Goal: Task Accomplishment & Management: Manage account settings

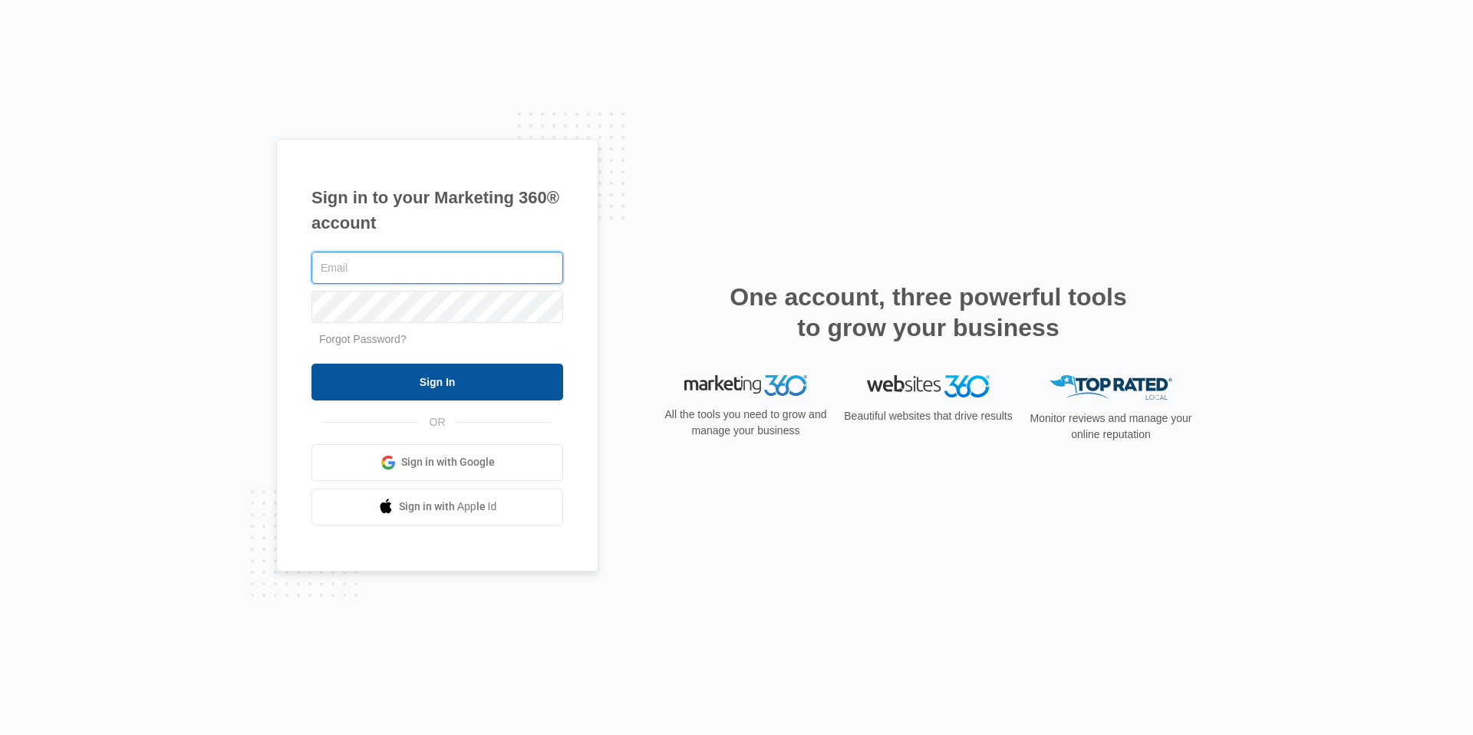
type input "[EMAIL_ADDRESS][DOMAIN_NAME]"
click at [527, 386] on input "Sign In" at bounding box center [438, 382] width 252 height 37
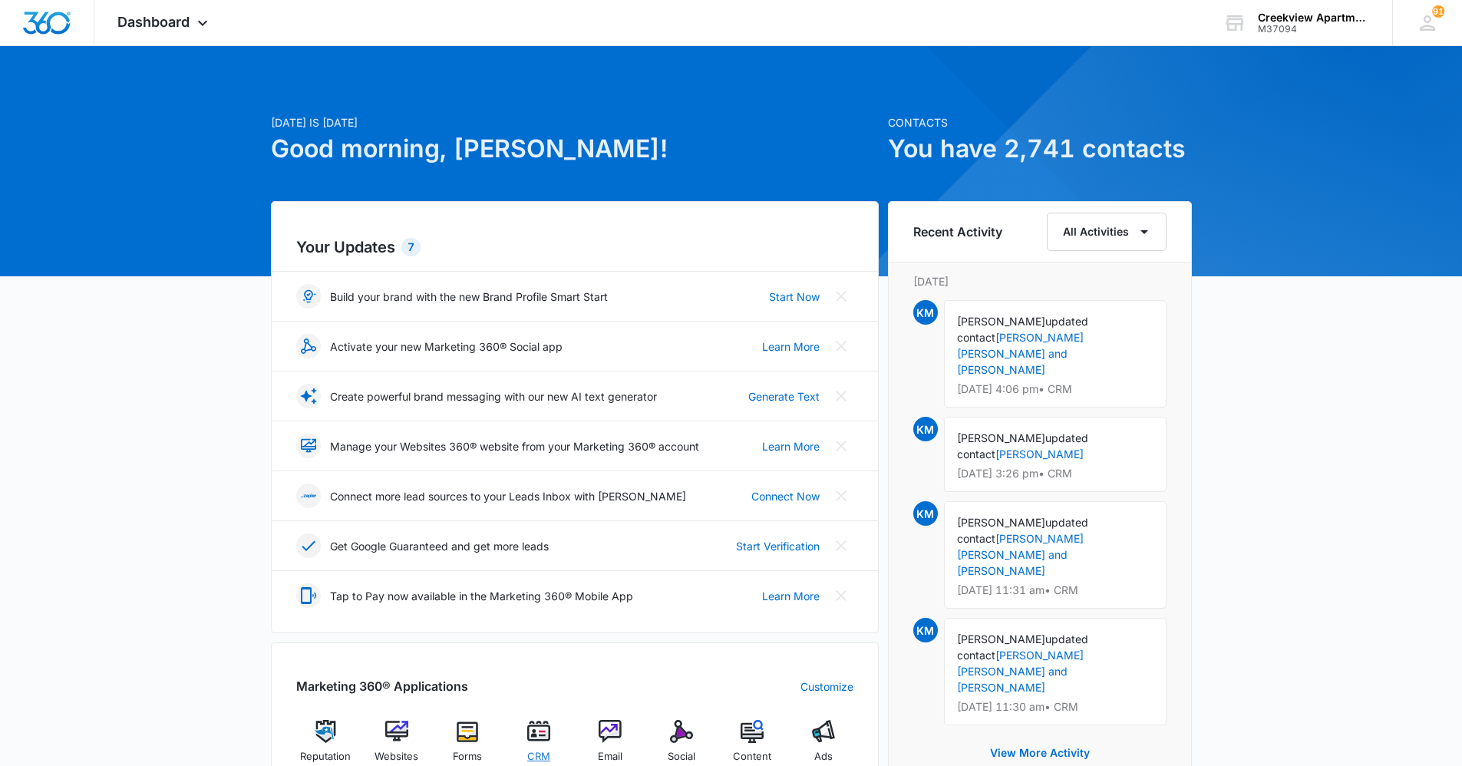
click at [546, 740] on img at bounding box center [538, 731] width 23 height 23
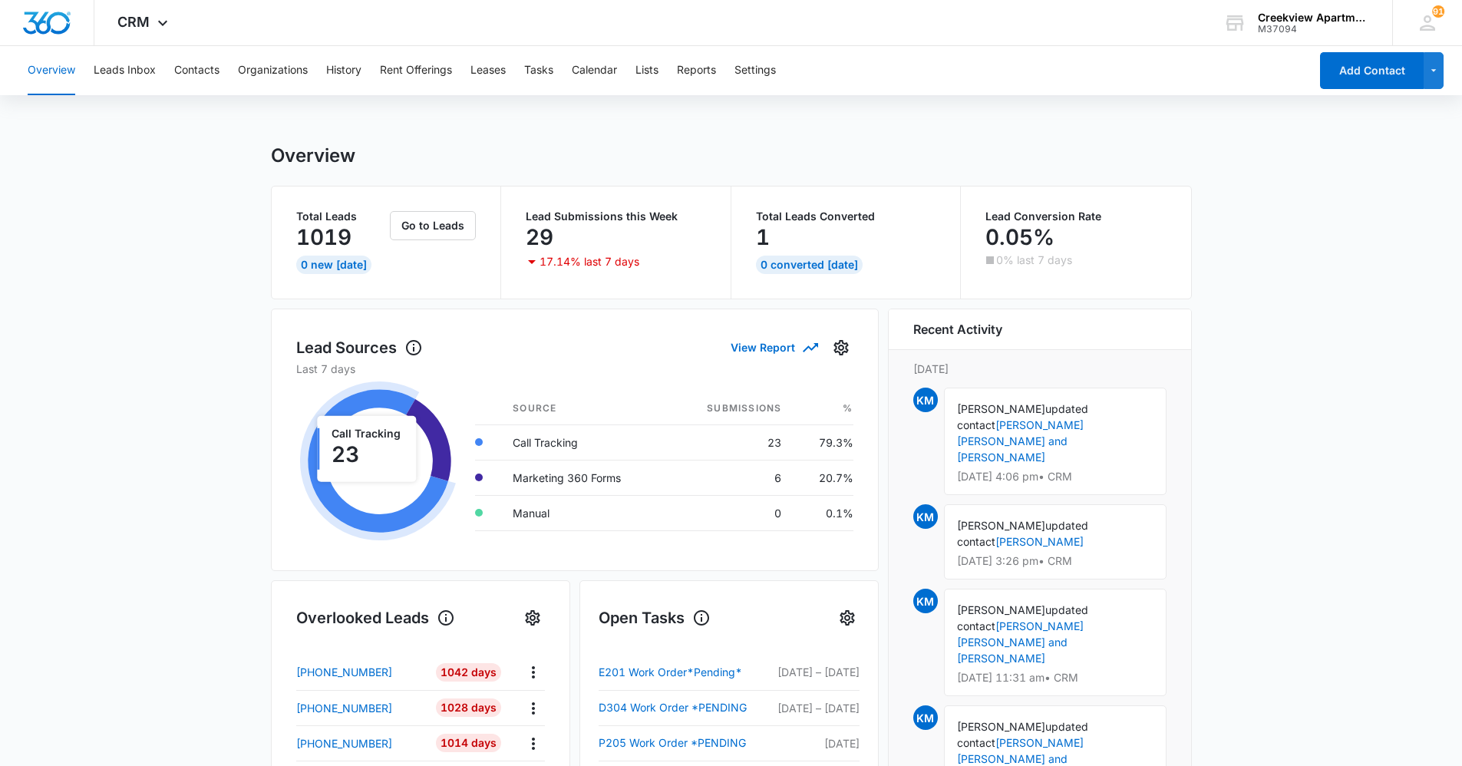
drag, startPoint x: 157, startPoint y: 221, endPoint x: 301, endPoint y: 118, distance: 176.5
click at [157, 221] on main "Overview Total Leads 1019 0 New [DATE] Go to Leads Lead Submissions this Week 2…" at bounding box center [731, 734] width 1462 height 1181
click at [552, 74] on button "Tasks" at bounding box center [538, 70] width 29 height 49
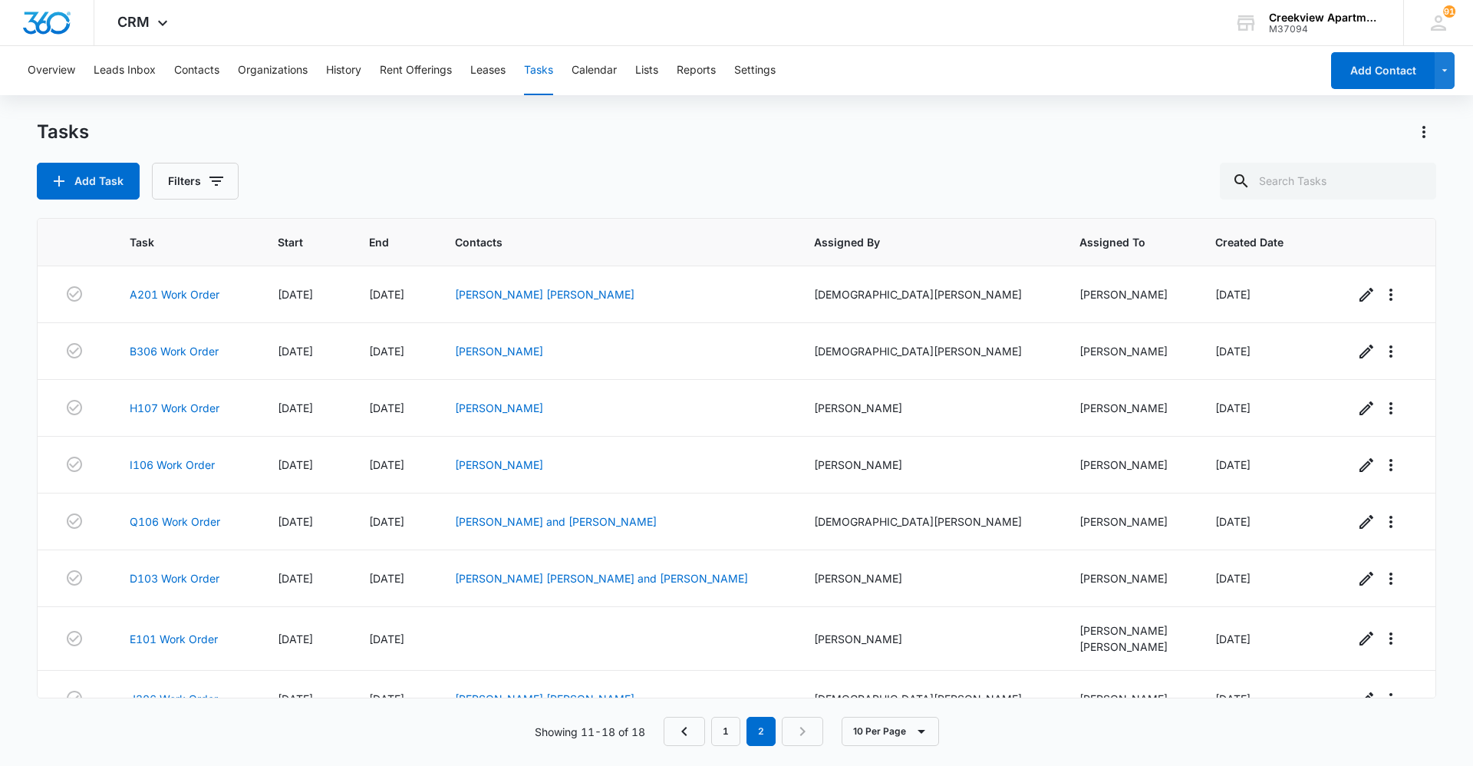
click at [469, 140] on div "Tasks" at bounding box center [737, 132] width 1400 height 25
click at [320, 176] on div "Add Task Filters" at bounding box center [737, 181] width 1400 height 37
click at [476, 177] on div "Add Task Filters" at bounding box center [737, 181] width 1400 height 37
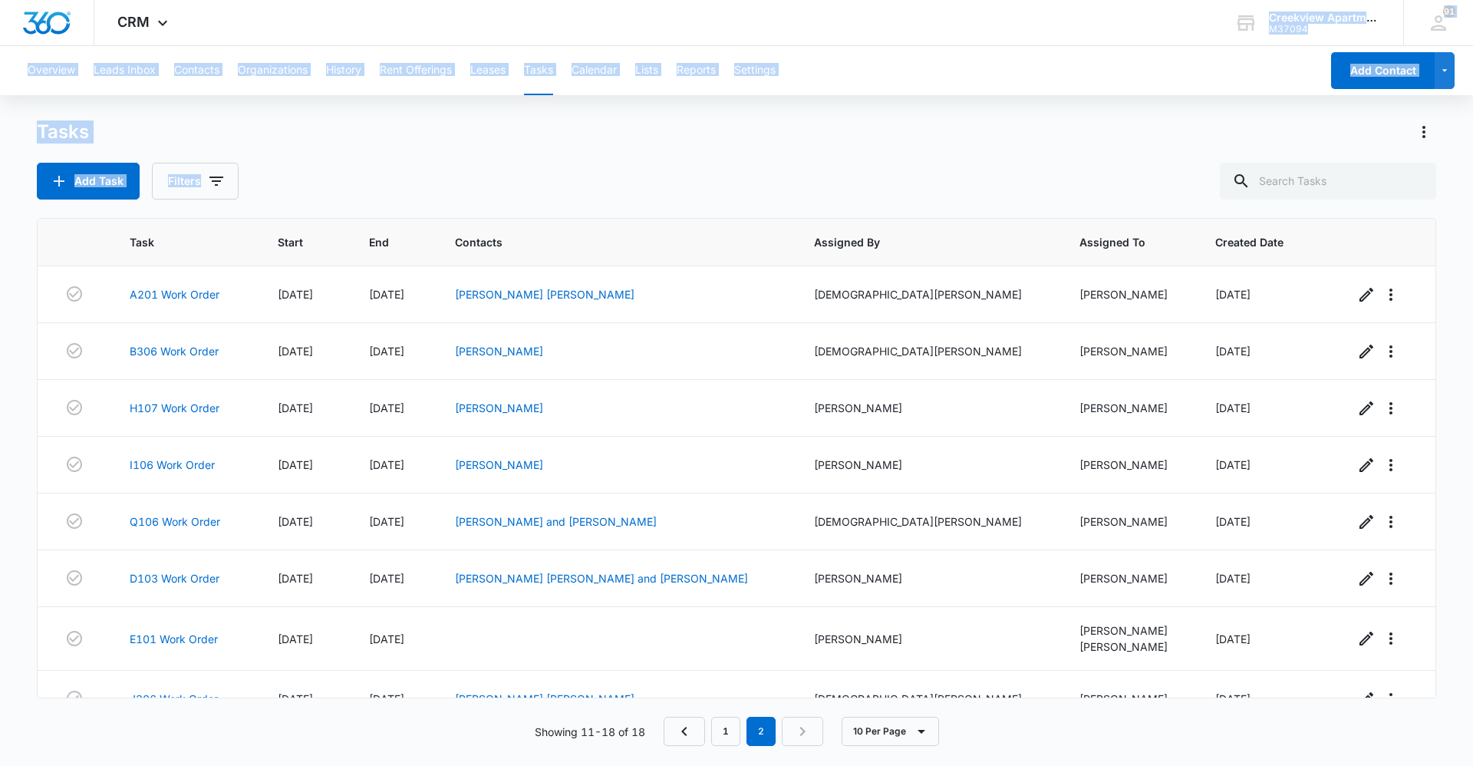
drag, startPoint x: 563, startPoint y: 4, endPoint x: 625, endPoint y: 164, distance: 172.0
click at [625, 164] on div "CRM Apps Reputation Websites Forms CRM Email Social Content Ads Intelligence Fi…" at bounding box center [736, 382] width 1473 height 764
click at [503, 160] on div "Tasks Add Task Filters" at bounding box center [737, 160] width 1400 height 80
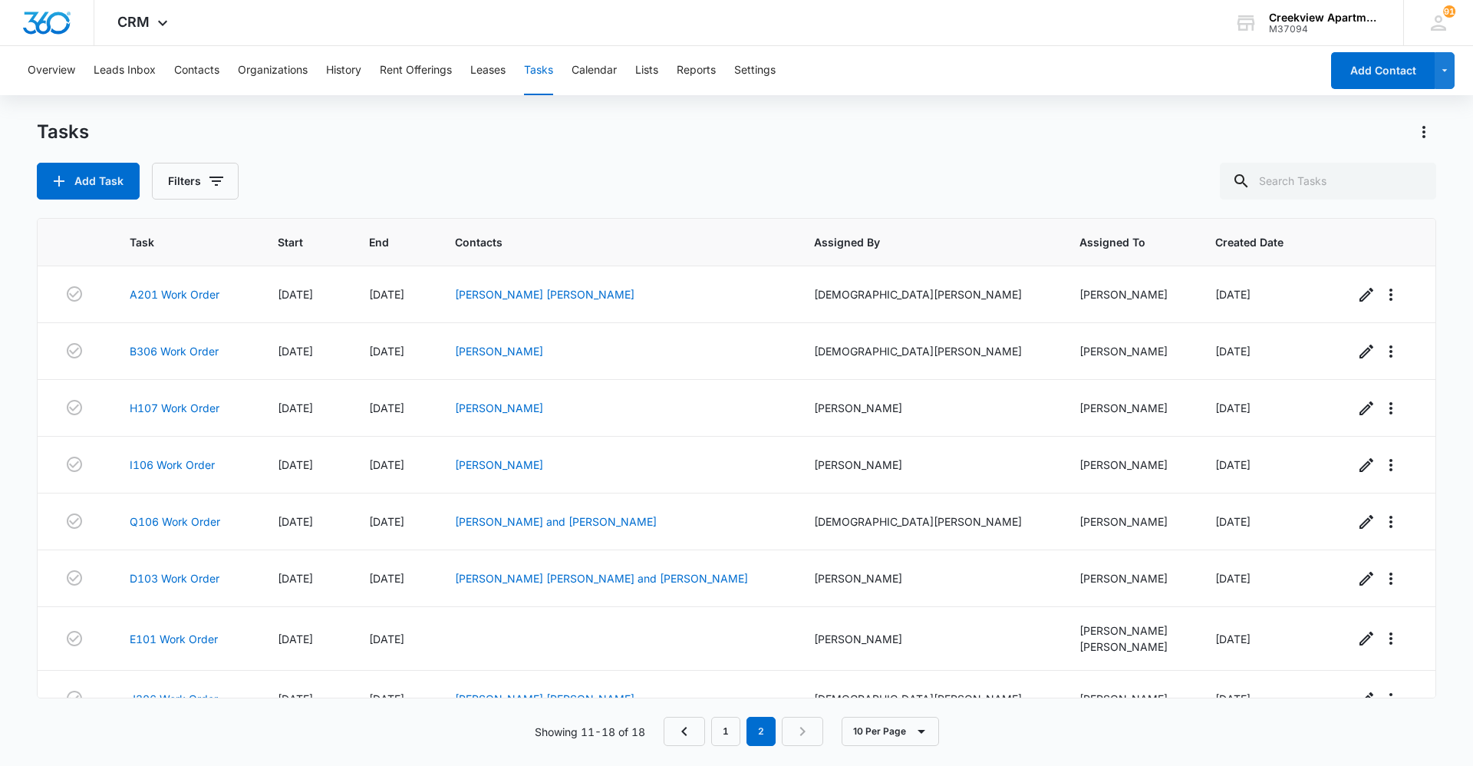
click at [447, 176] on div "Add Task Filters" at bounding box center [737, 181] width 1400 height 37
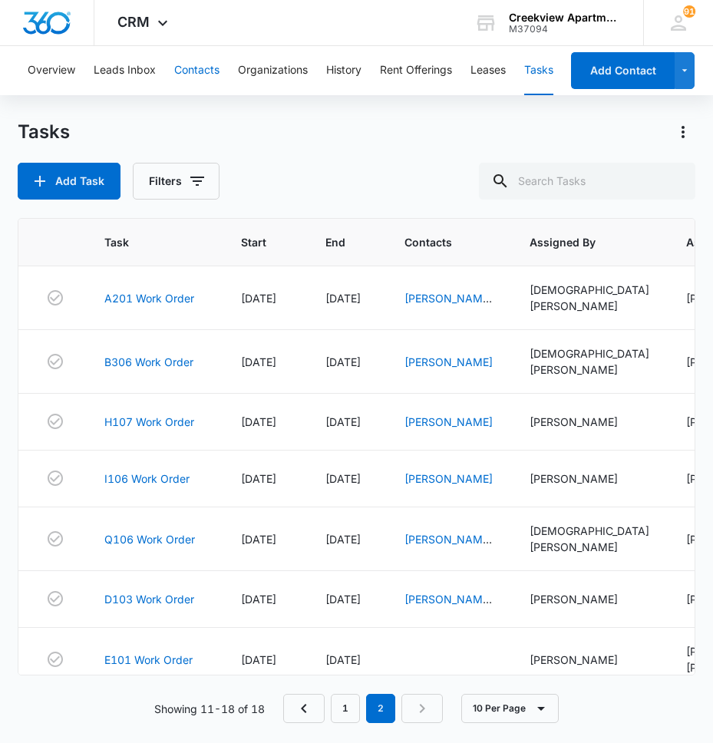
click at [197, 73] on button "Contacts" at bounding box center [196, 70] width 45 height 49
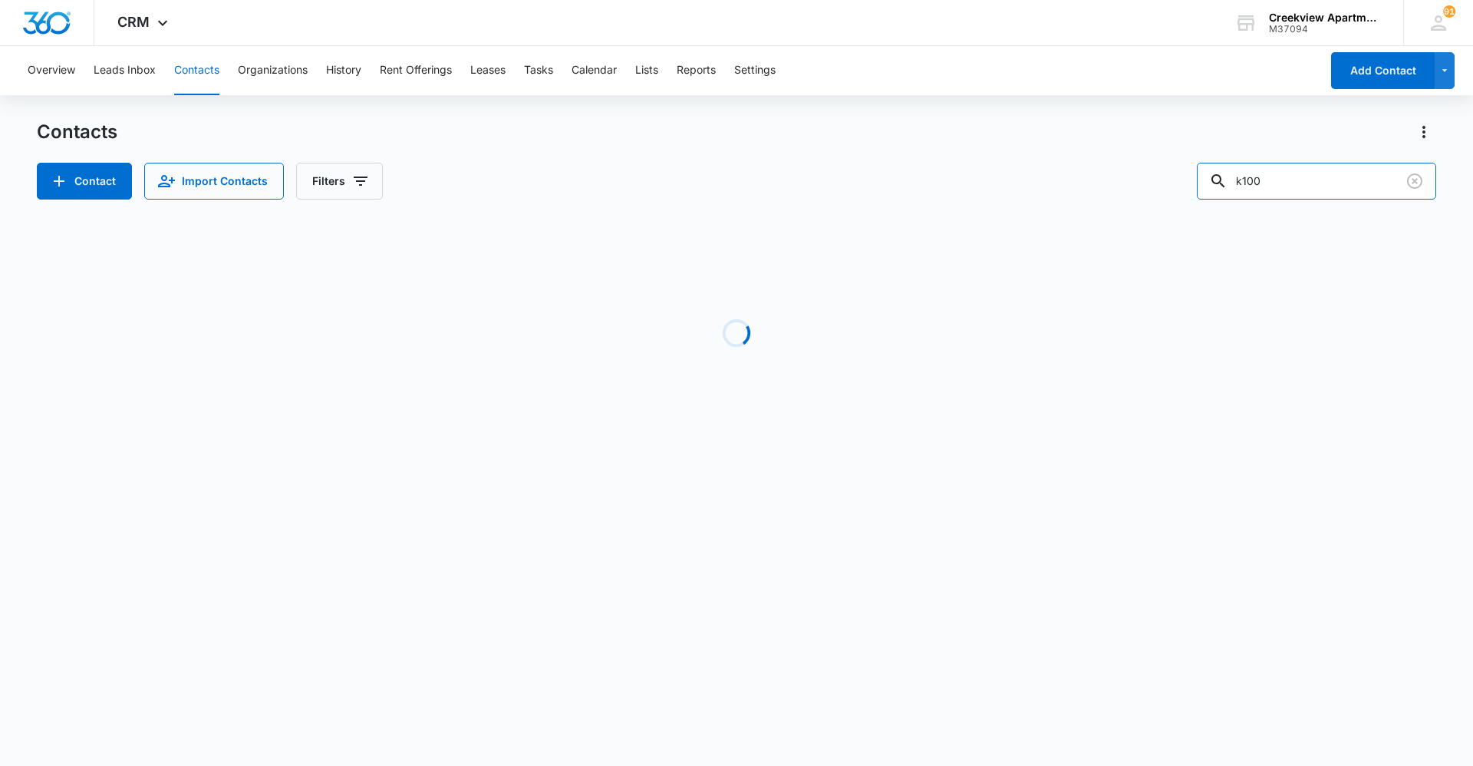
drag, startPoint x: 1320, startPoint y: 181, endPoint x: 1204, endPoint y: 193, distance: 116.4
click at [1204, 193] on div "Contact Import Contacts Filters k100" at bounding box center [737, 181] width 1400 height 37
type input "c203"
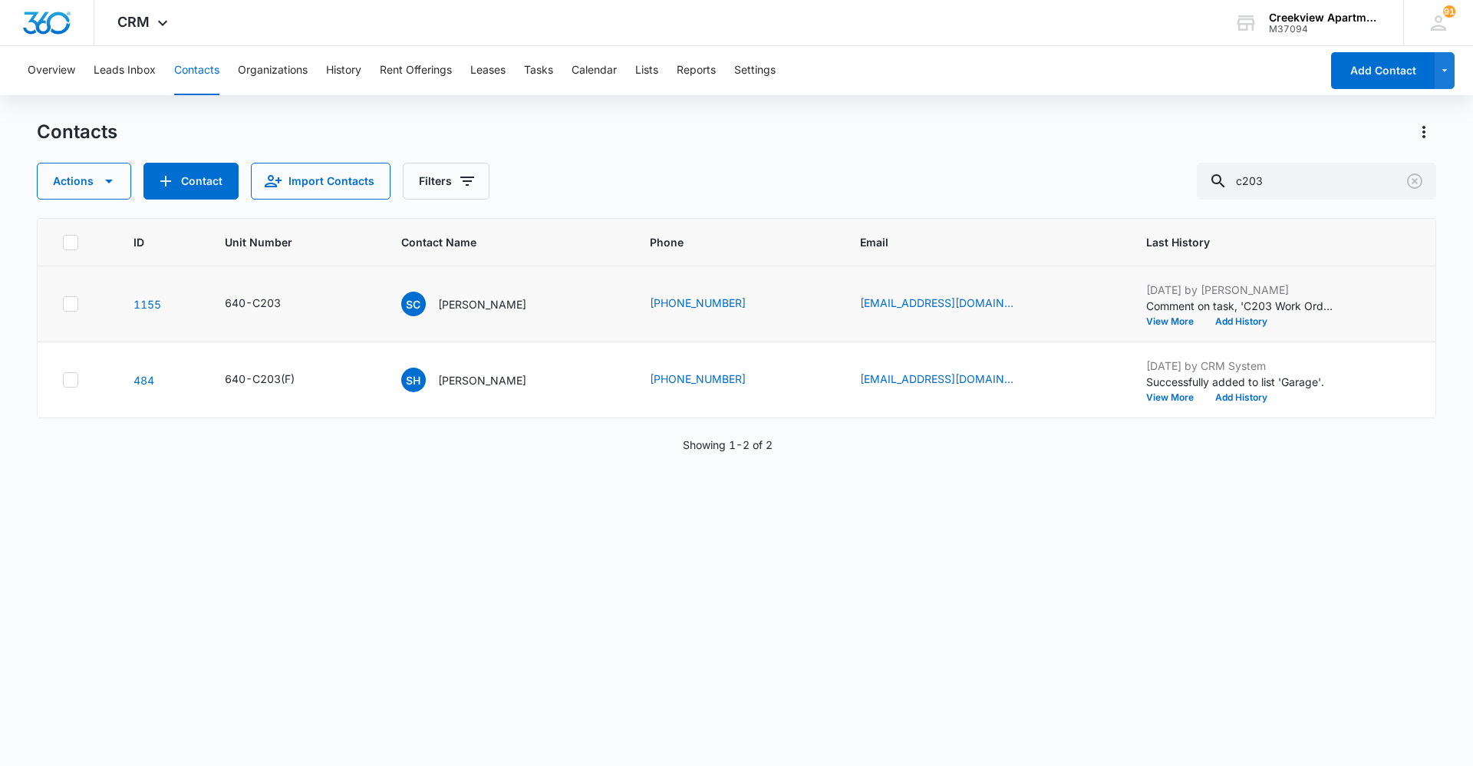
click at [441, 289] on td "SC [PERSON_NAME]" at bounding box center [507, 304] width 249 height 76
click at [442, 303] on p "[PERSON_NAME]" at bounding box center [482, 304] width 88 height 16
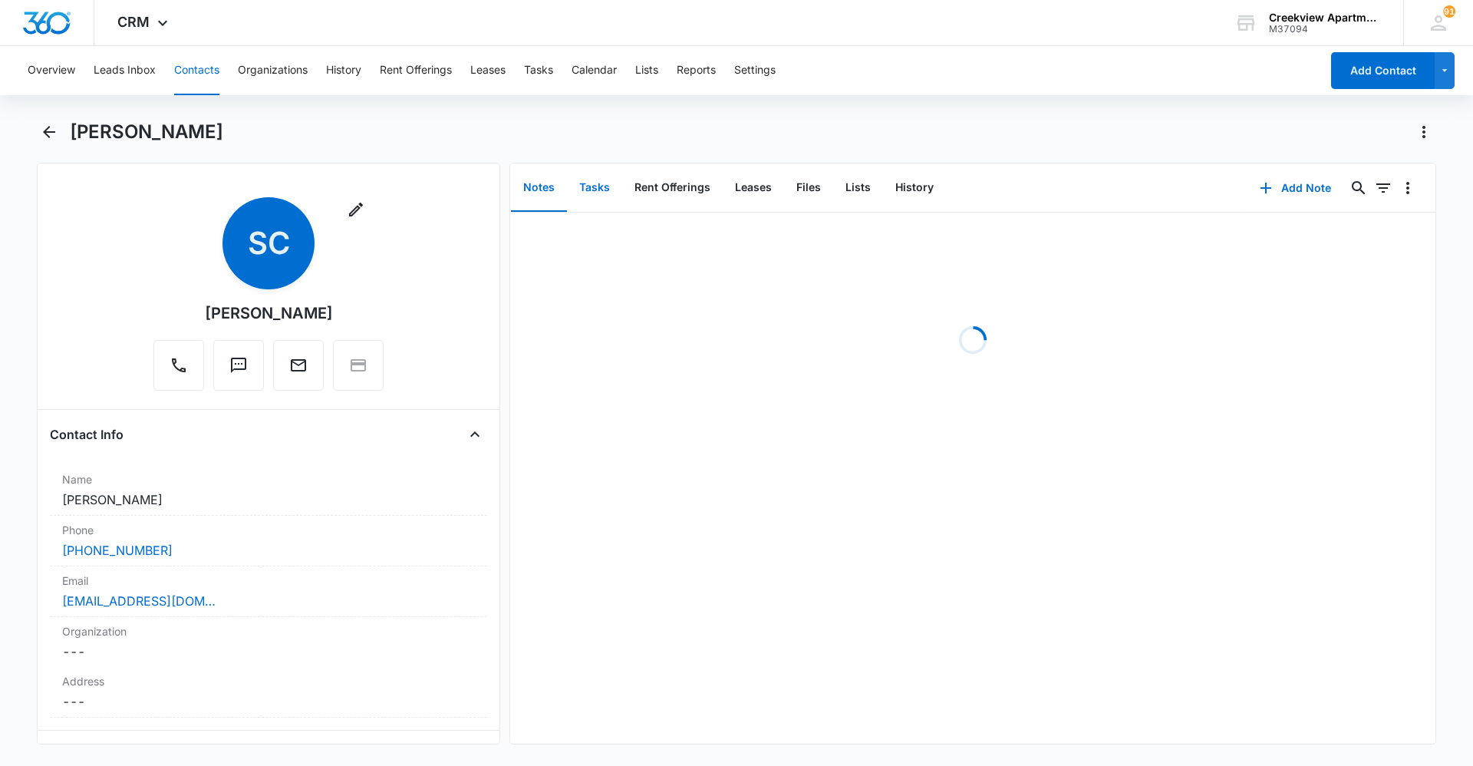
click at [592, 188] on button "Tasks" at bounding box center [594, 188] width 55 height 48
click at [1271, 186] on button "Add Task" at bounding box center [1295, 188] width 101 height 37
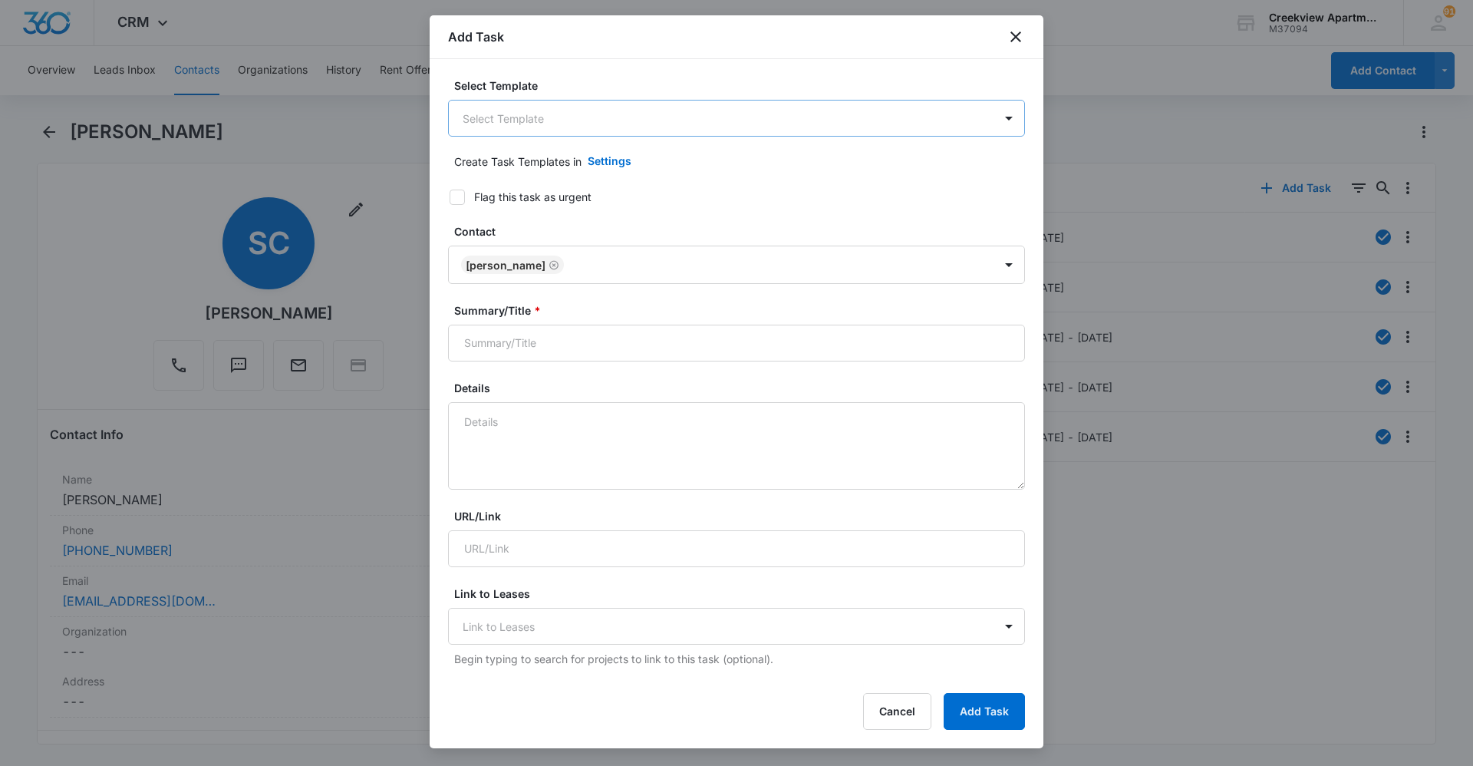
click at [670, 117] on body "CRM Apps Reputation Websites Forms CRM Email Social Content Ads Intelligence Fi…" at bounding box center [736, 383] width 1473 height 766
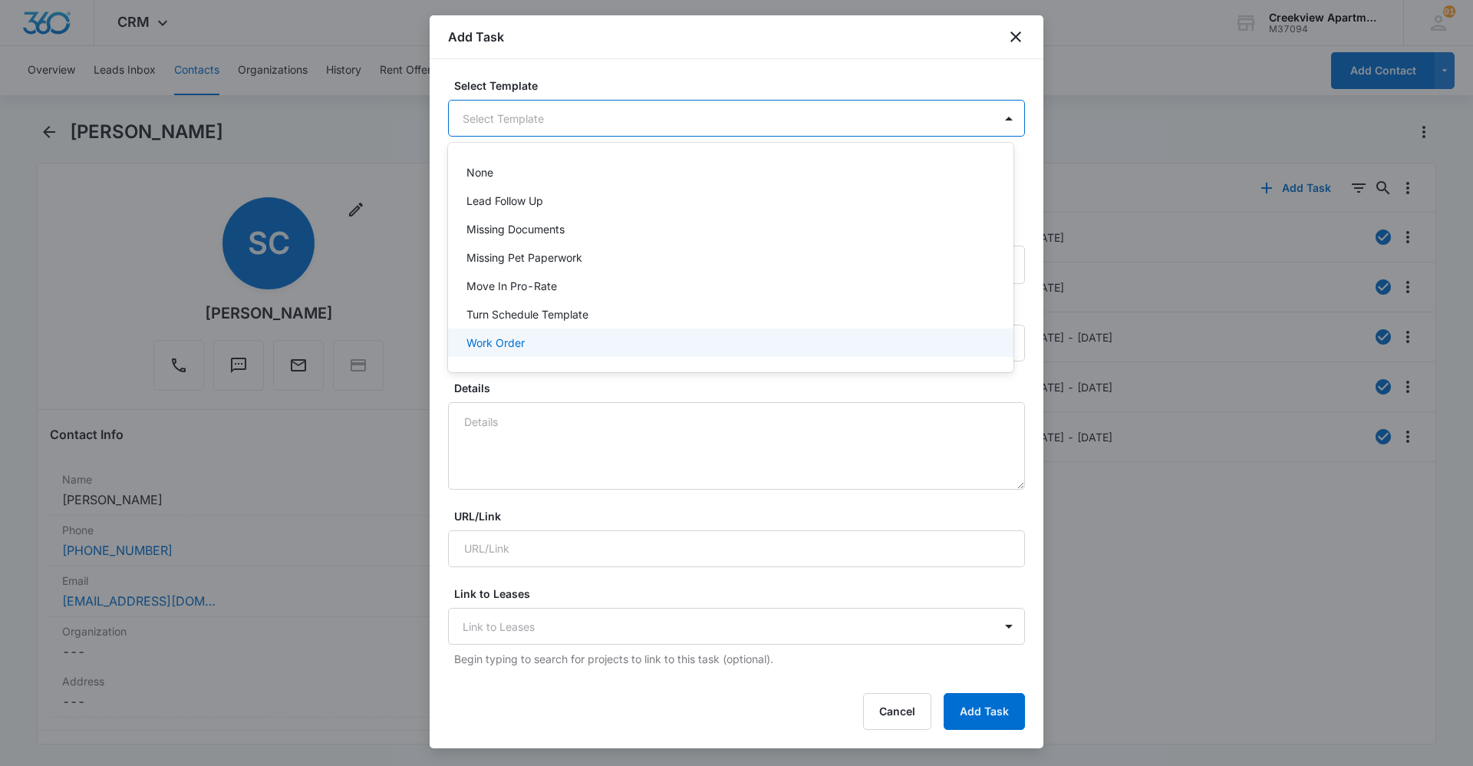
click at [559, 338] on div "Work Order" at bounding box center [730, 343] width 526 height 16
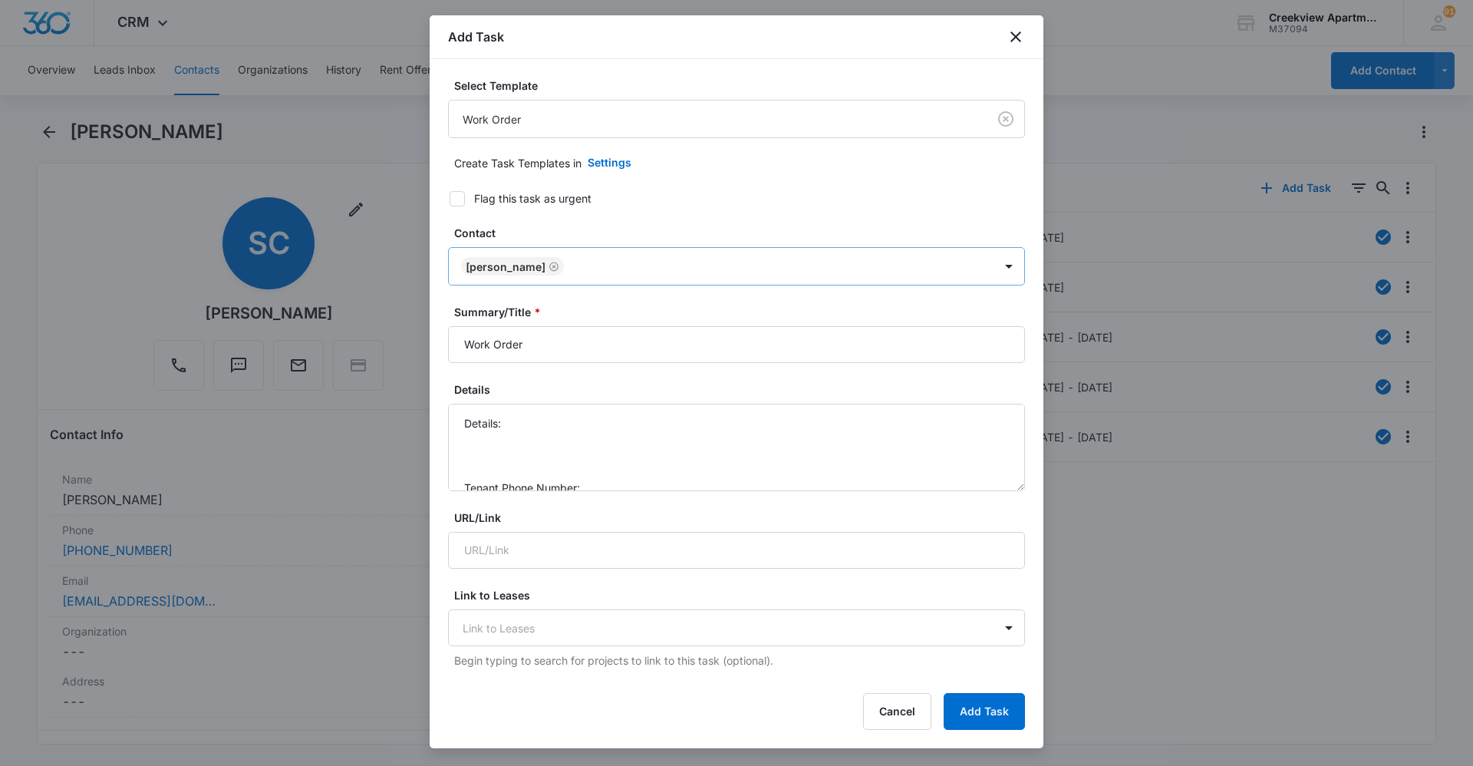
click at [457, 252] on div "[PERSON_NAME]" at bounding box center [721, 266] width 545 height 37
click at [447, 394] on div "Select Template Work Order Create Task Templates in Settings Flag this task as …" at bounding box center [737, 368] width 614 height 618
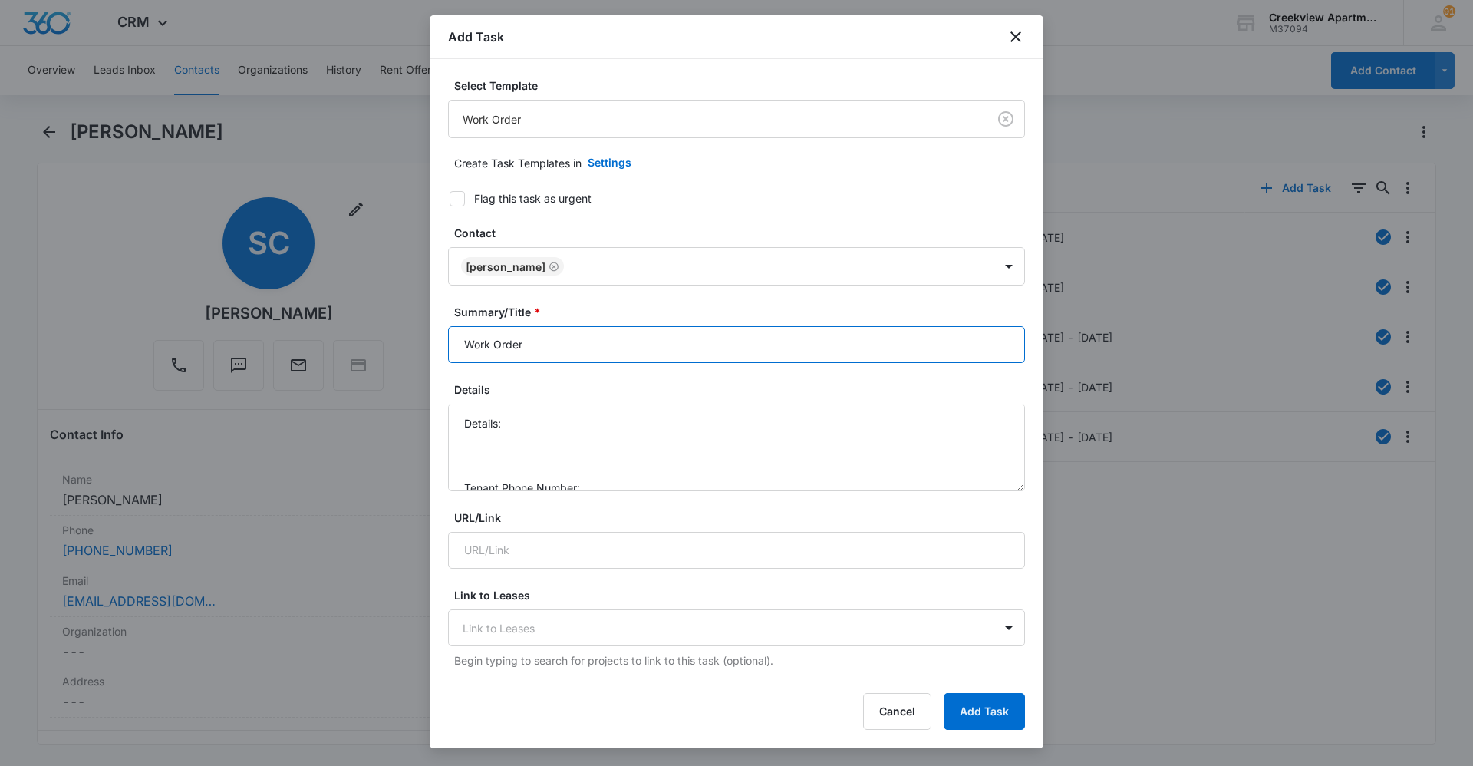
click at [460, 341] on input "Work Order" at bounding box center [736, 344] width 577 height 37
type input "C203 Work Order"
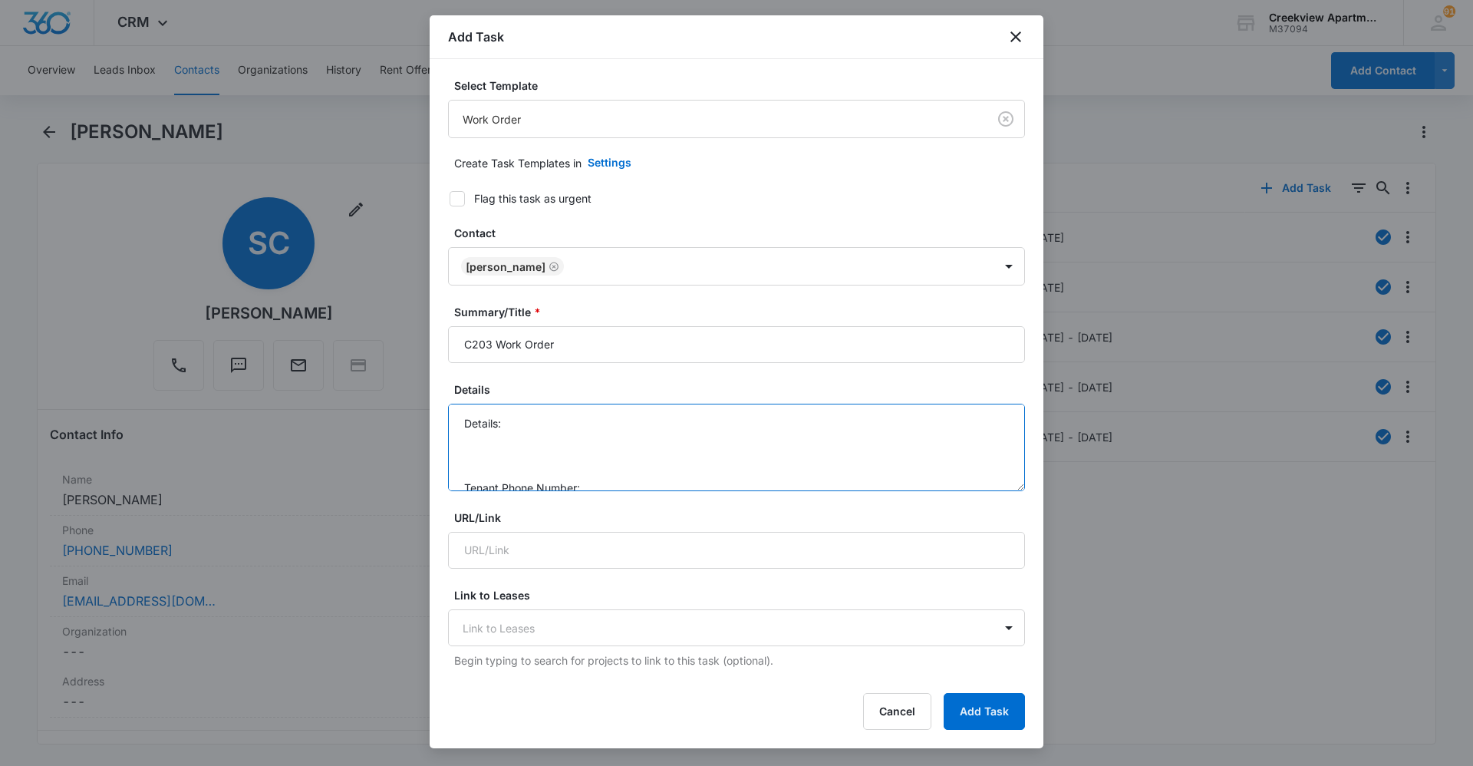
click at [558, 420] on textarea "Details: Tenant Phone Number: Call Before:" at bounding box center [736, 447] width 577 height 87
click at [669, 440] on textarea "Details: garbage disposal clogged/backed up in sink Tenant Phone Number: Call B…" at bounding box center [736, 447] width 577 height 87
click at [671, 481] on textarea "Details: garbage disposal clogged/backed up in sink Tenant Phone Number: [PHONE…" at bounding box center [736, 447] width 577 height 87
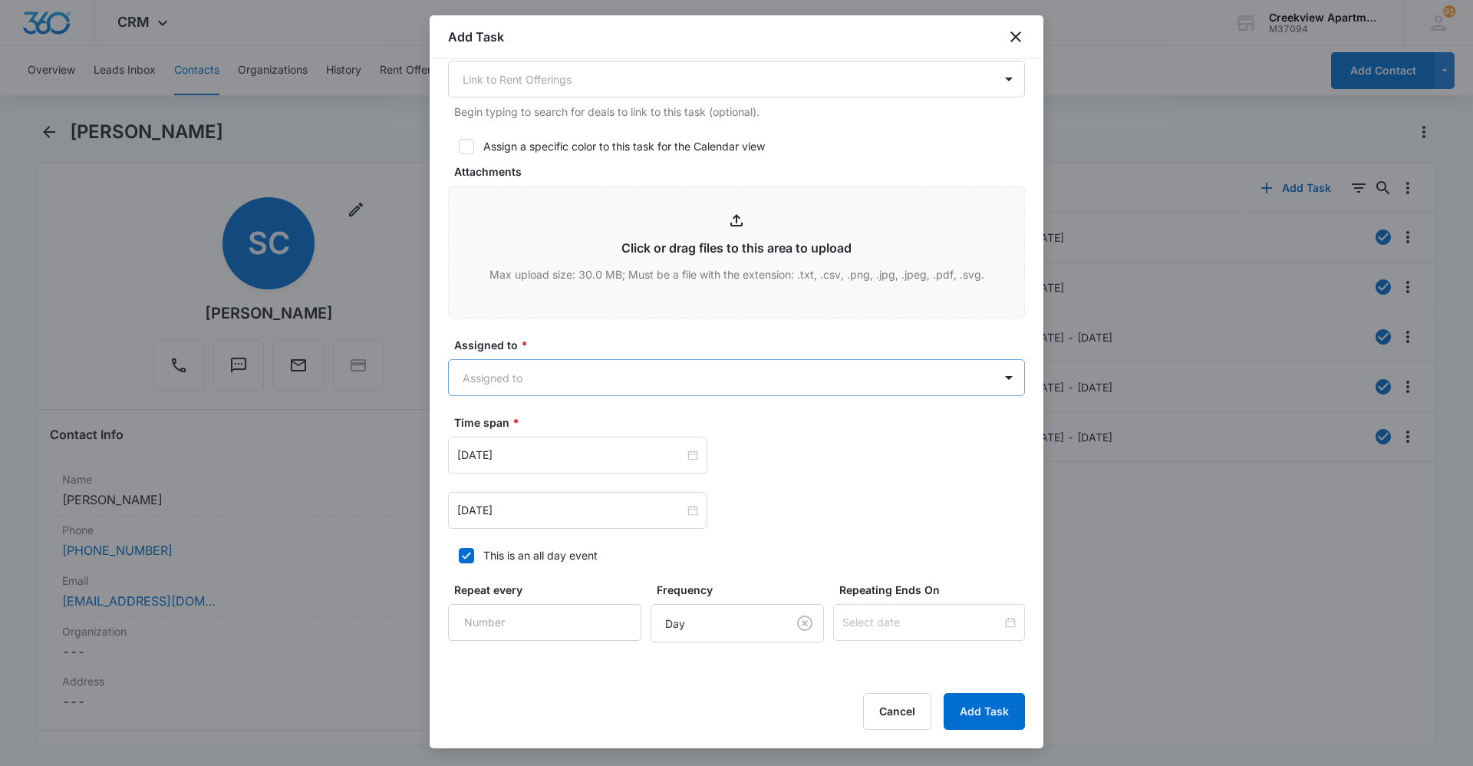
scroll to position [691, 0]
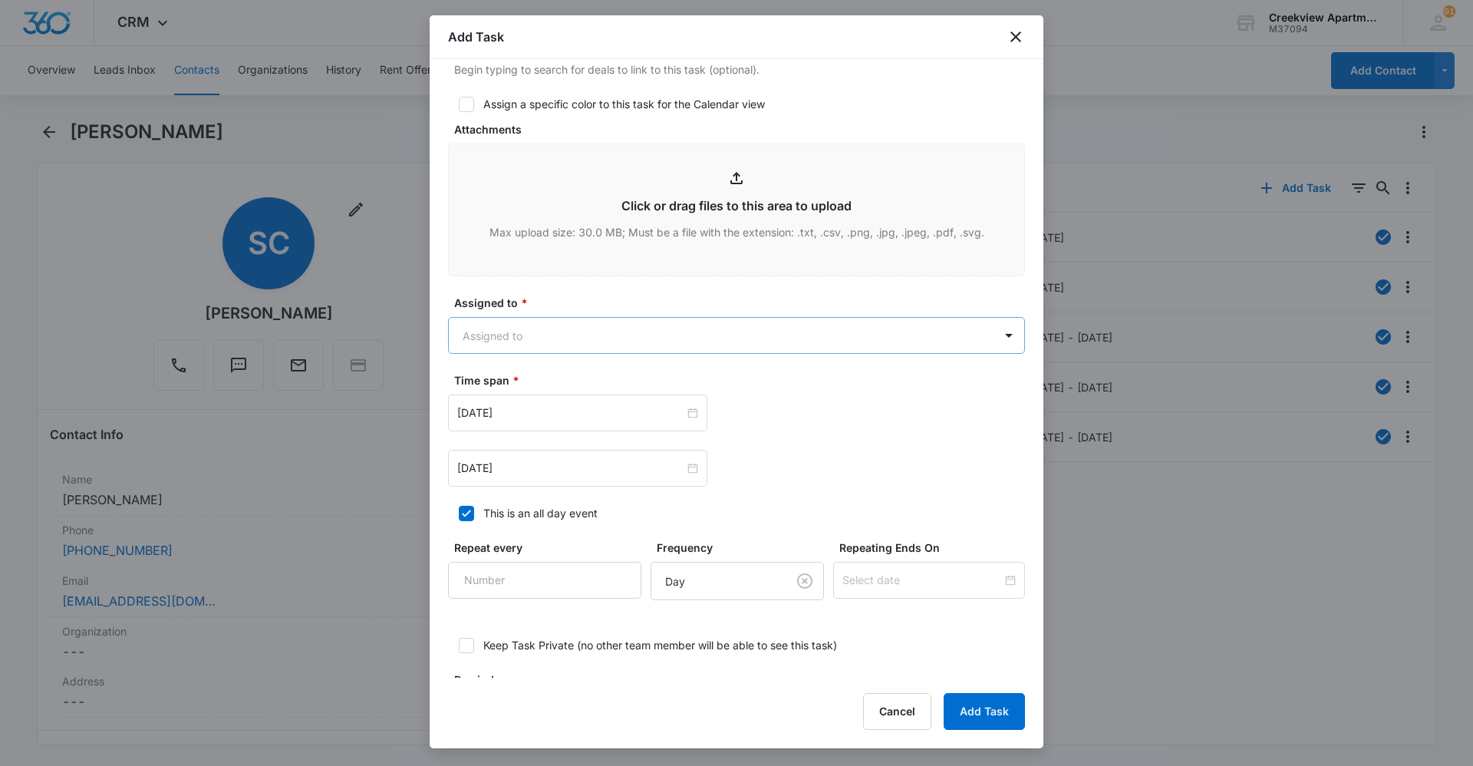
type textarea "Details: garbage disposal clogged/backed up in sink Tenant Phone Number: [PHONE…"
click at [726, 339] on body "CRM Apps Reputation Websites Forms CRM Email Social Content Ads Intelligence Fi…" at bounding box center [736, 383] width 1473 height 766
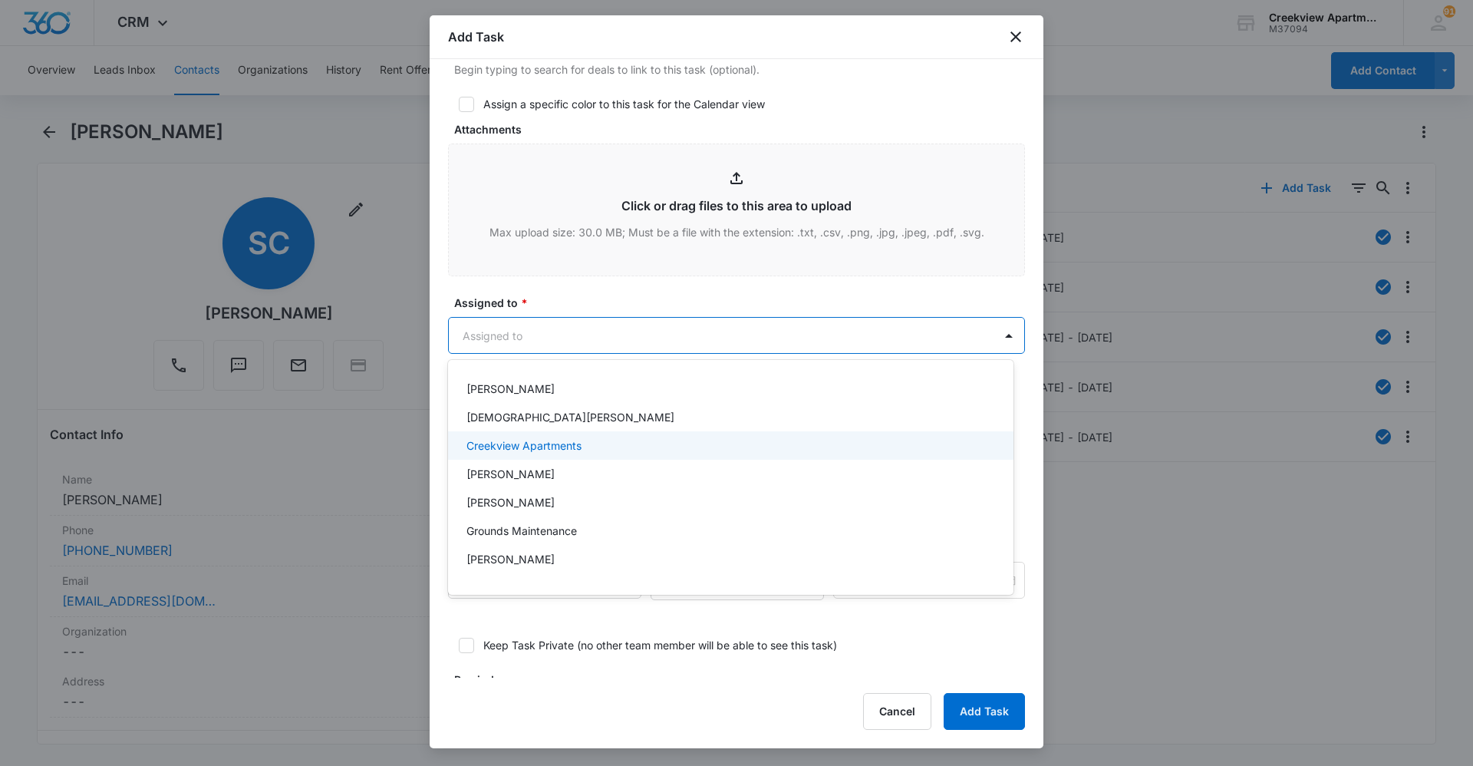
scroll to position [77, 0]
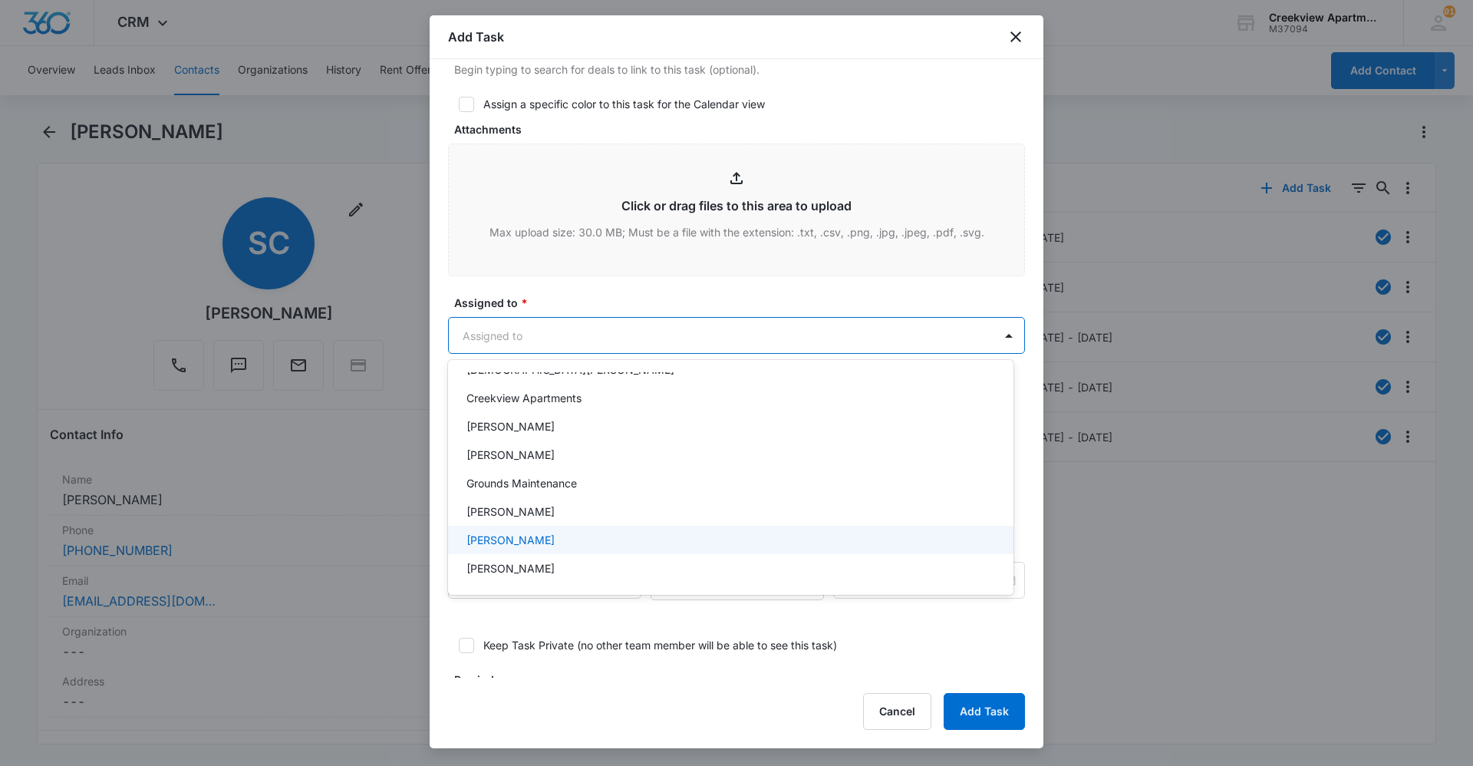
click at [539, 532] on div "[PERSON_NAME]" at bounding box center [730, 540] width 526 height 16
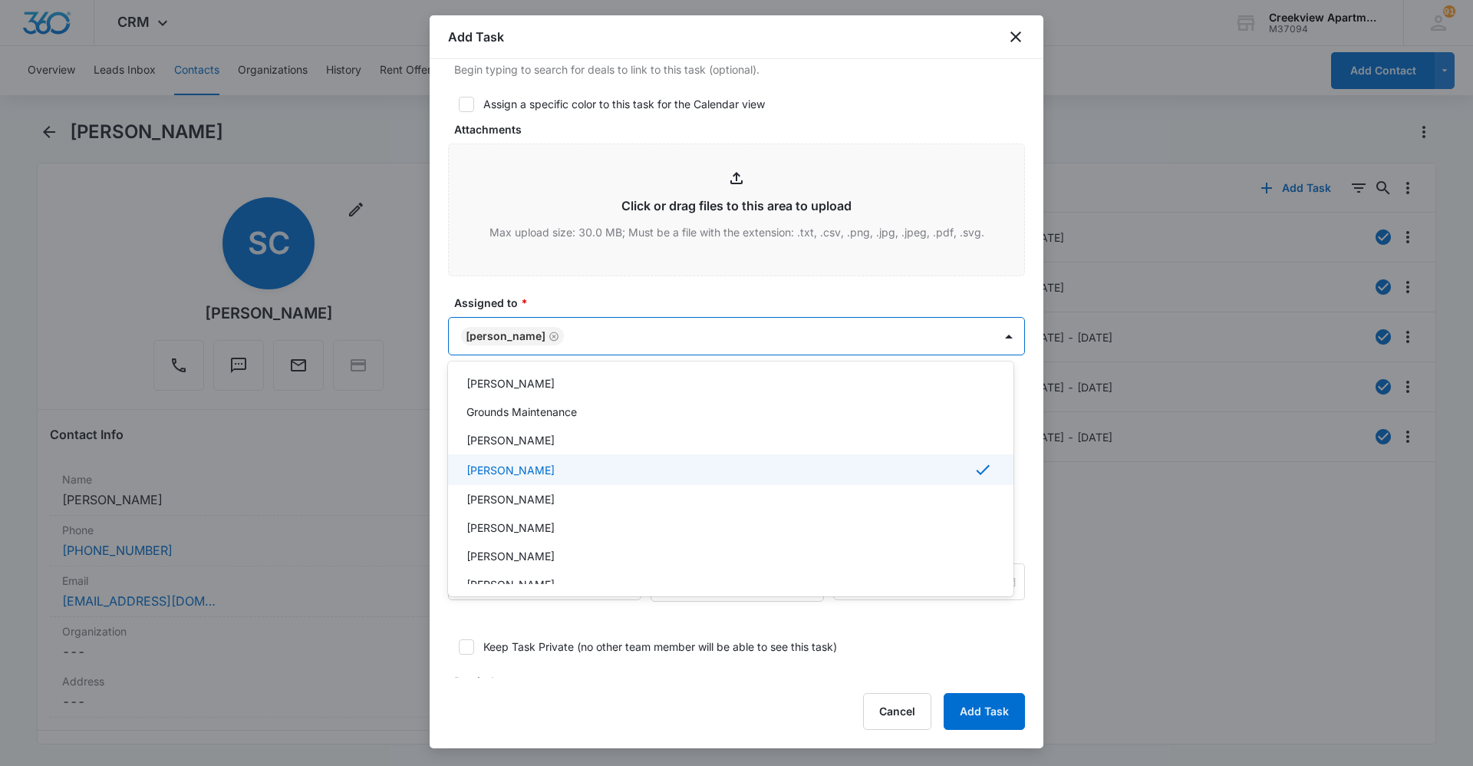
scroll to position [153, 0]
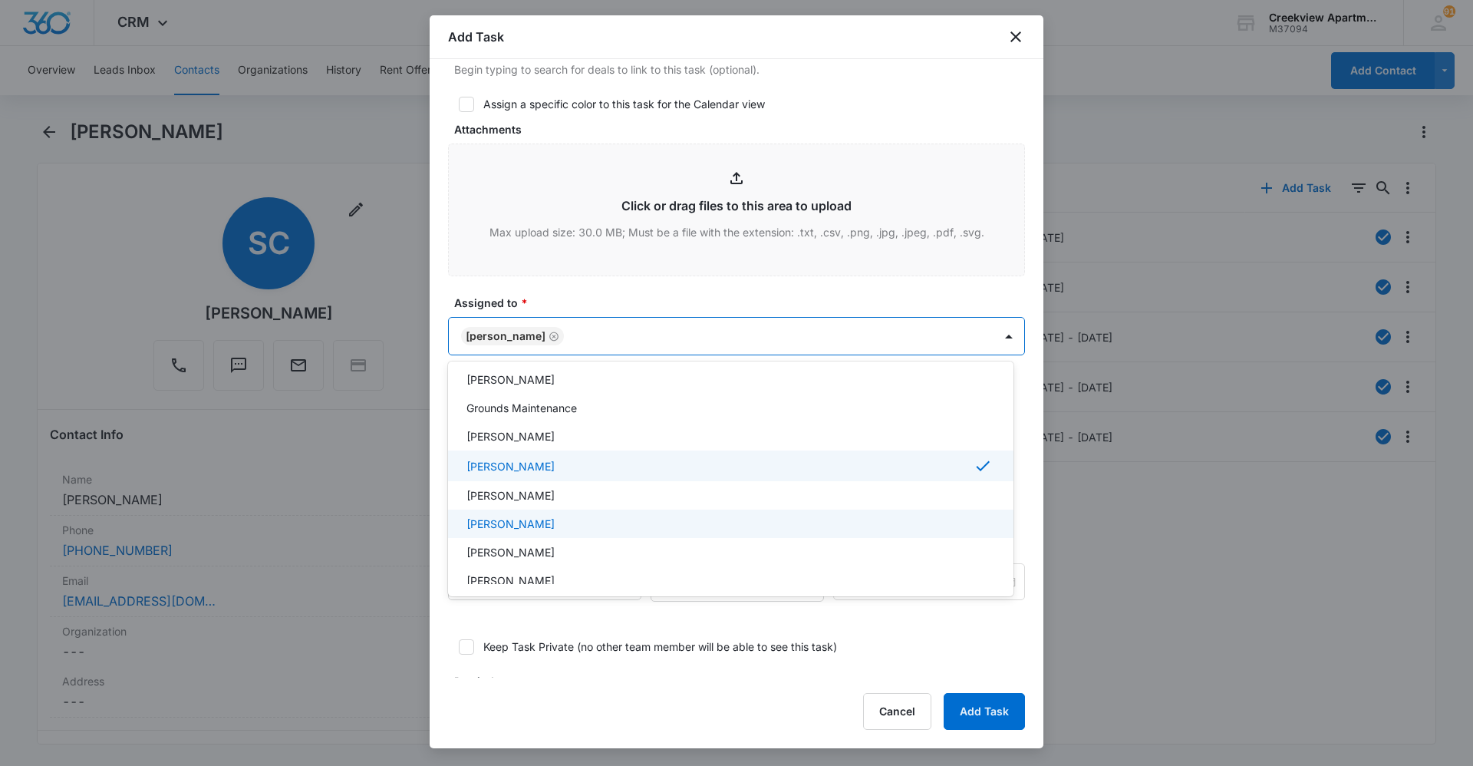
click at [535, 527] on p "[PERSON_NAME]" at bounding box center [511, 524] width 88 height 16
click at [636, 280] on div at bounding box center [736, 383] width 1473 height 766
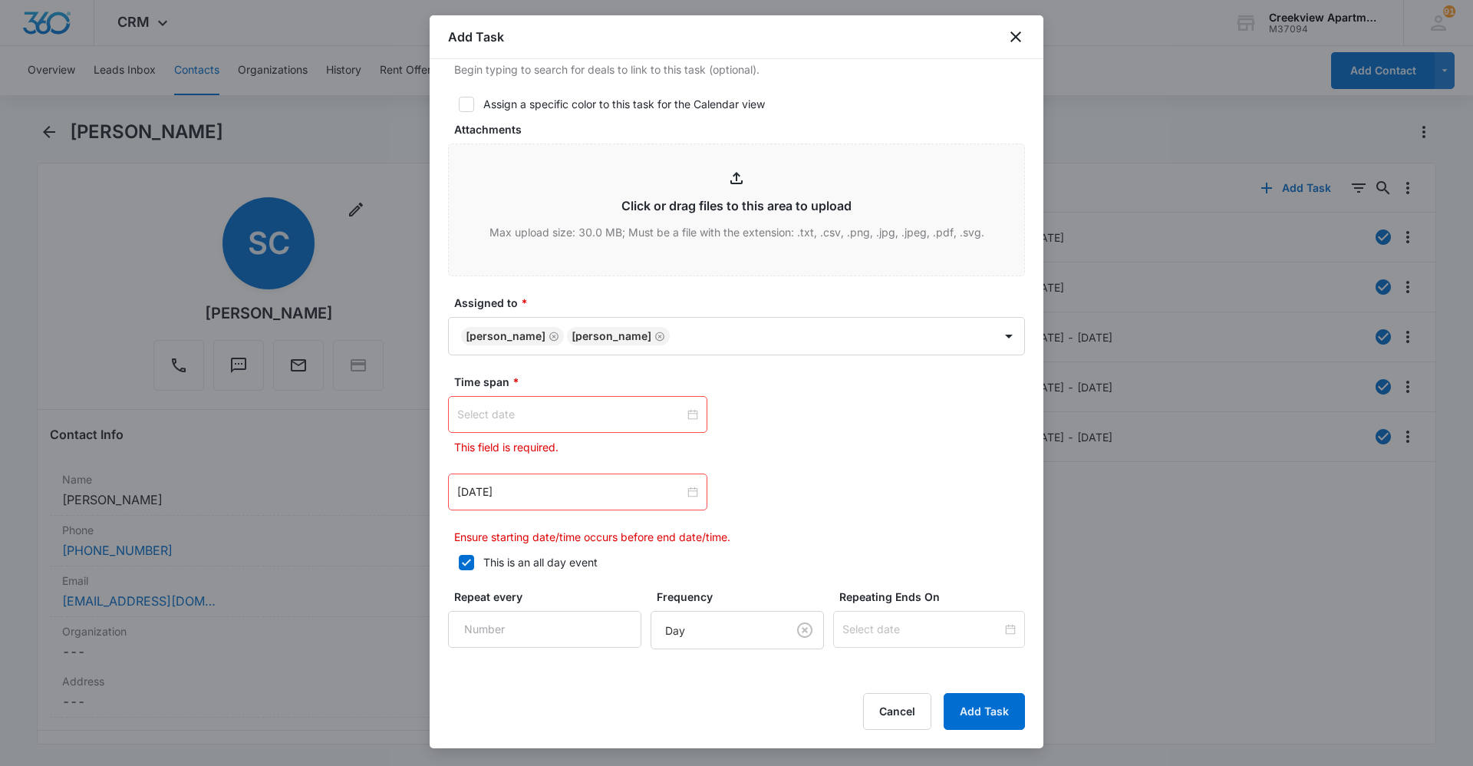
click at [644, 415] on input at bounding box center [570, 414] width 227 height 17
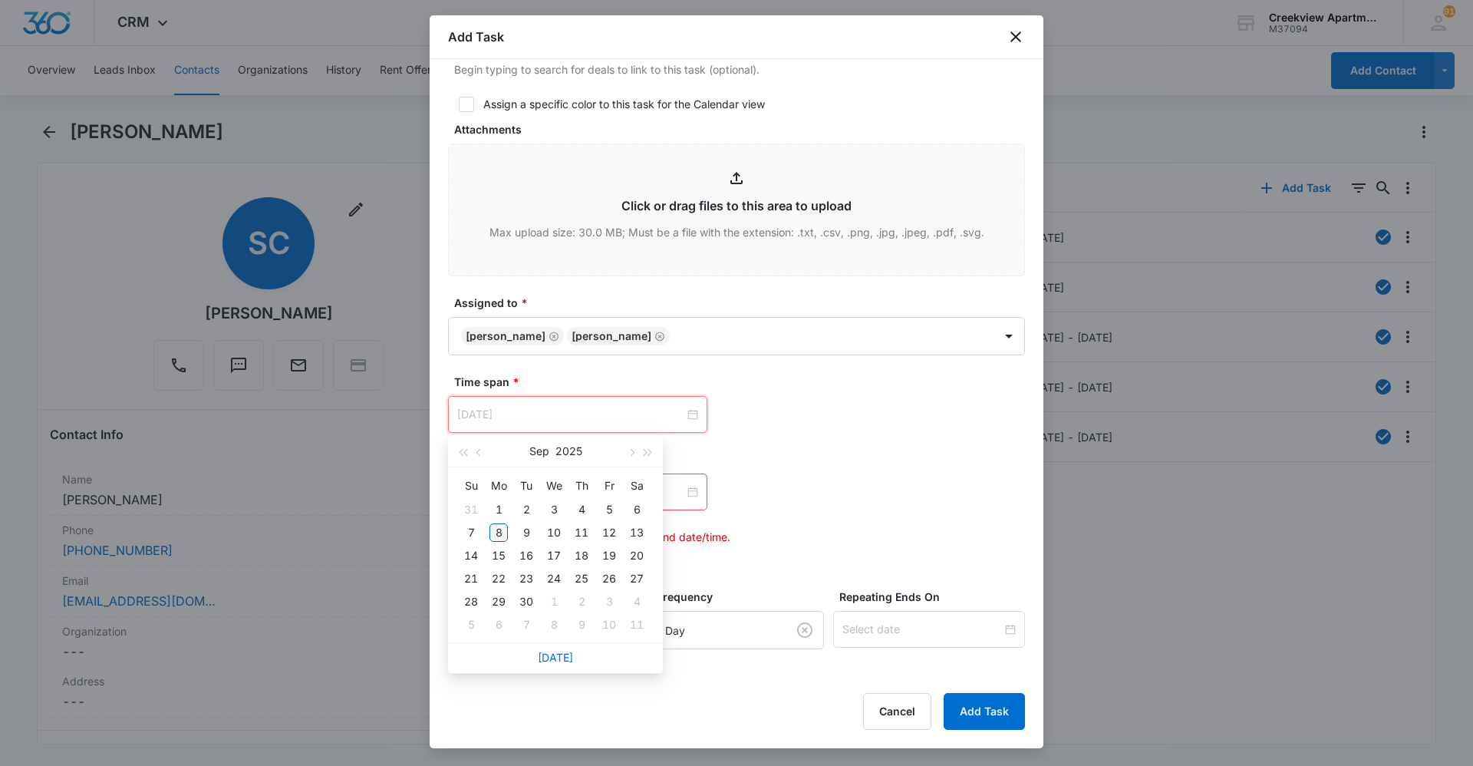
type input "[DATE]"
click at [499, 531] on div "8" at bounding box center [499, 532] width 18 height 18
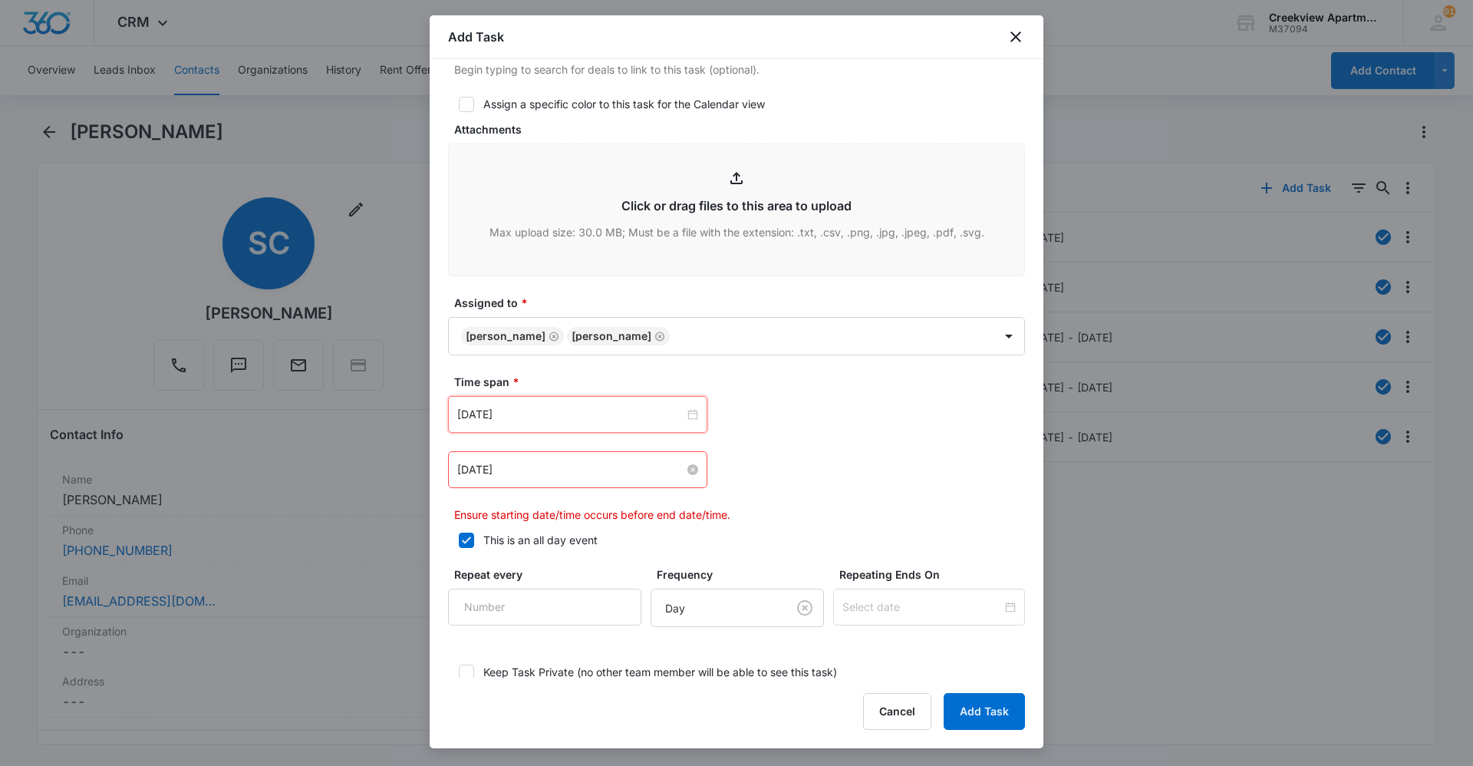
click at [688, 475] on div "[DATE]" at bounding box center [577, 469] width 241 height 17
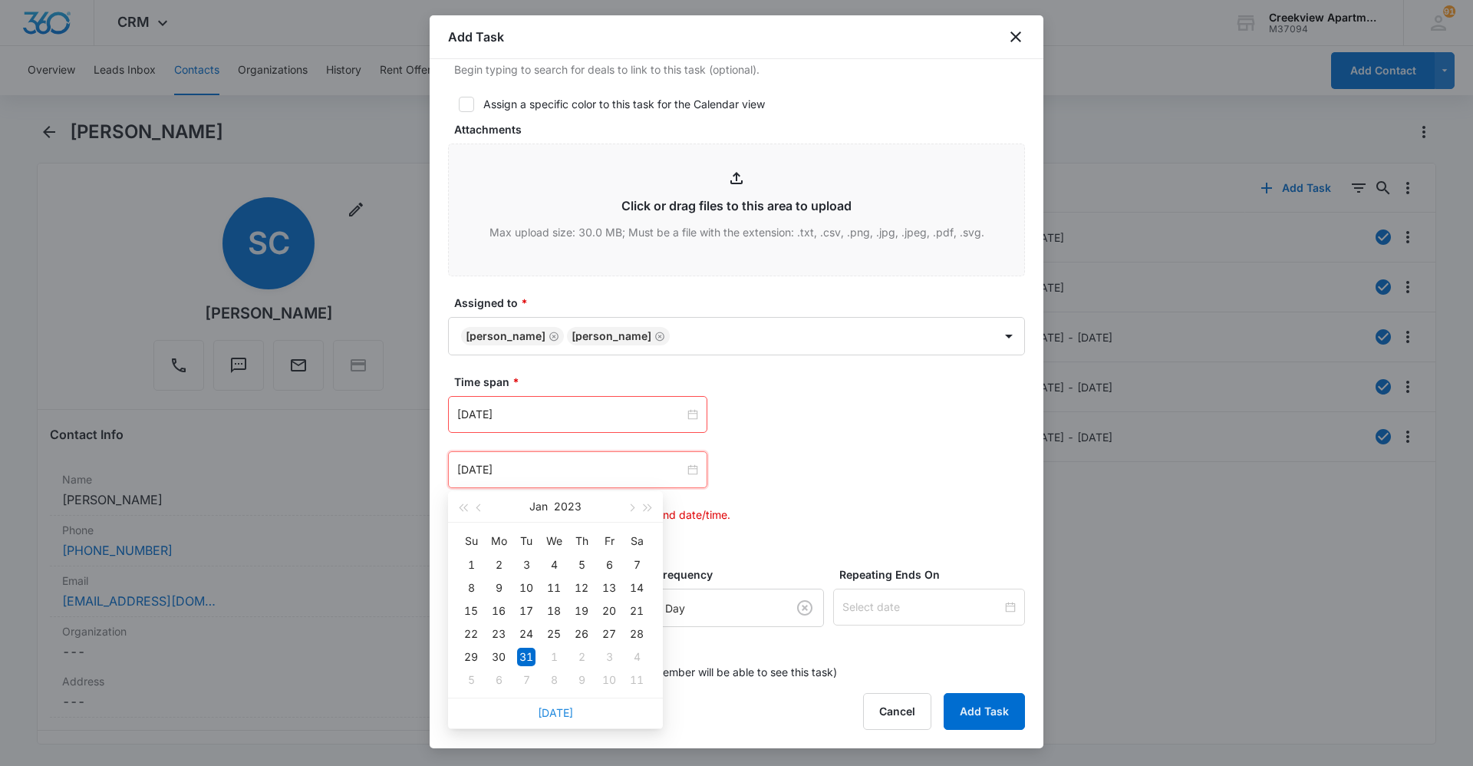
click at [559, 708] on link "[DATE]" at bounding box center [555, 712] width 35 height 13
type input "[DATE]"
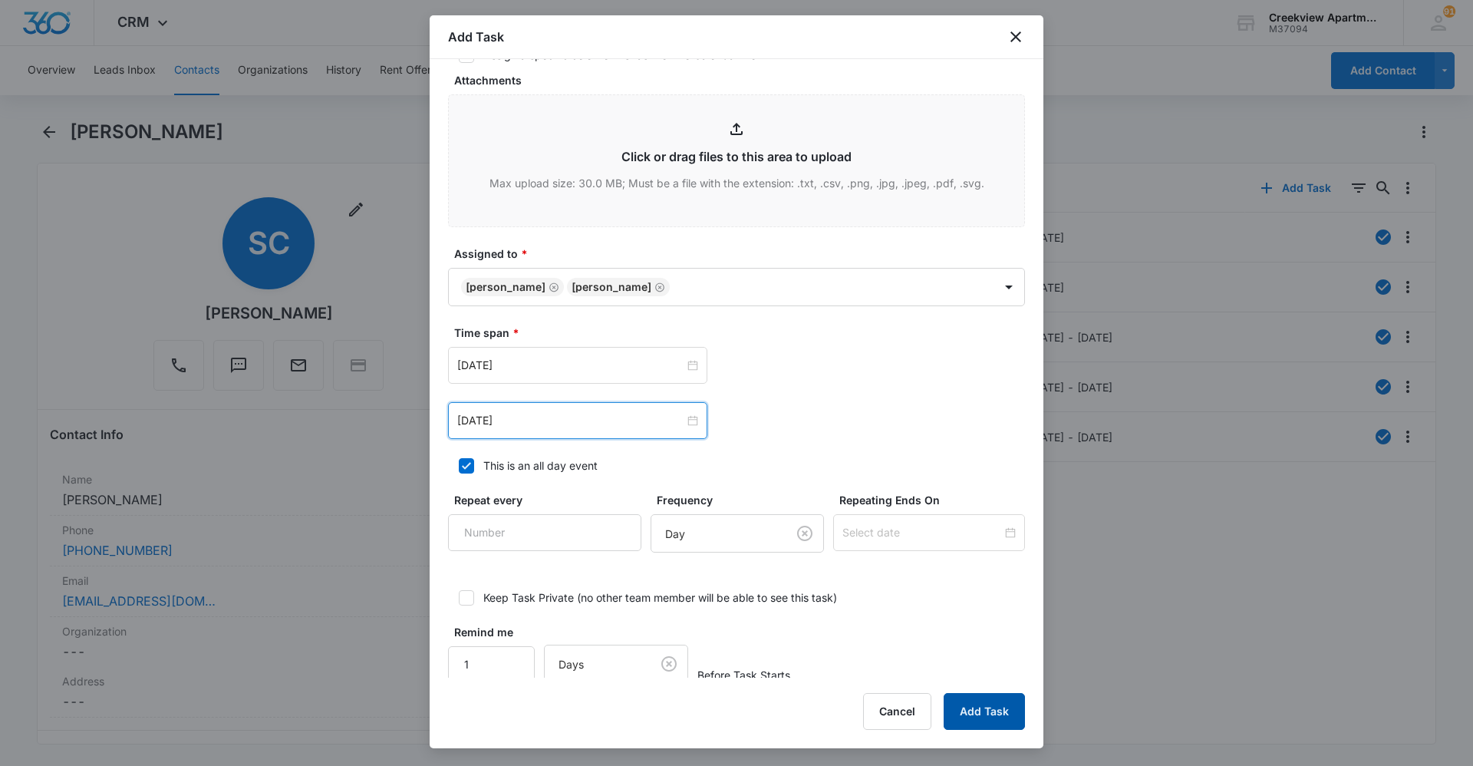
scroll to position [763, 0]
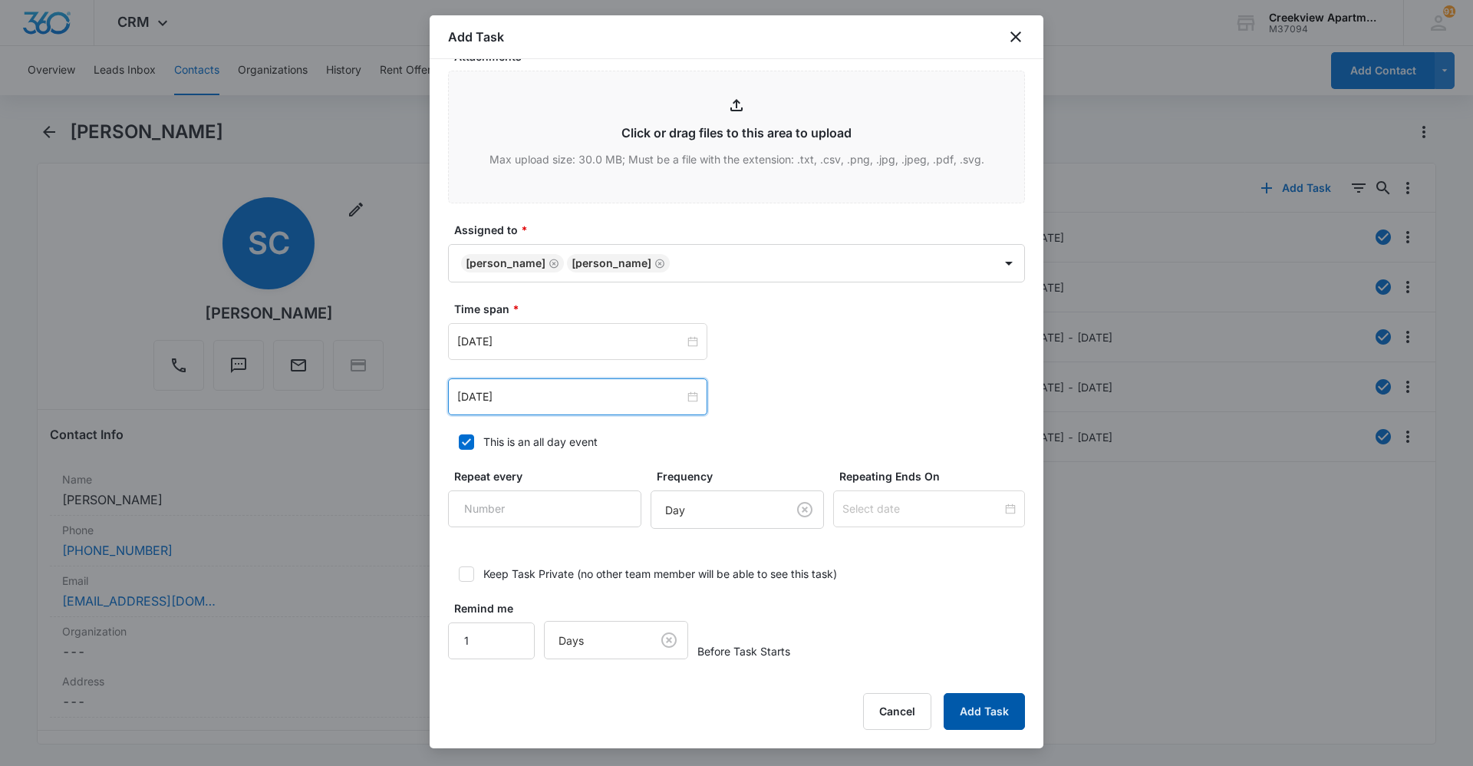
click at [962, 707] on button "Add Task" at bounding box center [984, 711] width 81 height 37
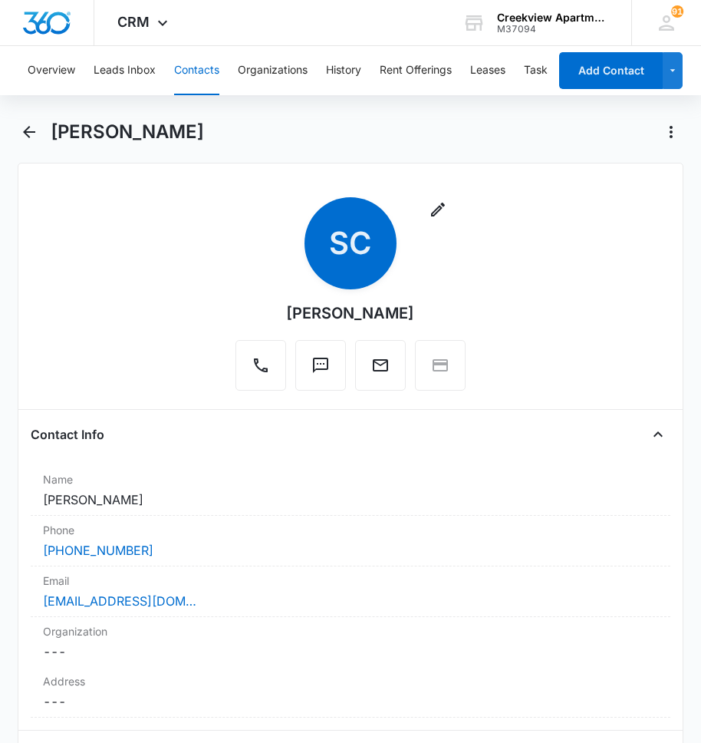
click at [199, 79] on button "Contacts" at bounding box center [196, 70] width 45 height 49
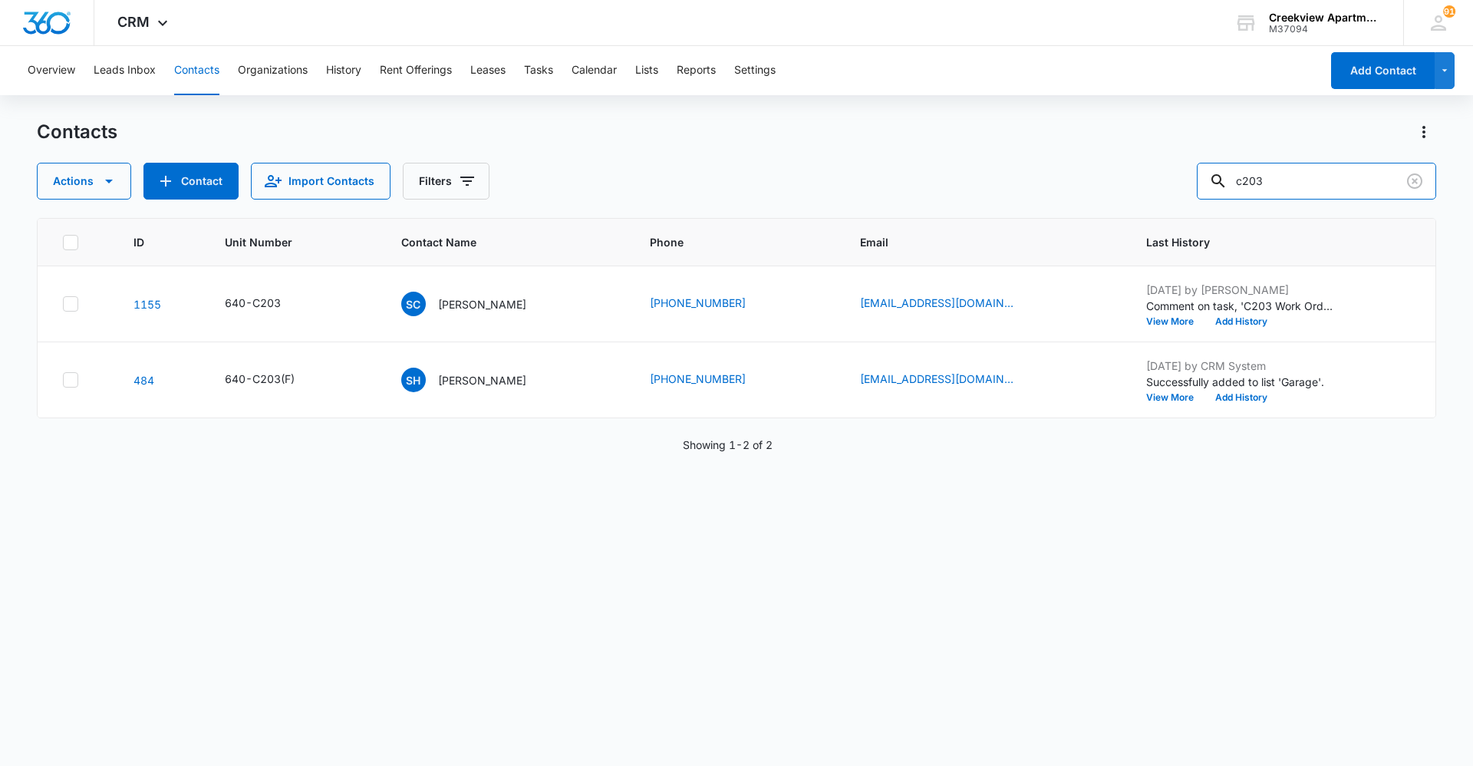
drag, startPoint x: 1289, startPoint y: 175, endPoint x: 1192, endPoint y: 176, distance: 97.5
click at [1193, 176] on div "Actions Contact Import Contacts Filters c203" at bounding box center [737, 181] width 1400 height 37
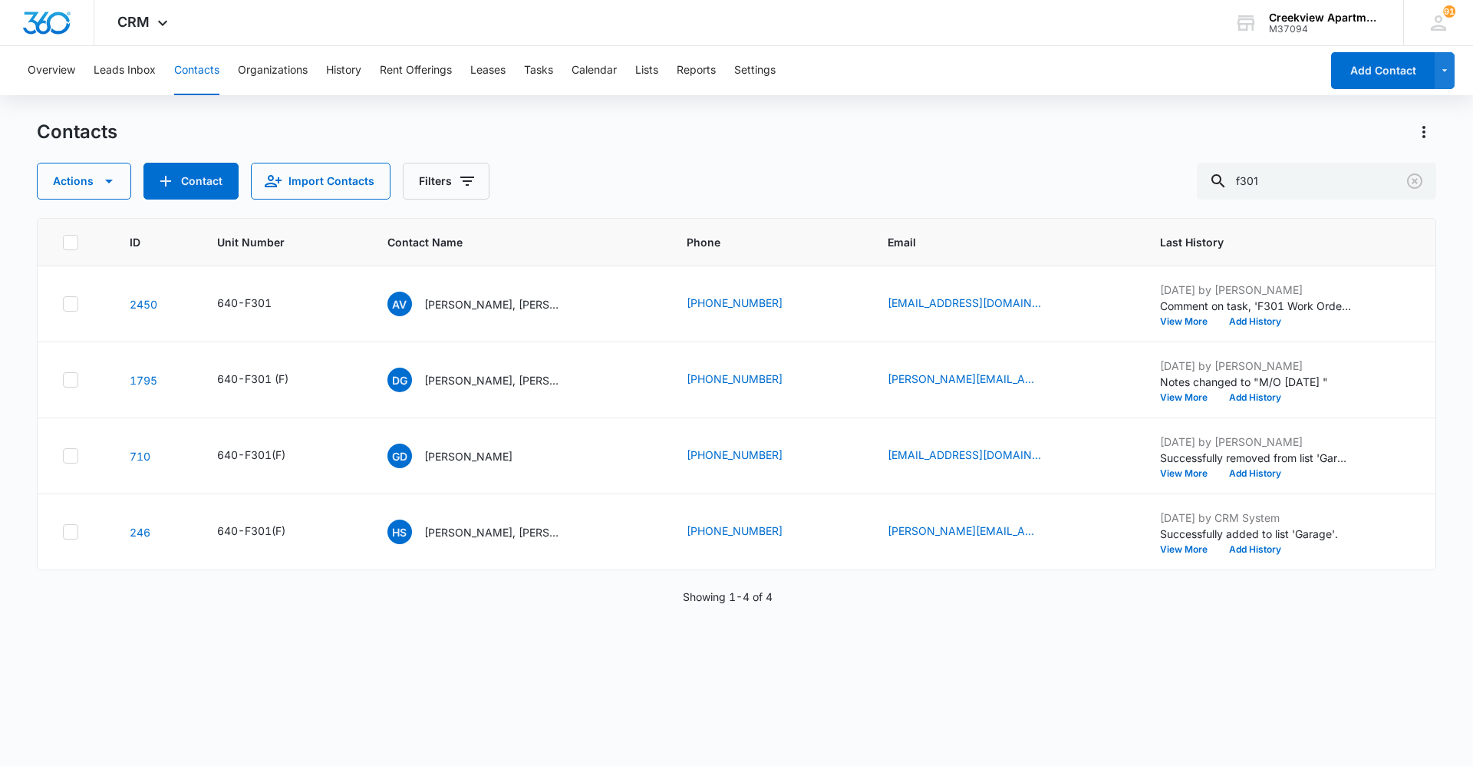
click at [697, 657] on div "ID Unit Number Contact Name Phone Email Last History 2450 640-F301 AV [PERSON_N…" at bounding box center [737, 482] width 1400 height 528
click at [198, 84] on button "Contacts" at bounding box center [196, 70] width 45 height 49
drag, startPoint x: 1273, startPoint y: 173, endPoint x: 1147, endPoint y: 171, distance: 125.8
click at [1147, 171] on div "Actions Contact Import Contacts Filters f301" at bounding box center [737, 181] width 1400 height 37
type input "q106"
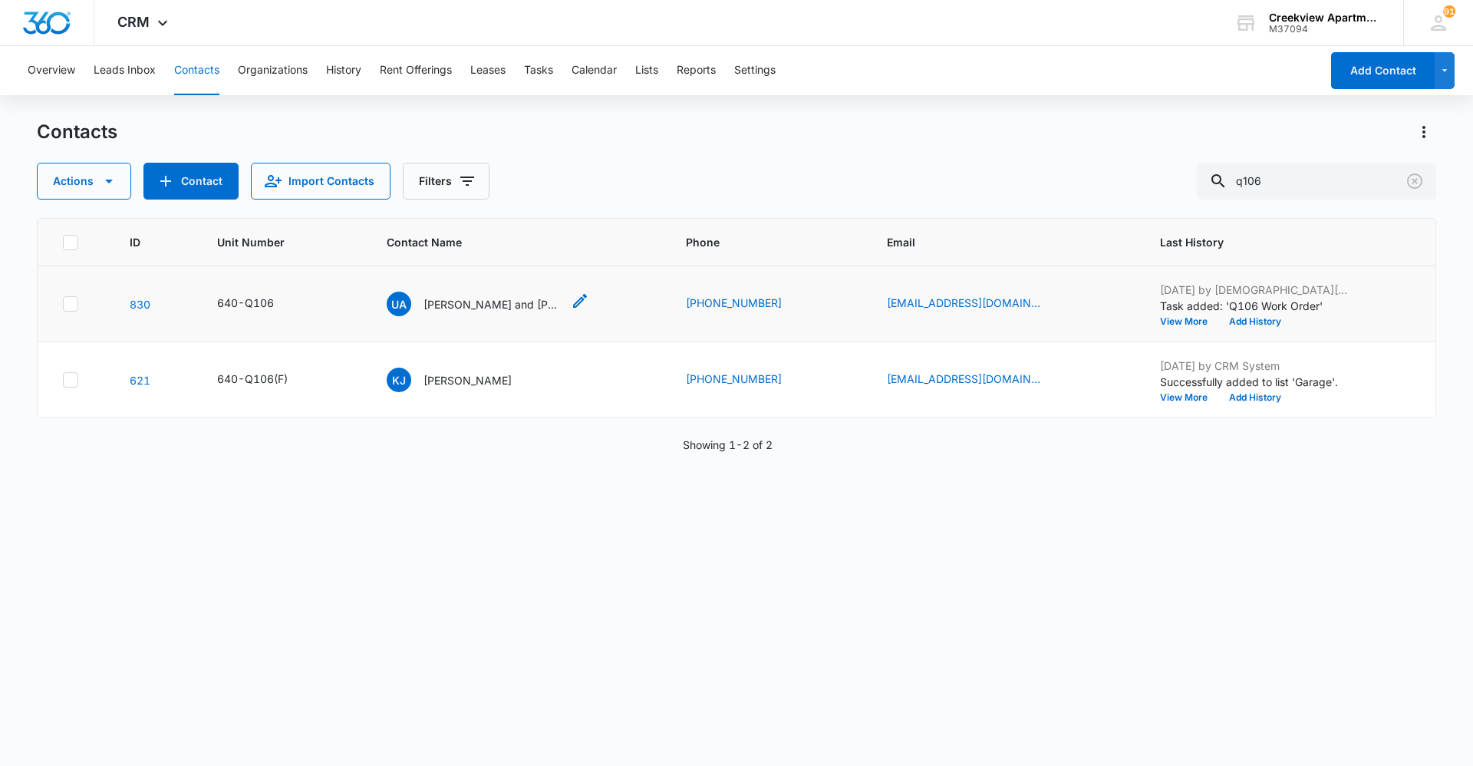
click at [502, 309] on p "[PERSON_NAME] and [PERSON_NAME]" at bounding box center [493, 304] width 138 height 16
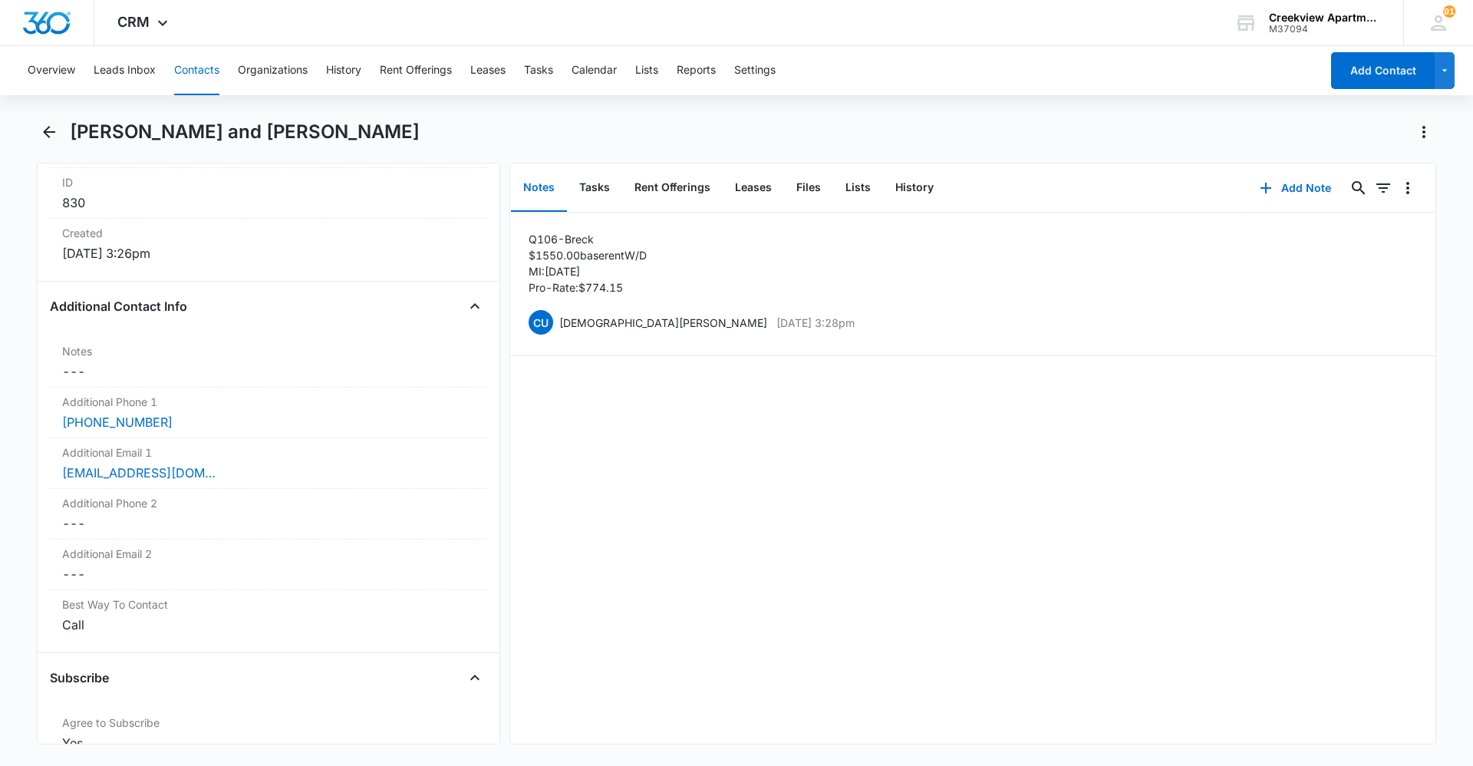
scroll to position [1074, 0]
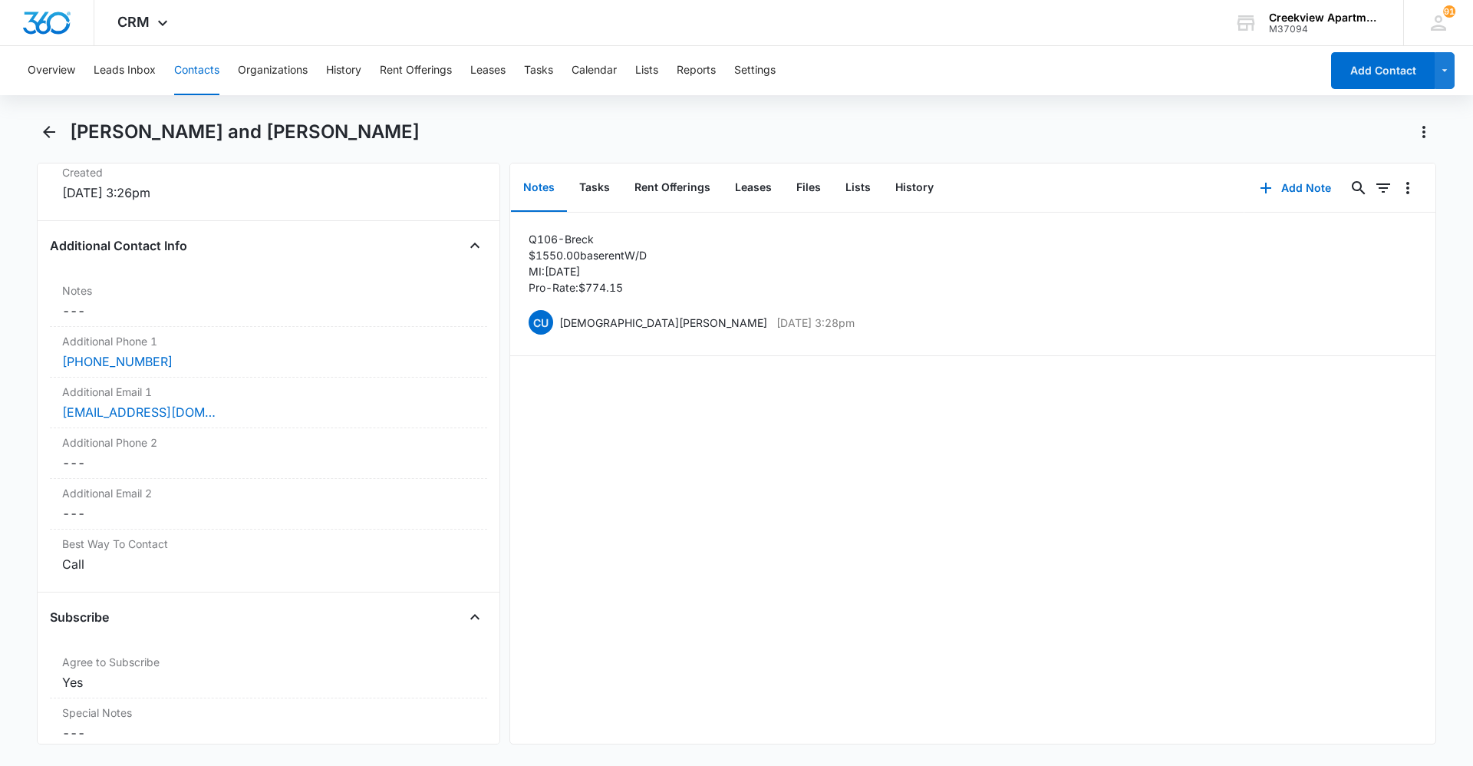
click at [761, 555] on div "Q106-Breck $1550.00 base rent W/D MI:[DATE] Pro-Rate: $774.15 CU [DEMOGRAPHIC_D…" at bounding box center [972, 478] width 925 height 531
click at [188, 73] on button "Contacts" at bounding box center [196, 70] width 45 height 49
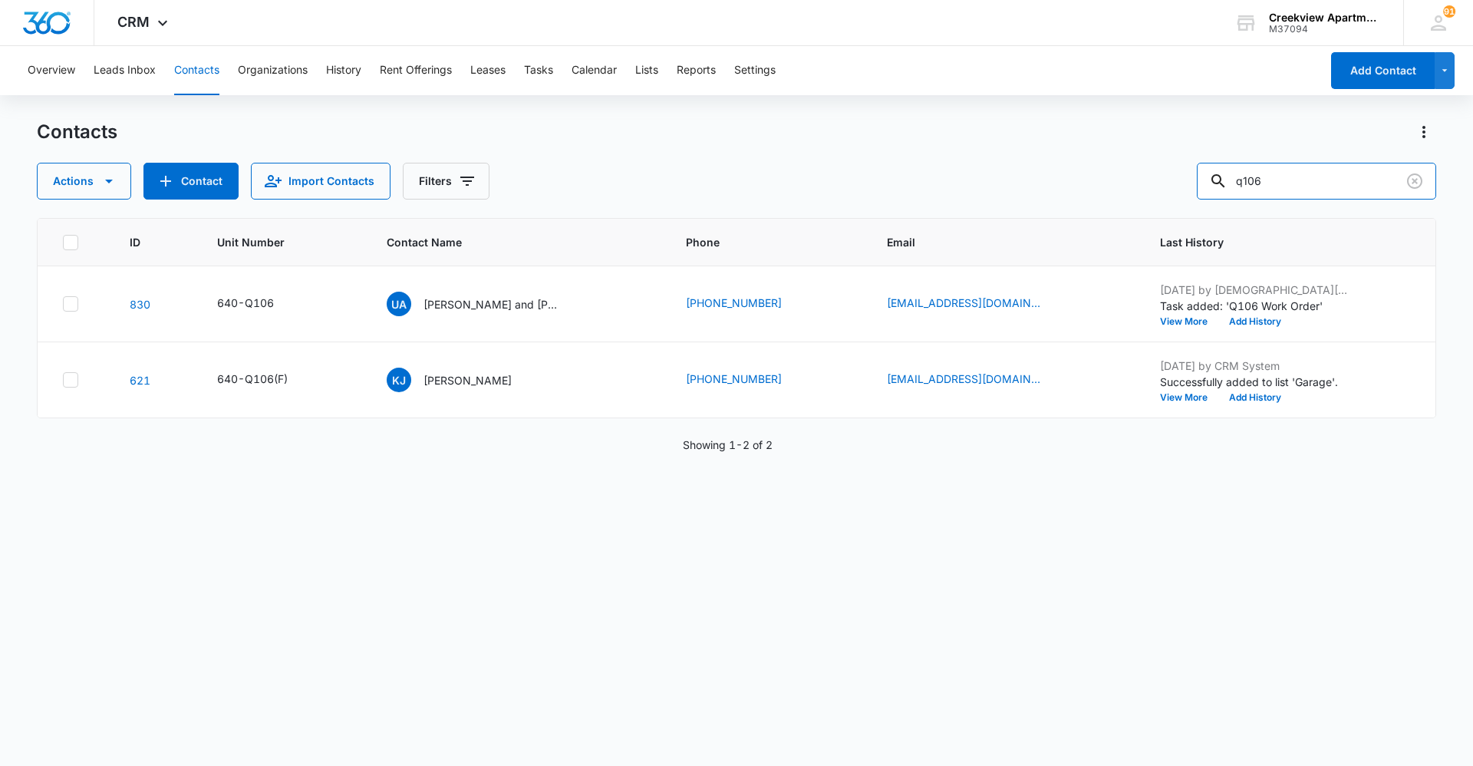
drag, startPoint x: 1311, startPoint y: 189, endPoint x: 1177, endPoint y: 193, distance: 133.6
click at [1177, 193] on div "Actions Contact Import Contacts Filters q106" at bounding box center [737, 181] width 1400 height 37
click at [543, 556] on div "ID Unit Number Contact Name Phone Email Last History 1026 640-E106 AG [PERSON_N…" at bounding box center [737, 482] width 1400 height 528
click at [199, 81] on button "Contacts" at bounding box center [196, 70] width 45 height 49
drag, startPoint x: 1299, startPoint y: 173, endPoint x: 1179, endPoint y: 183, distance: 120.1
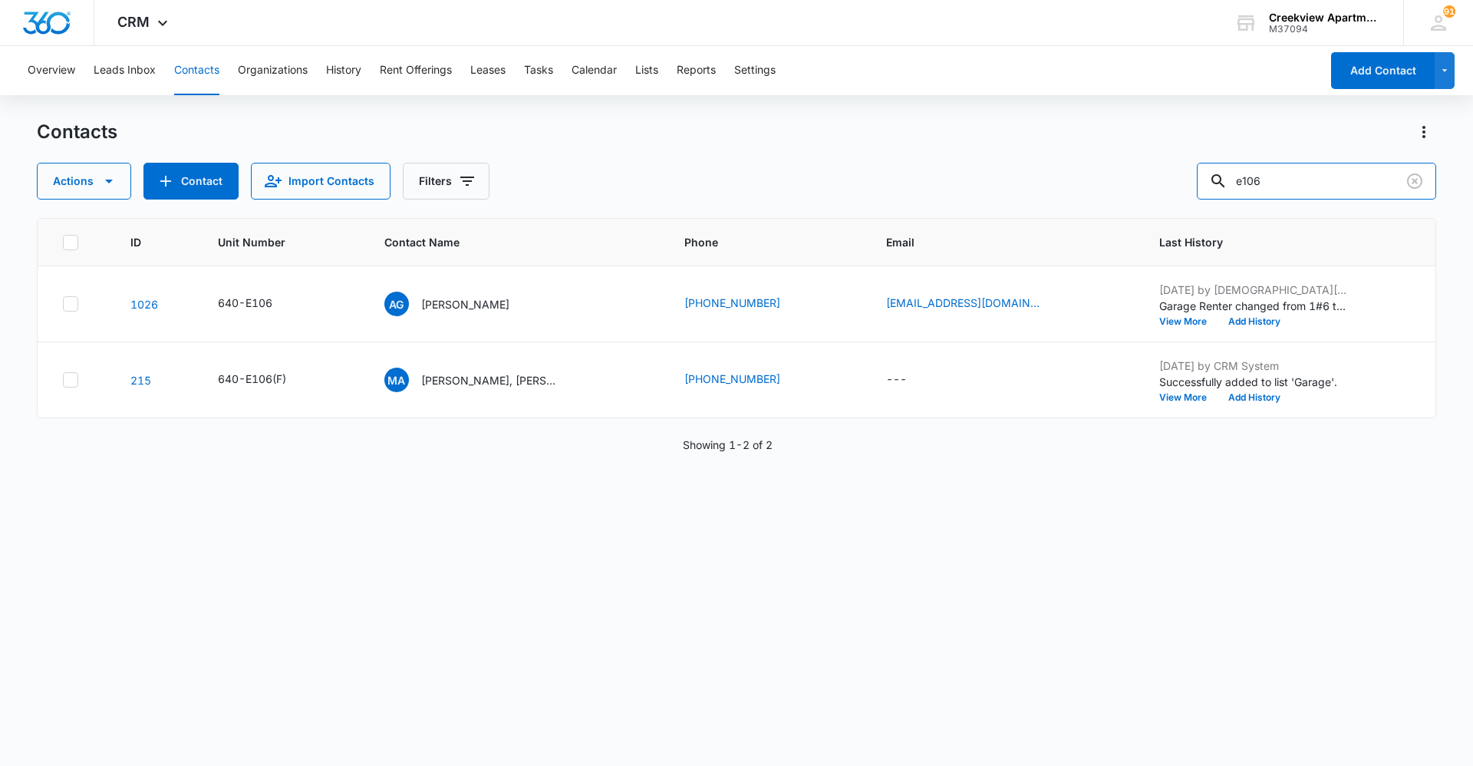
click at [1179, 183] on div "Actions Contact Import Contacts Filters e106" at bounding box center [737, 181] width 1400 height 37
type input "b202"
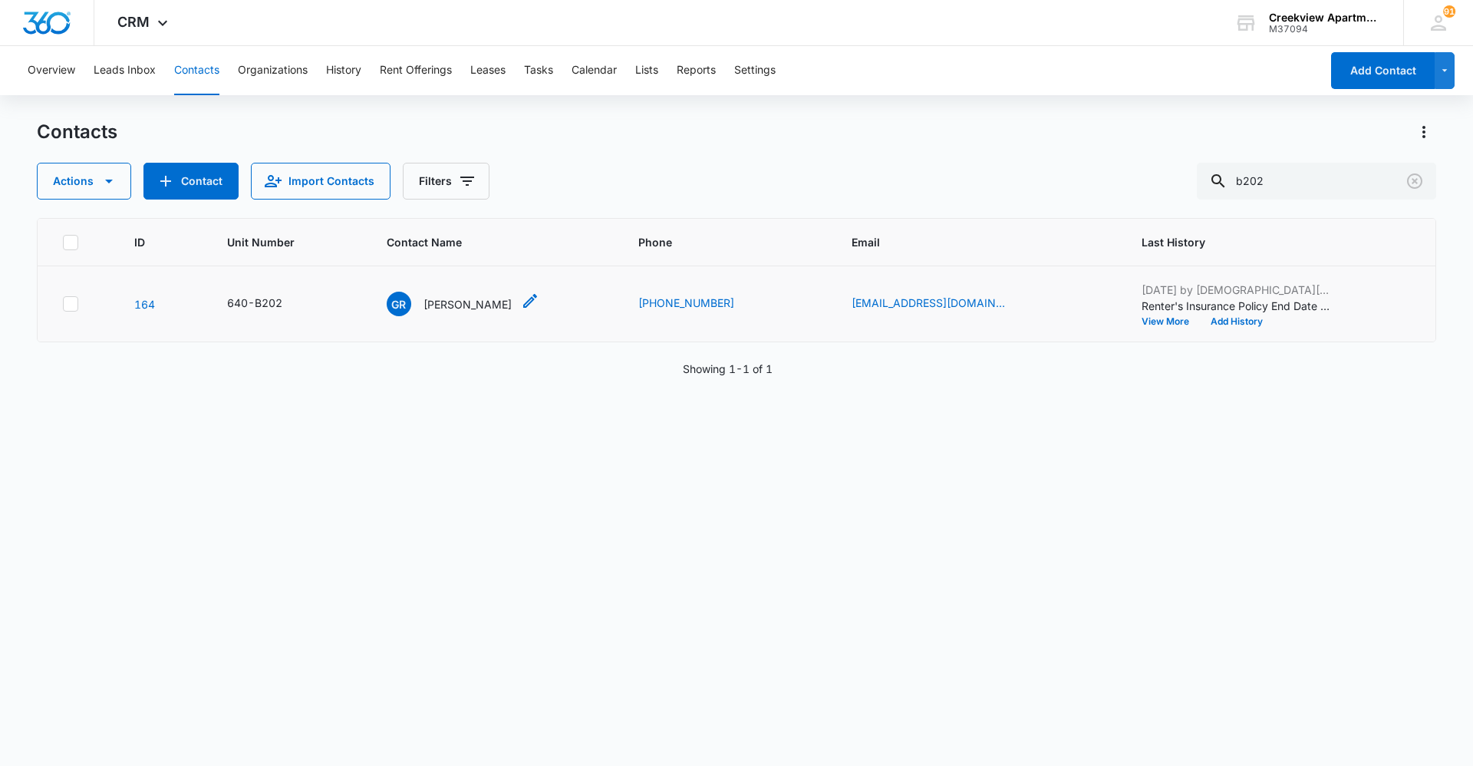
click at [490, 296] on p "[PERSON_NAME]" at bounding box center [468, 304] width 88 height 16
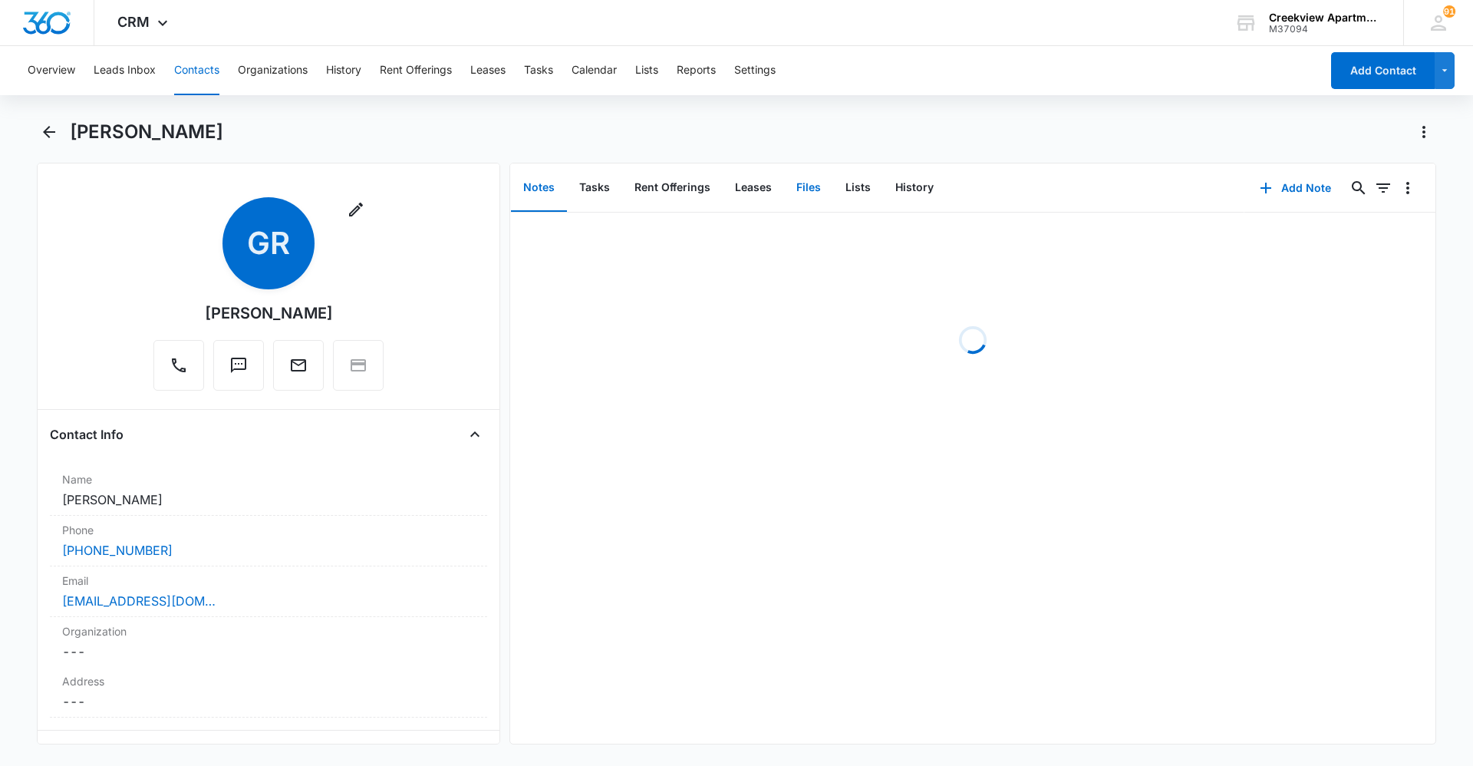
click at [813, 190] on button "Files" at bounding box center [808, 188] width 49 height 48
click at [1344, 203] on button "Add File" at bounding box center [1348, 188] width 95 height 37
click at [1345, 232] on div "Upload Files" at bounding box center [1327, 237] width 61 height 11
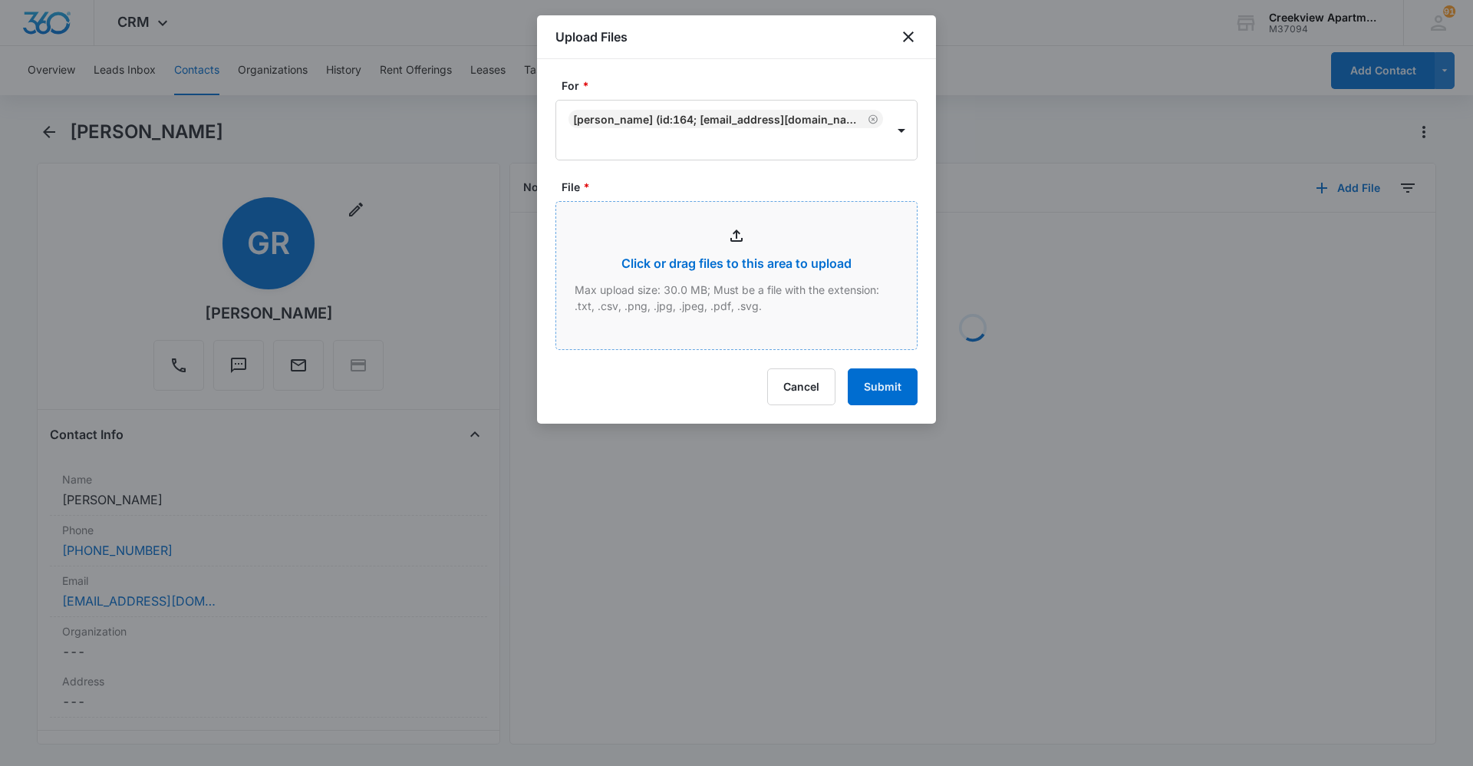
type input "C:\fakepath\Xerox Scan_09082025085013.pdf"
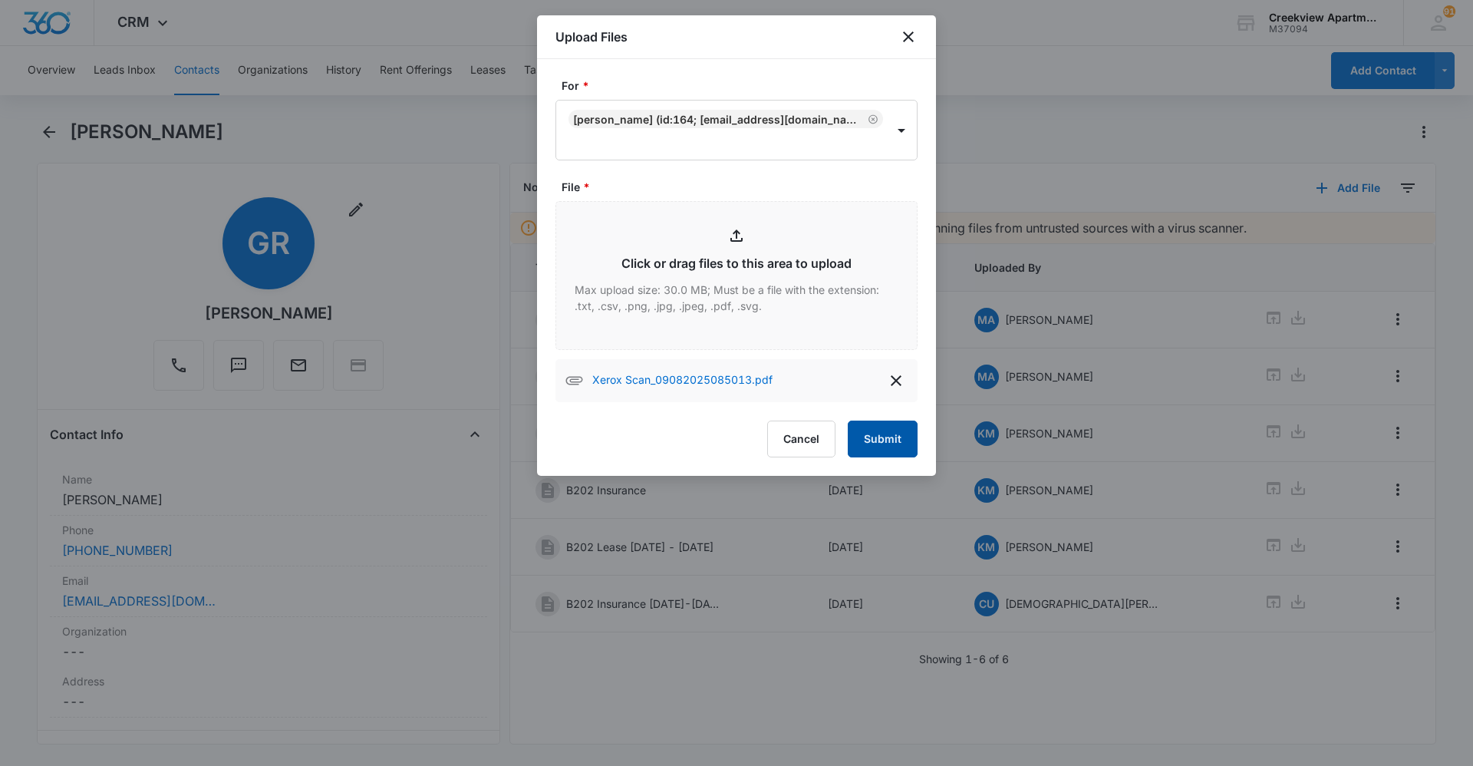
click at [891, 446] on button "Submit" at bounding box center [883, 438] width 70 height 37
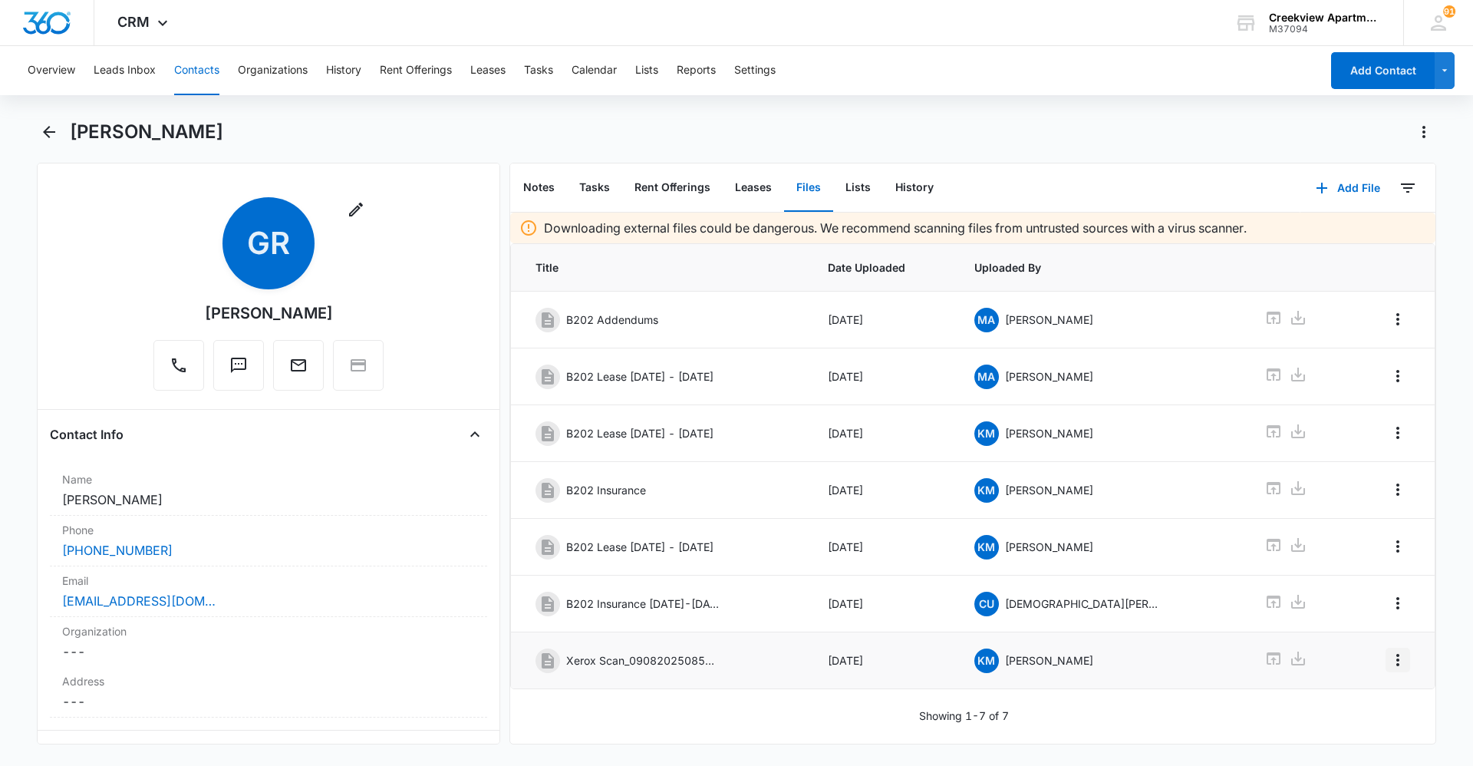
click at [1390, 660] on icon "Overflow Menu" at bounding box center [1398, 660] width 18 height 18
click at [1372, 701] on button "Edit" at bounding box center [1354, 702] width 87 height 23
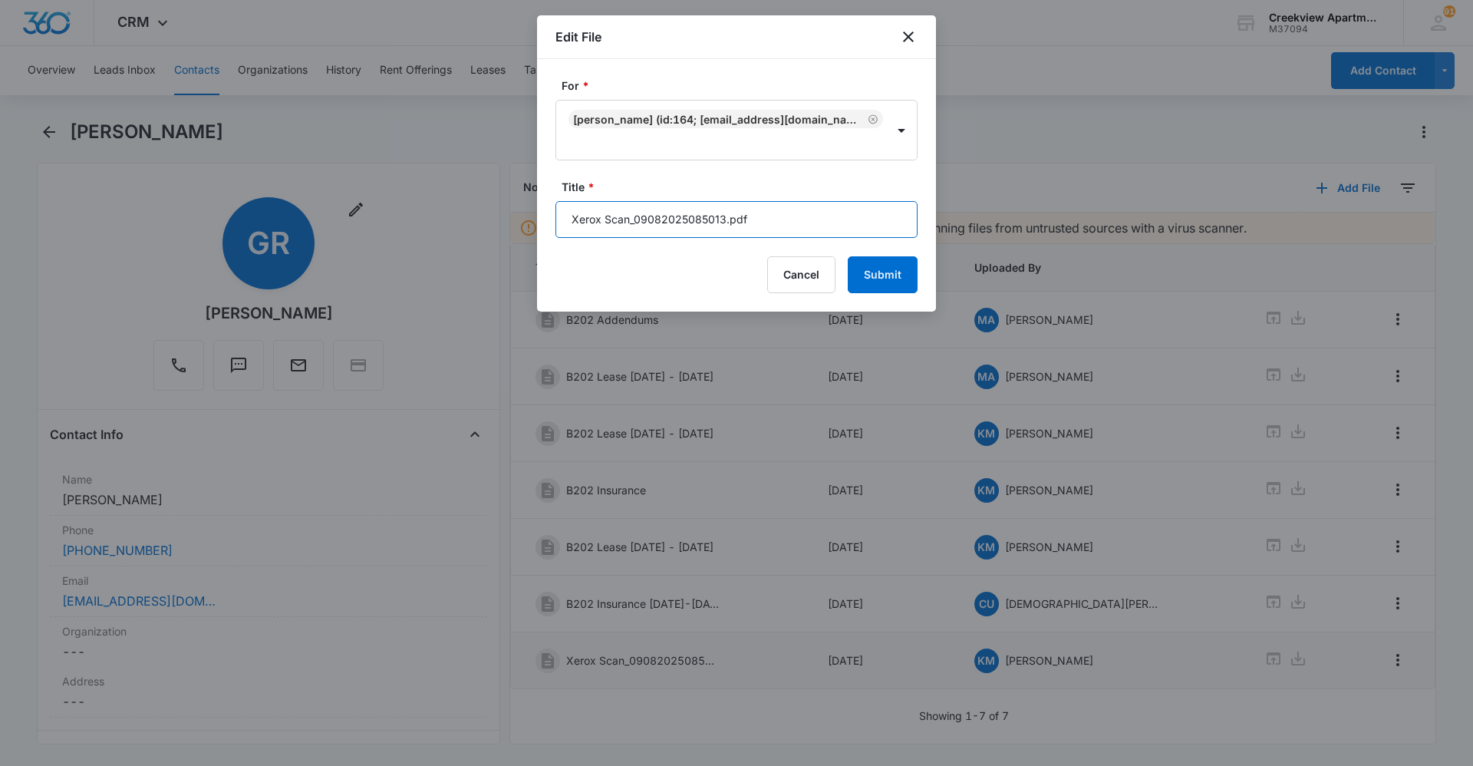
drag, startPoint x: 750, startPoint y: 223, endPoint x: 506, endPoint y: 212, distance: 244.3
click at [506, 212] on body "CRM Apps Reputation Websites Forms CRM Email Social Content Ads Intelligence Fi…" at bounding box center [736, 383] width 1473 height 766
type input "B202 Insurance"
click at [848, 256] on button "Submit" at bounding box center [883, 274] width 70 height 37
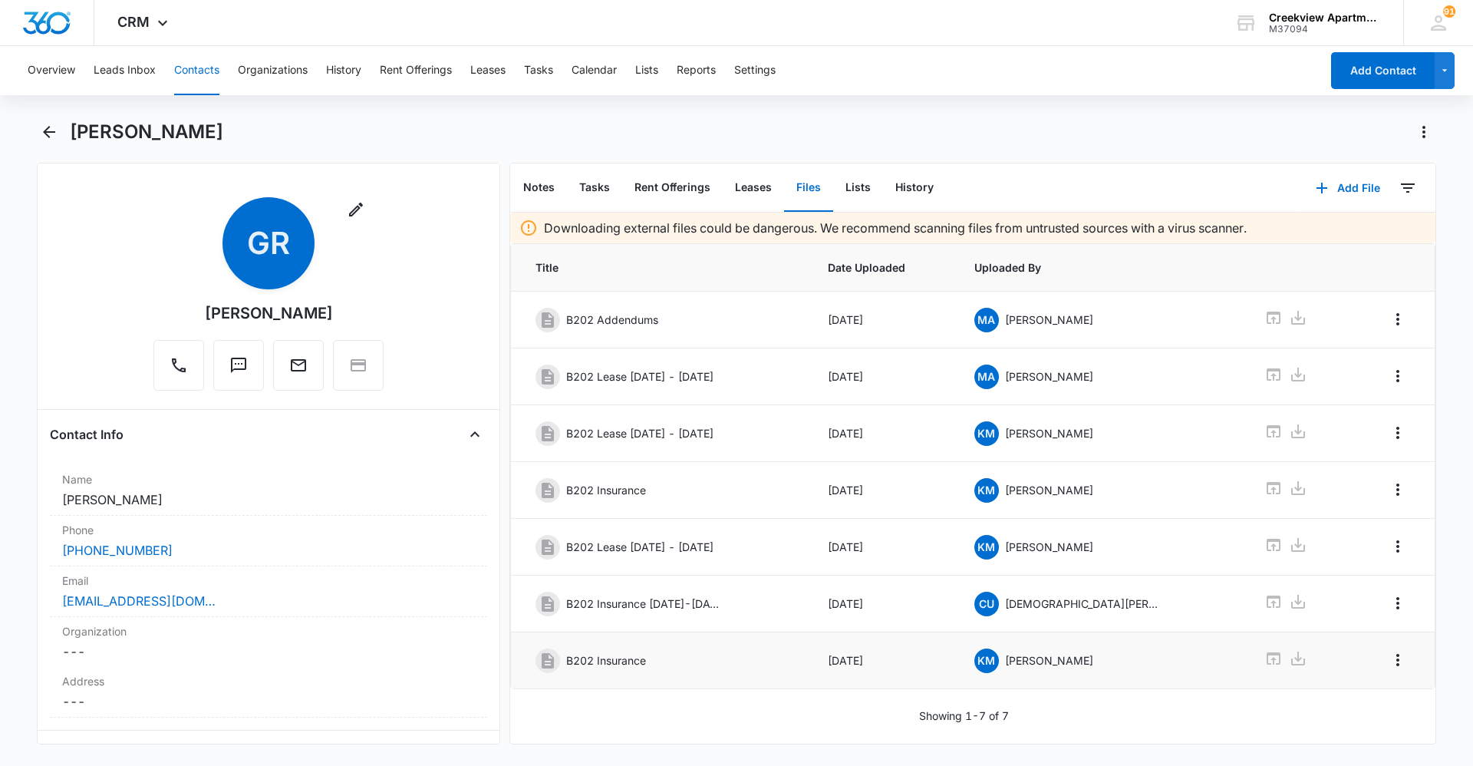
click at [193, 64] on button "Contacts" at bounding box center [196, 70] width 45 height 49
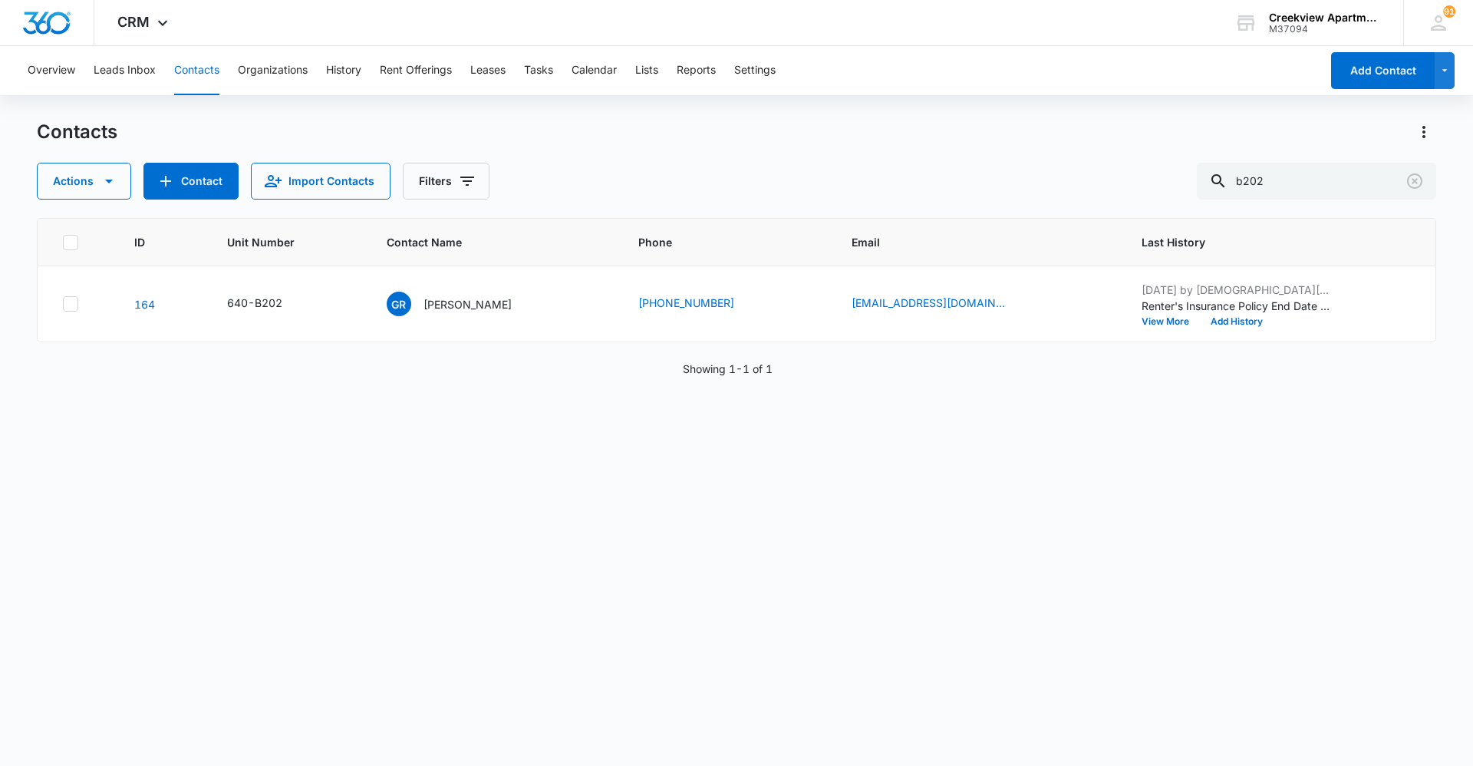
click at [193, 69] on button "Contacts" at bounding box center [196, 70] width 45 height 49
drag, startPoint x: 1340, startPoint y: 198, endPoint x: 1189, endPoint y: 199, distance: 151.2
click at [1189, 199] on div "Contacts Actions Contact Import Contacts Filters b202 ID Unit Number Contact Na…" at bounding box center [737, 442] width 1400 height 645
type input "q106"
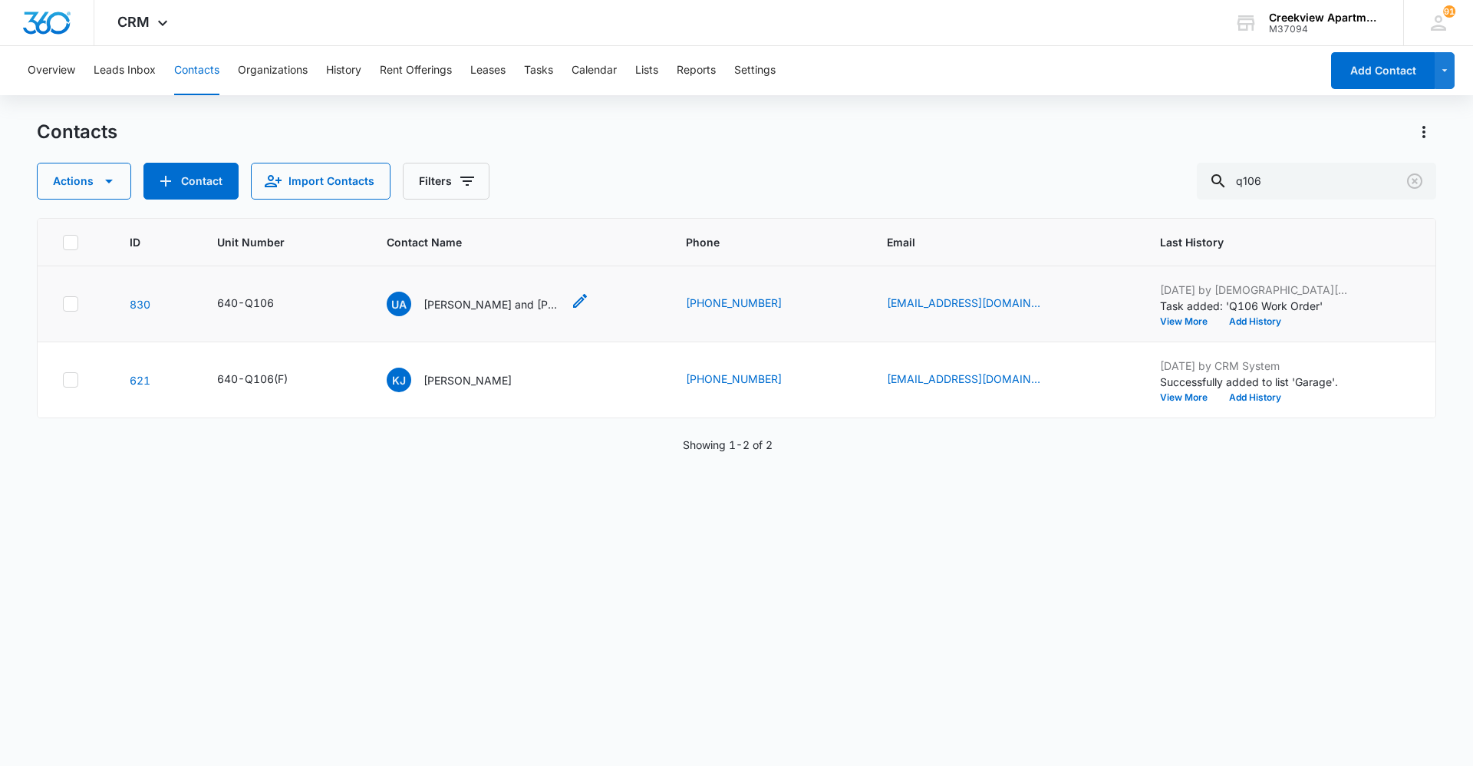
click at [492, 296] on p "[PERSON_NAME] and [PERSON_NAME]" at bounding box center [493, 304] width 138 height 16
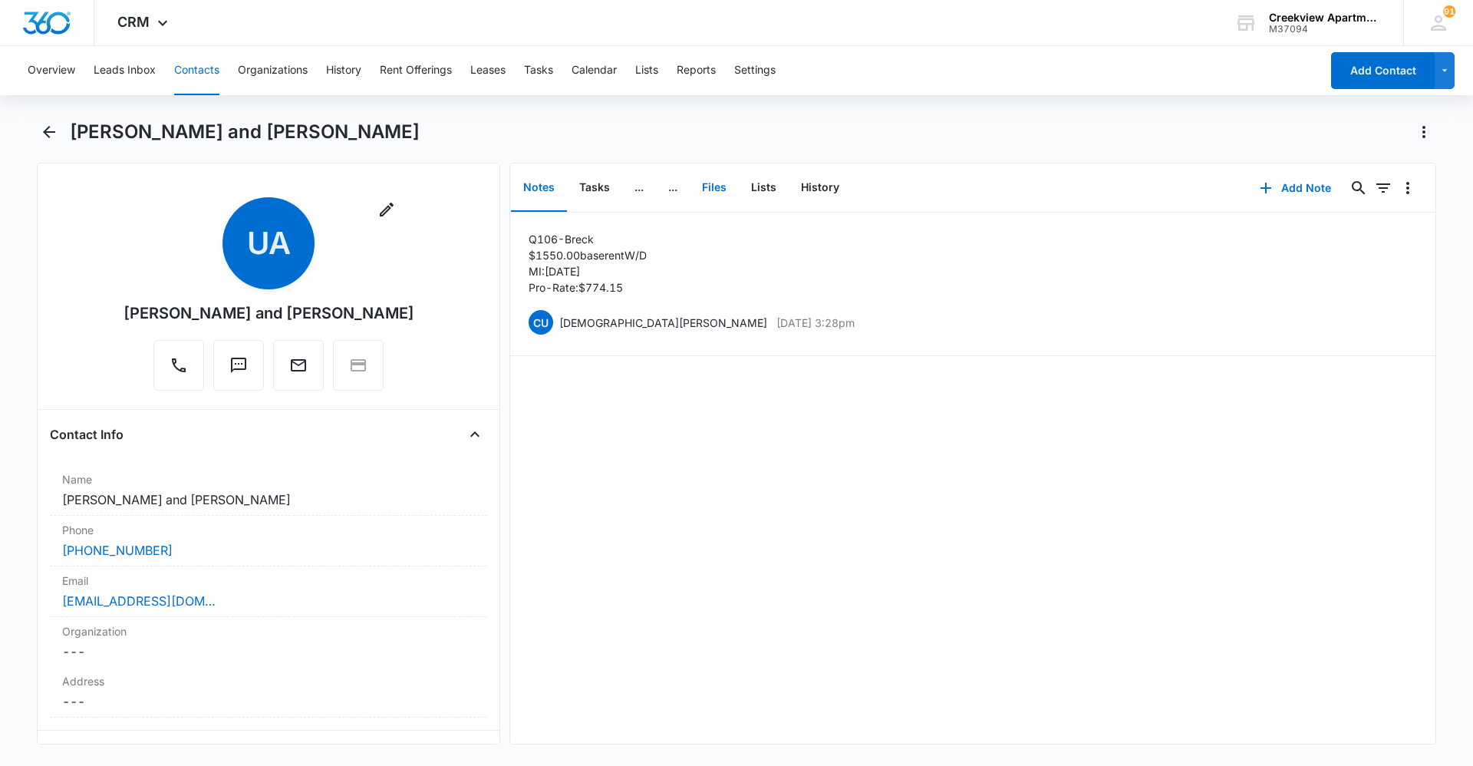
click at [714, 193] on button "Files" at bounding box center [714, 188] width 49 height 48
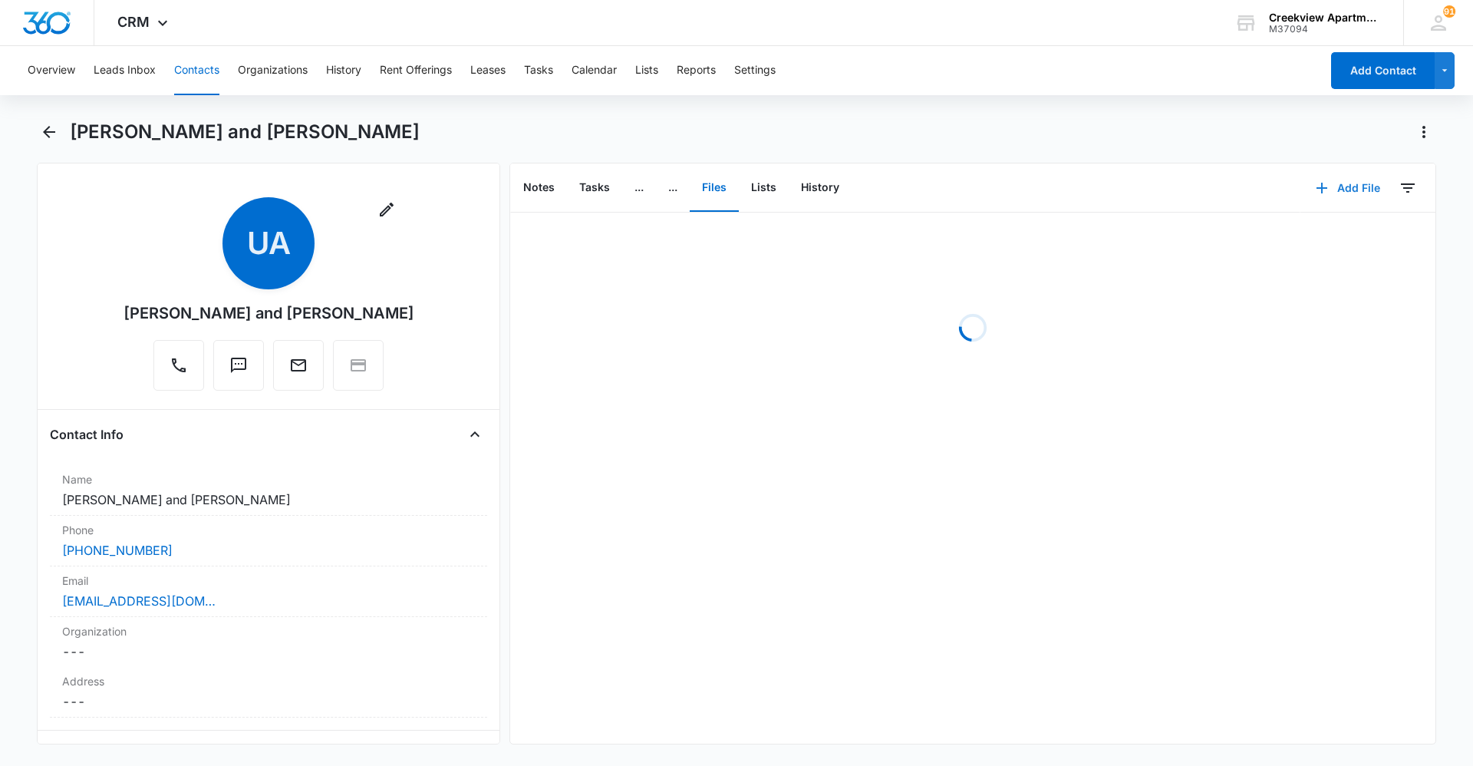
click at [1358, 185] on button "Add File" at bounding box center [1348, 188] width 95 height 37
click at [1353, 226] on button "Upload Files" at bounding box center [1336, 237] width 117 height 23
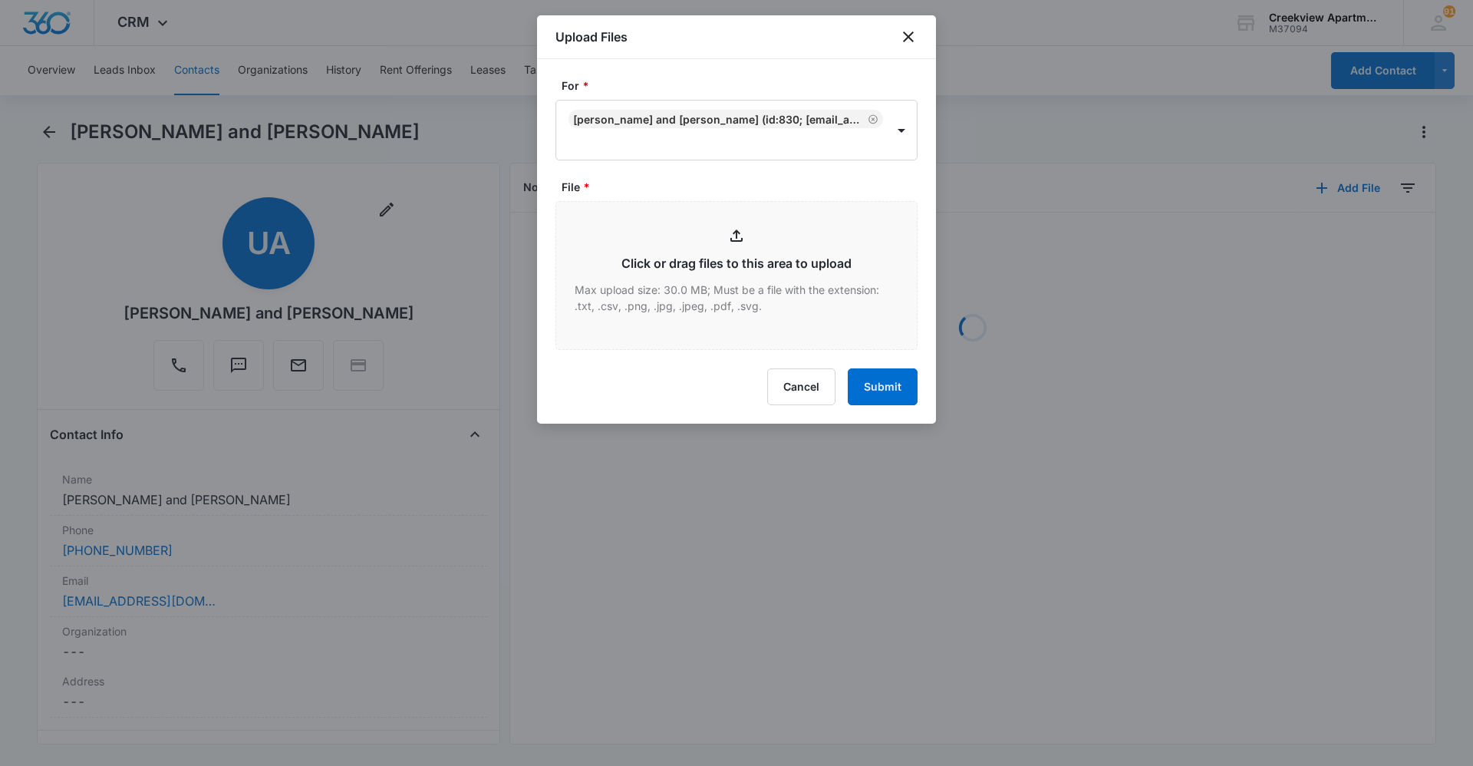
type input "C:\fakepath\Q106 Key Fob Addendum.pdf"
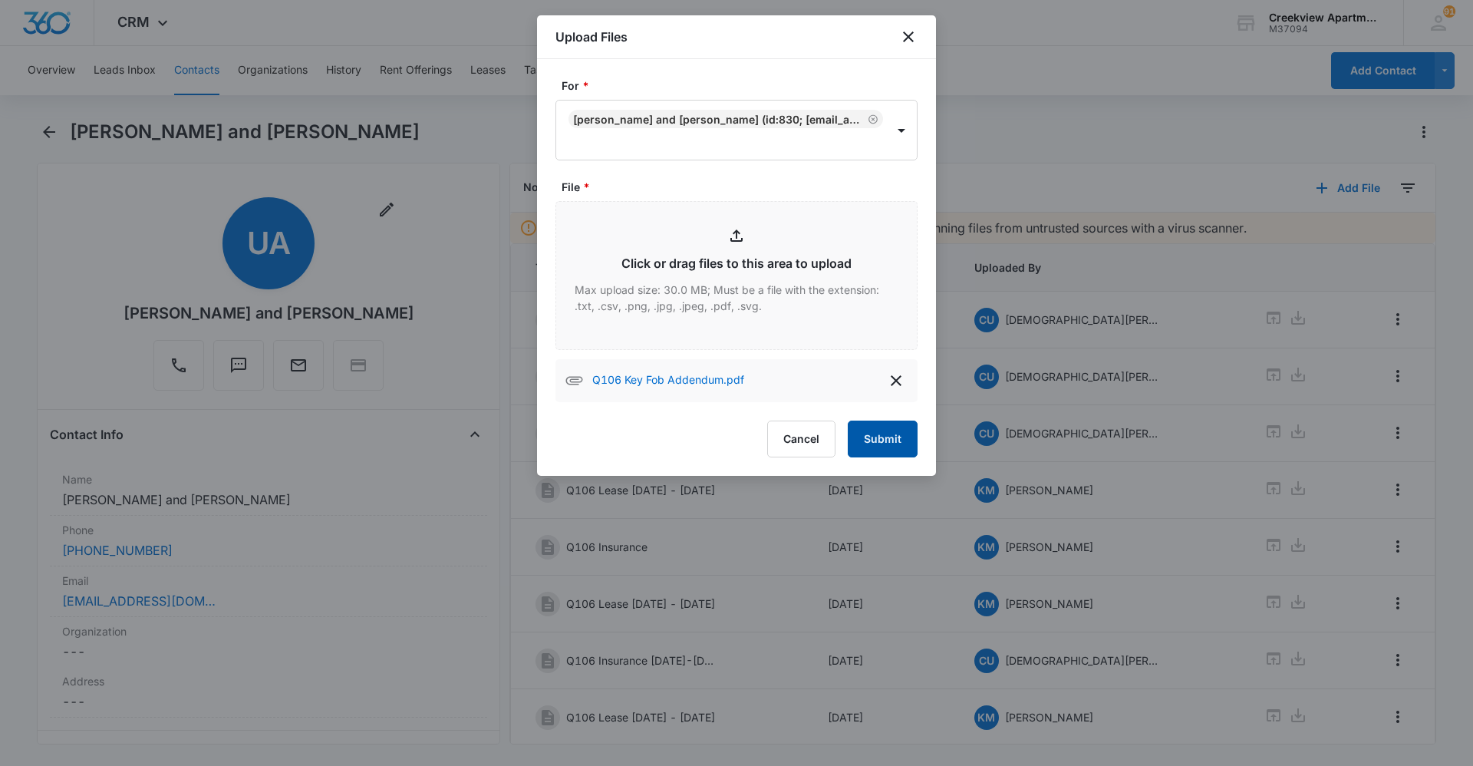
click at [873, 427] on button "Submit" at bounding box center [883, 438] width 70 height 37
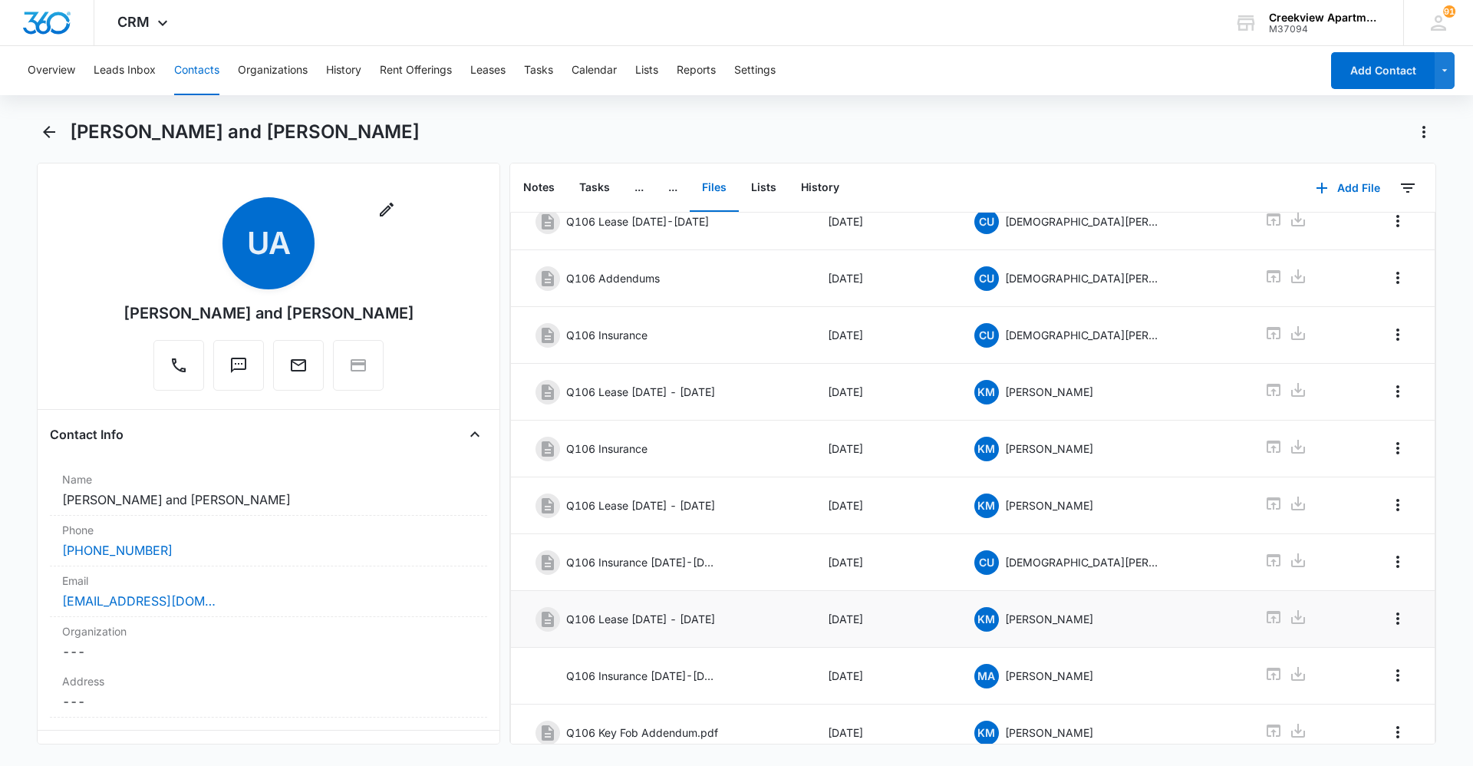
scroll to position [162, 0]
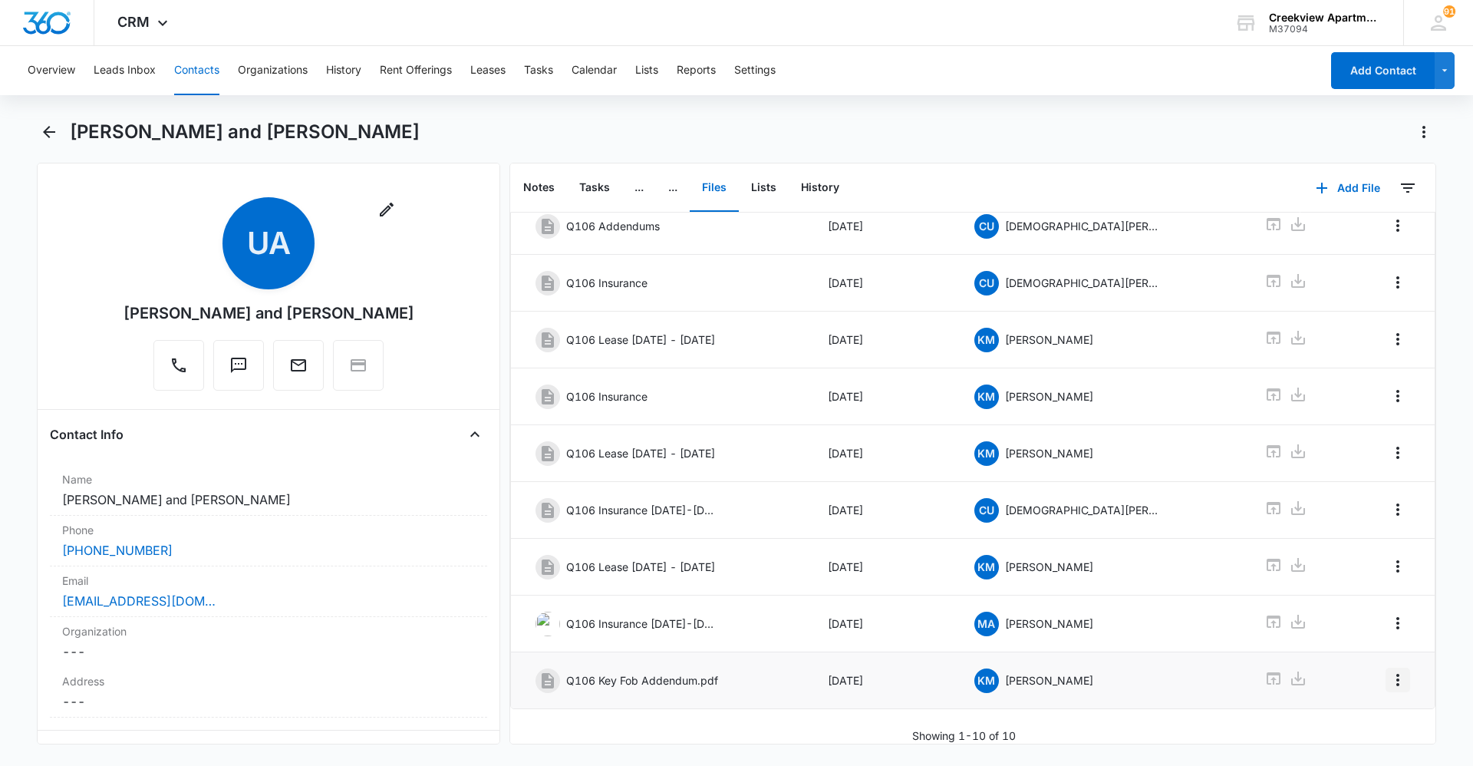
click at [1389, 671] on icon "Overflow Menu" at bounding box center [1398, 680] width 18 height 18
click at [1372, 708] on button "Edit" at bounding box center [1354, 711] width 87 height 23
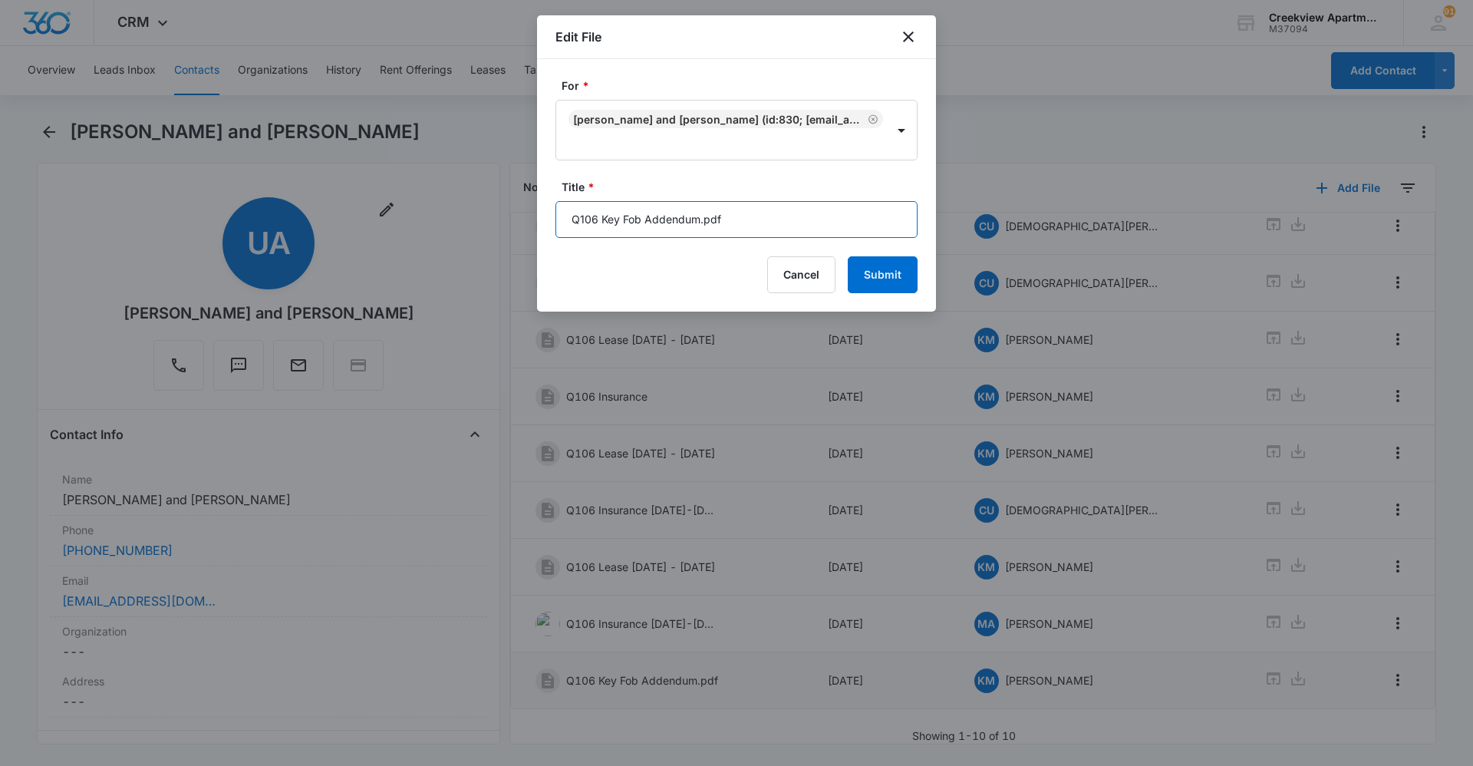
click at [764, 221] on input "Q106 Key Fob Addendum.pdf" at bounding box center [737, 219] width 362 height 37
type input "Q106 Key Fob Addendum"
click at [871, 279] on button "Submit" at bounding box center [883, 274] width 70 height 37
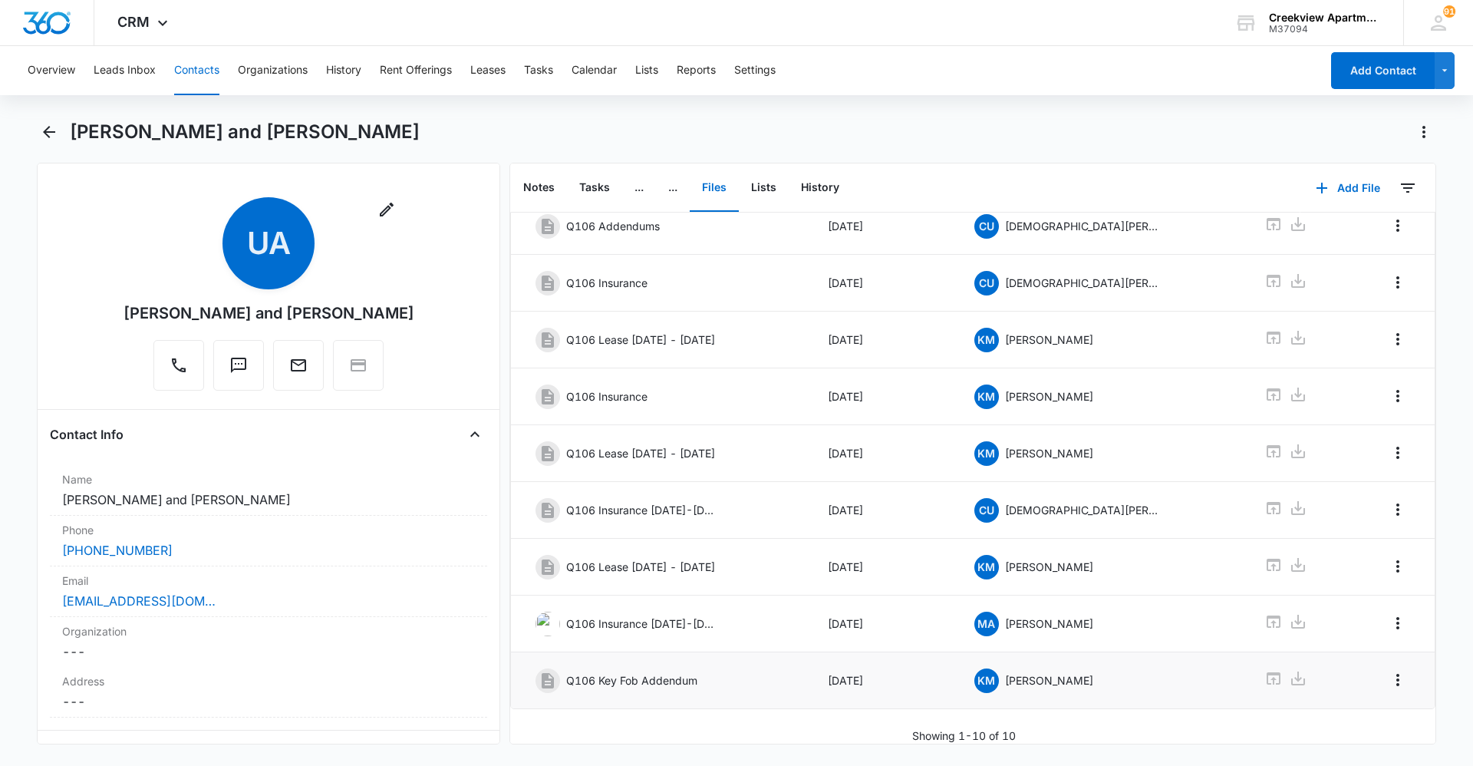
click at [193, 73] on button "Contacts" at bounding box center [196, 70] width 45 height 49
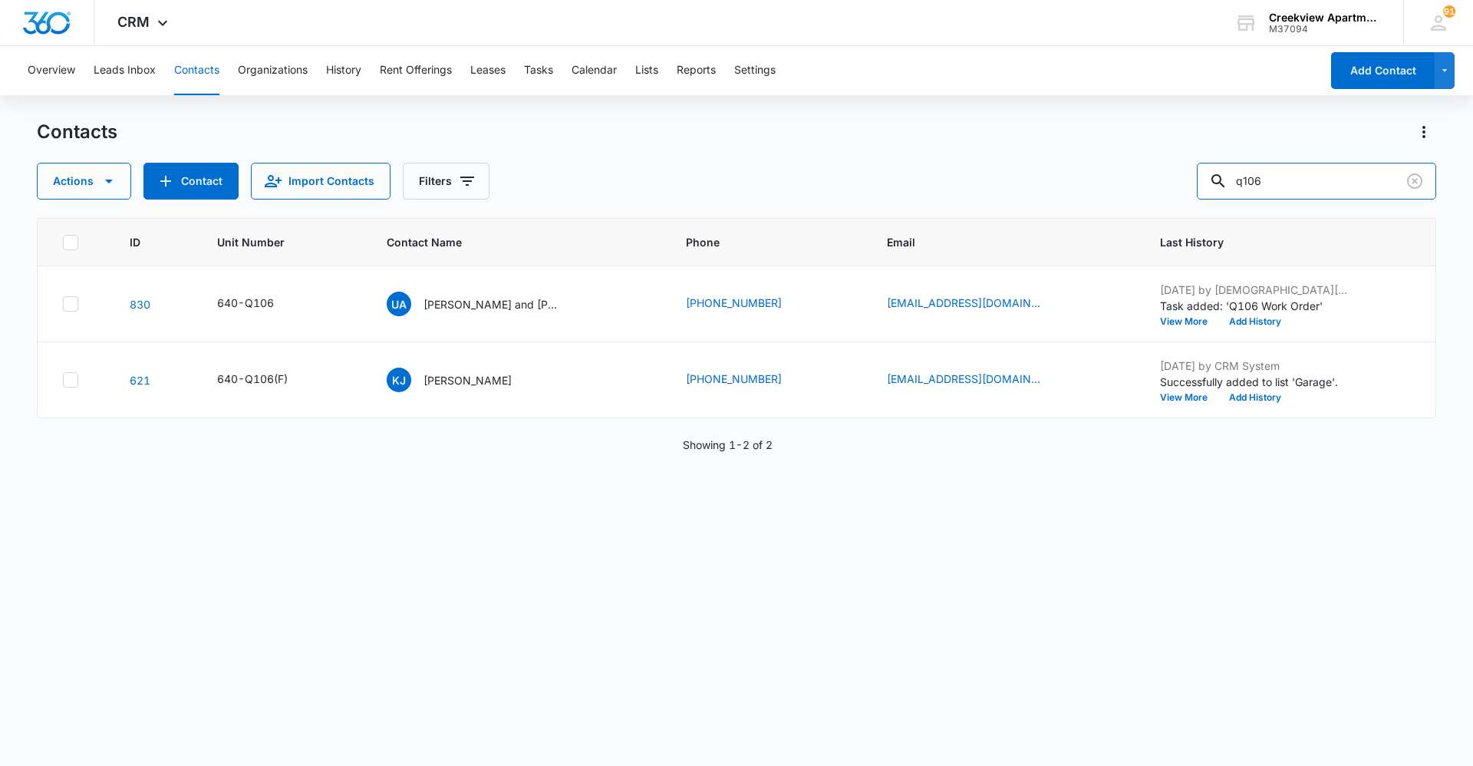
drag, startPoint x: 1226, startPoint y: 185, endPoint x: 1206, endPoint y: 183, distance: 20.1
click at [1207, 185] on div "Actions Contact Import Contacts Filters q106" at bounding box center [737, 181] width 1400 height 37
type input "d302"
click at [496, 293] on div "AA [PERSON_NAME], [PERSON_NAME]" at bounding box center [473, 304] width 175 height 25
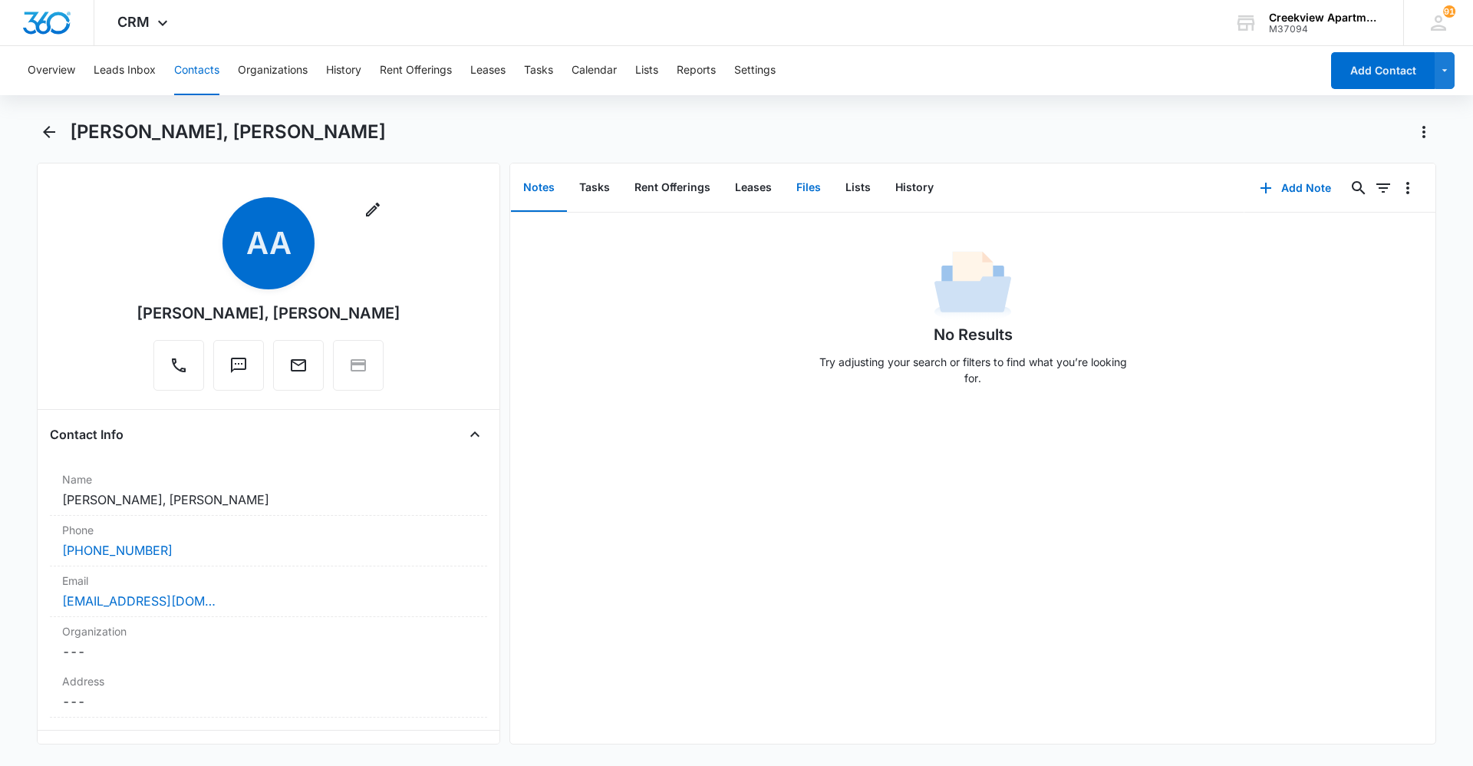
click at [816, 201] on button "Files" at bounding box center [808, 188] width 49 height 48
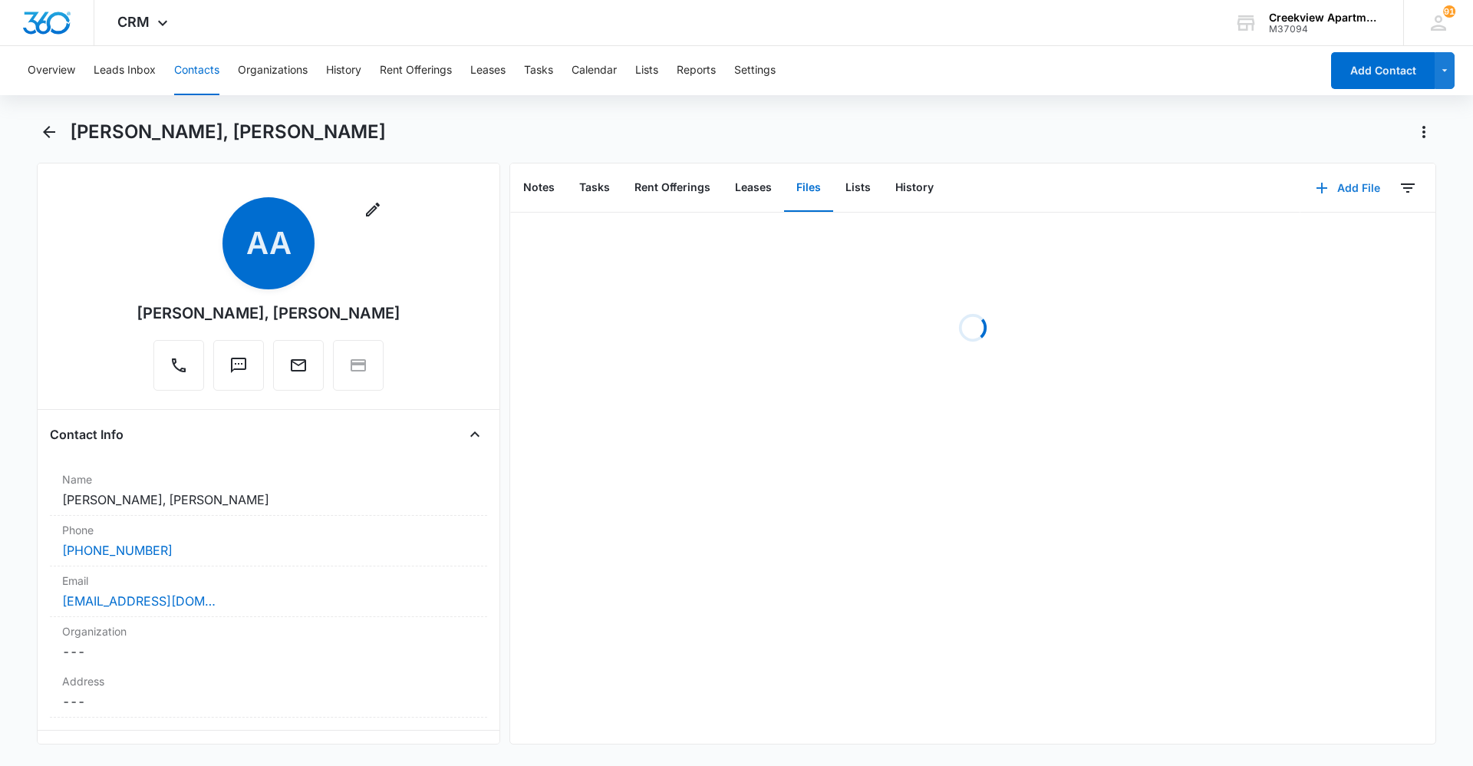
click at [1324, 184] on button "Add File" at bounding box center [1348, 188] width 95 height 37
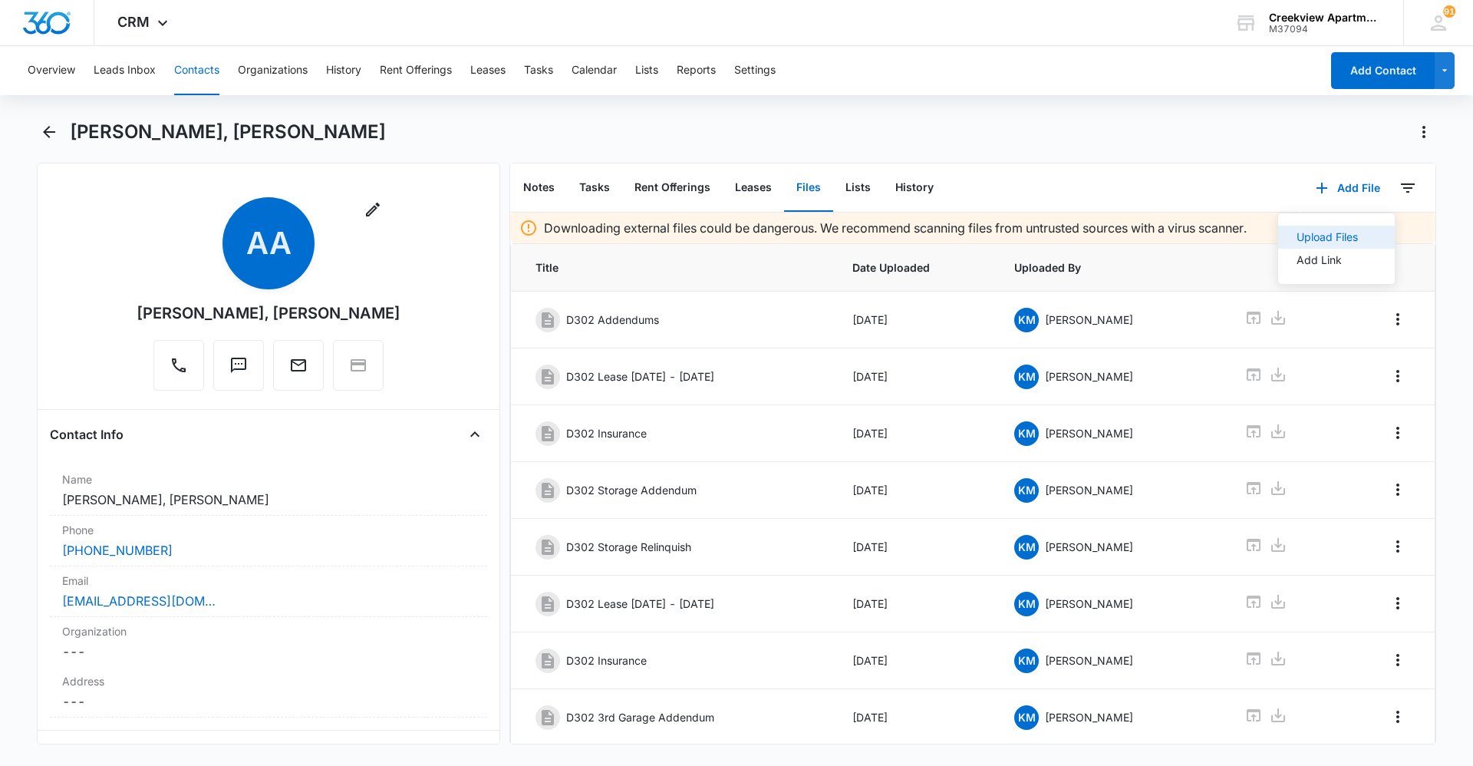
click at [1330, 227] on button "Upload Files" at bounding box center [1336, 237] width 117 height 23
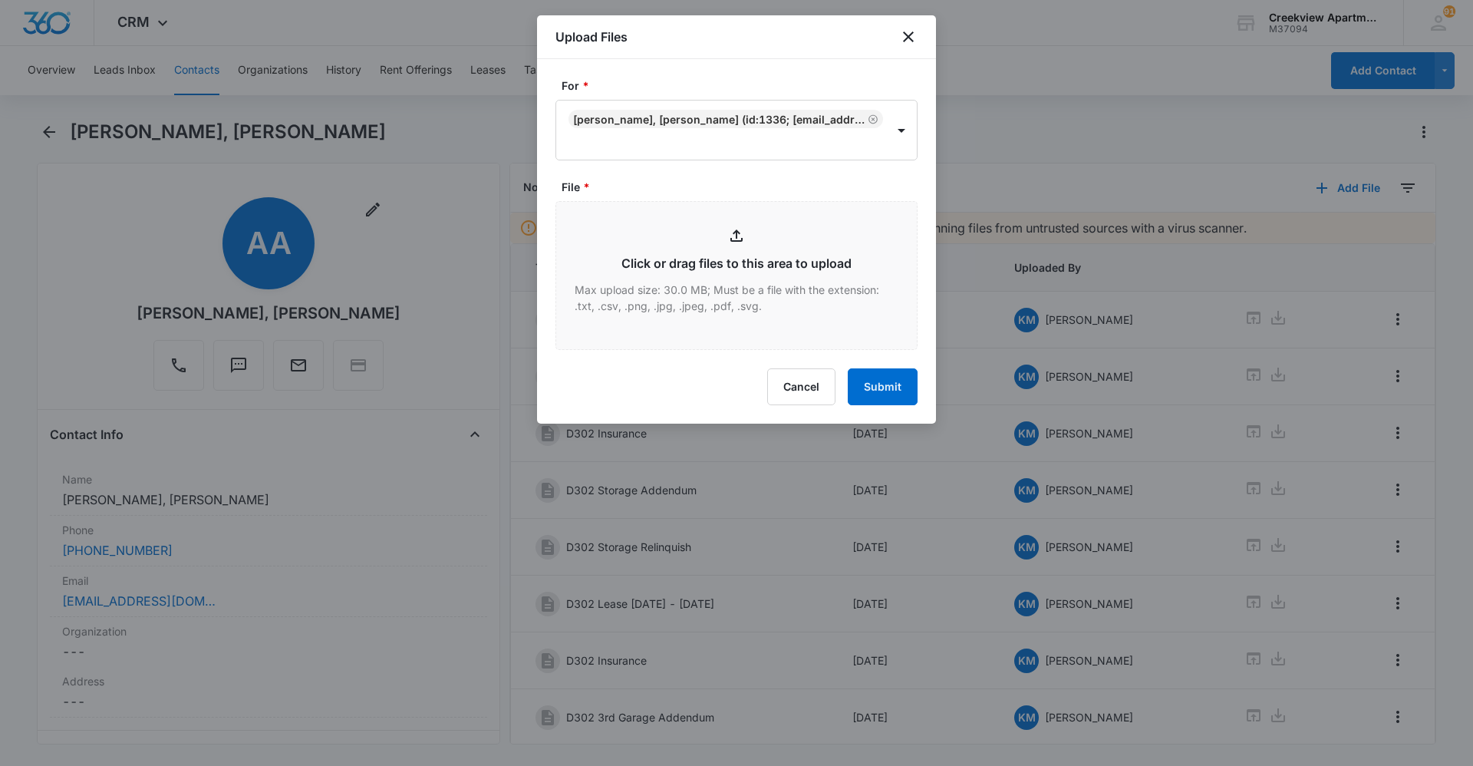
type input "C:\fakepath\D302 Garage Relinquish.pdf"
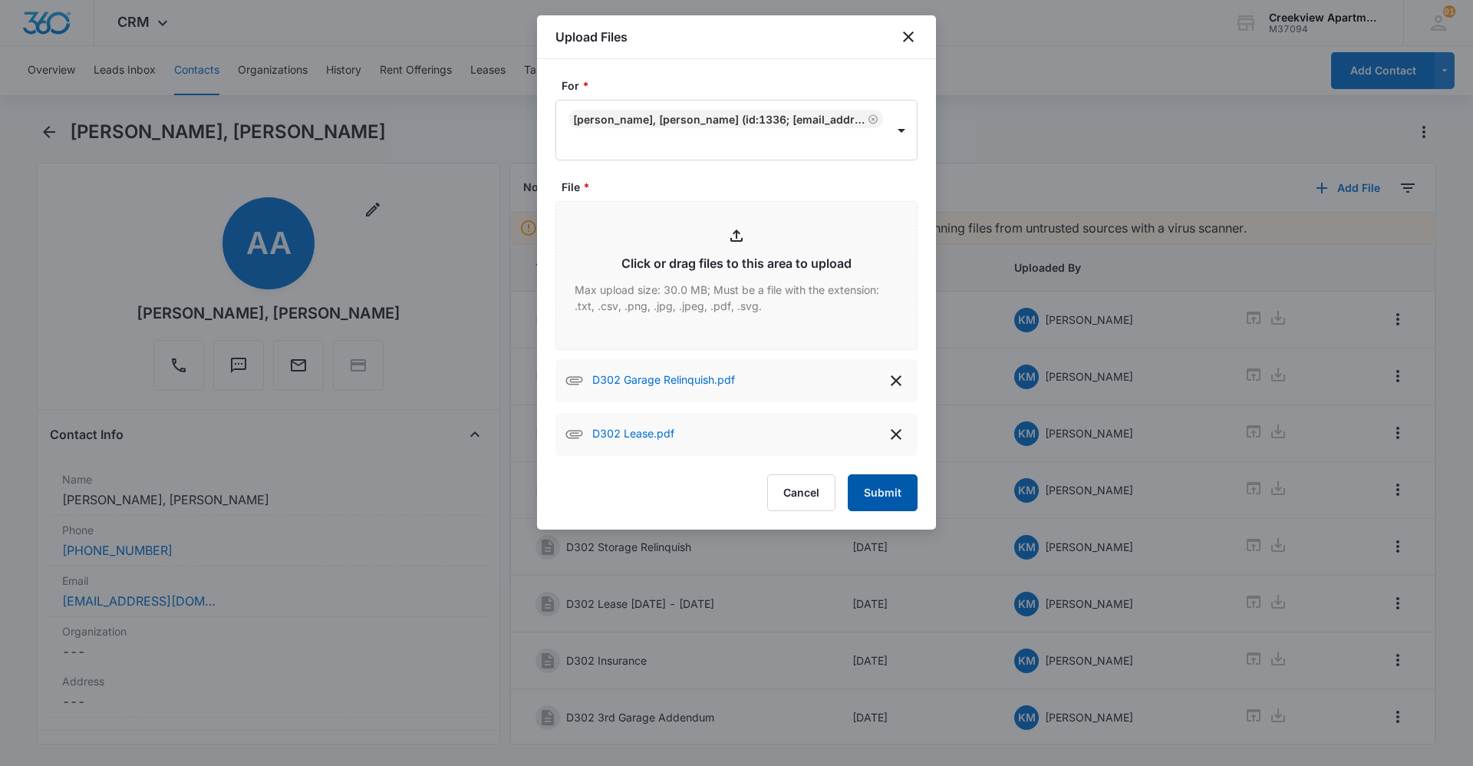
click at [878, 490] on button "Submit" at bounding box center [883, 492] width 70 height 37
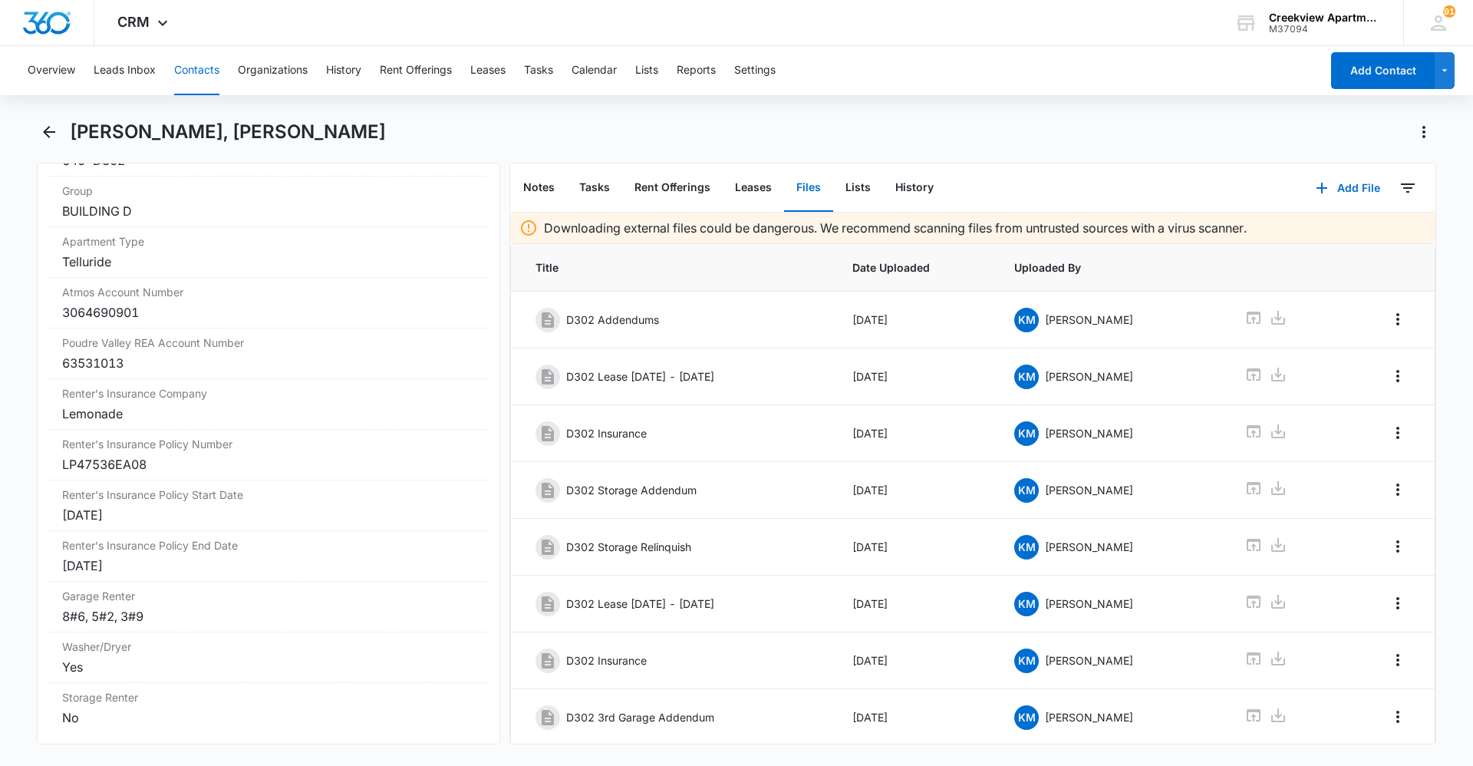
scroll to position [1841, 0]
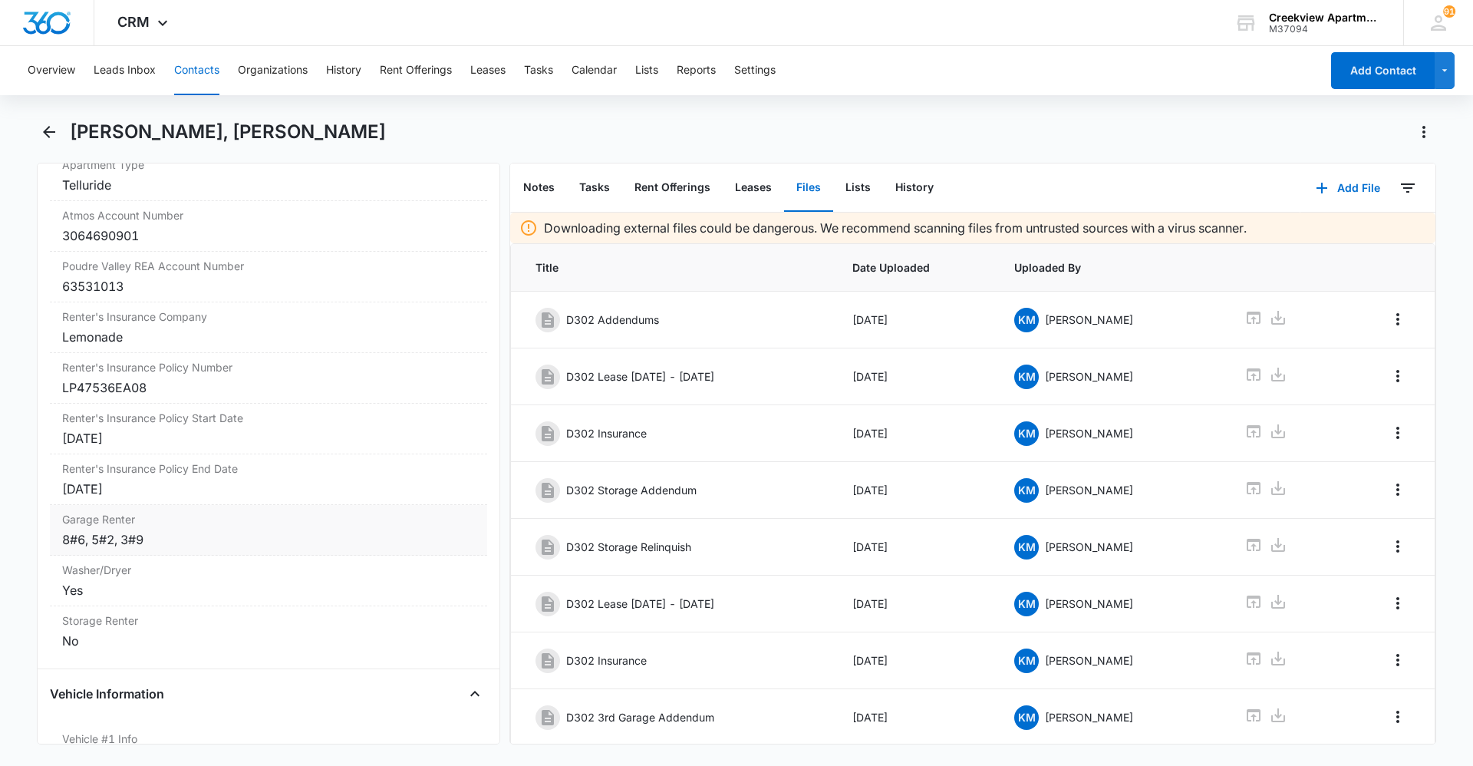
click at [137, 549] on div "Garage Renter Cancel Save Changes 8#6, 5#2, 3#9" at bounding box center [268, 530] width 437 height 51
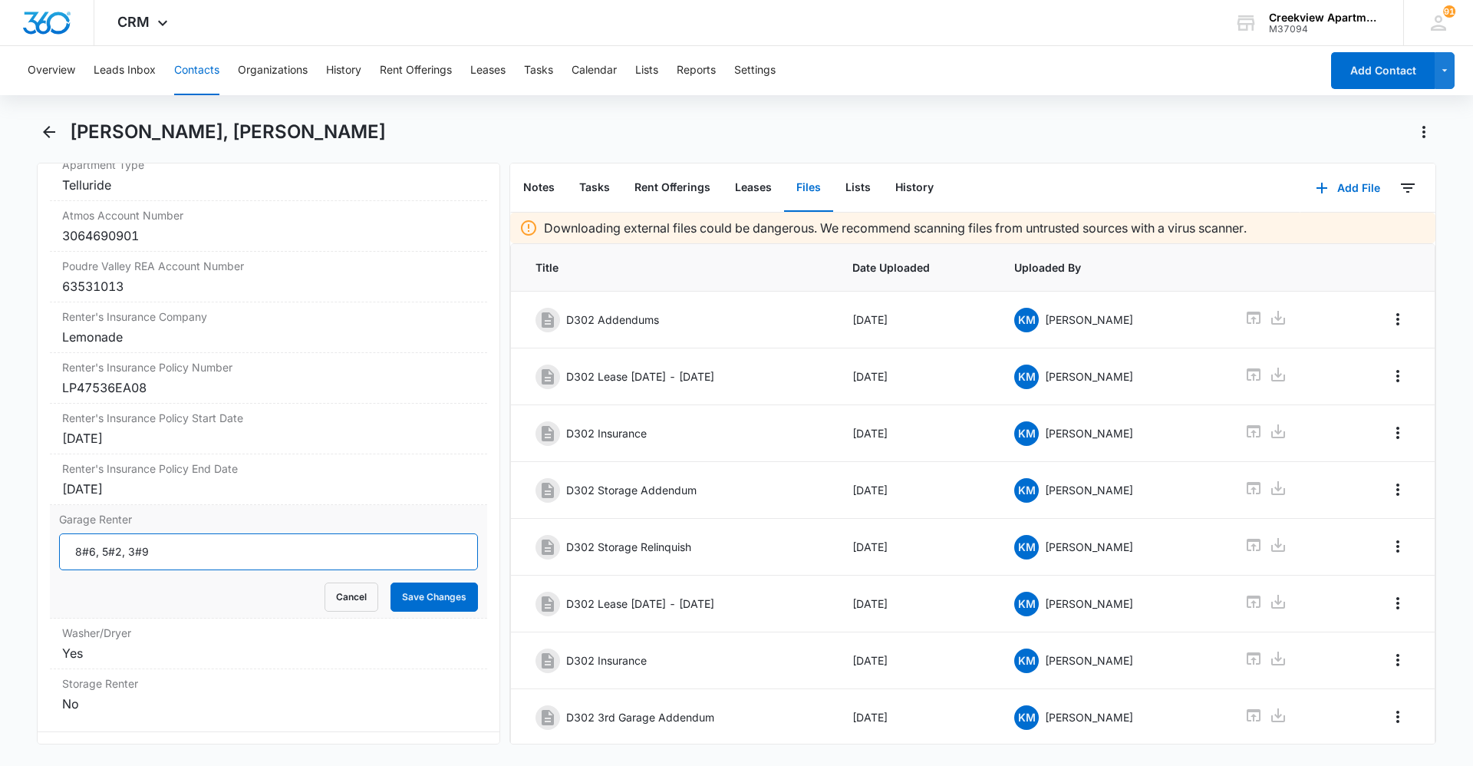
drag, startPoint x: 122, startPoint y: 554, endPoint x: 199, endPoint y: 554, distance: 77.5
click at [199, 554] on input "8#6, 5#2, 3#9" at bounding box center [268, 551] width 419 height 37
type input "8#6, 5#2"
click at [402, 600] on button "Save Changes" at bounding box center [434, 596] width 87 height 29
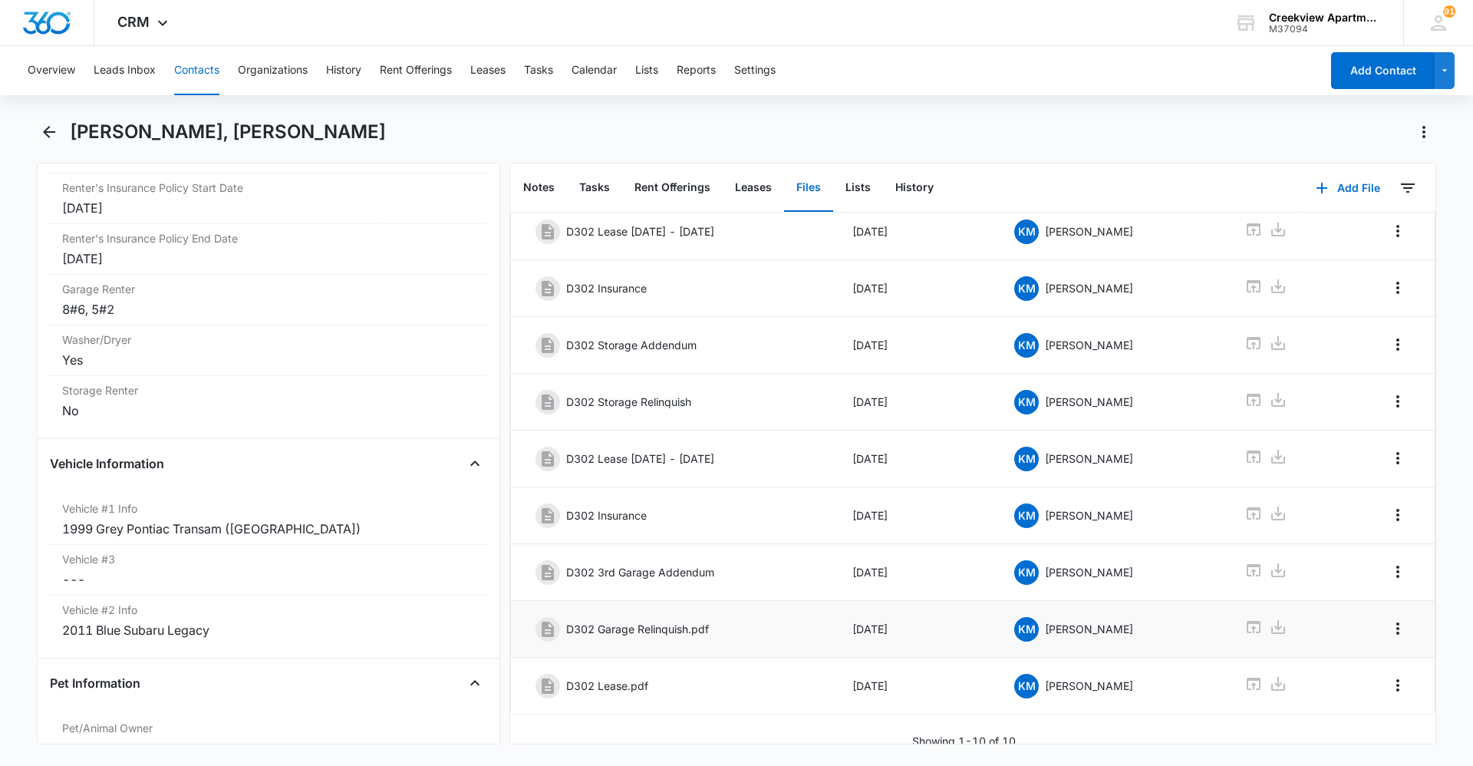
scroll to position [162, 0]
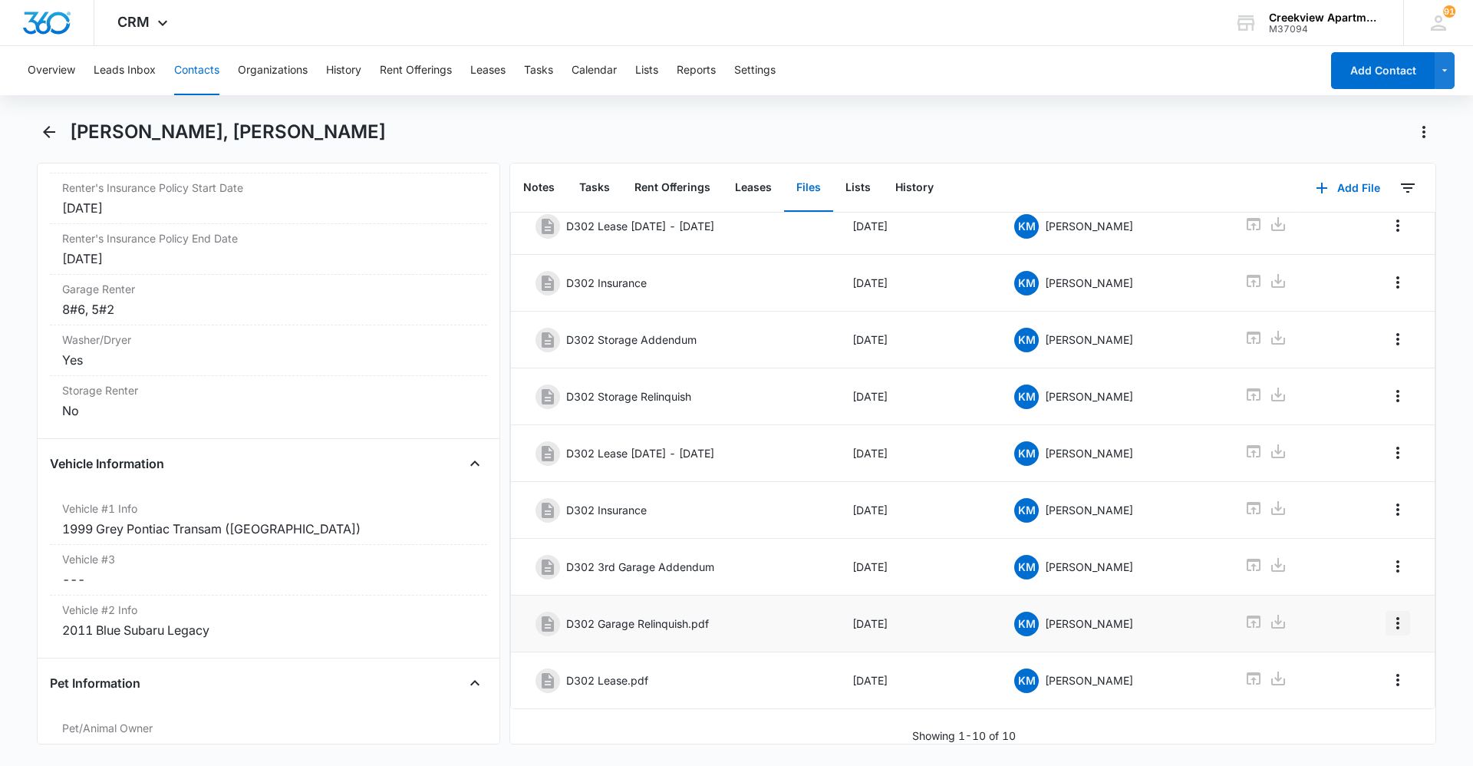
click at [1386, 623] on button "Overflow Menu" at bounding box center [1398, 623] width 25 height 25
click at [1383, 645] on button "Edit" at bounding box center [1354, 654] width 87 height 23
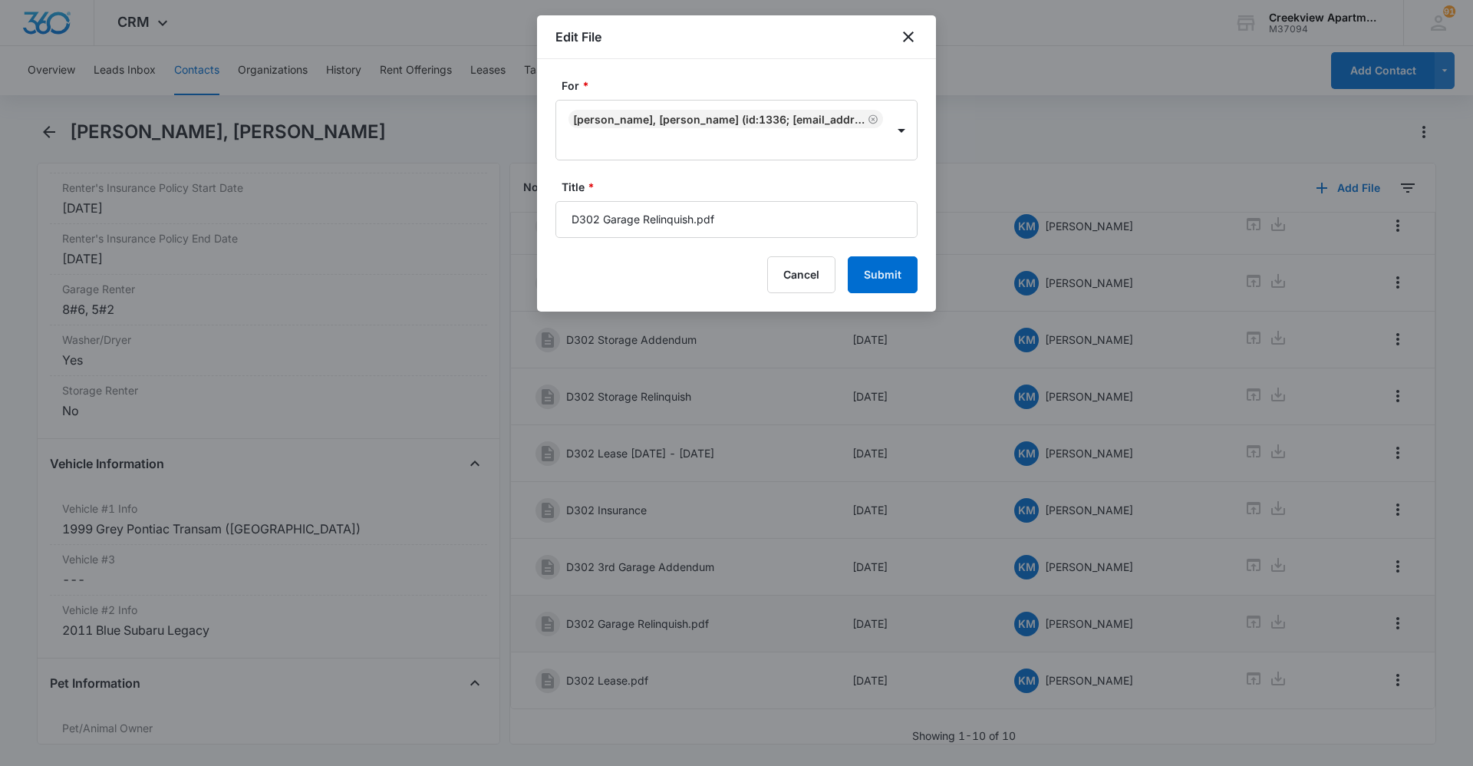
click at [758, 238] on form "For * [PERSON_NAME], [PERSON_NAME] (ID:1336; [EMAIL_ADDRESS][DOMAIN_NAME]; 9705…" at bounding box center [737, 185] width 362 height 216
click at [763, 226] on input "D302 Garage Relinquish.pdf" at bounding box center [737, 219] width 362 height 37
type input "D302 Garage Relinquish"
click at [873, 279] on button "Submit" at bounding box center [883, 274] width 70 height 37
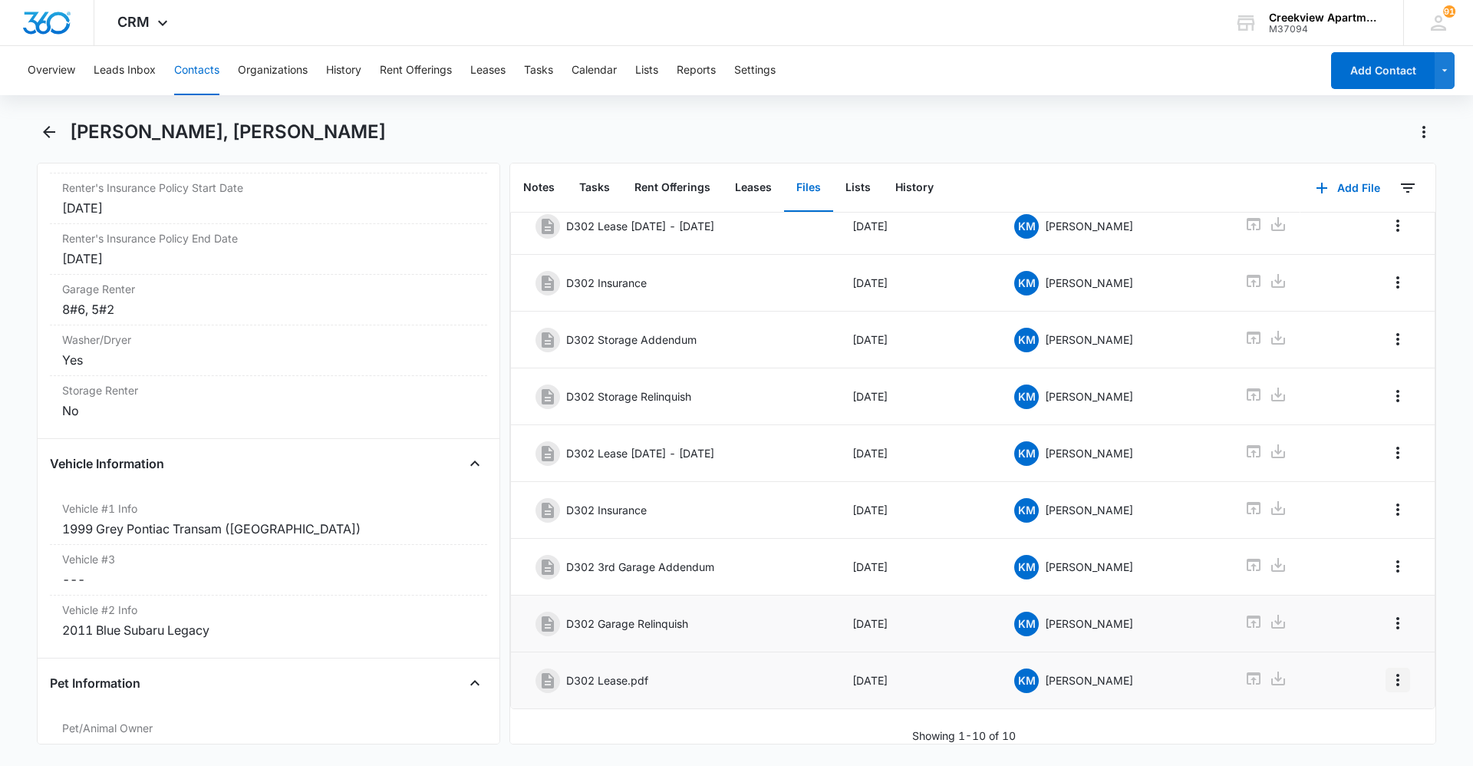
click at [1396, 674] on icon "Overflow Menu" at bounding box center [1397, 680] width 3 height 12
click at [1376, 705] on button "Edit" at bounding box center [1354, 711] width 87 height 23
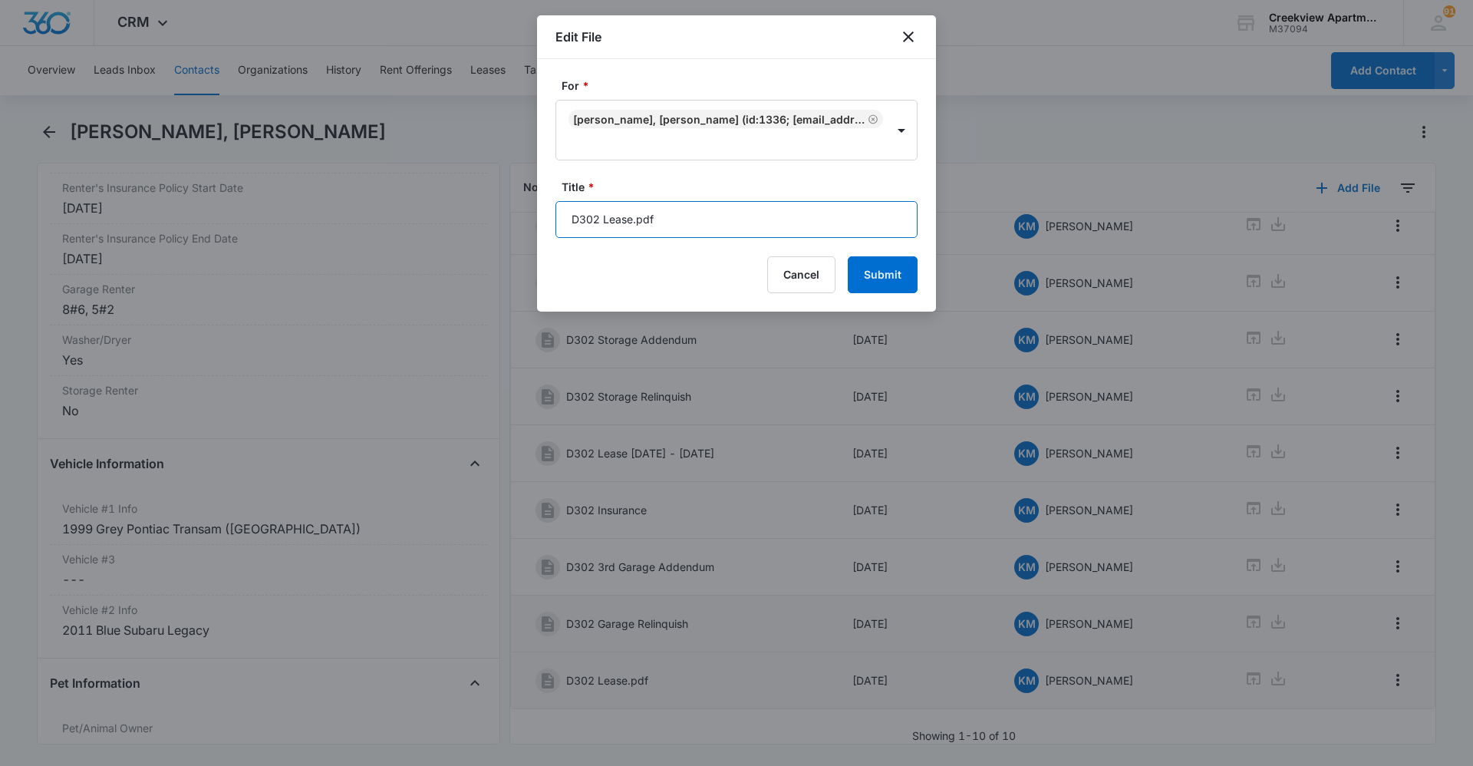
click at [754, 229] on input "D302 Lease.pdf" at bounding box center [737, 219] width 362 height 37
type input "D302 Lease [DATE] - [DATE]"
click at [865, 277] on button "Submit" at bounding box center [883, 274] width 70 height 37
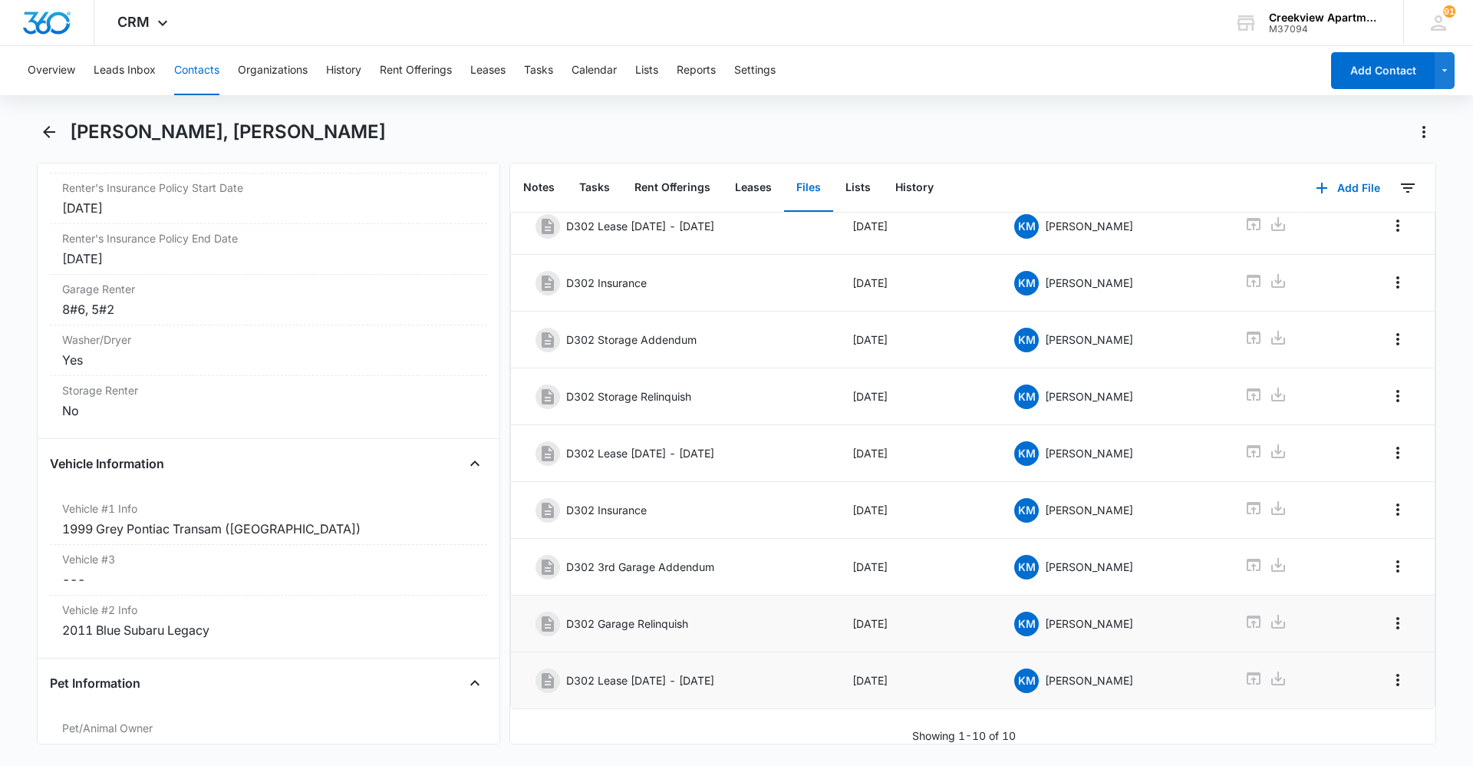
click at [198, 77] on button "Contacts" at bounding box center [196, 70] width 45 height 49
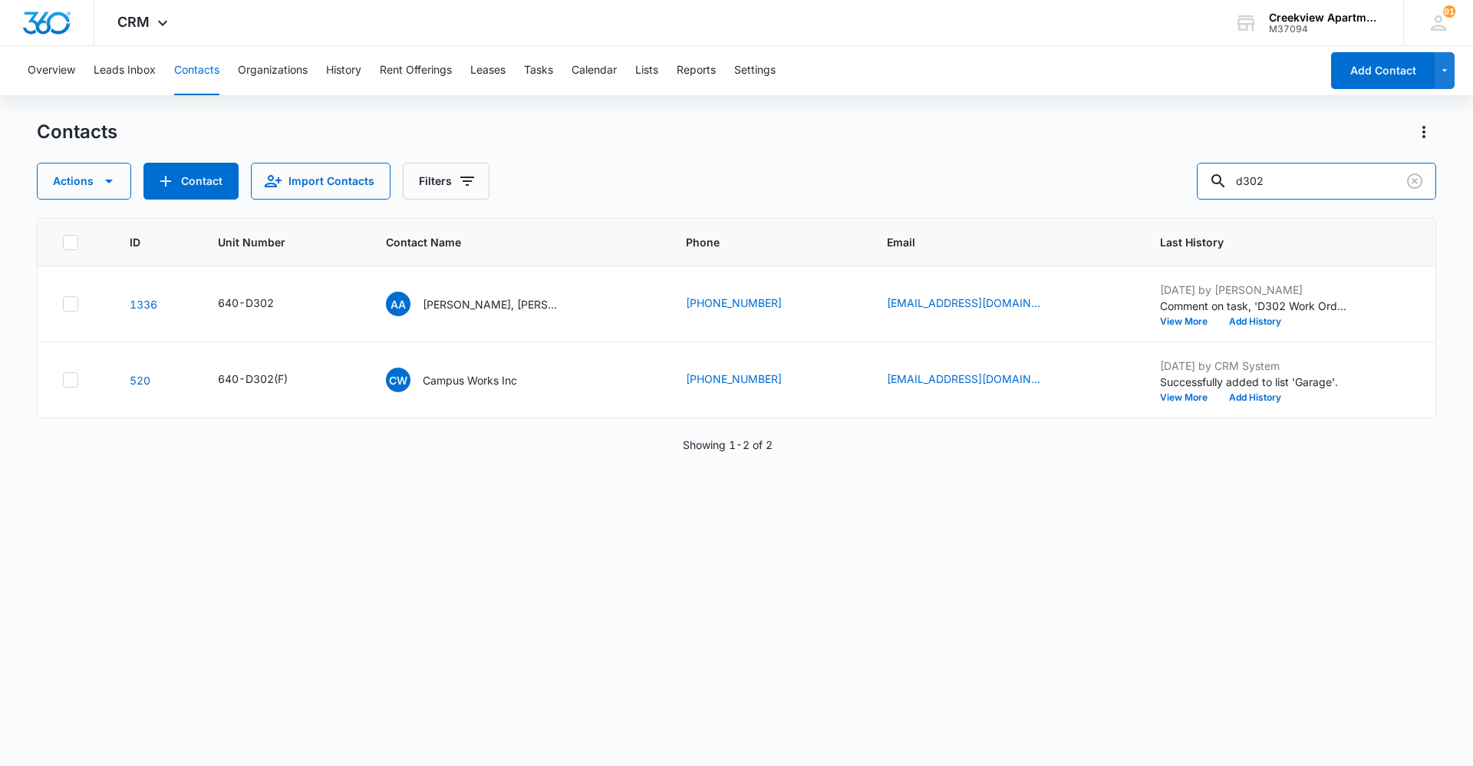
drag, startPoint x: 1291, startPoint y: 181, endPoint x: 1202, endPoint y: 183, distance: 89.8
click at [1202, 183] on div "Actions Contact Import Contacts Filters d302" at bounding box center [737, 181] width 1400 height 37
type input "g206"
click at [511, 311] on p "[PERSON_NAME] [PERSON_NAME]" at bounding box center [492, 304] width 138 height 16
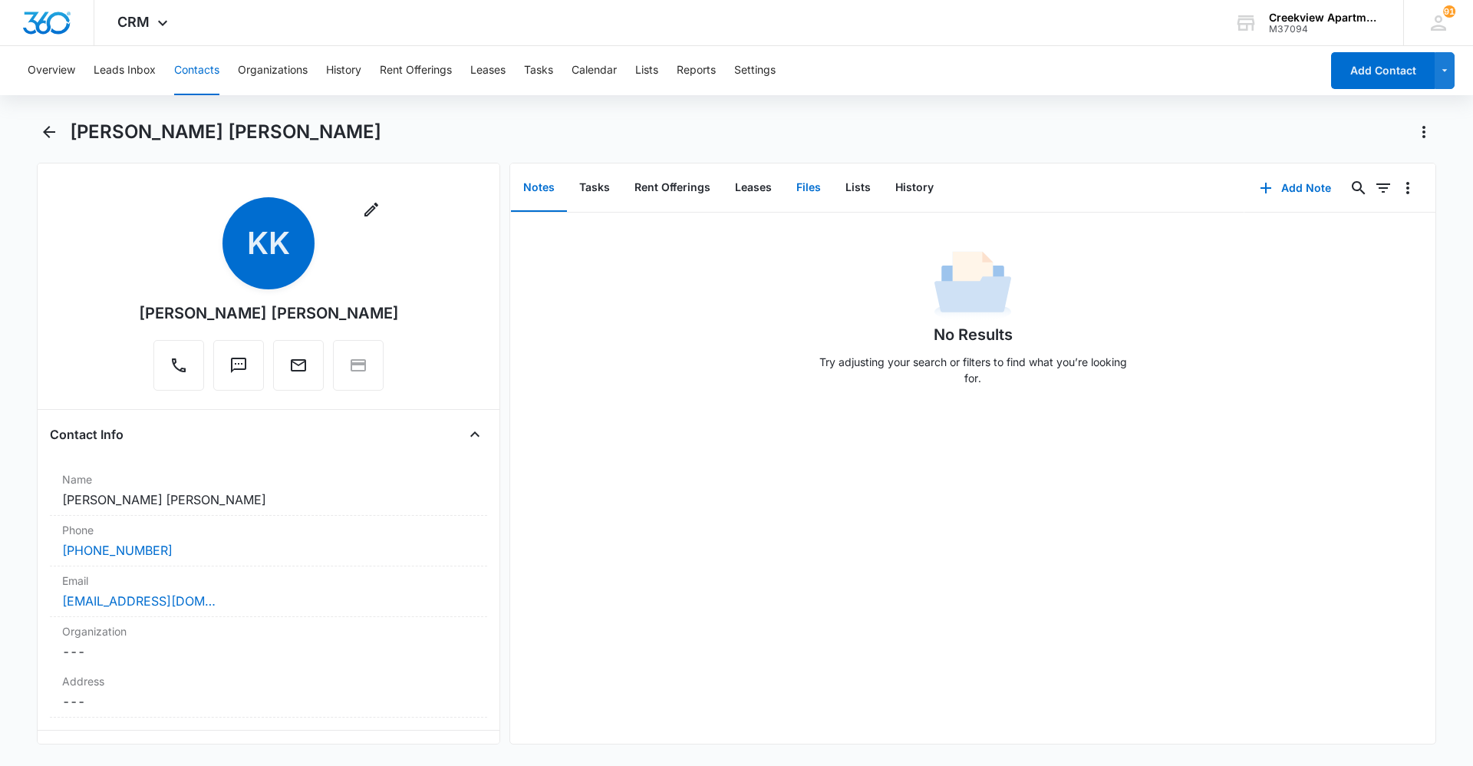
click at [810, 184] on button "Files" at bounding box center [808, 188] width 49 height 48
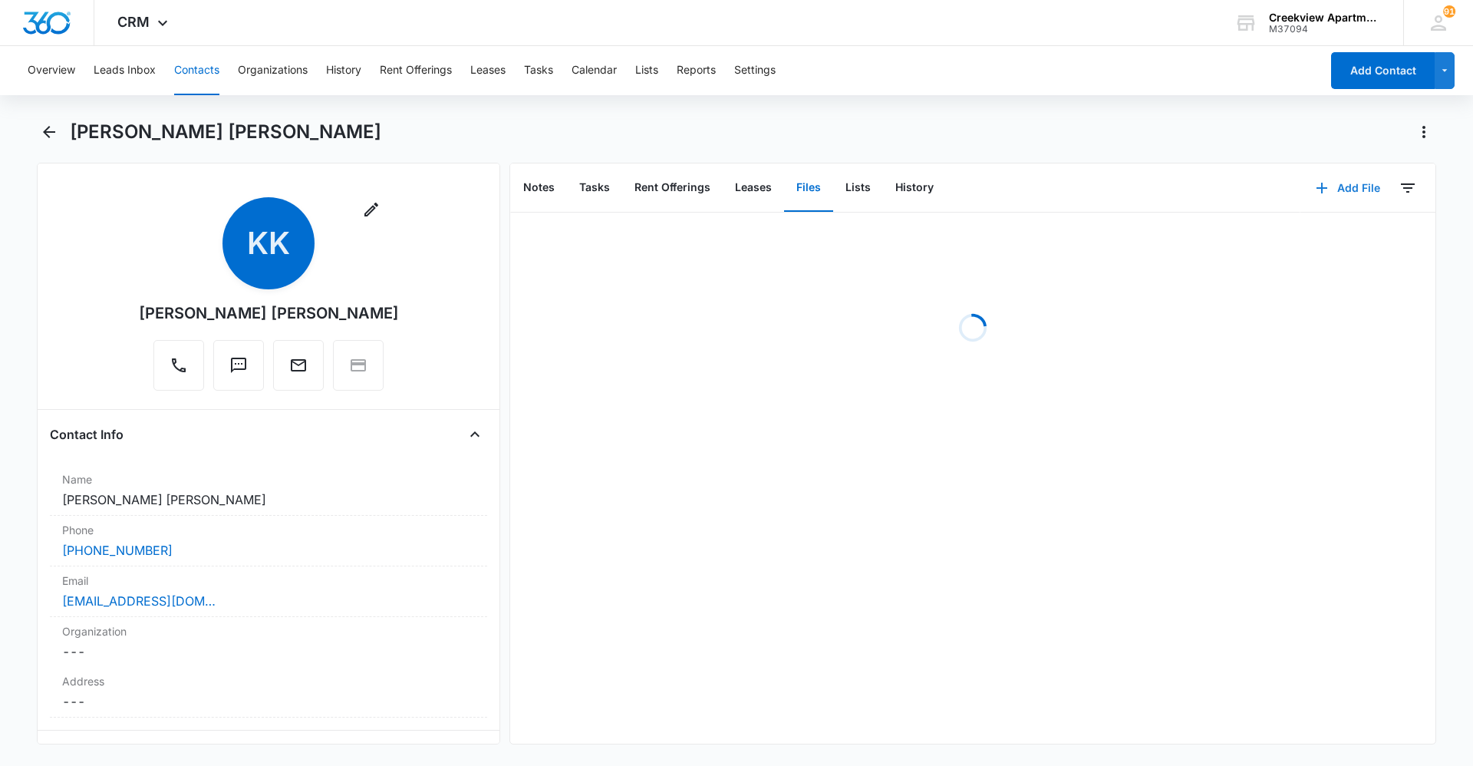
click at [1336, 193] on button "Add File" at bounding box center [1348, 188] width 95 height 37
click at [1350, 231] on button "Upload Files" at bounding box center [1336, 237] width 117 height 23
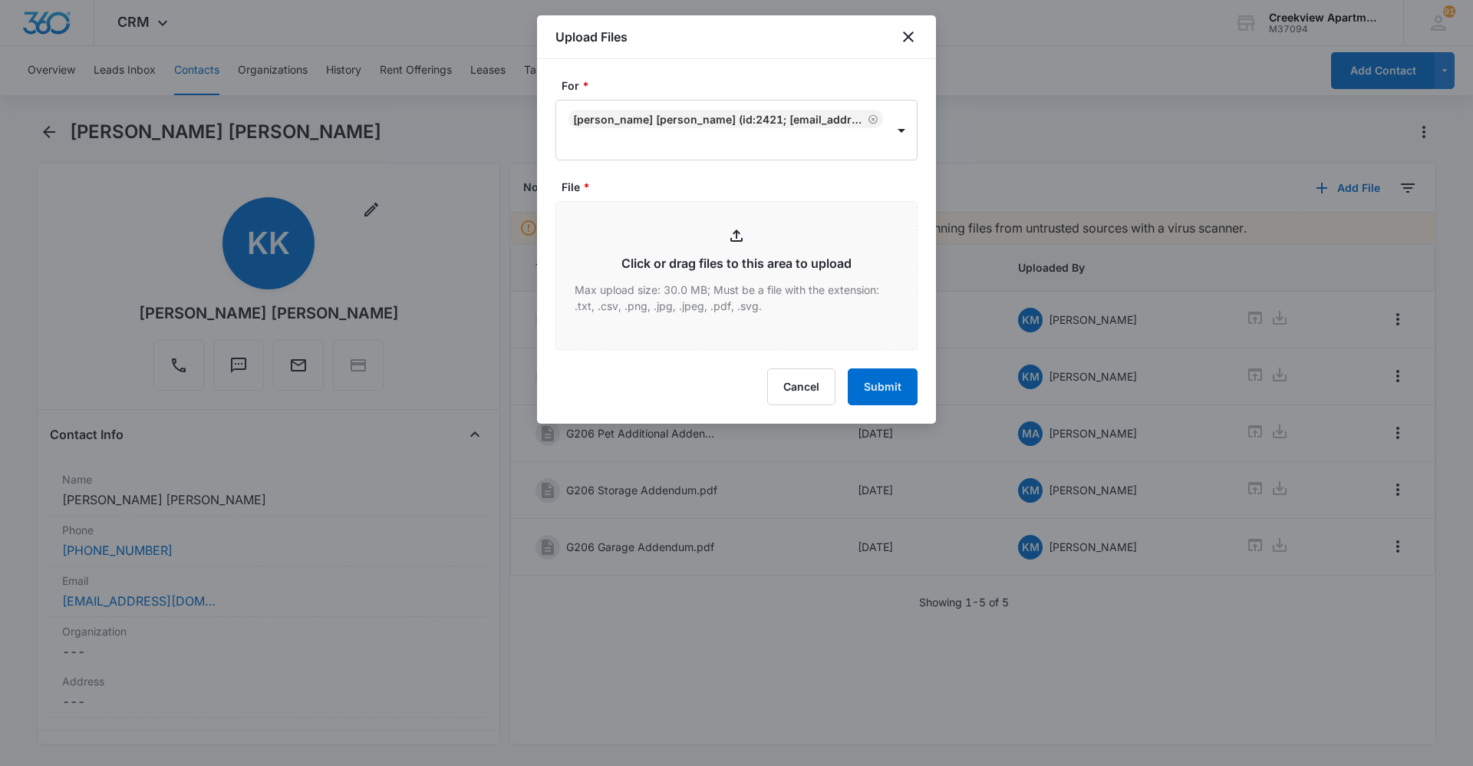
type input "C:\fakepath\G206 Garage Addendum.pdf"
click at [887, 396] on button "Submit" at bounding box center [883, 386] width 70 height 37
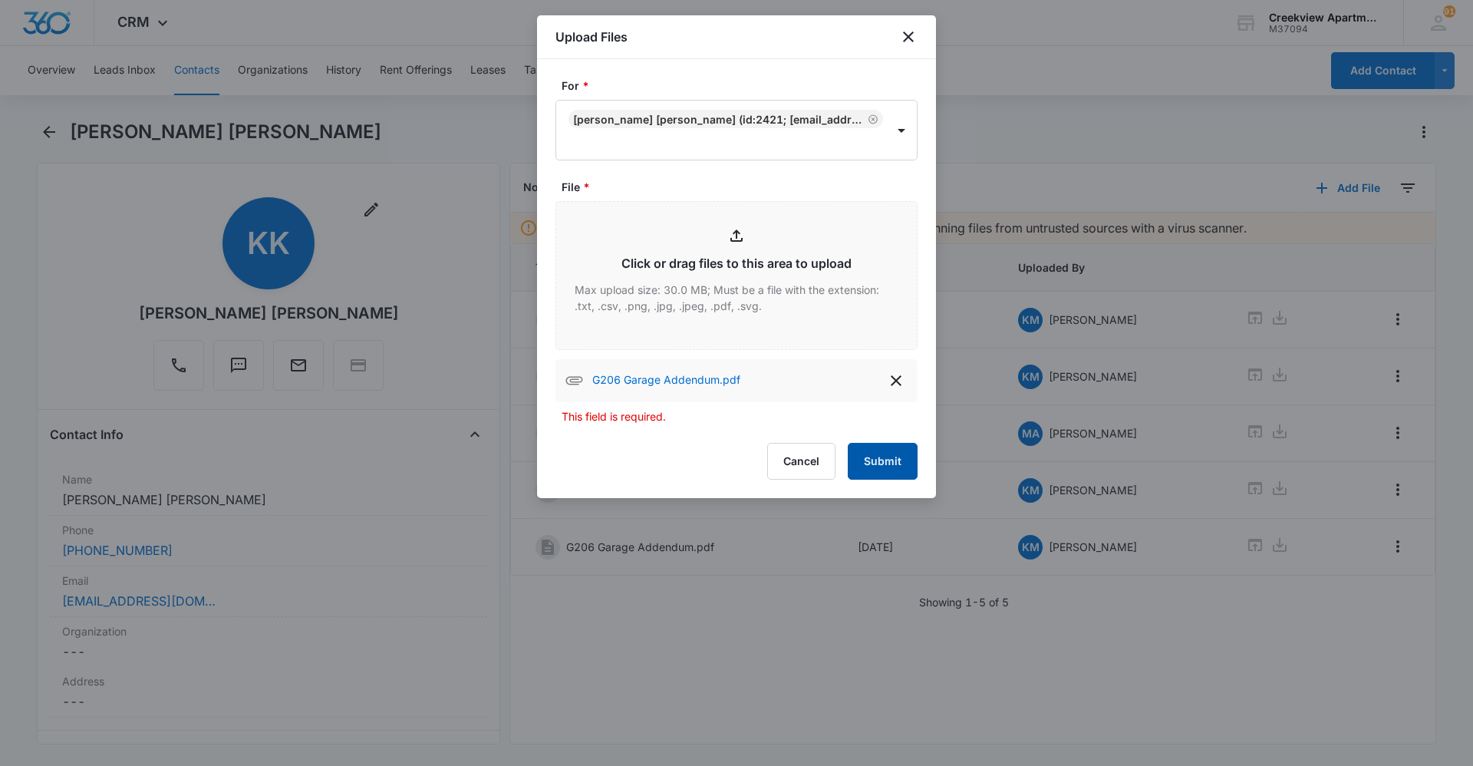
click at [881, 467] on button "Submit" at bounding box center [883, 461] width 70 height 37
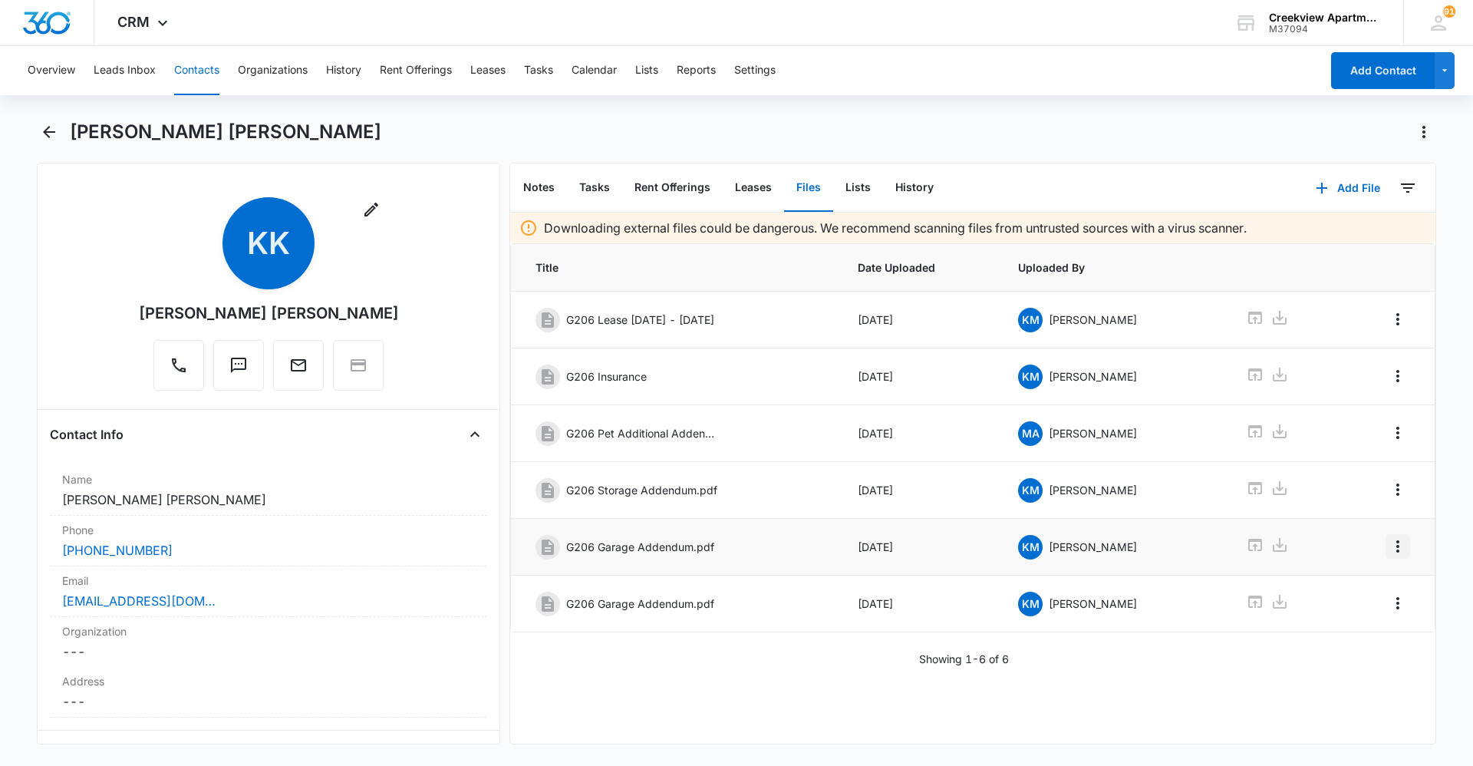
click at [1396, 551] on icon "Overflow Menu" at bounding box center [1397, 546] width 3 height 12
click at [1366, 580] on button "Edit" at bounding box center [1354, 589] width 87 height 23
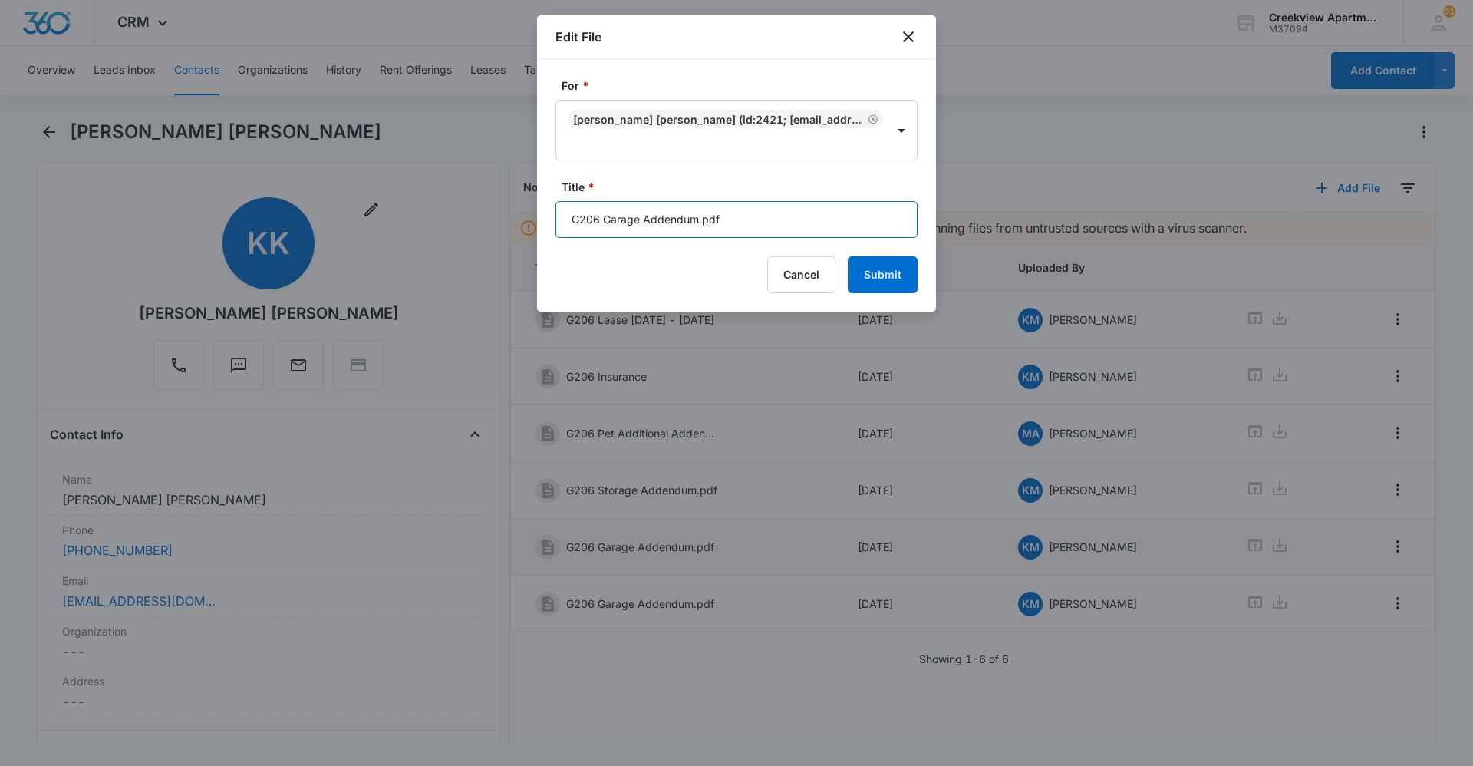
click at [771, 219] on input "G206 Garage Addendum.pdf" at bounding box center [737, 219] width 362 height 37
type input "G206 Garage Addendum"
click at [865, 282] on button "Submit" at bounding box center [883, 274] width 70 height 37
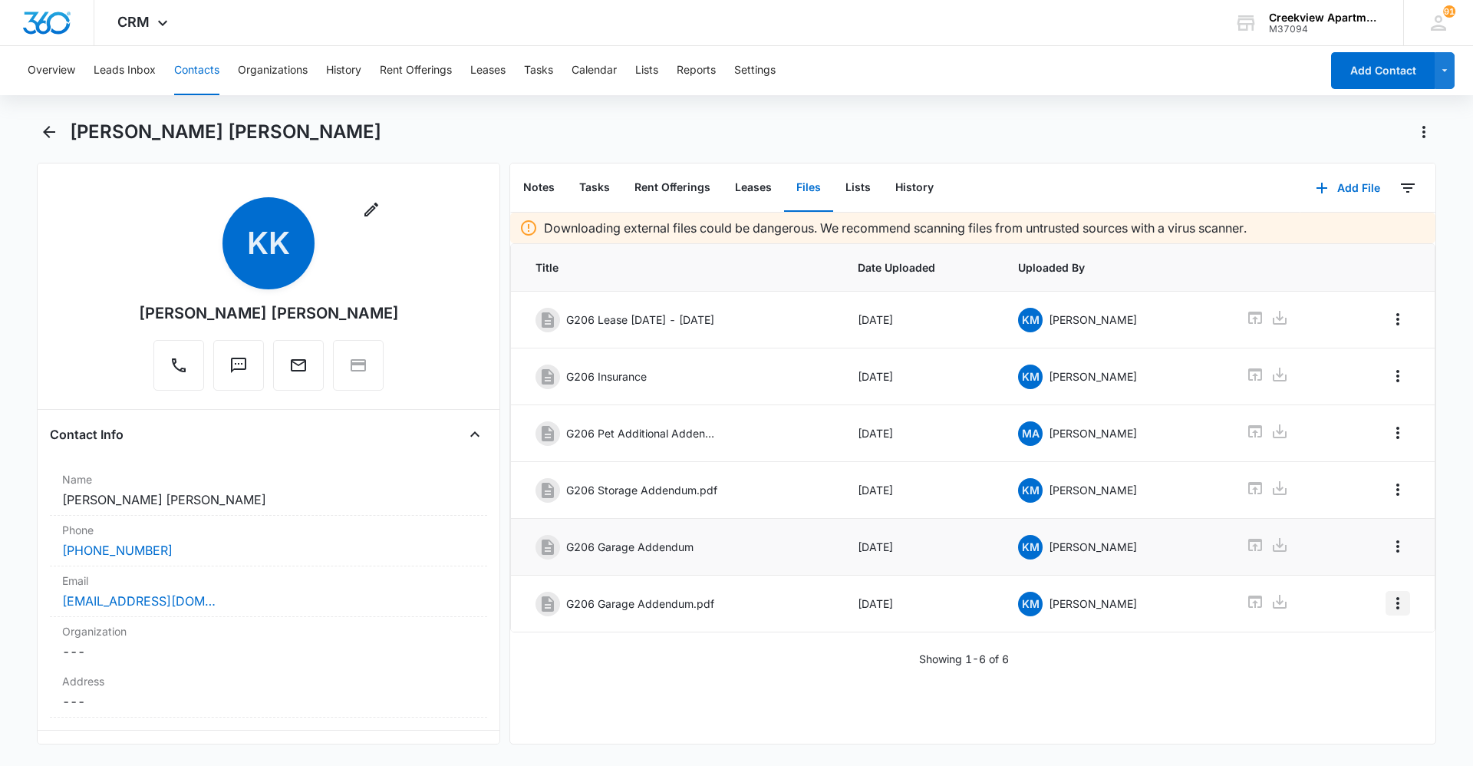
click at [1396, 609] on icon "Overflow Menu" at bounding box center [1397, 603] width 3 height 12
click at [1373, 631] on div "Edit Delete" at bounding box center [1354, 658] width 89 height 72
click at [1399, 607] on td at bounding box center [1387, 603] width 95 height 57
click at [1389, 608] on icon "Overflow Menu" at bounding box center [1398, 603] width 18 height 18
click at [1380, 643] on button "Edit" at bounding box center [1354, 646] width 87 height 23
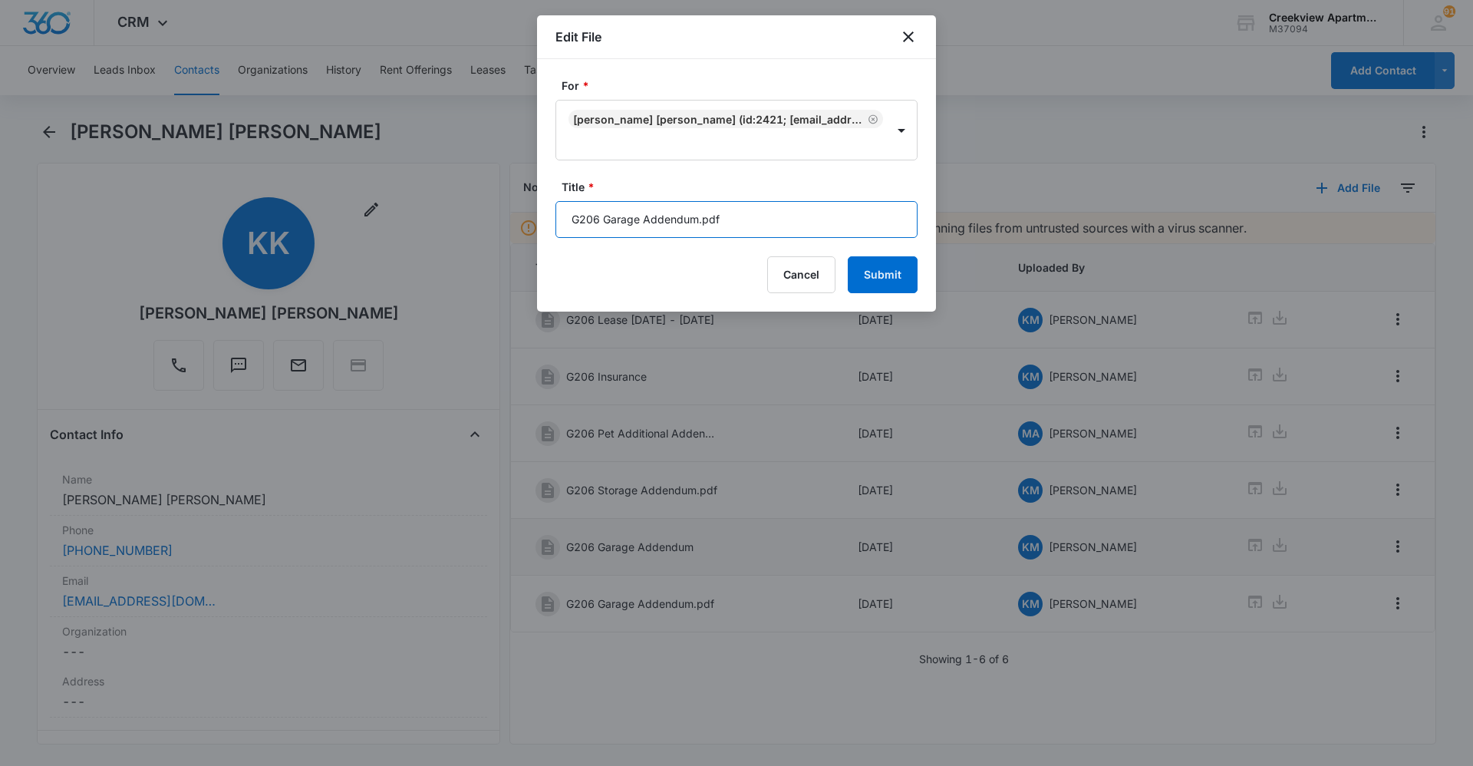
click at [767, 234] on input "G206 Garage Addendum.pdf" at bounding box center [737, 219] width 362 height 37
type input "G206 Garage Addendum"
click at [875, 285] on button "Submit" at bounding box center [883, 274] width 70 height 37
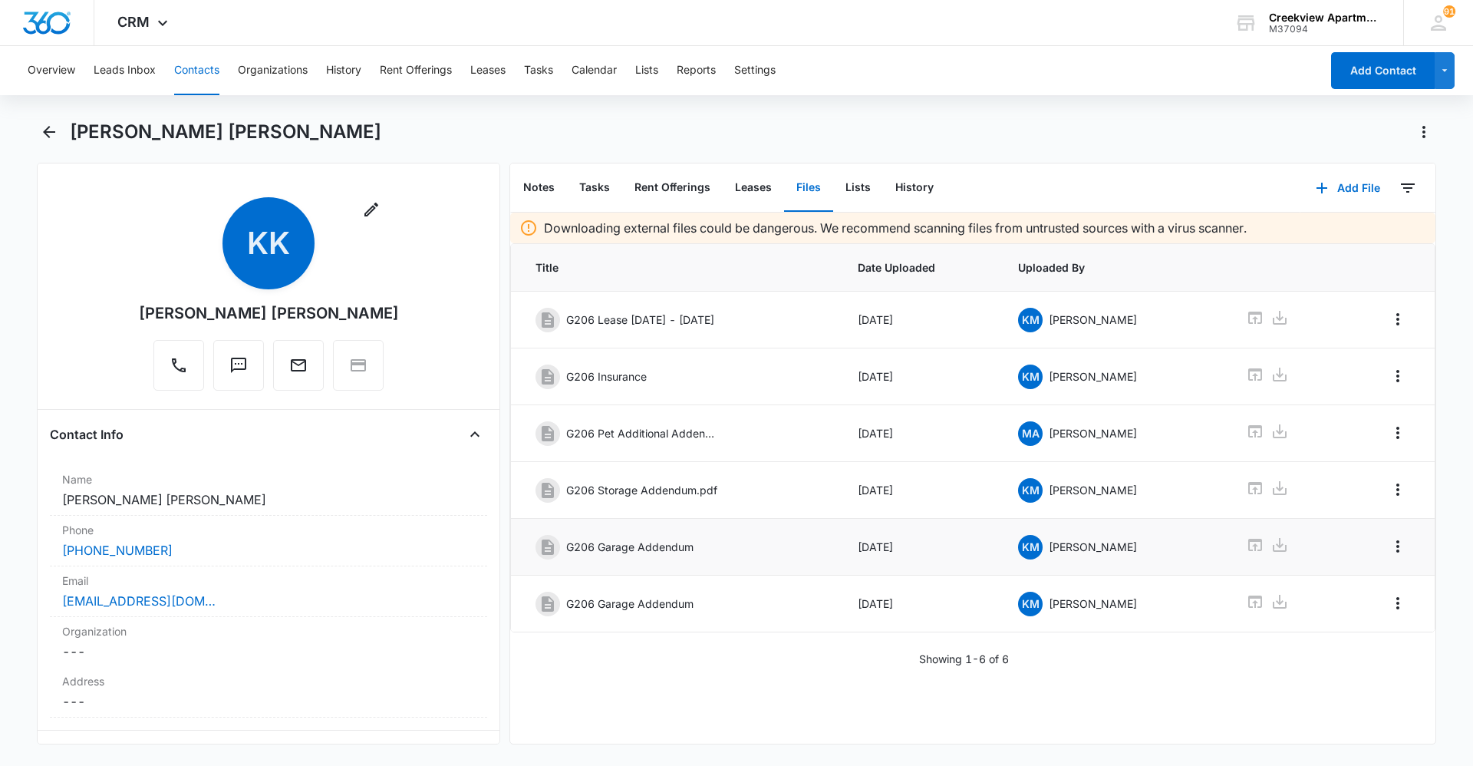
click at [206, 74] on button "Contacts" at bounding box center [196, 70] width 45 height 49
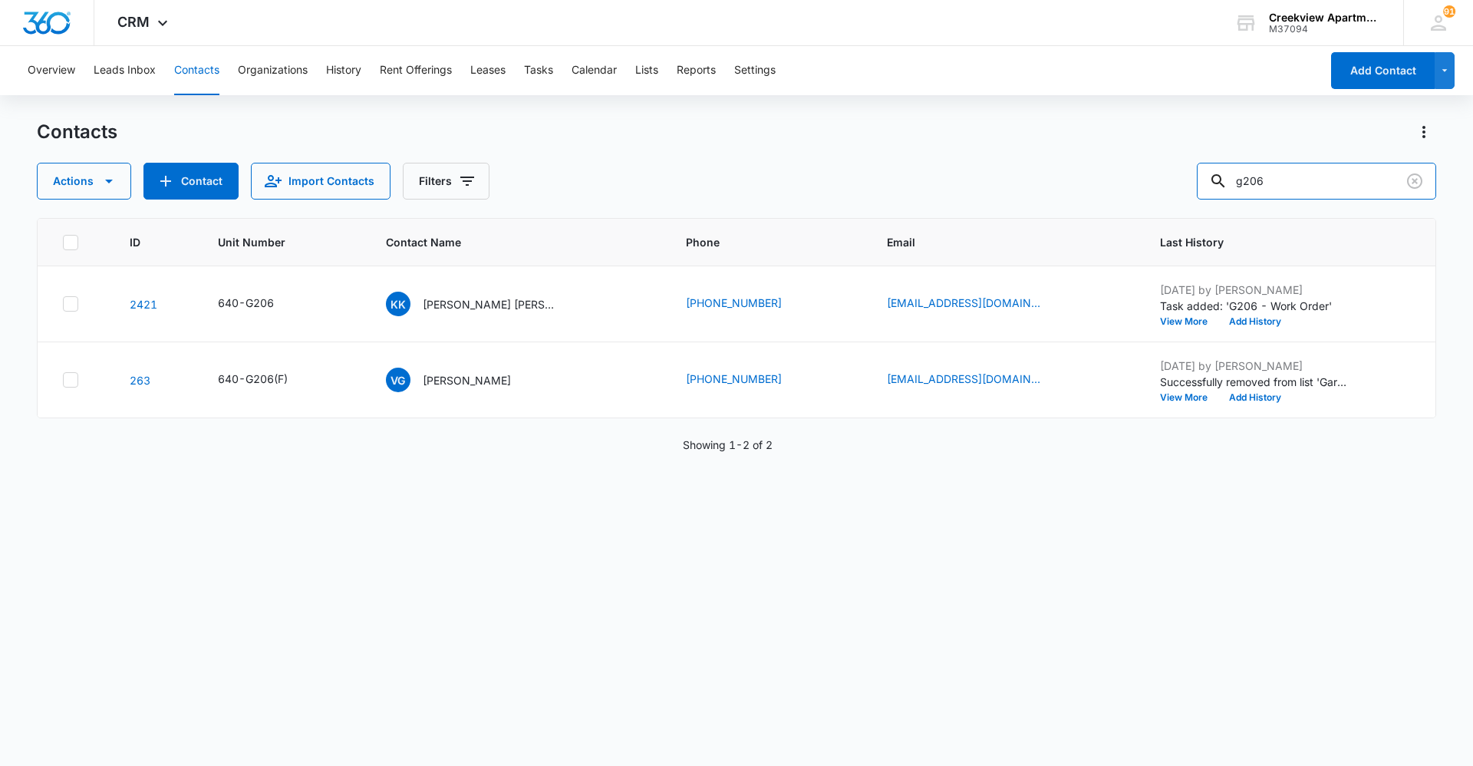
drag, startPoint x: 1380, startPoint y: 180, endPoint x: 1101, endPoint y: 186, distance: 279.4
click at [1101, 186] on div "Actions Contact Import Contacts Filters g206" at bounding box center [737, 181] width 1400 height 37
type input "n101"
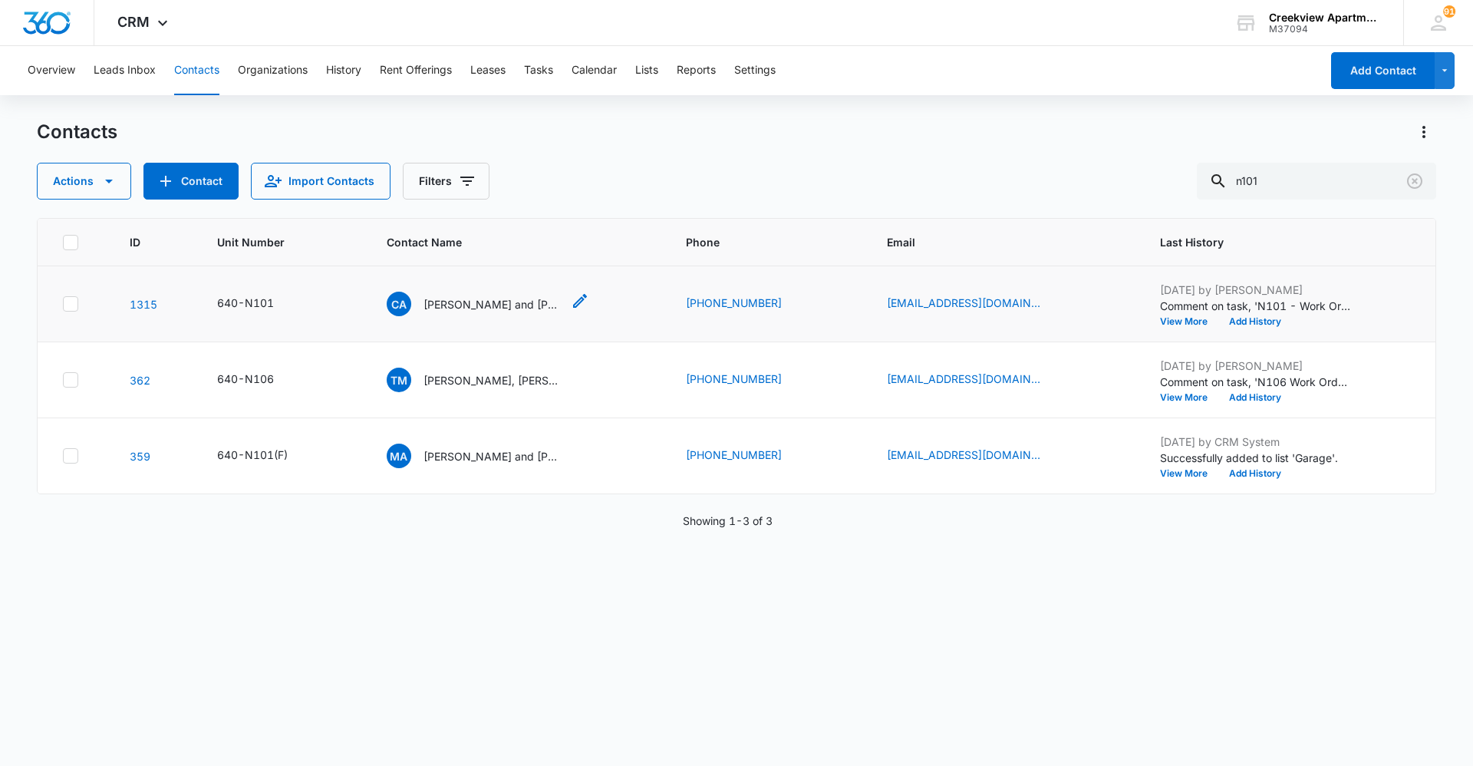
click at [462, 303] on p "[PERSON_NAME] and [PERSON_NAME]" at bounding box center [493, 304] width 138 height 16
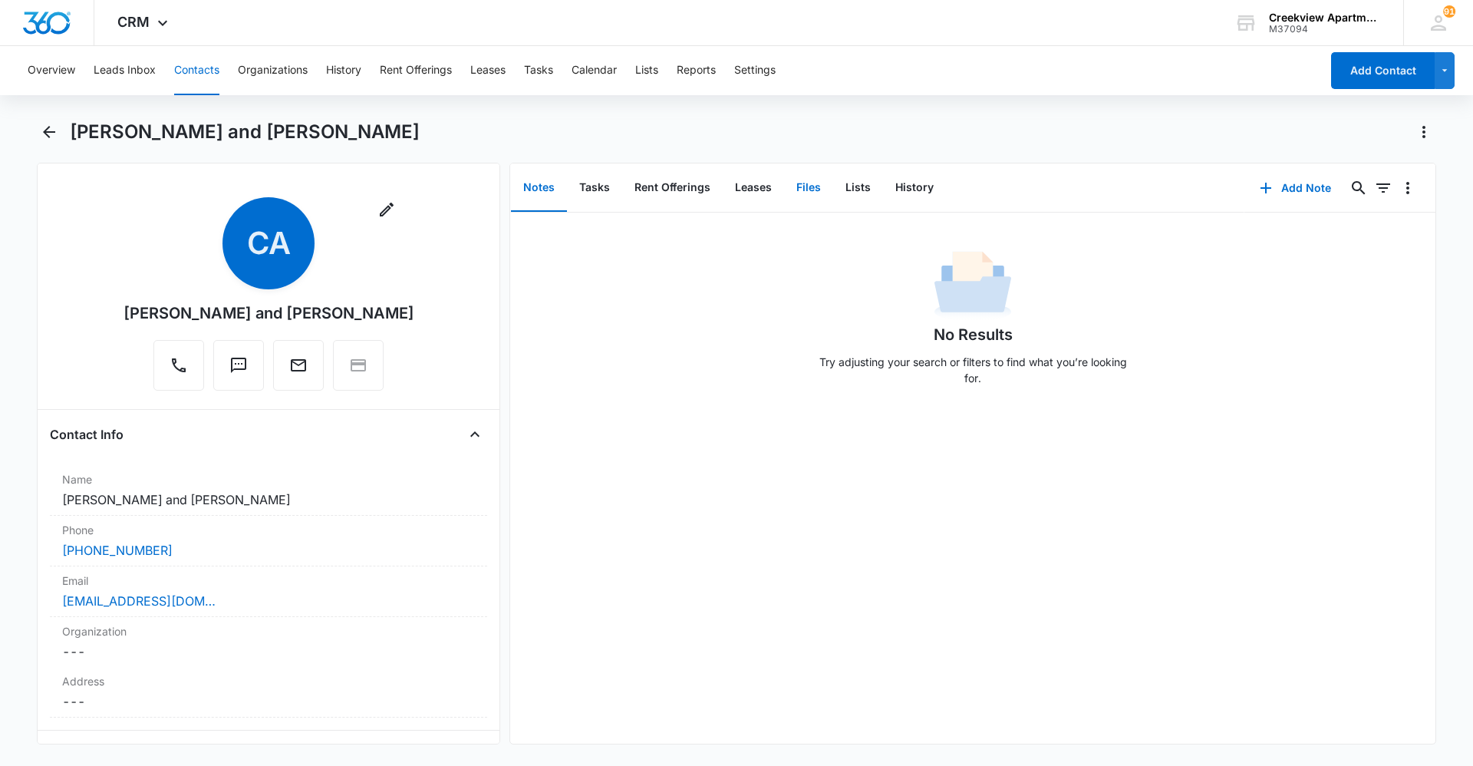
click at [807, 198] on button "Files" at bounding box center [808, 188] width 49 height 48
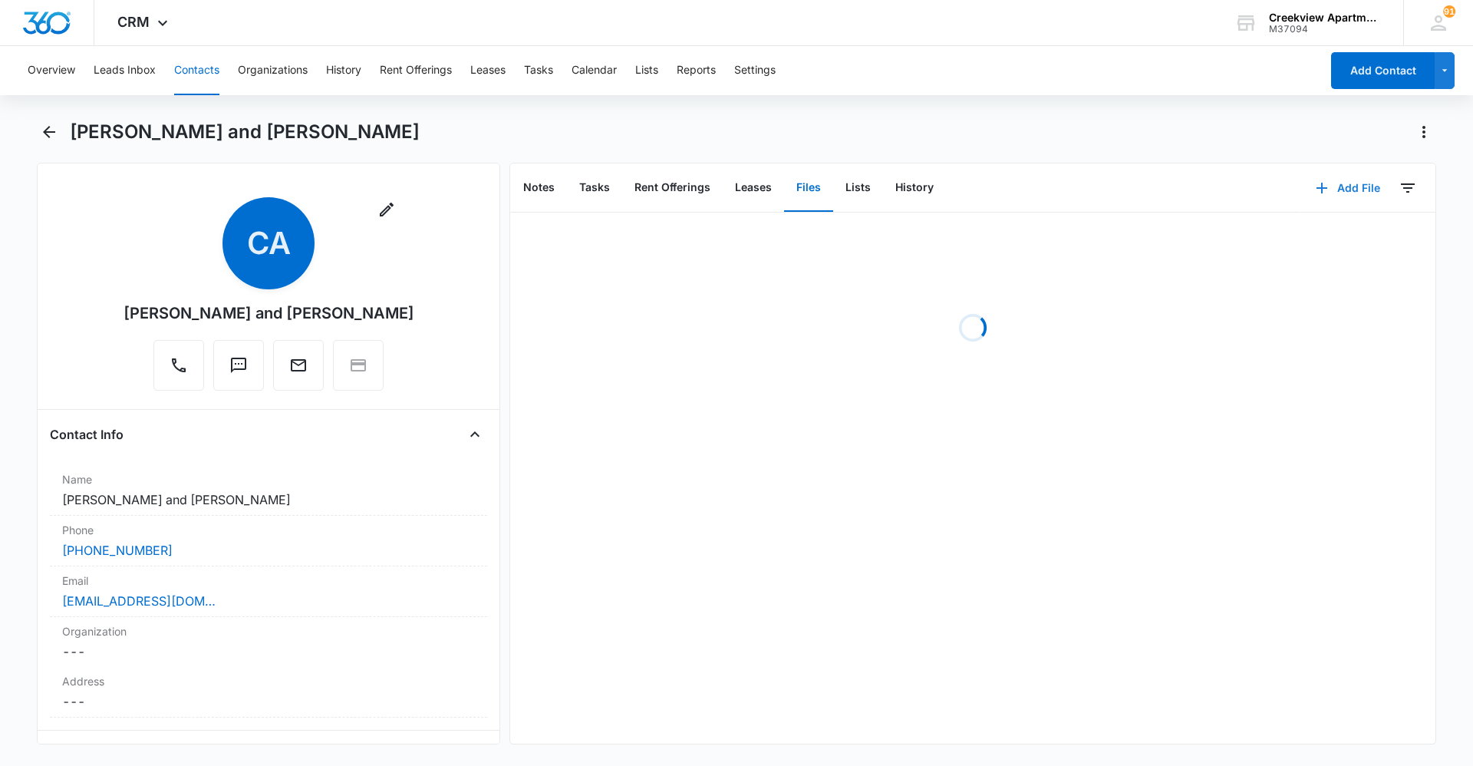
click at [1321, 199] on button "Add File" at bounding box center [1348, 188] width 95 height 37
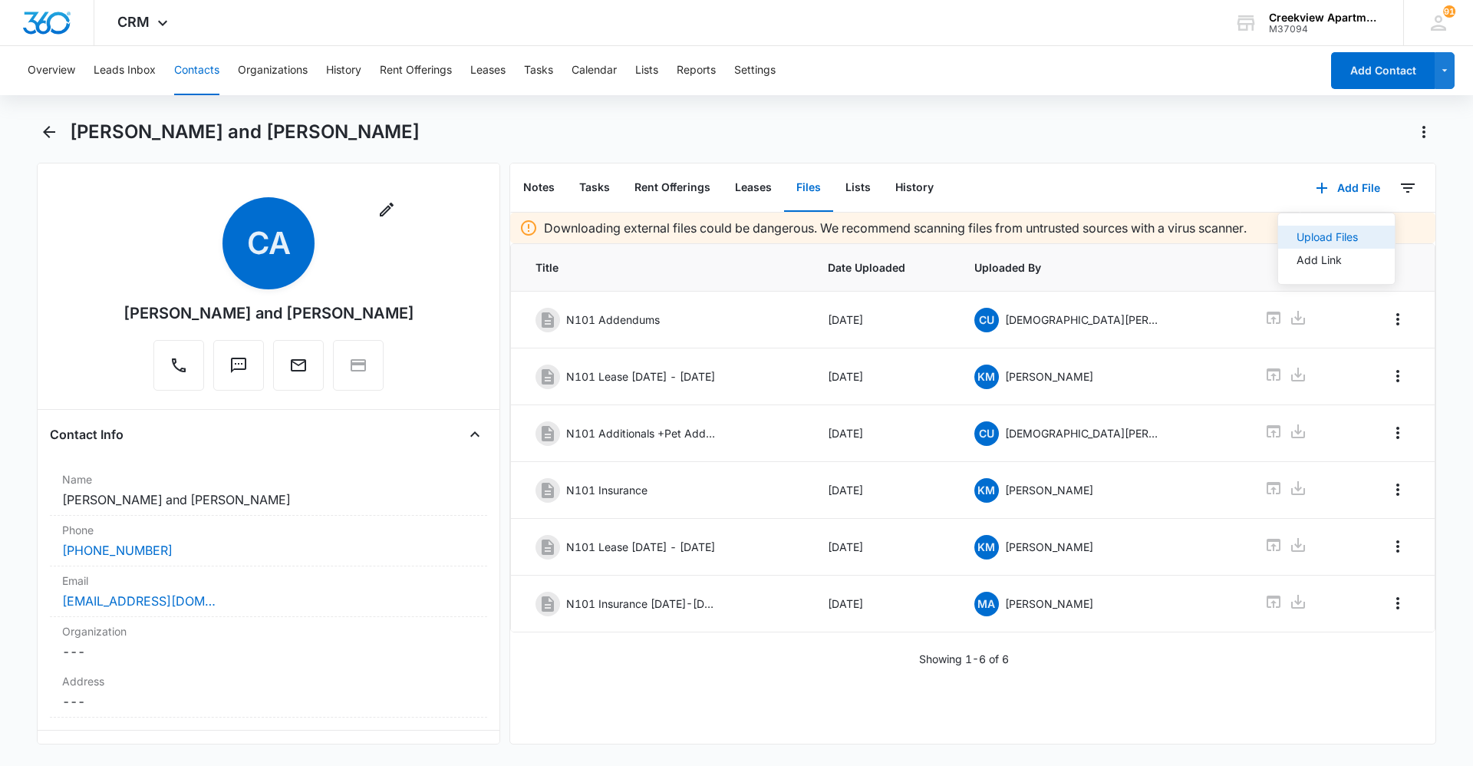
click at [1334, 236] on div "Upload Files" at bounding box center [1327, 237] width 61 height 11
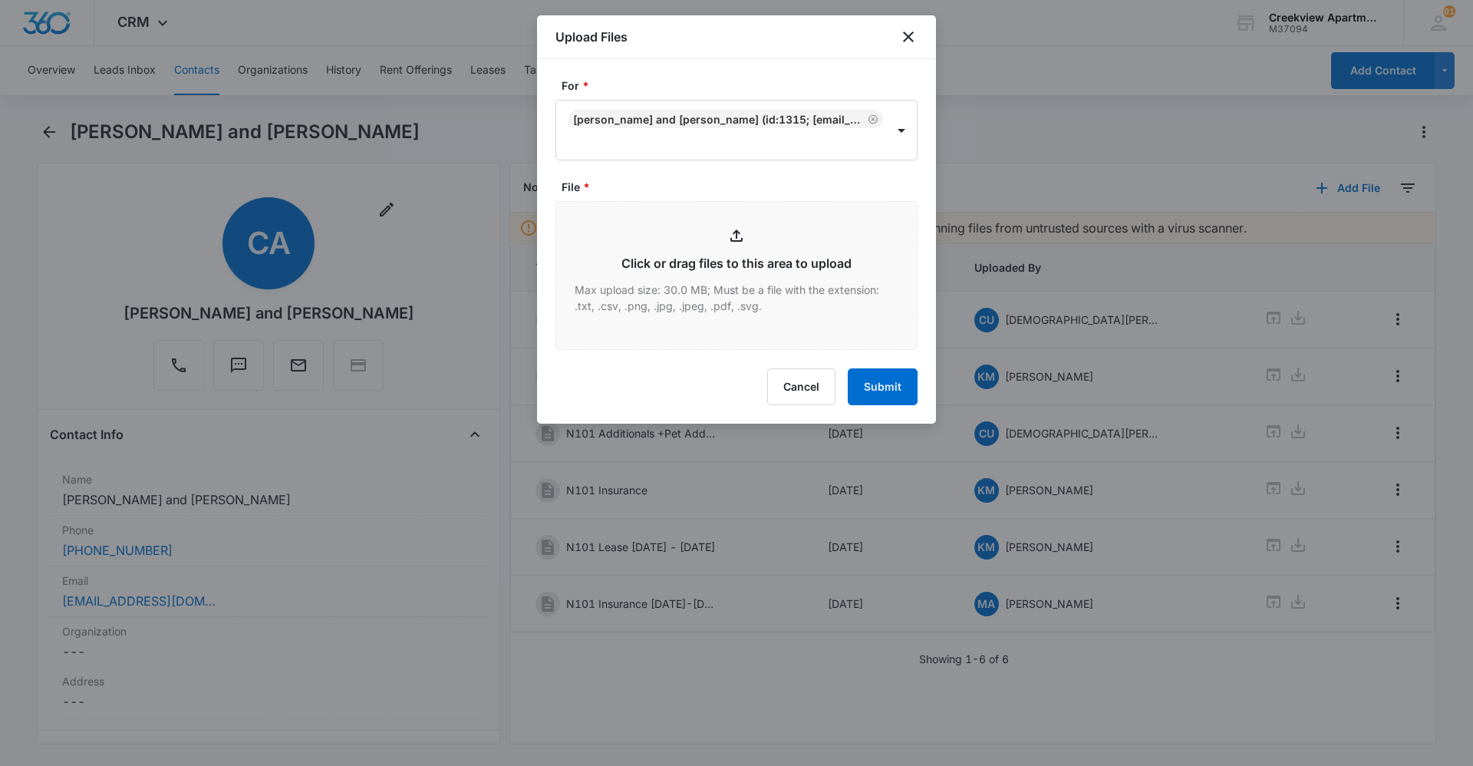
type input "C:\fakepath\N101 Garage Addendum.pdf"
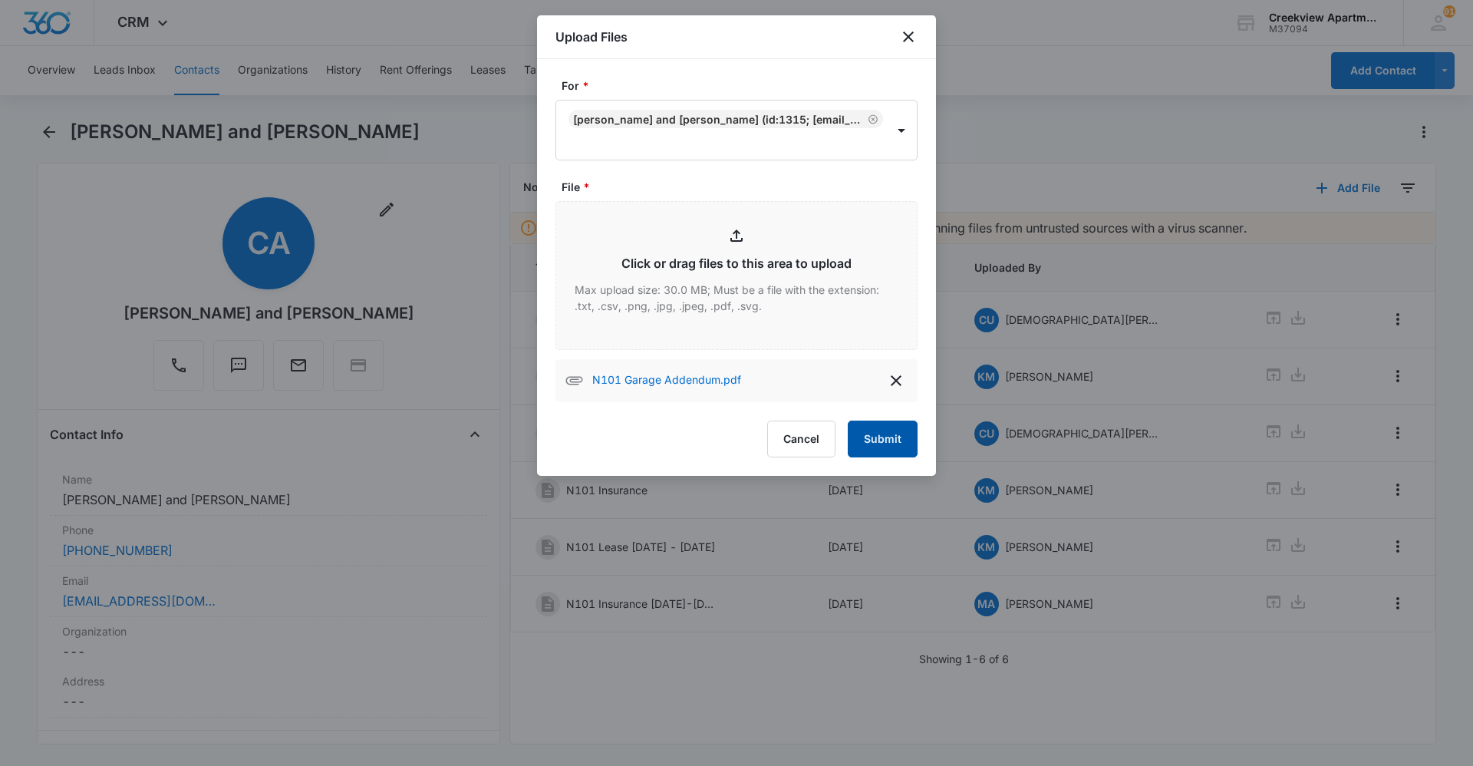
click at [889, 442] on button "Submit" at bounding box center [883, 438] width 70 height 37
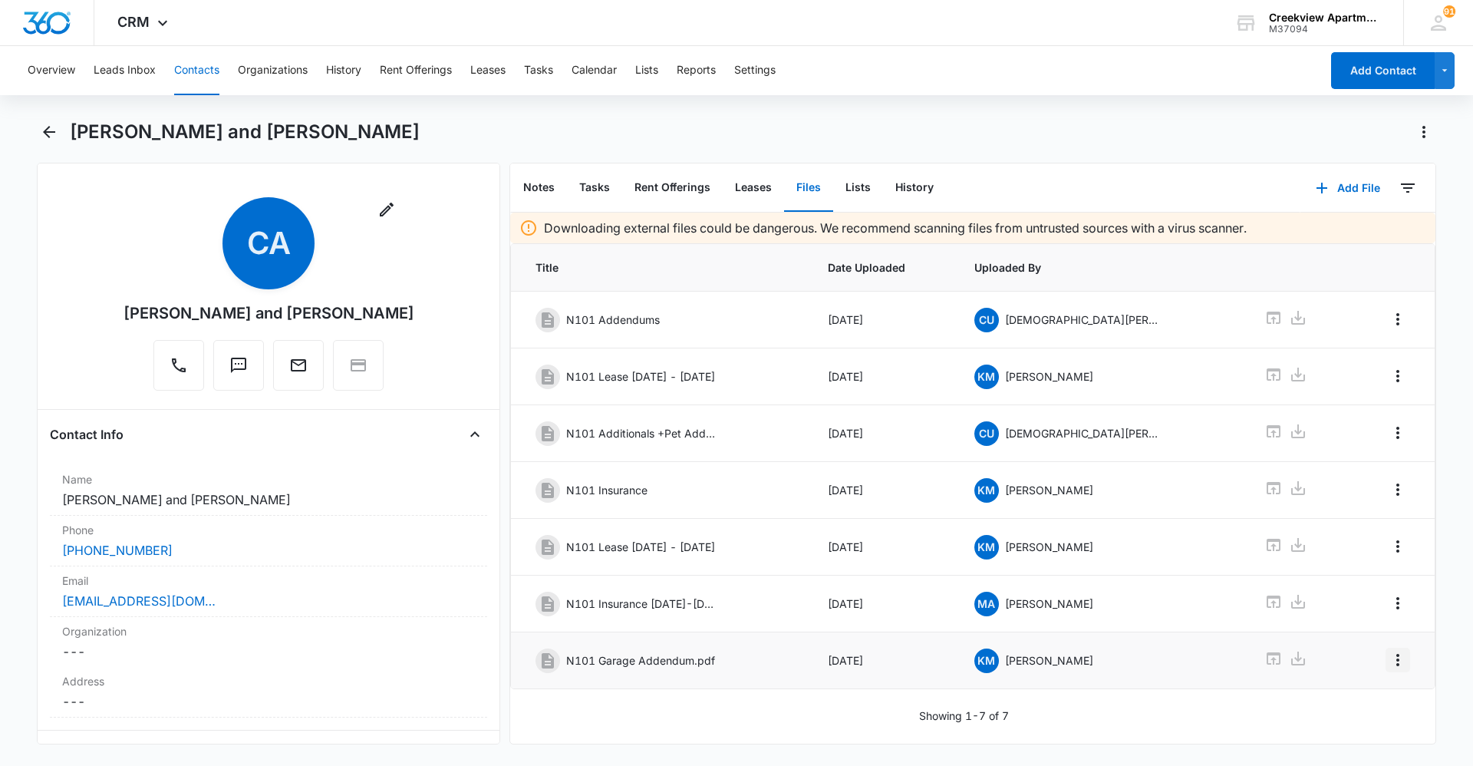
click at [1387, 671] on button "Overflow Menu" at bounding box center [1398, 660] width 25 height 25
click at [1380, 699] on button "Edit" at bounding box center [1354, 702] width 87 height 23
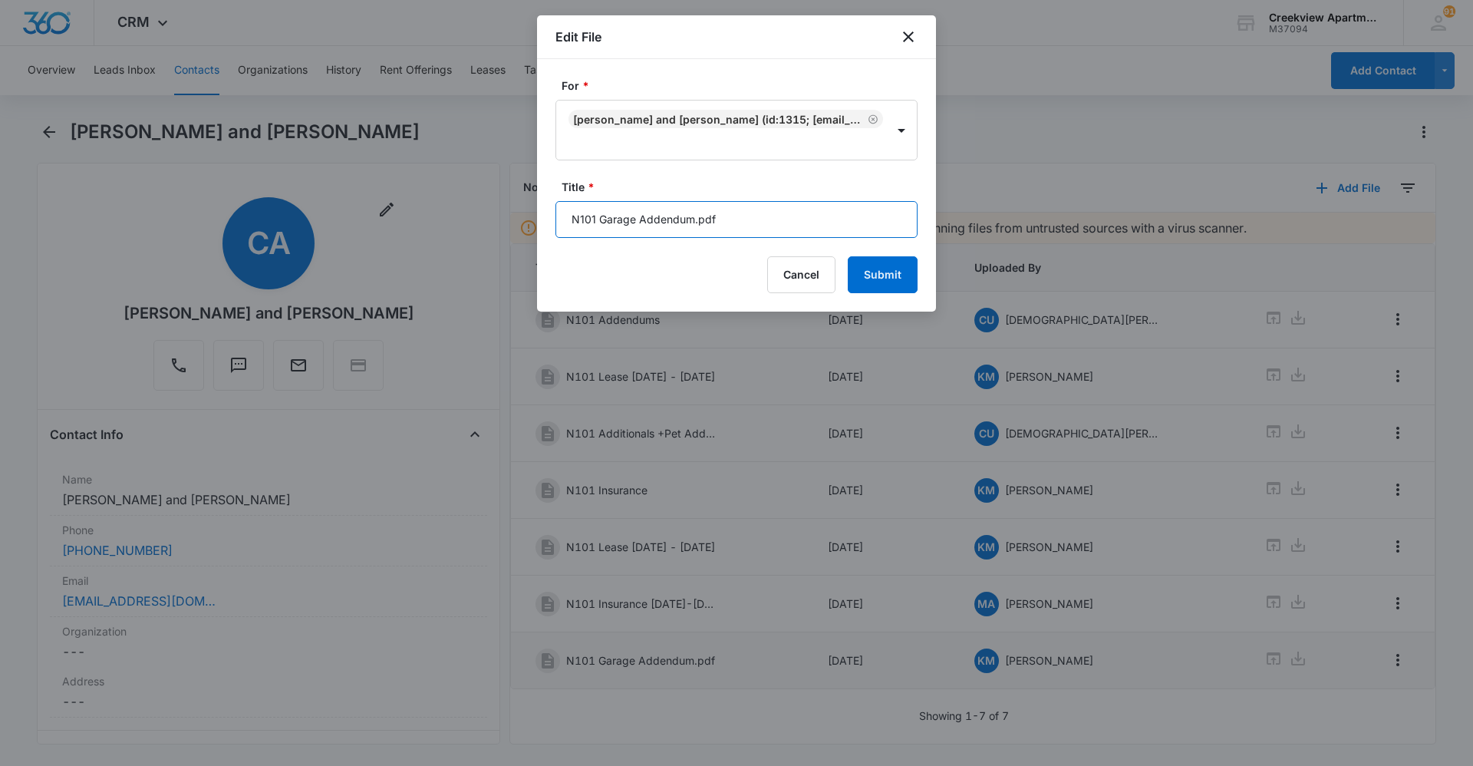
click at [761, 230] on input "N101 Garage Addendum.pdf" at bounding box center [737, 219] width 362 height 37
type input "N101 Garage Addendum"
click at [872, 290] on button "Submit" at bounding box center [883, 274] width 70 height 37
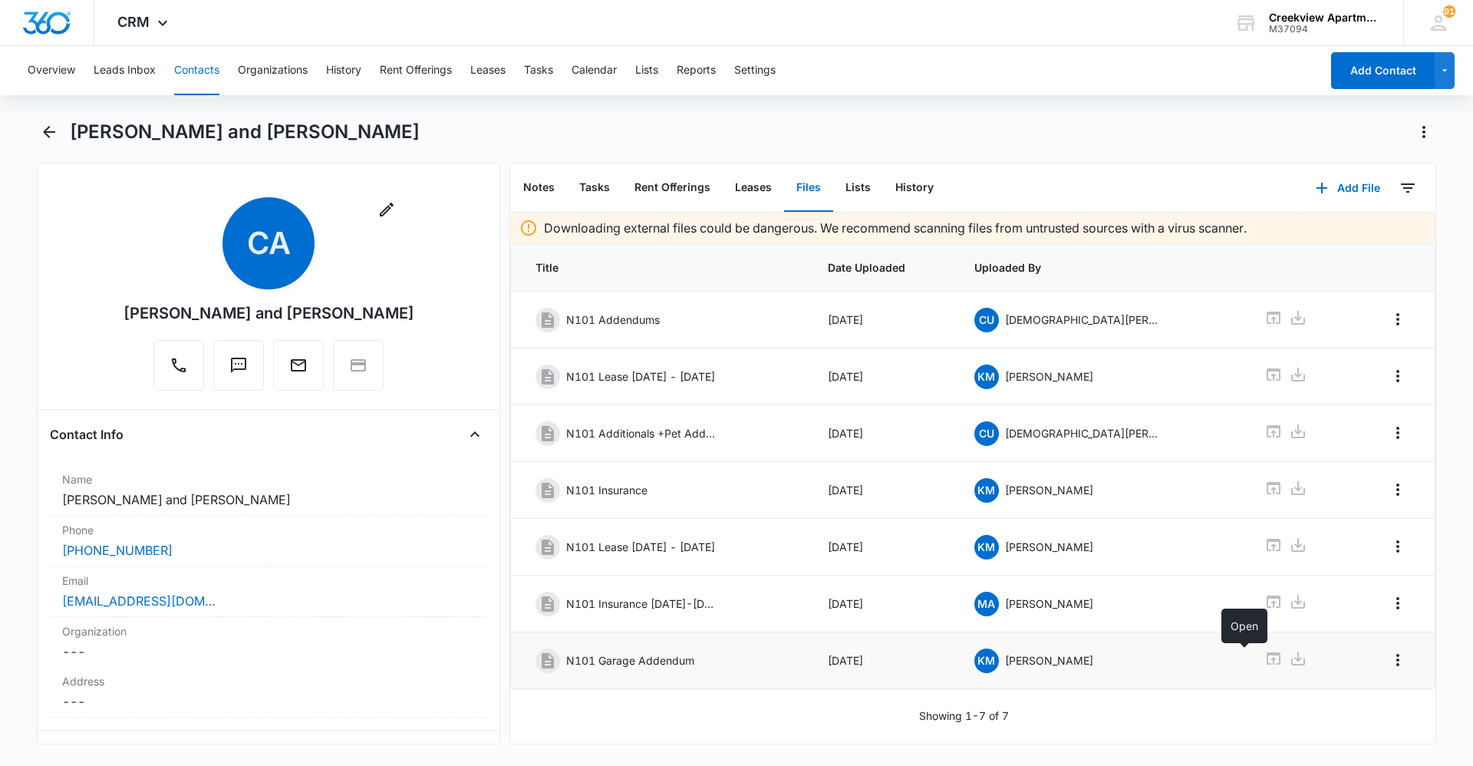
click at [1264, 656] on icon at bounding box center [1273, 658] width 18 height 18
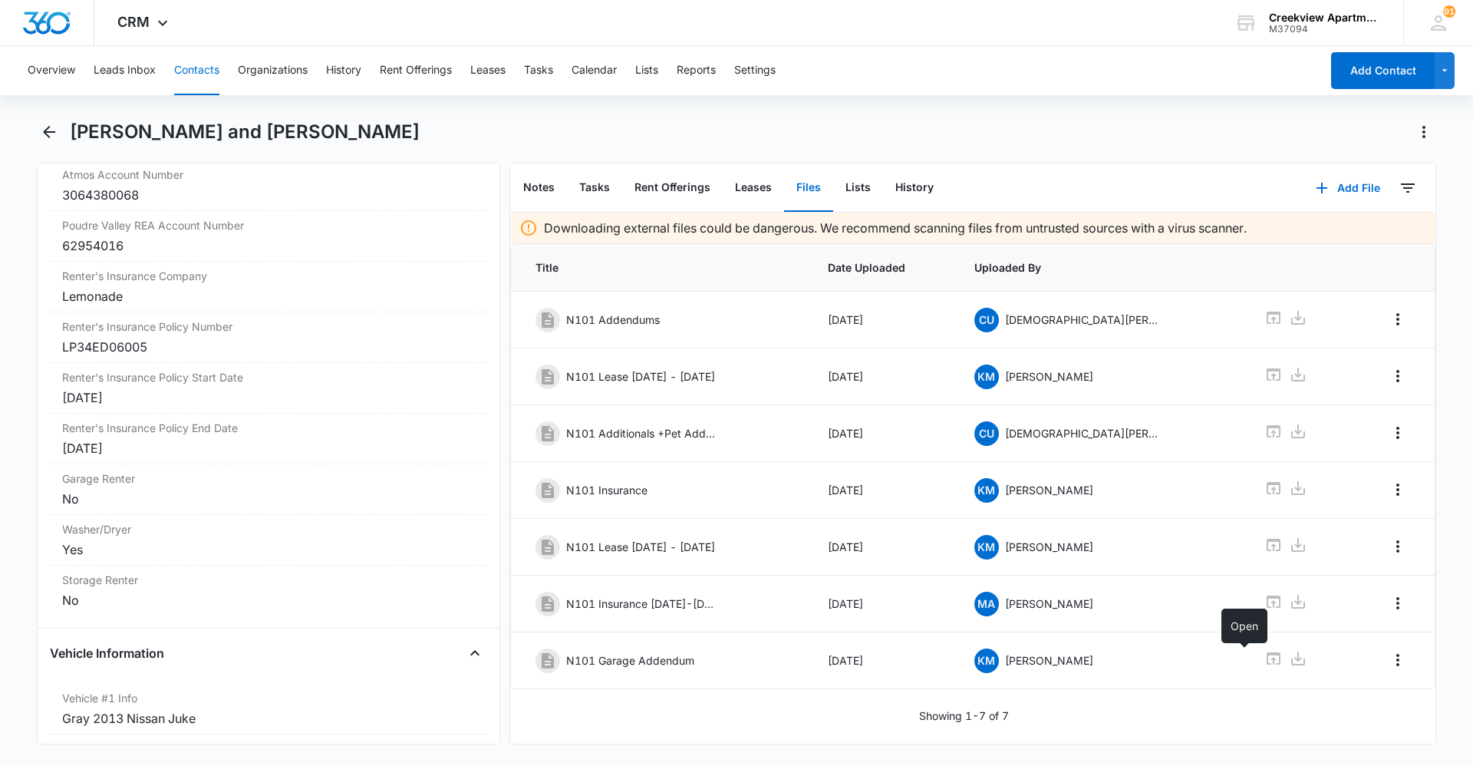
scroll to position [1888, 0]
click at [112, 498] on div "No" at bounding box center [268, 492] width 413 height 18
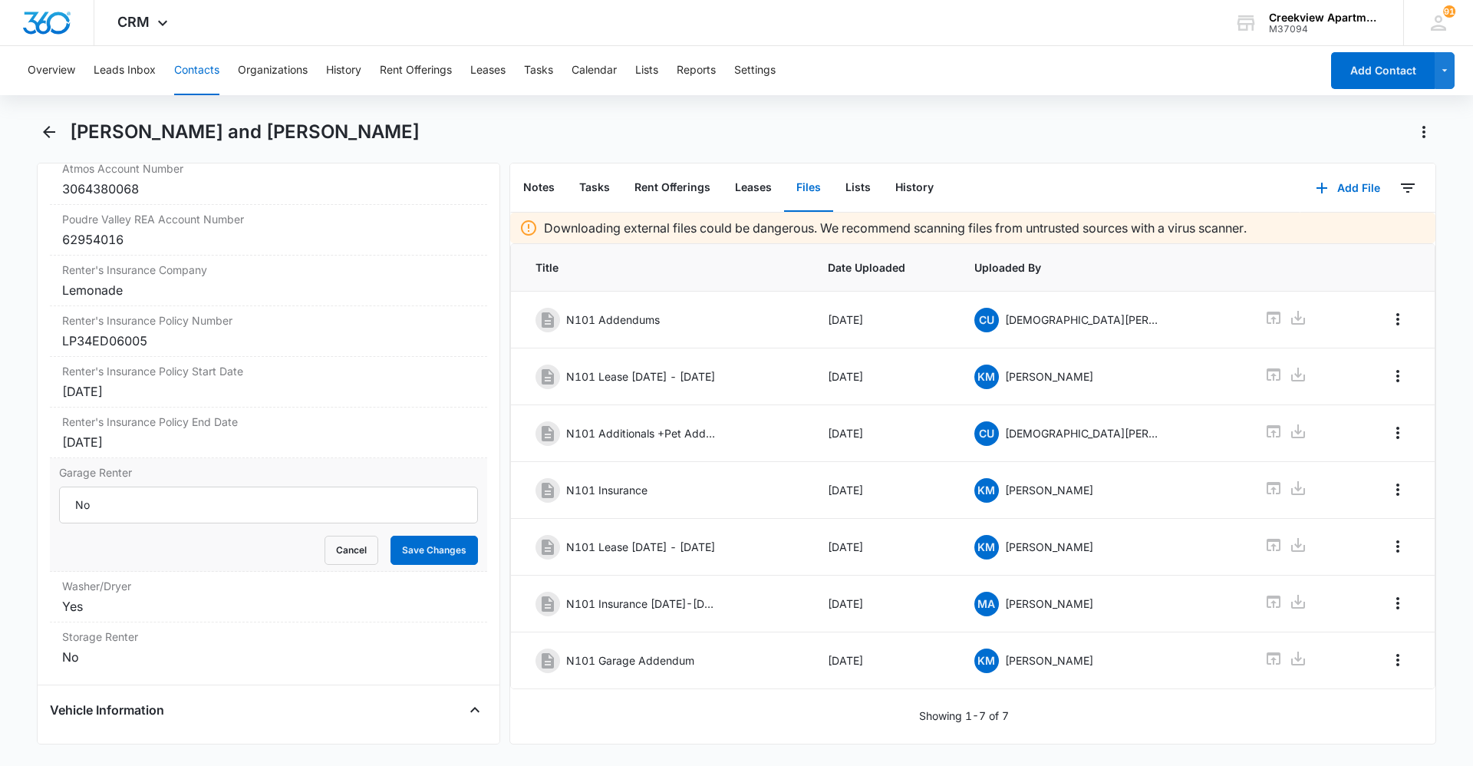
click at [37, 512] on div "Remove Ca [PERSON_NAME] and [PERSON_NAME] Contact Info Name Cancel Save Changes…" at bounding box center [268, 454] width 463 height 582
type input "16#6"
click at [460, 546] on button "Save Changes" at bounding box center [434, 550] width 87 height 29
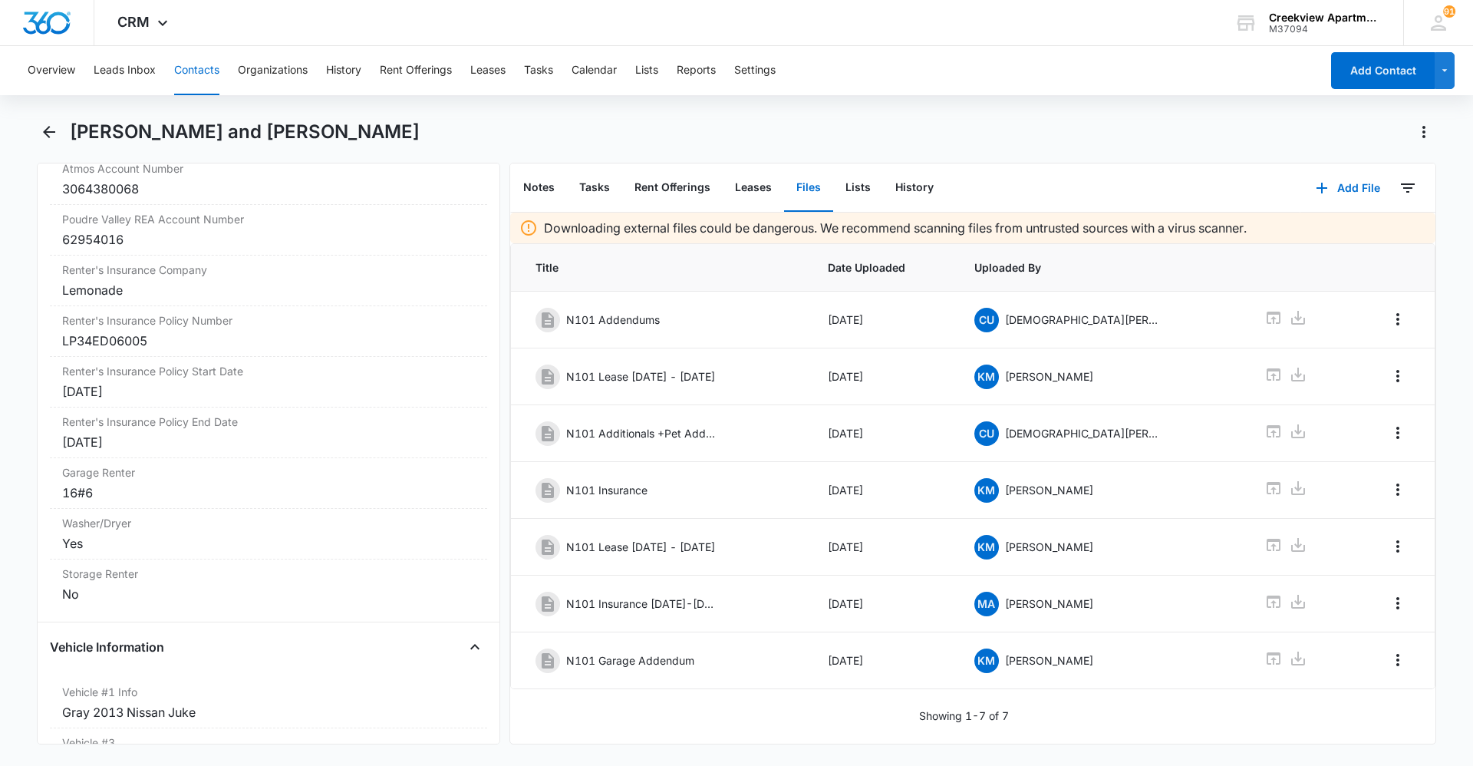
click at [205, 74] on button "Contacts" at bounding box center [196, 70] width 45 height 49
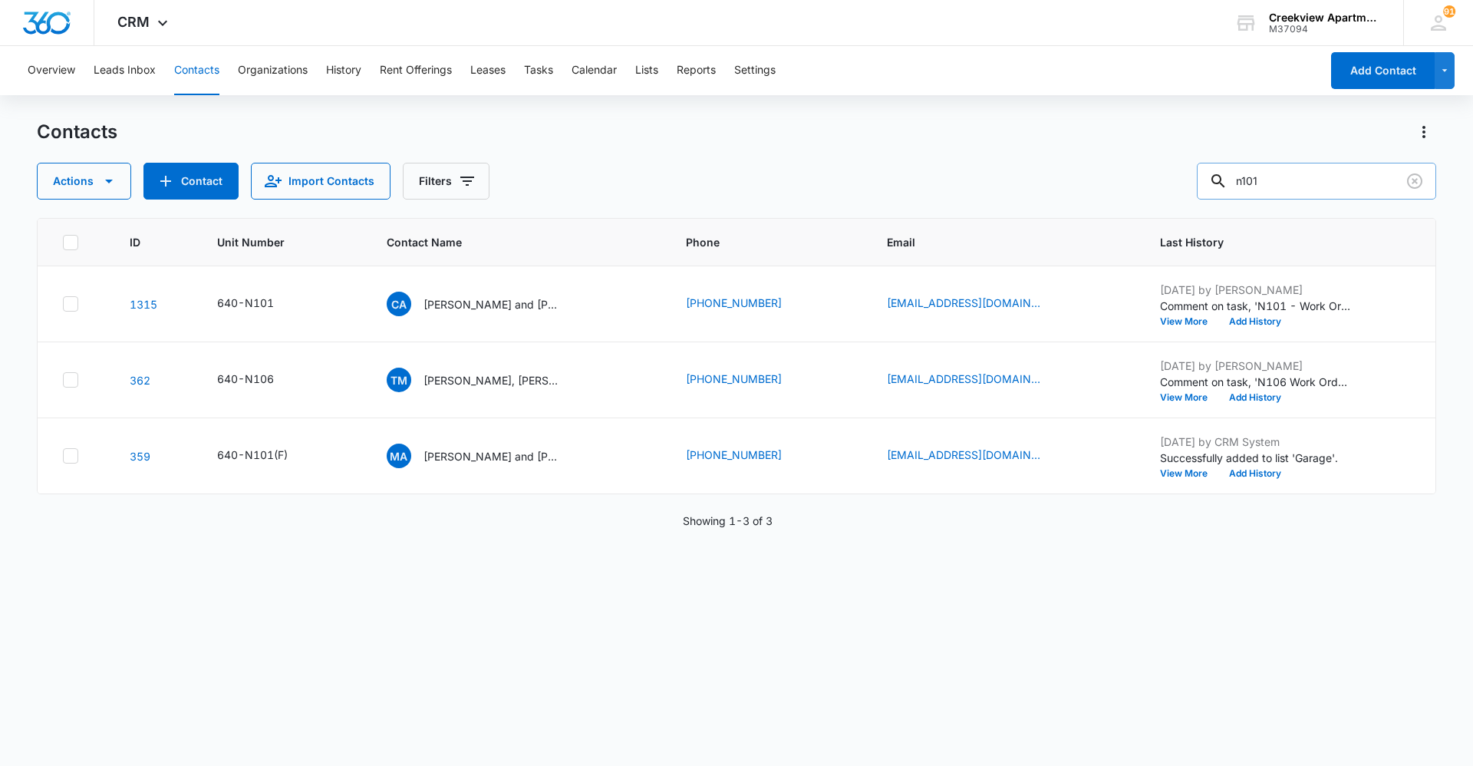
drag, startPoint x: 1316, startPoint y: 184, endPoint x: 1215, endPoint y: 193, distance: 100.9
click at [1221, 189] on div "n101" at bounding box center [1316, 181] width 239 height 37
type input "g103"
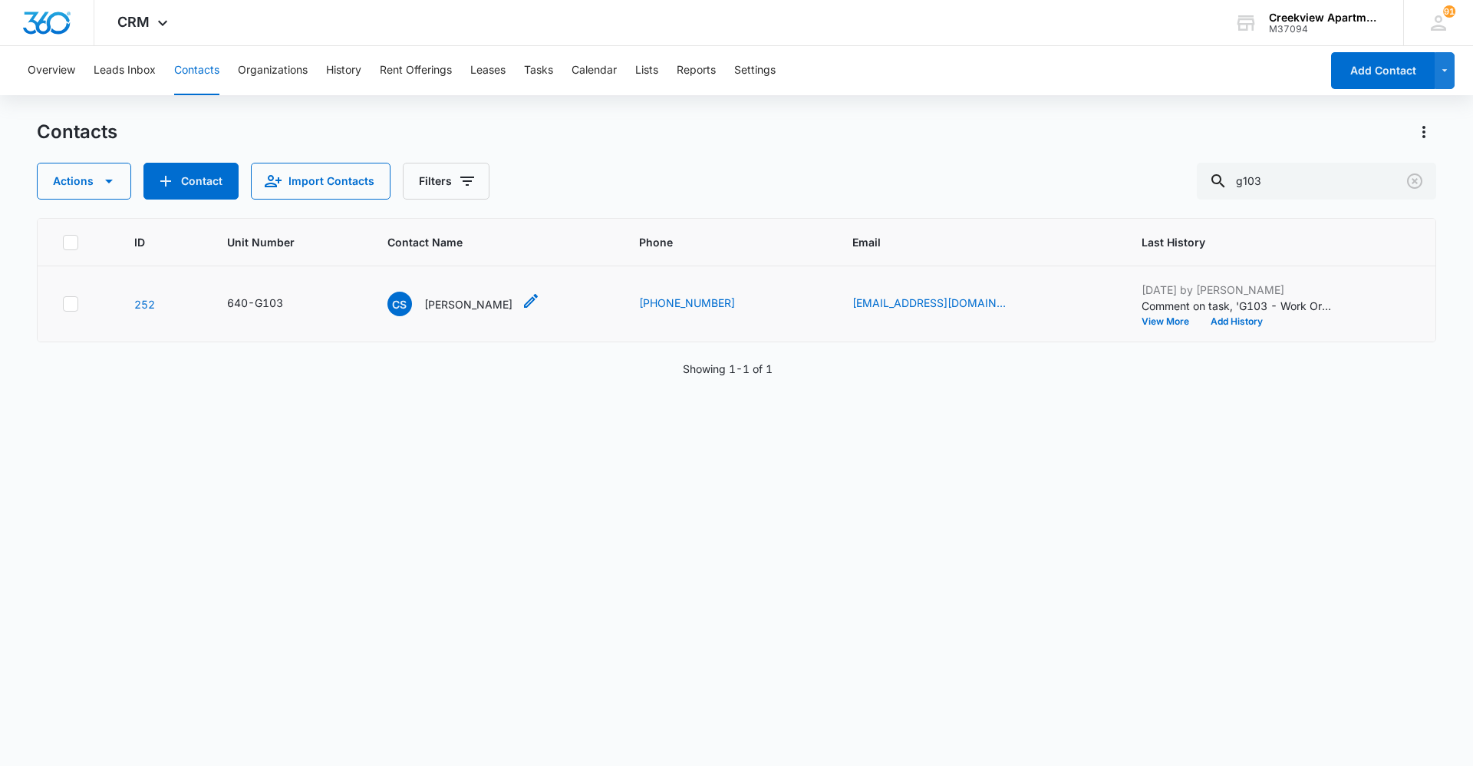
click at [492, 307] on p "[PERSON_NAME]" at bounding box center [468, 304] width 88 height 16
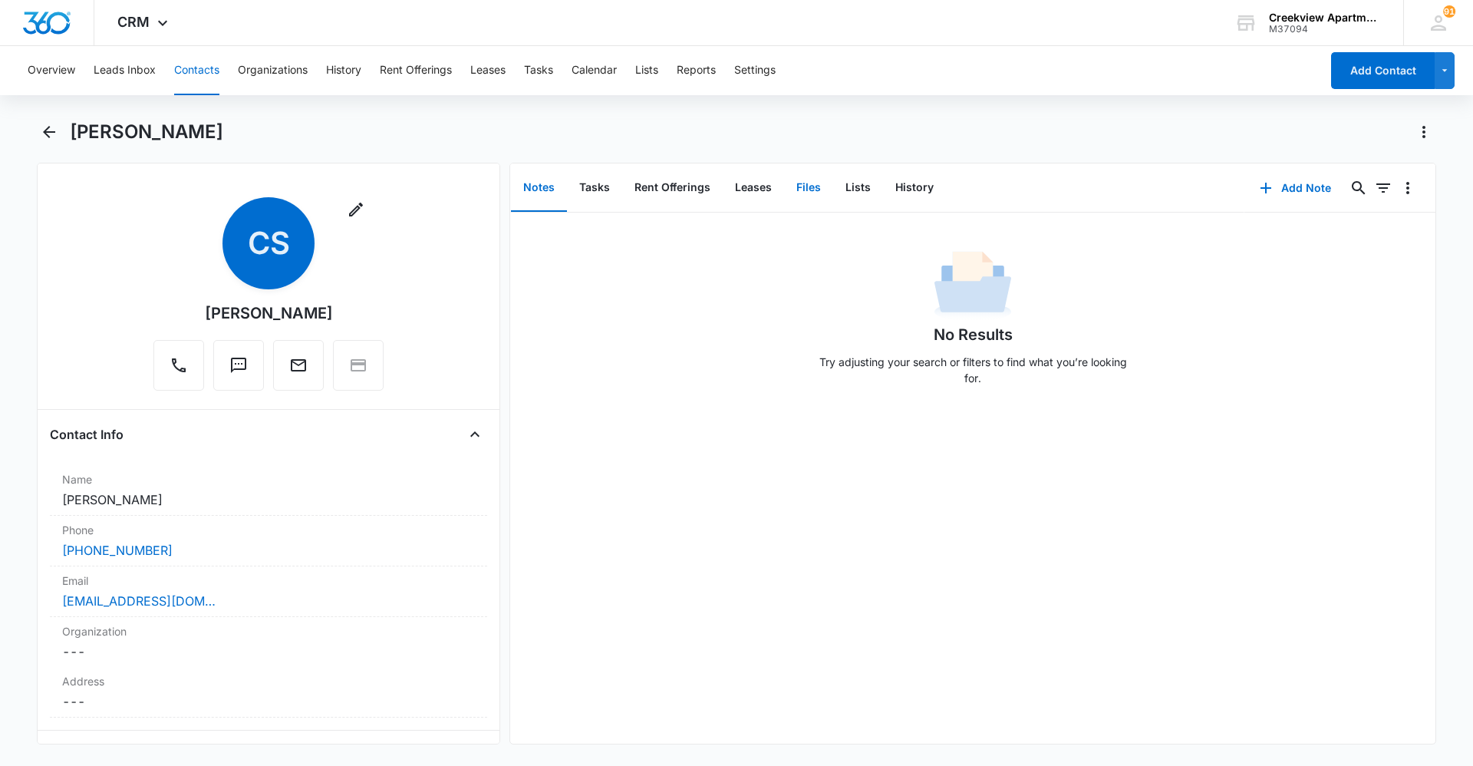
click at [817, 187] on button "Files" at bounding box center [808, 188] width 49 height 48
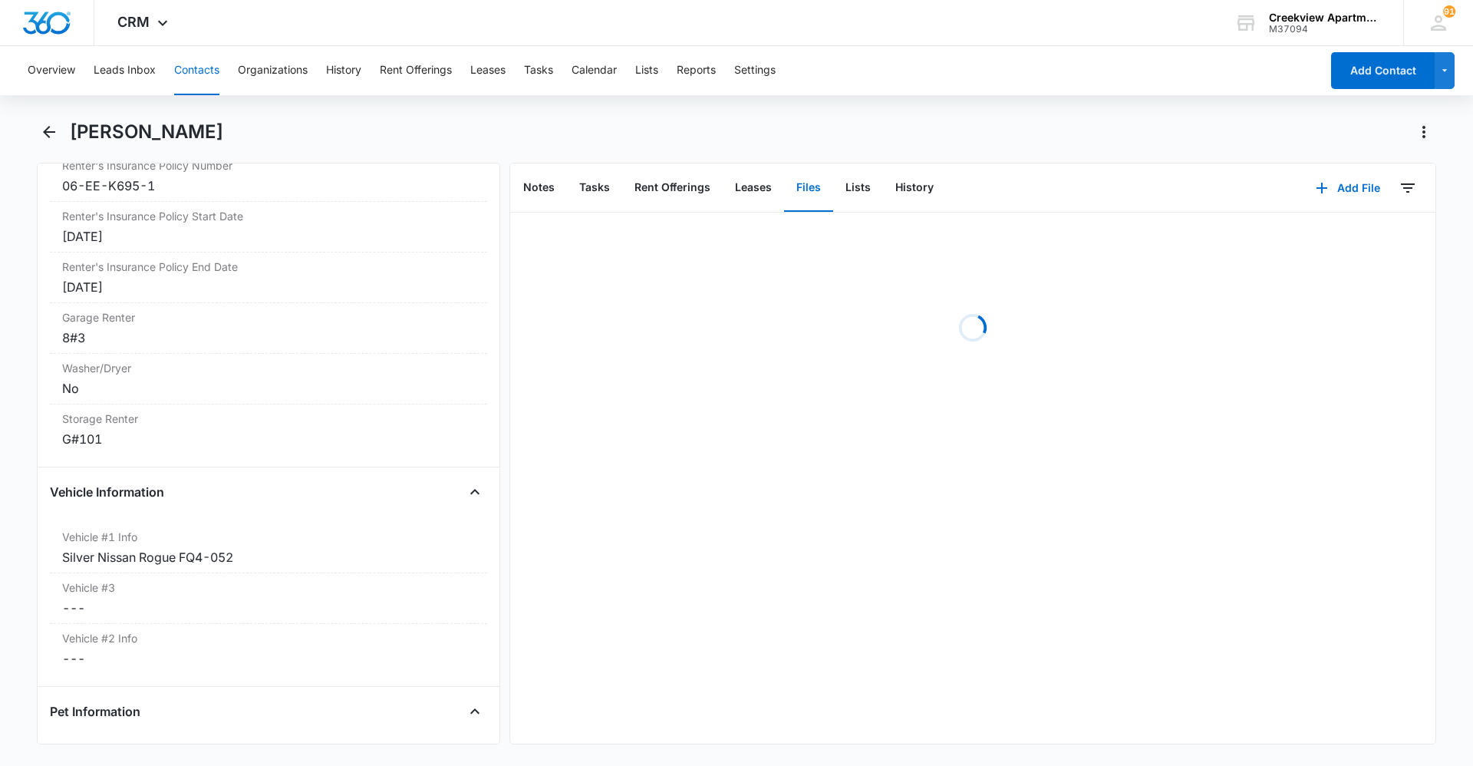
scroll to position [2496, 0]
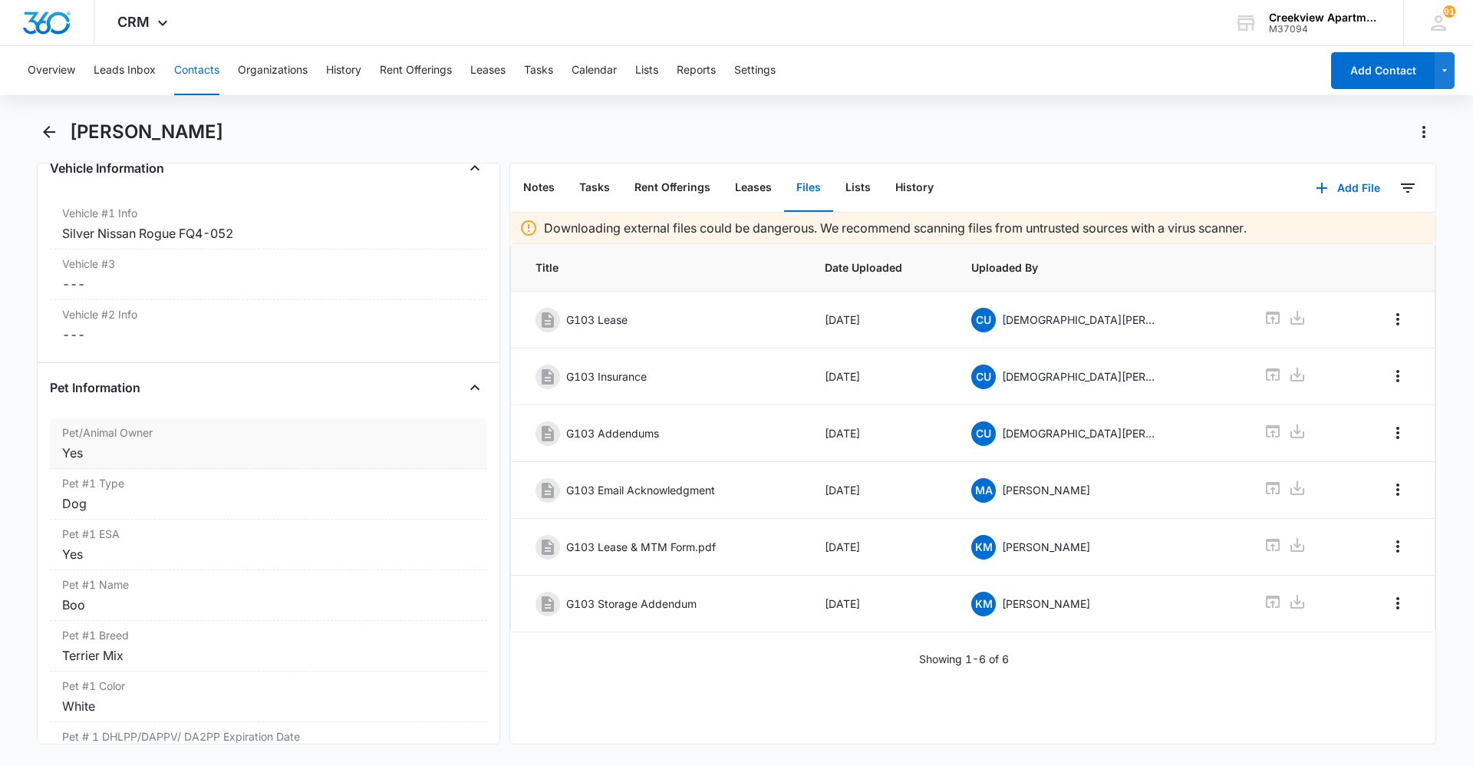
click at [128, 454] on div "Yes" at bounding box center [268, 452] width 413 height 18
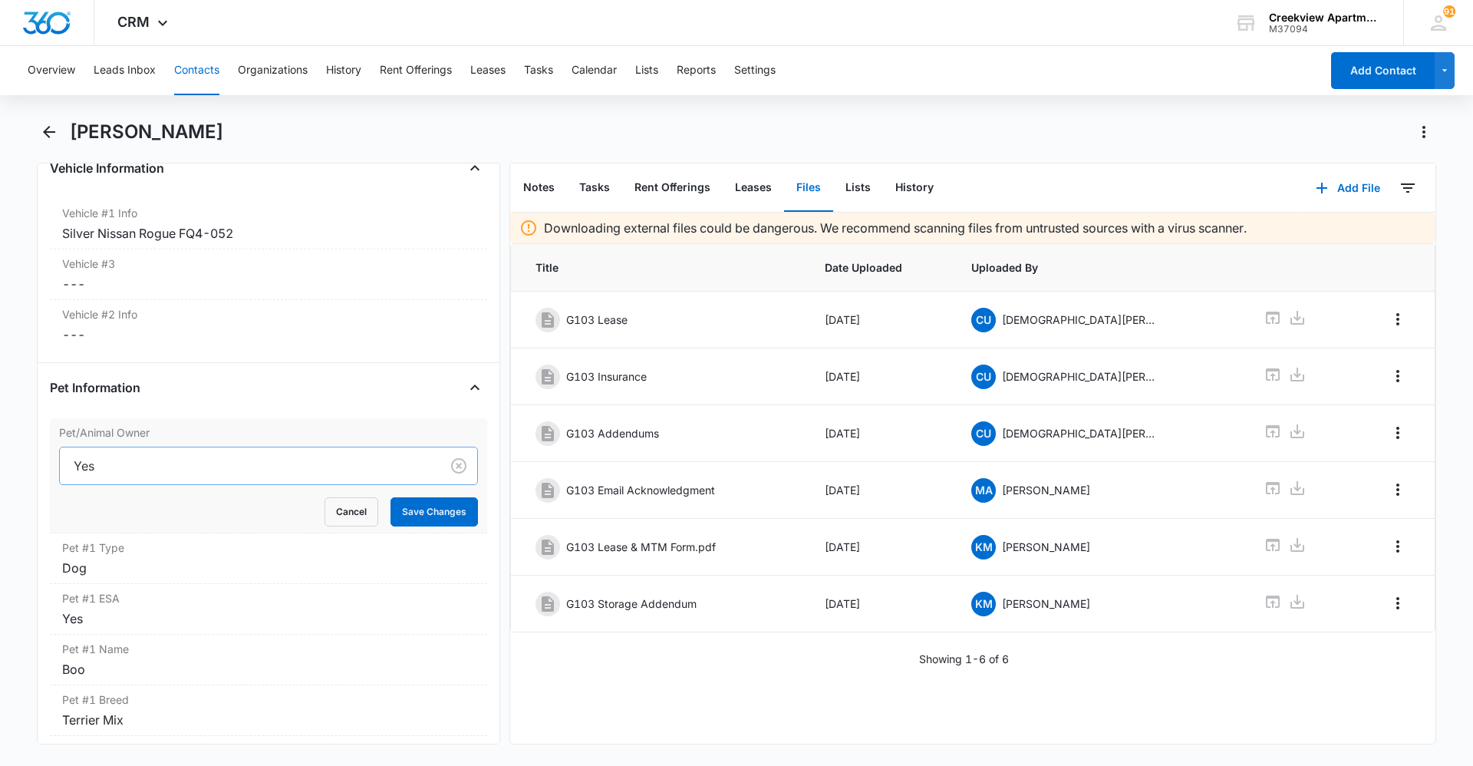
drag, startPoint x: 71, startPoint y: 471, endPoint x: 59, endPoint y: 473, distance: 11.7
click at [59, 473] on div "Yes" at bounding box center [268, 466] width 419 height 38
click at [446, 506] on button "Save Changes" at bounding box center [434, 511] width 87 height 29
click at [366, 556] on div "Pet #1 Type Cancel Save Changes Dog" at bounding box center [268, 558] width 437 height 51
click at [437, 622] on button "Save Changes" at bounding box center [434, 626] width 87 height 29
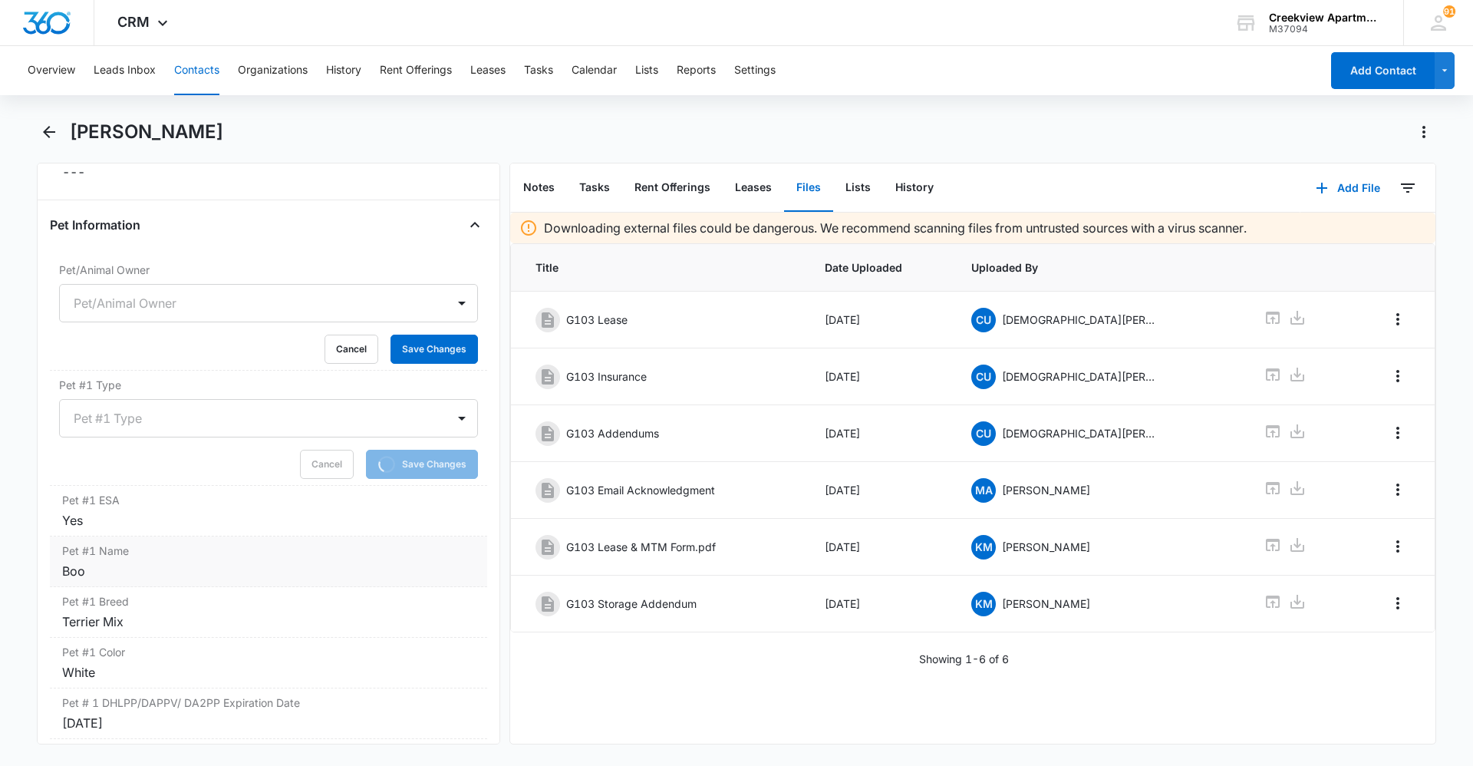
scroll to position [2726, 0]
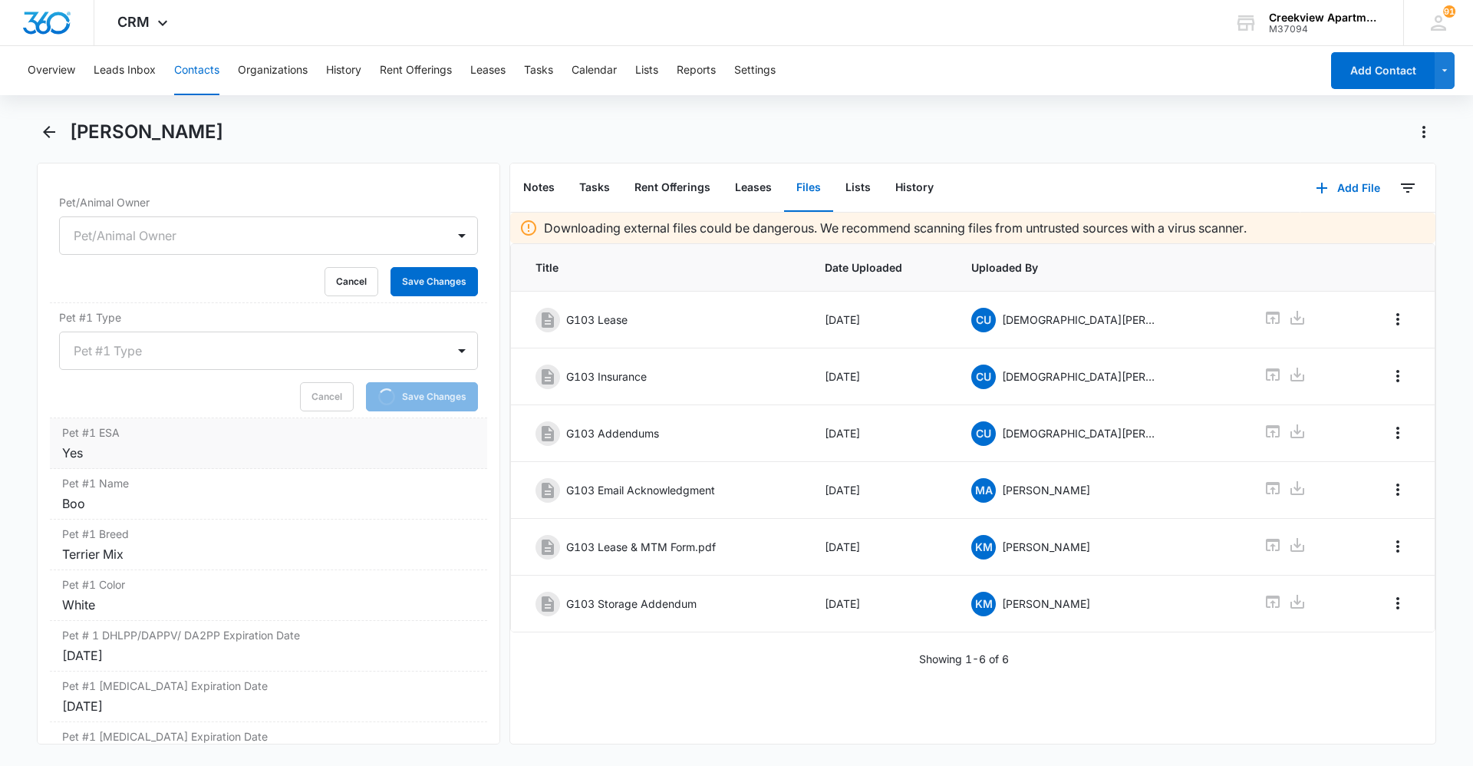
click at [231, 443] on div "Yes" at bounding box center [268, 452] width 413 height 18
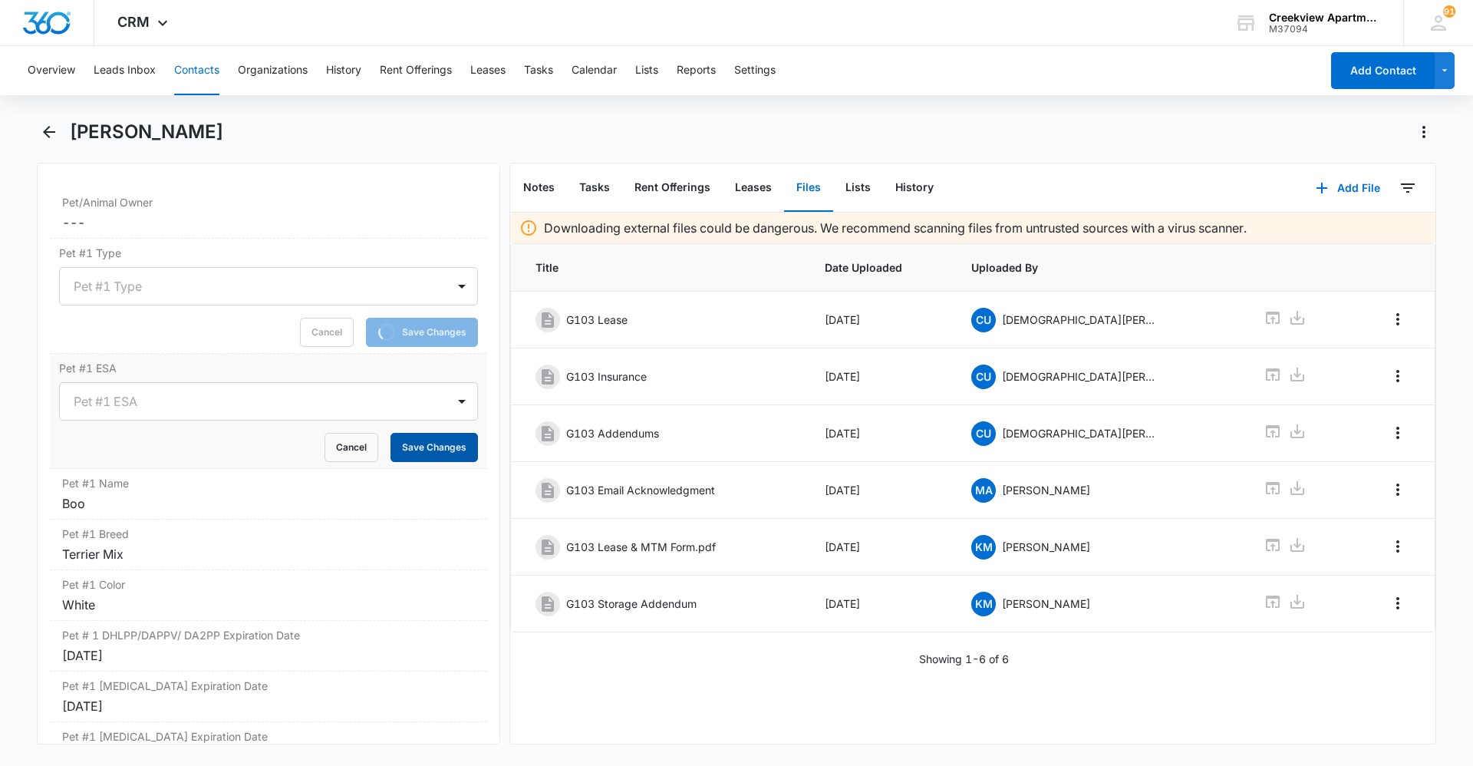
click at [445, 440] on button "Save Changes" at bounding box center [434, 447] width 87 height 29
click at [272, 503] on div "Boo" at bounding box center [268, 503] width 413 height 18
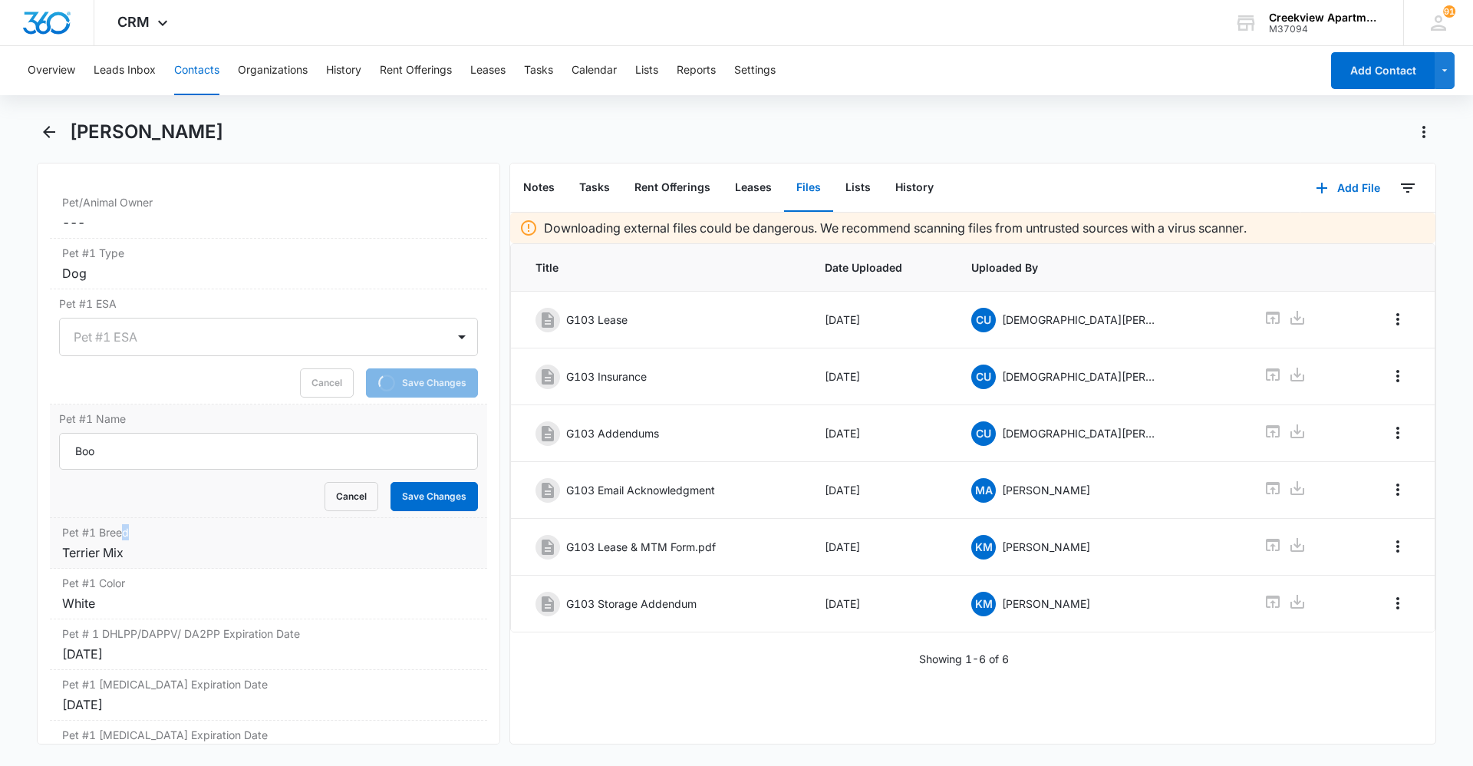
click at [121, 519] on div "Pet #1 Breed Cancel Save Changes Terrier Mix" at bounding box center [268, 543] width 437 height 51
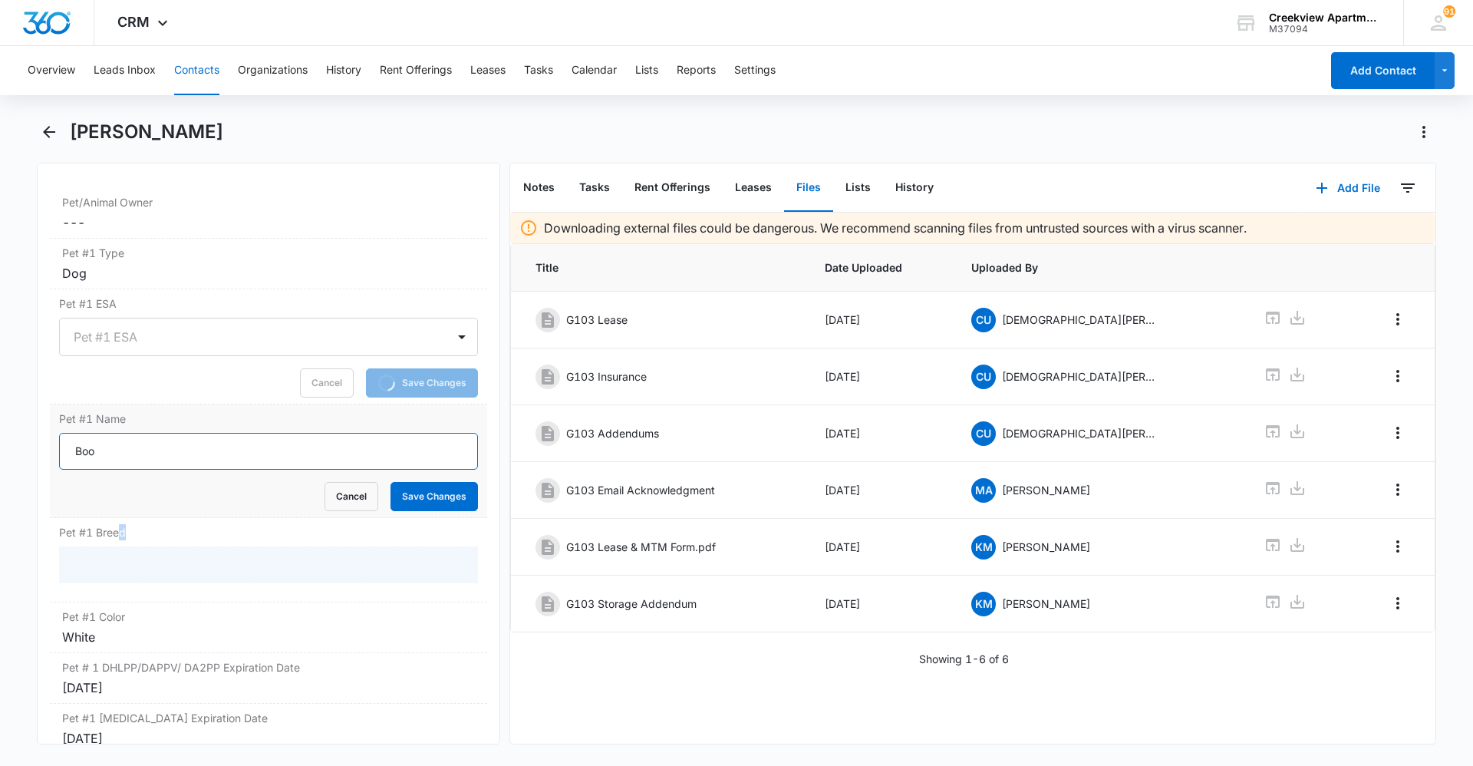
drag, startPoint x: 121, startPoint y: 519, endPoint x: 130, endPoint y: 442, distance: 77.2
click at [130, 442] on input "Boo" at bounding box center [268, 451] width 419 height 37
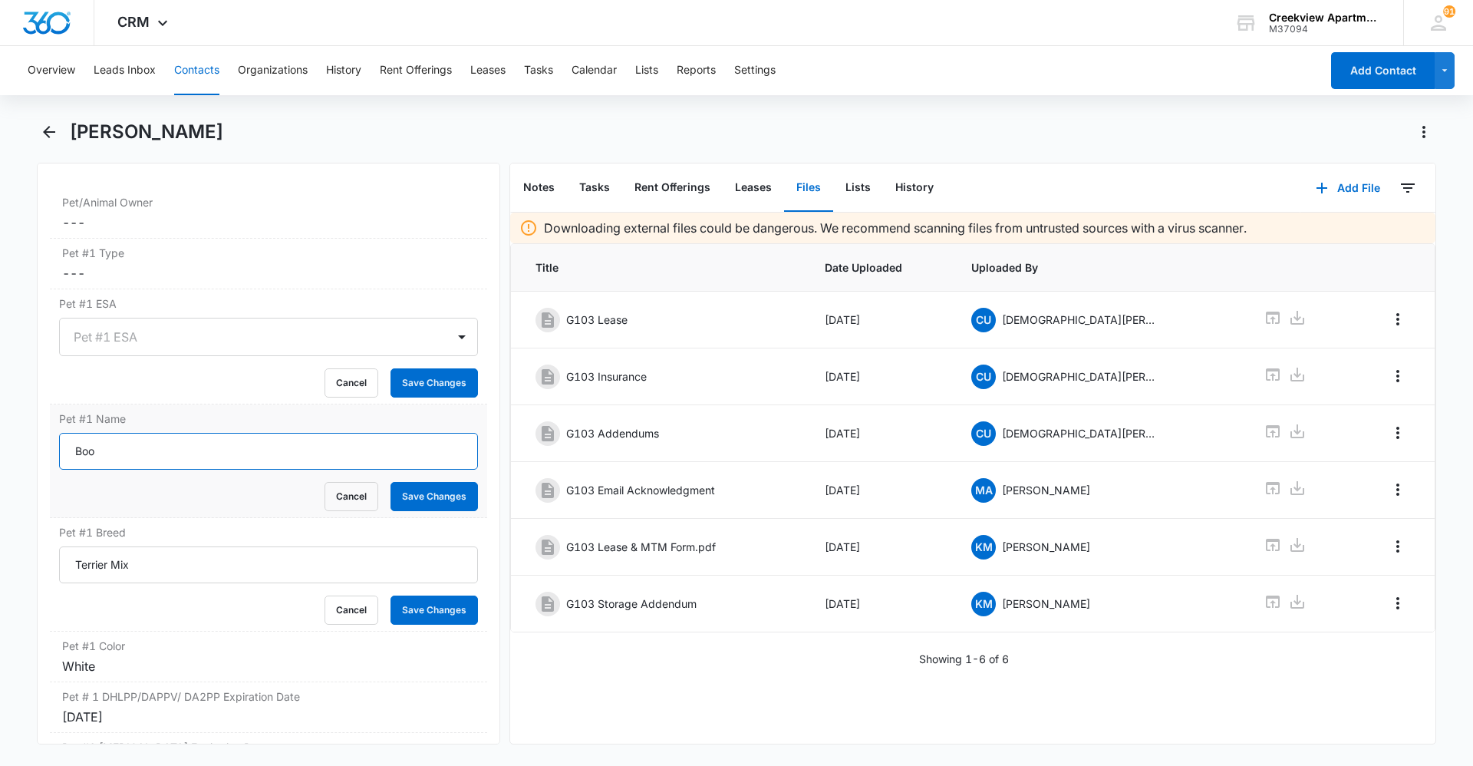
drag, startPoint x: 113, startPoint y: 454, endPoint x: 54, endPoint y: 458, distance: 59.2
click at [54, 458] on div "Pet #1 Name Boo Cancel Save Changes" at bounding box center [268, 461] width 437 height 114
click at [410, 491] on button "Save Changes" at bounding box center [434, 496] width 87 height 29
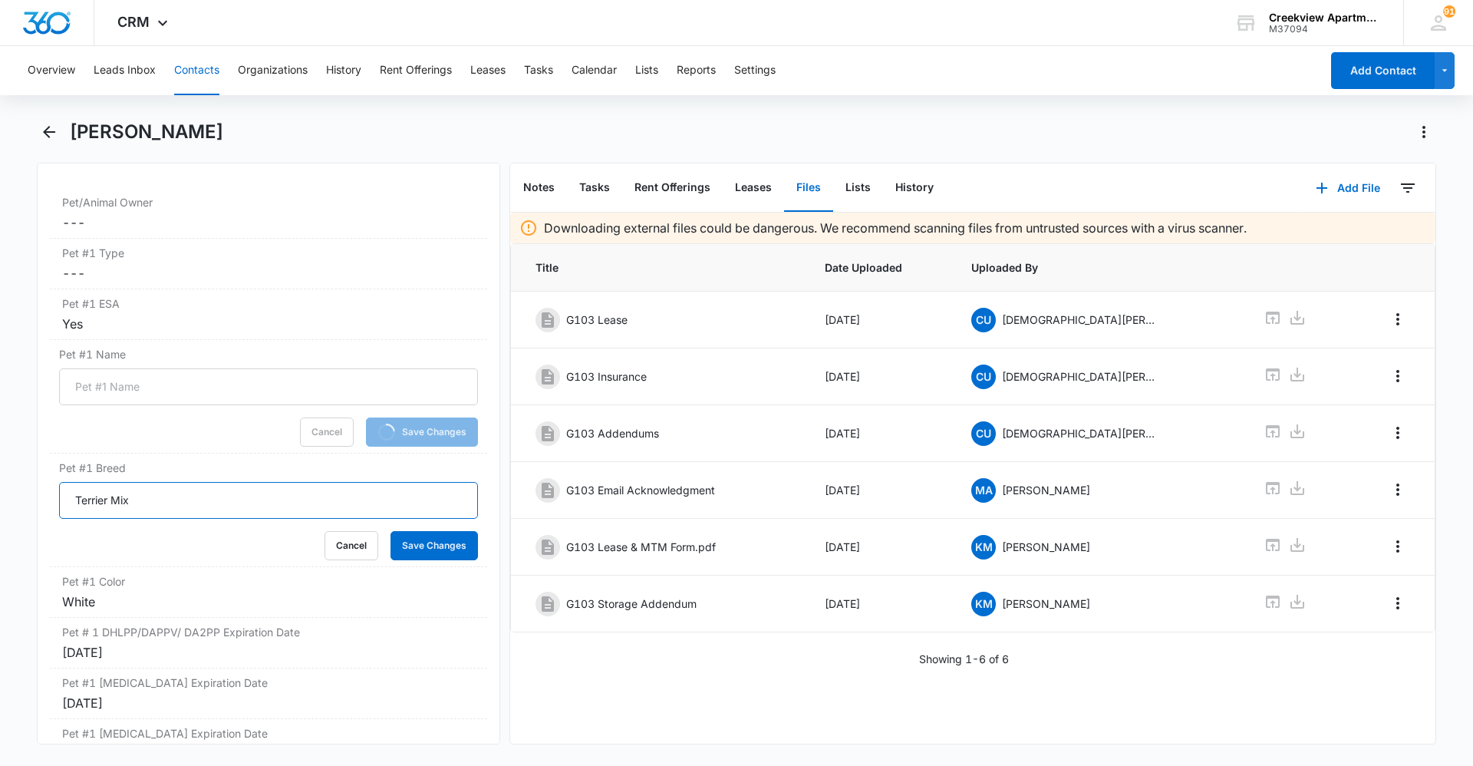
drag, startPoint x: 213, startPoint y: 505, endPoint x: 34, endPoint y: 503, distance: 179.6
click at [34, 503] on main "[PERSON_NAME] Remove CS [PERSON_NAME] Contact Info Name Cancel Save Changes [PE…" at bounding box center [736, 441] width 1473 height 643
click at [466, 548] on button "Save Changes" at bounding box center [434, 545] width 87 height 29
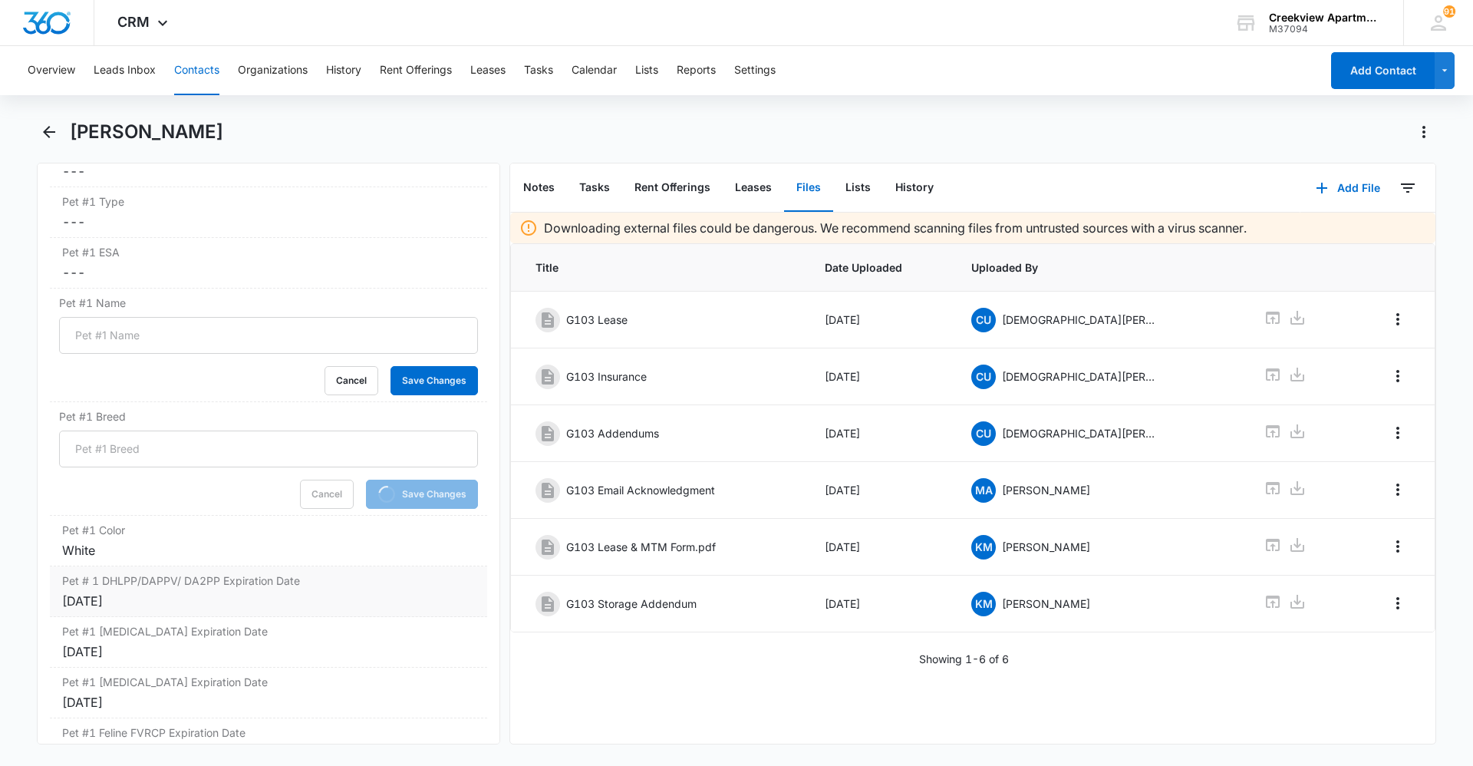
scroll to position [2803, 0]
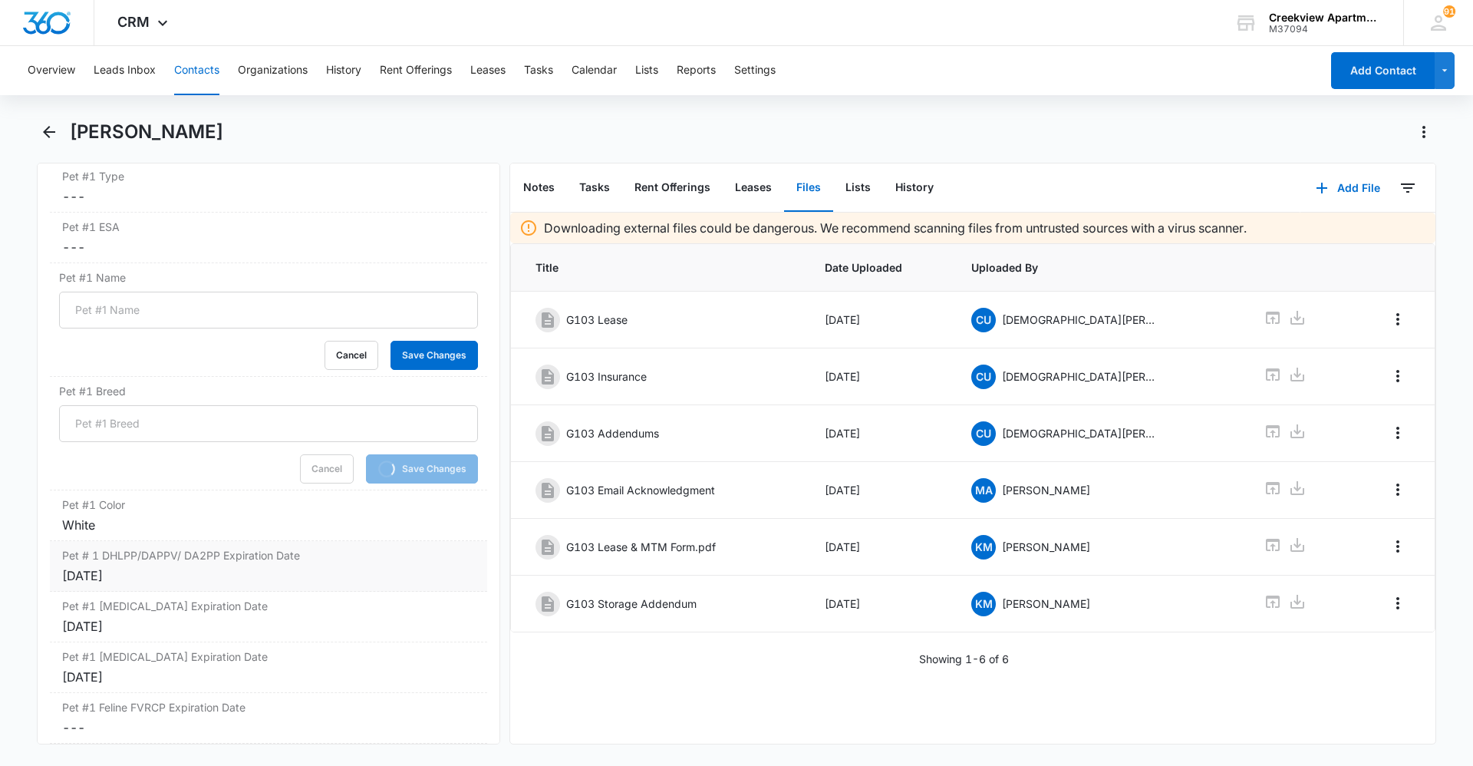
click at [150, 541] on div "Pet # 1 DHLPP/DAPPV/ DA2PP Expiration Date Cancel Save Changes [DATE]" at bounding box center [268, 566] width 437 height 51
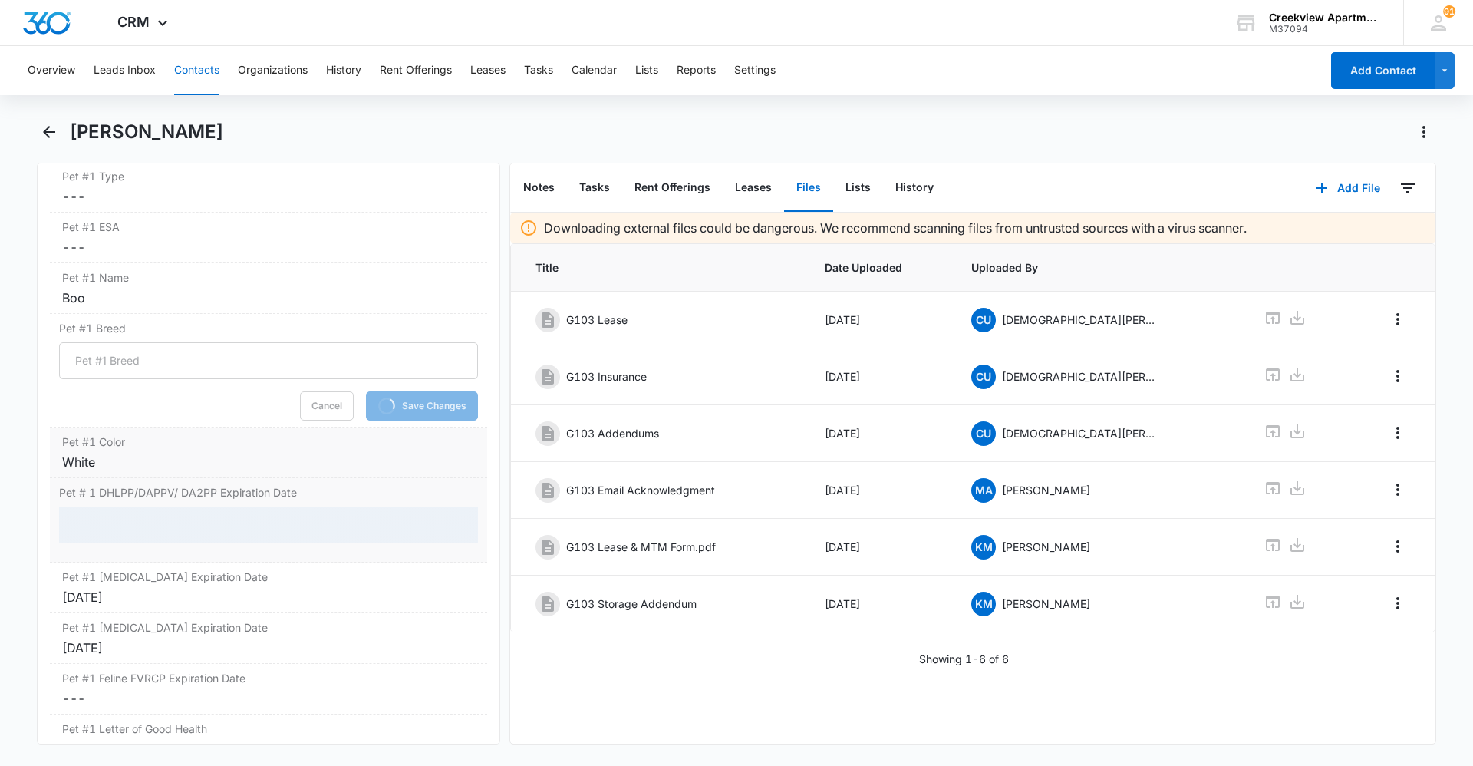
click at [117, 469] on div "White" at bounding box center [268, 462] width 413 height 18
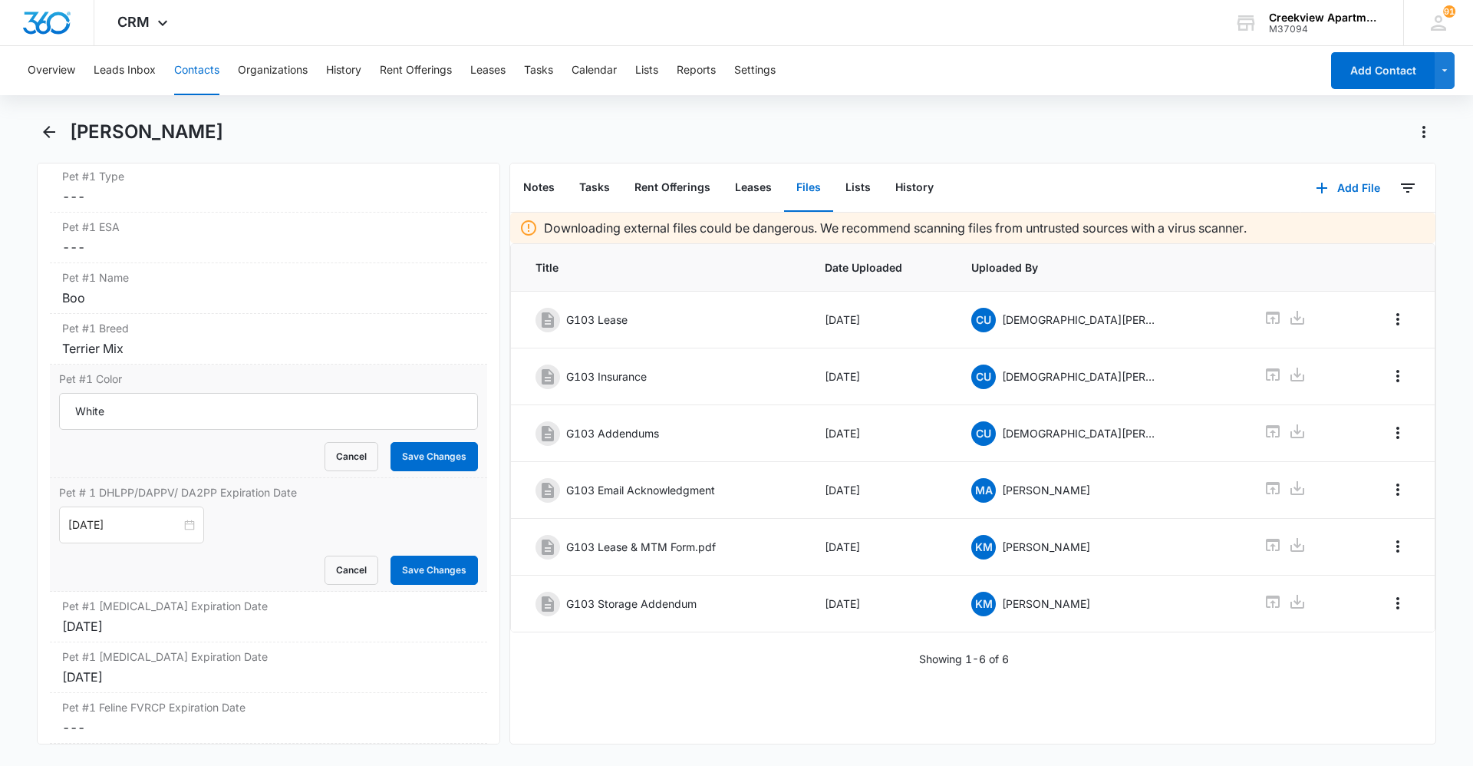
click at [46, 467] on div "Remove CS [PERSON_NAME] Contact Info Name Cancel Save Changes [PERSON_NAME] Pho…" at bounding box center [268, 454] width 463 height 582
drag, startPoint x: 133, startPoint y: 410, endPoint x: 112, endPoint y: 425, distance: 25.8
click at [58, 414] on div "Pet #1 Color White Cancel Save Changes" at bounding box center [268, 421] width 437 height 114
click at [428, 454] on button "Save Changes" at bounding box center [434, 456] width 87 height 29
click at [186, 523] on div "[DATE]" at bounding box center [131, 524] width 145 height 37
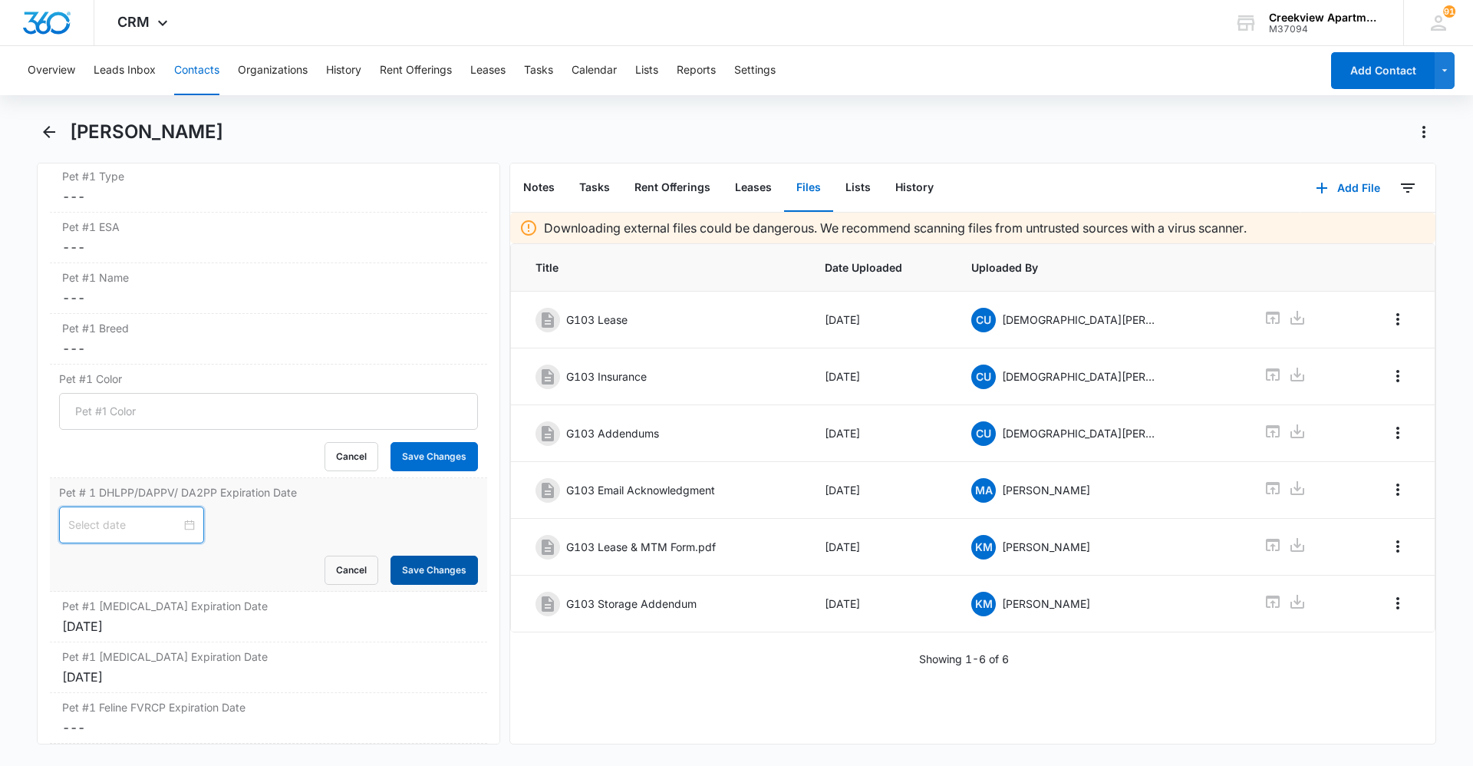
click at [396, 557] on button "Save Changes" at bounding box center [434, 570] width 87 height 29
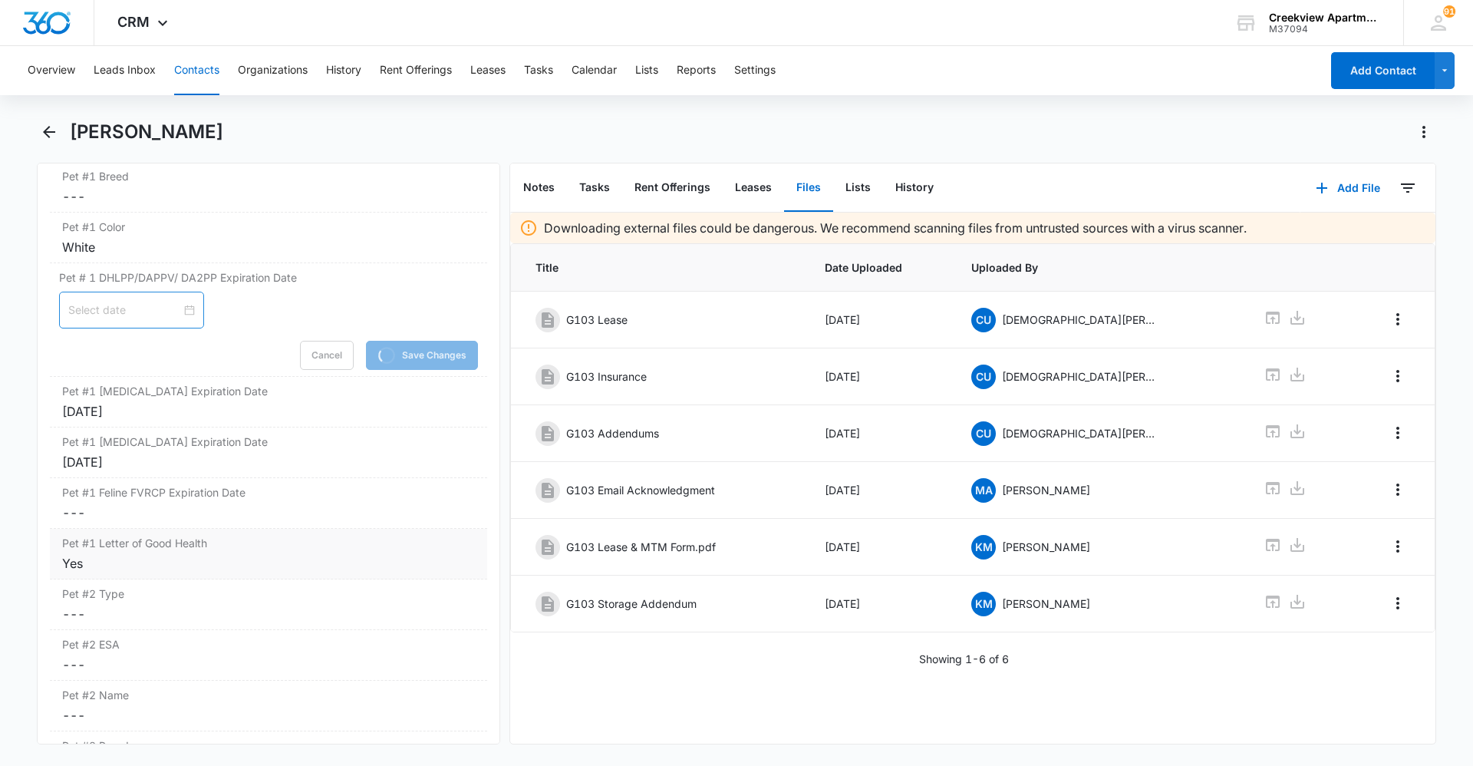
scroll to position [2956, 0]
click at [163, 417] on div "[DATE]" at bounding box center [268, 410] width 413 height 18
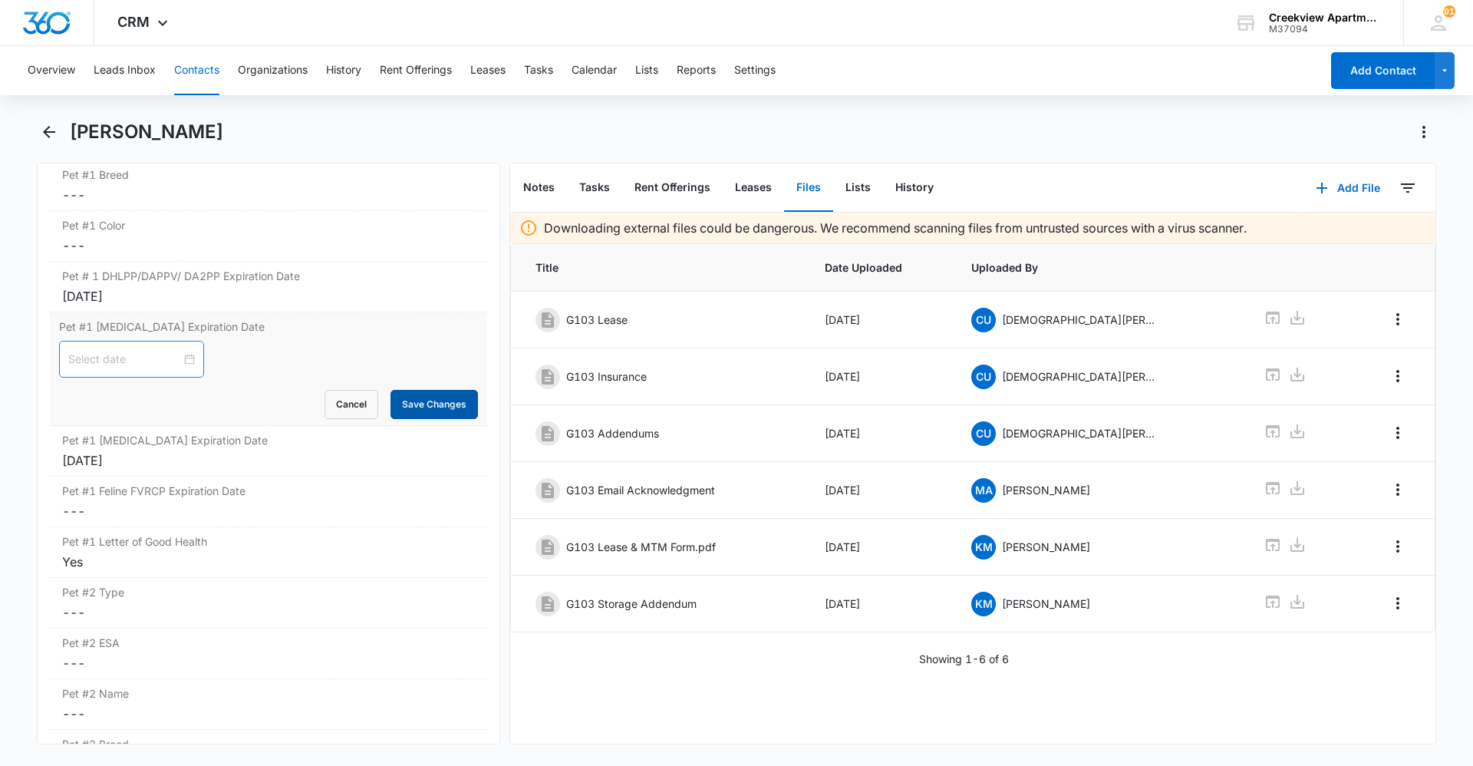
click at [426, 408] on button "Save Changes" at bounding box center [434, 404] width 87 height 29
click at [180, 472] on div "Pet #1 [MEDICAL_DATA] Expiration Date Cancel Save Changes [DATE]" at bounding box center [268, 451] width 437 height 51
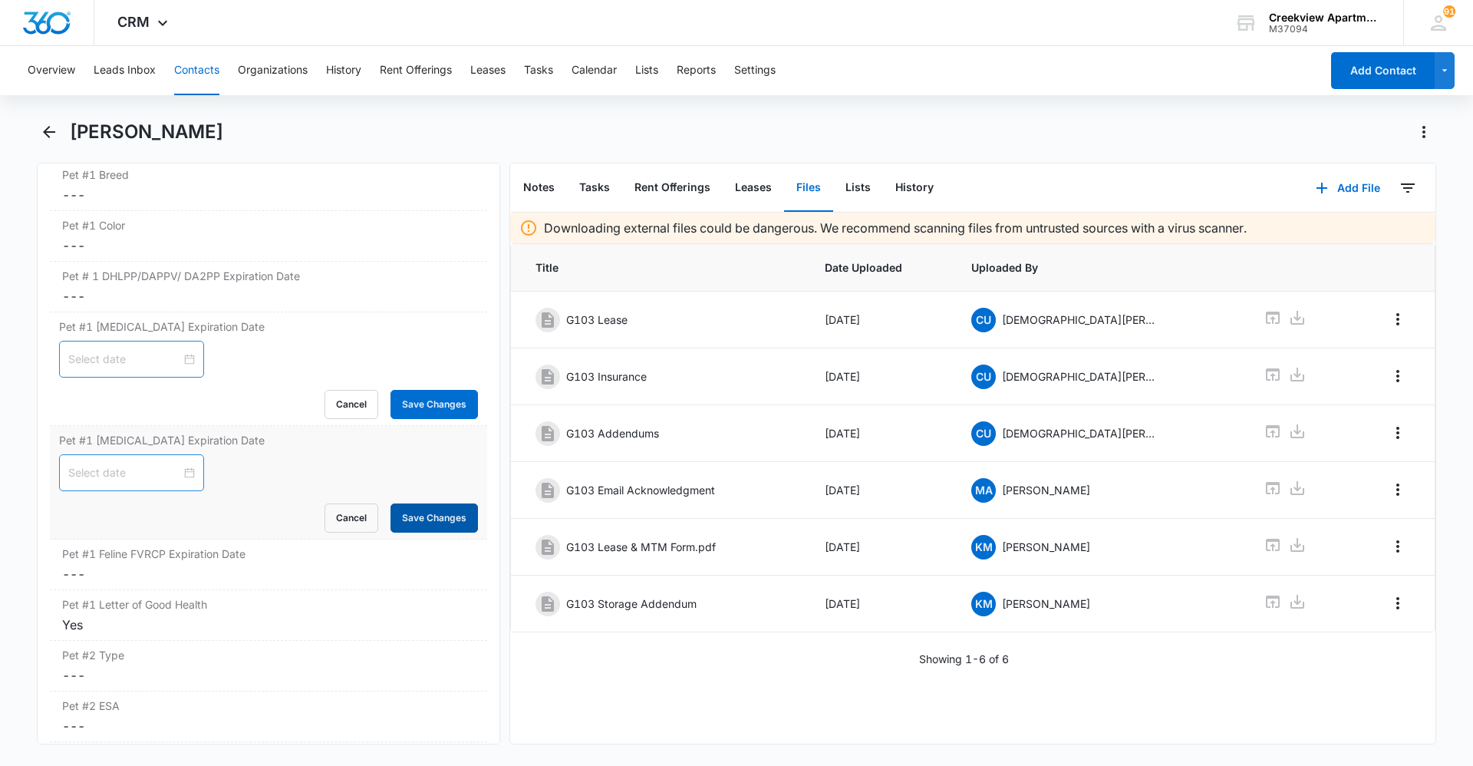
click at [415, 513] on button "Save Changes" at bounding box center [434, 517] width 87 height 29
click at [220, 621] on div "Yes" at bounding box center [268, 624] width 413 height 18
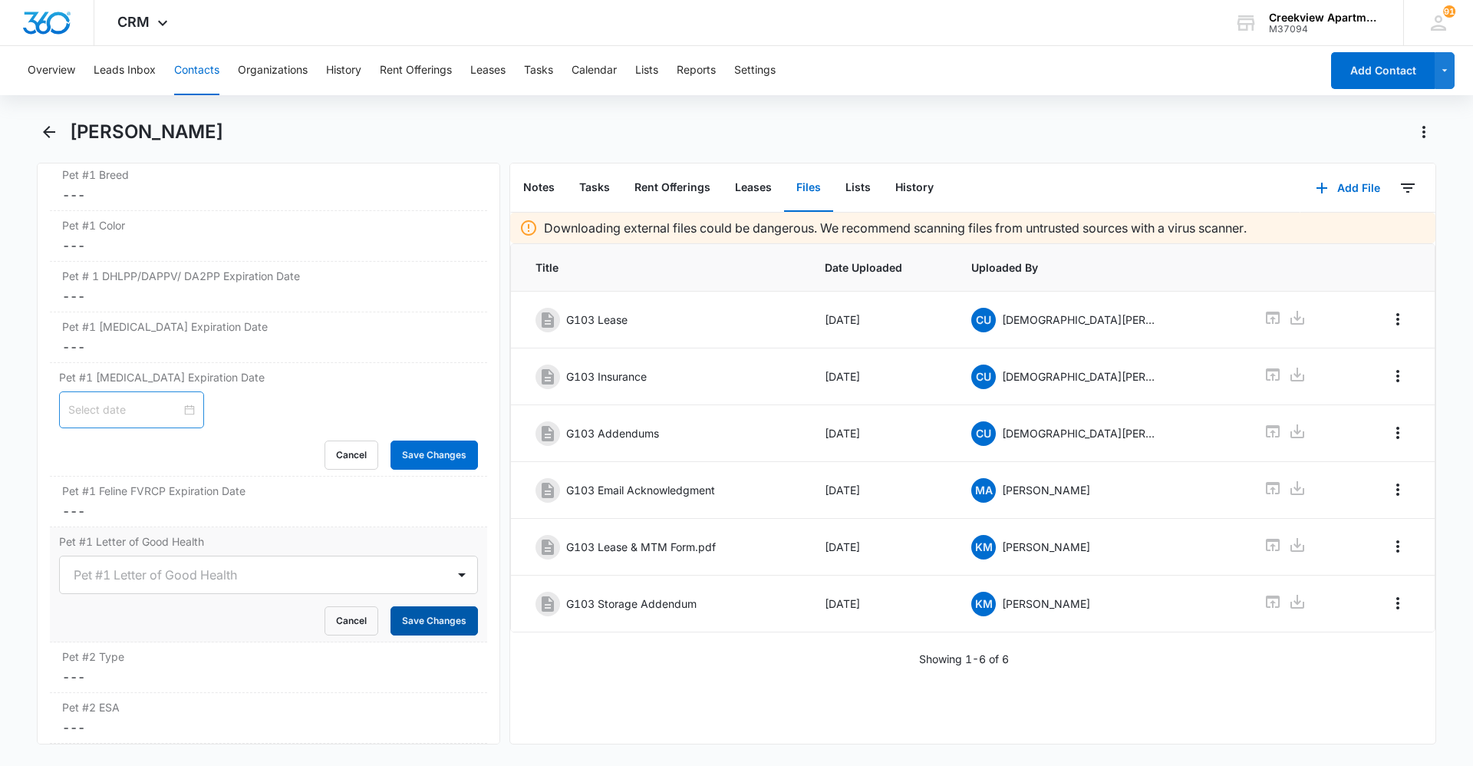
click at [435, 623] on button "Save Changes" at bounding box center [434, 620] width 87 height 29
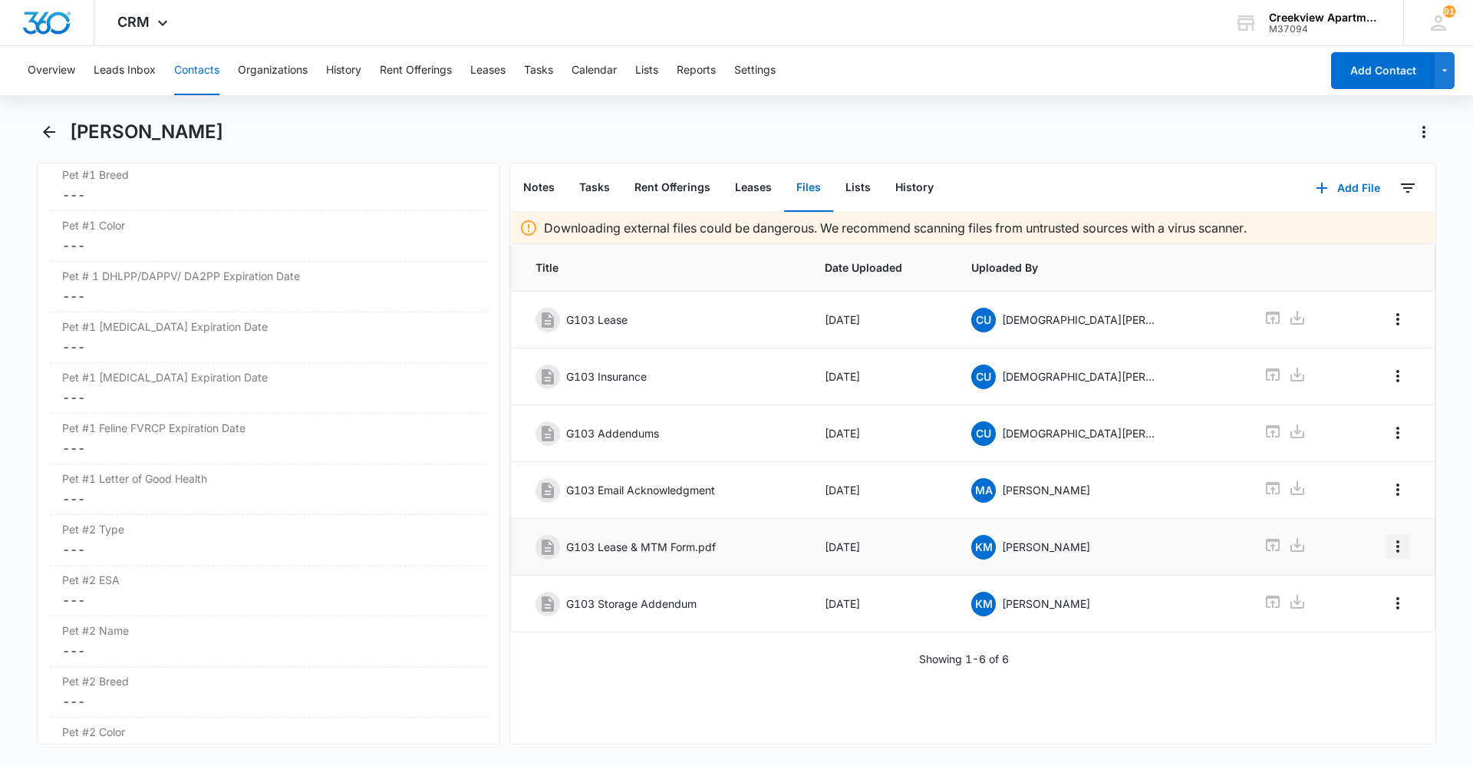
click at [1394, 548] on icon "Overflow Menu" at bounding box center [1398, 546] width 18 height 18
click at [1380, 581] on button "Edit" at bounding box center [1354, 589] width 87 height 23
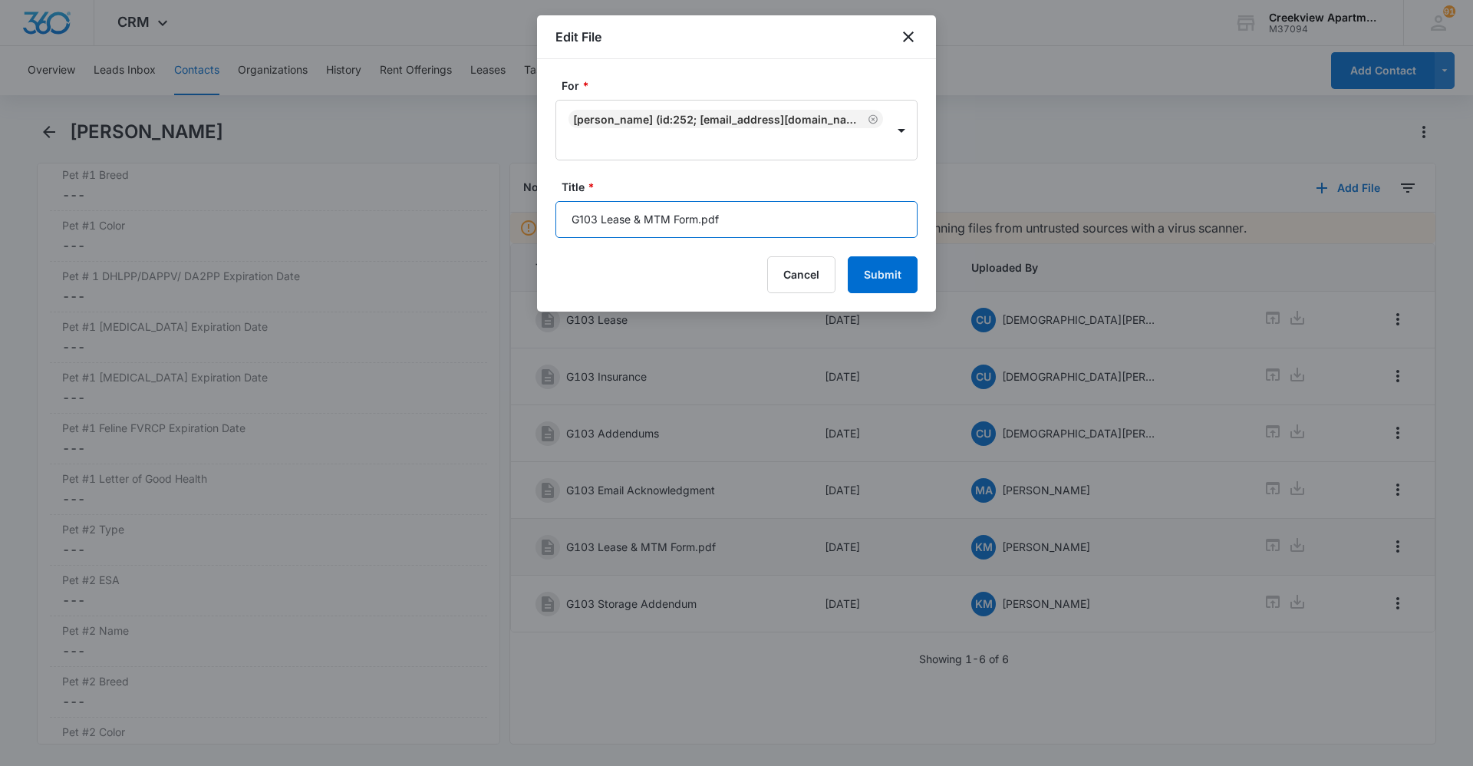
click at [734, 222] on input "G103 Lease & MTM Form.pdf" at bounding box center [737, 219] width 362 height 37
type input "G103 Lease & MTM Form"
click at [865, 283] on button "Submit" at bounding box center [883, 274] width 70 height 37
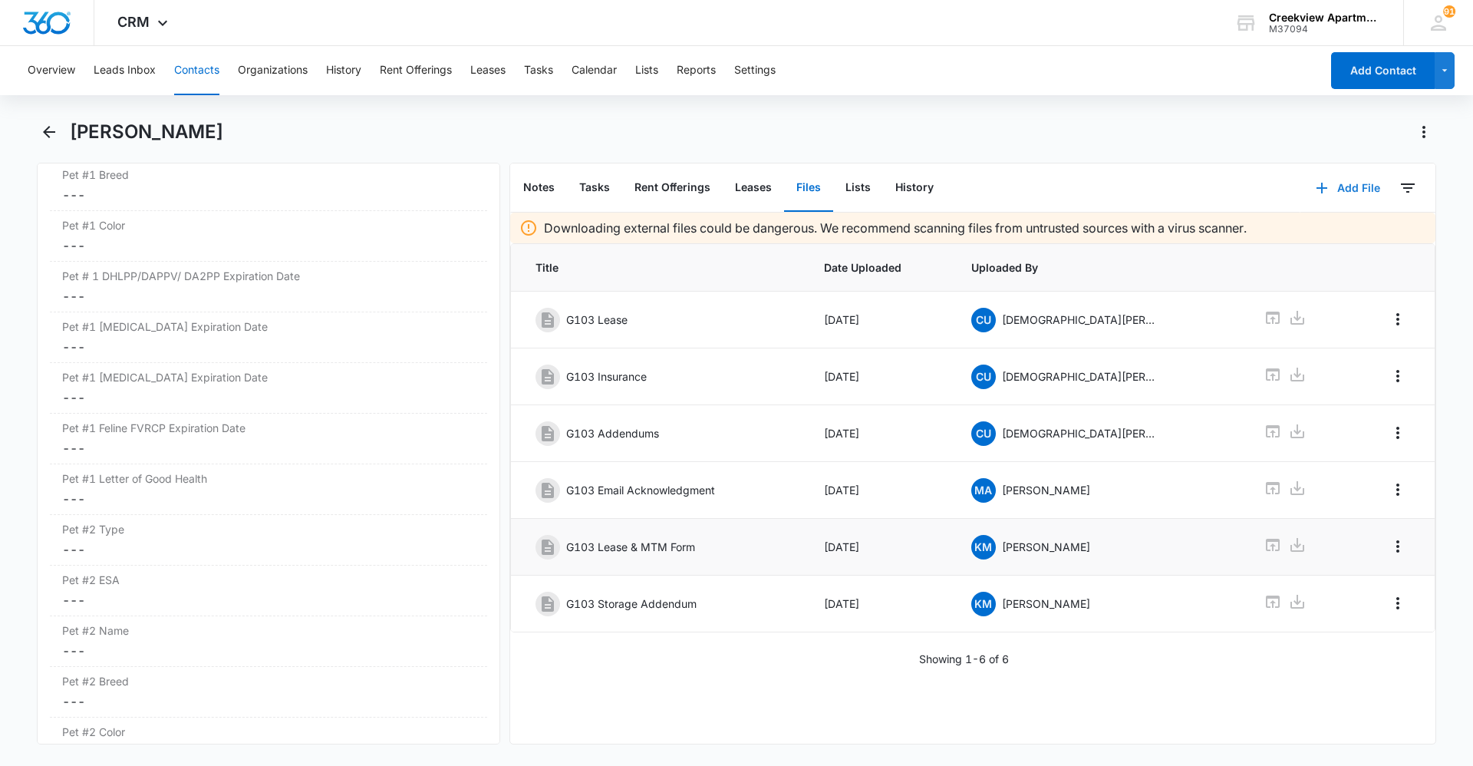
click at [1317, 188] on icon "button" at bounding box center [1322, 188] width 11 height 11
click at [1337, 235] on div "Upload Files" at bounding box center [1327, 237] width 61 height 11
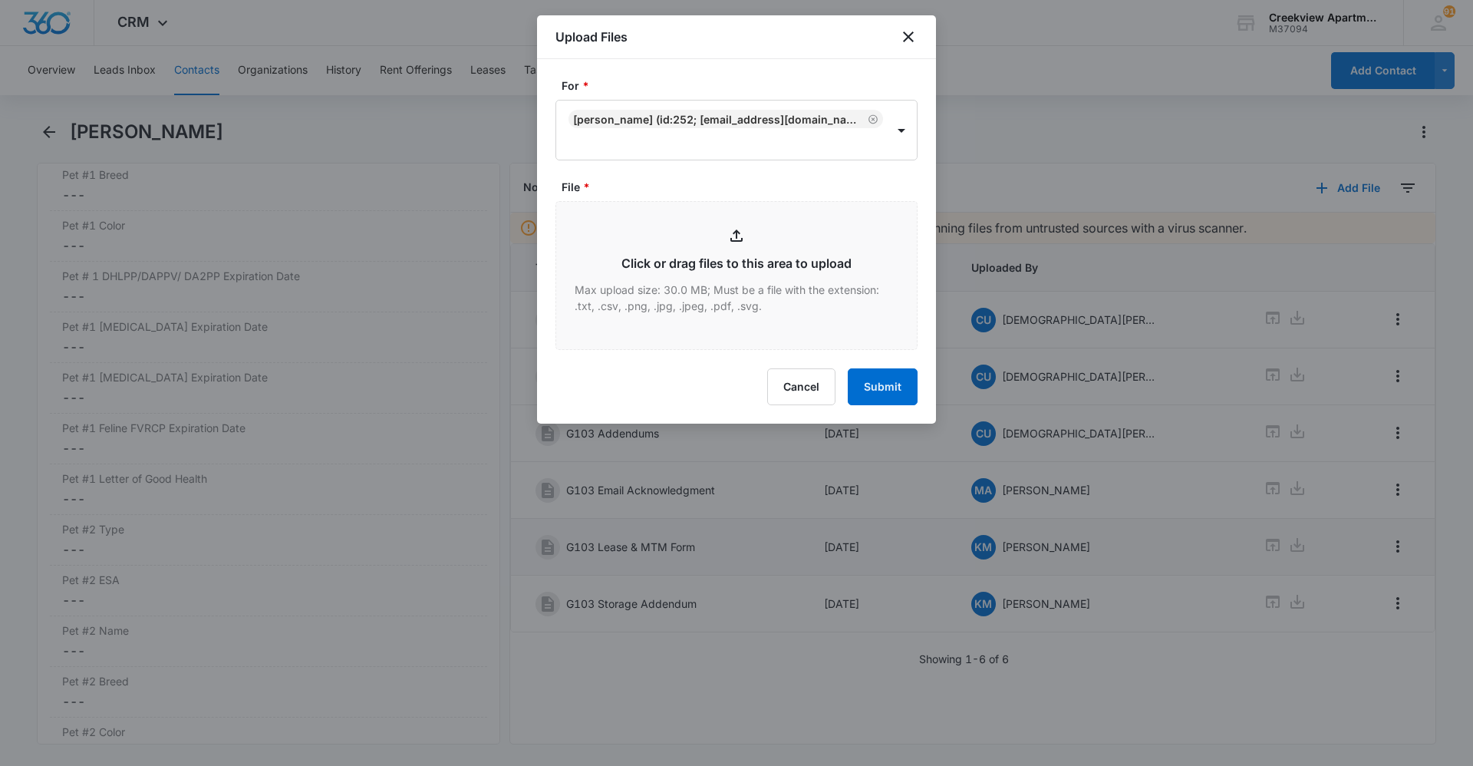
type input "C:\fakepath\G103 Animal Relinquish.pdf"
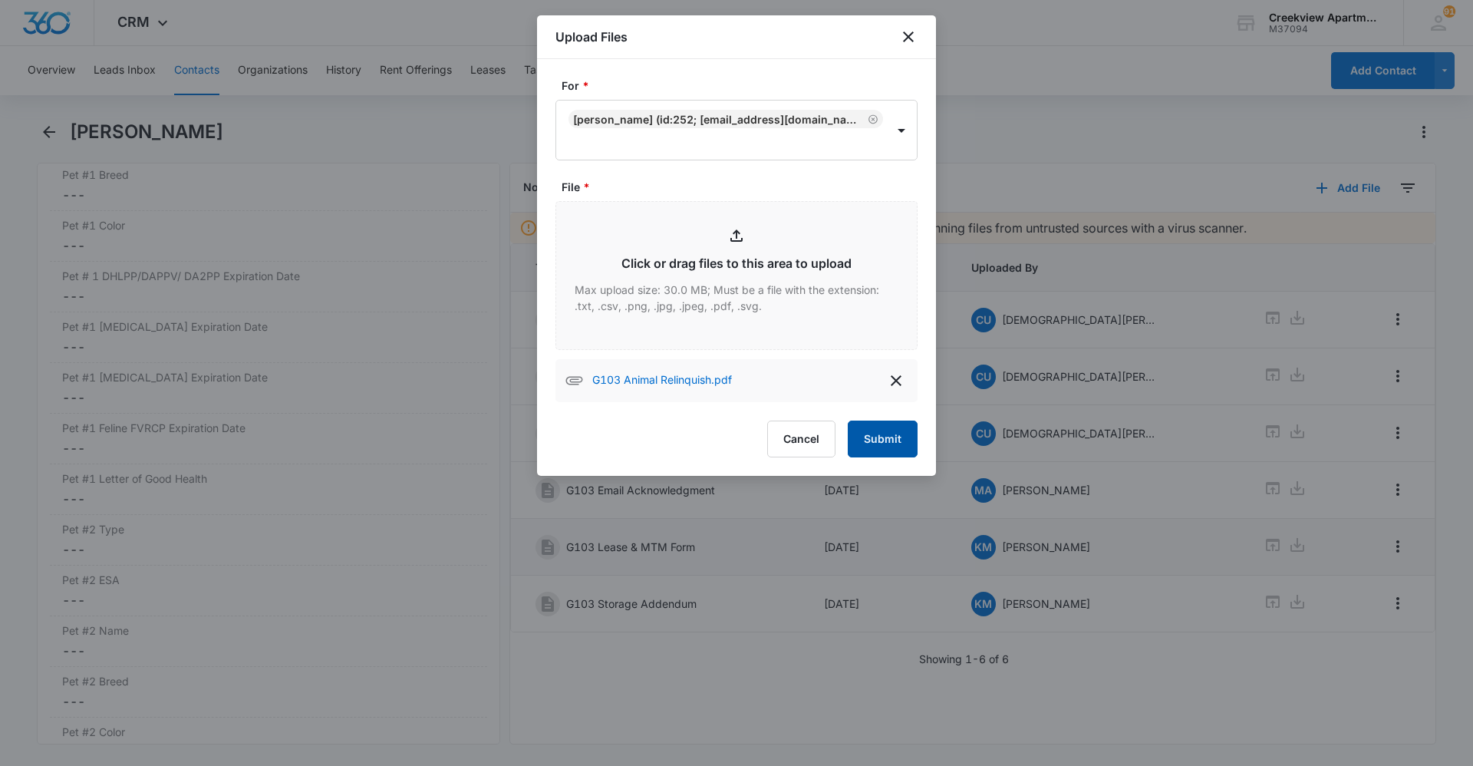
click at [899, 432] on button "Submit" at bounding box center [883, 438] width 70 height 37
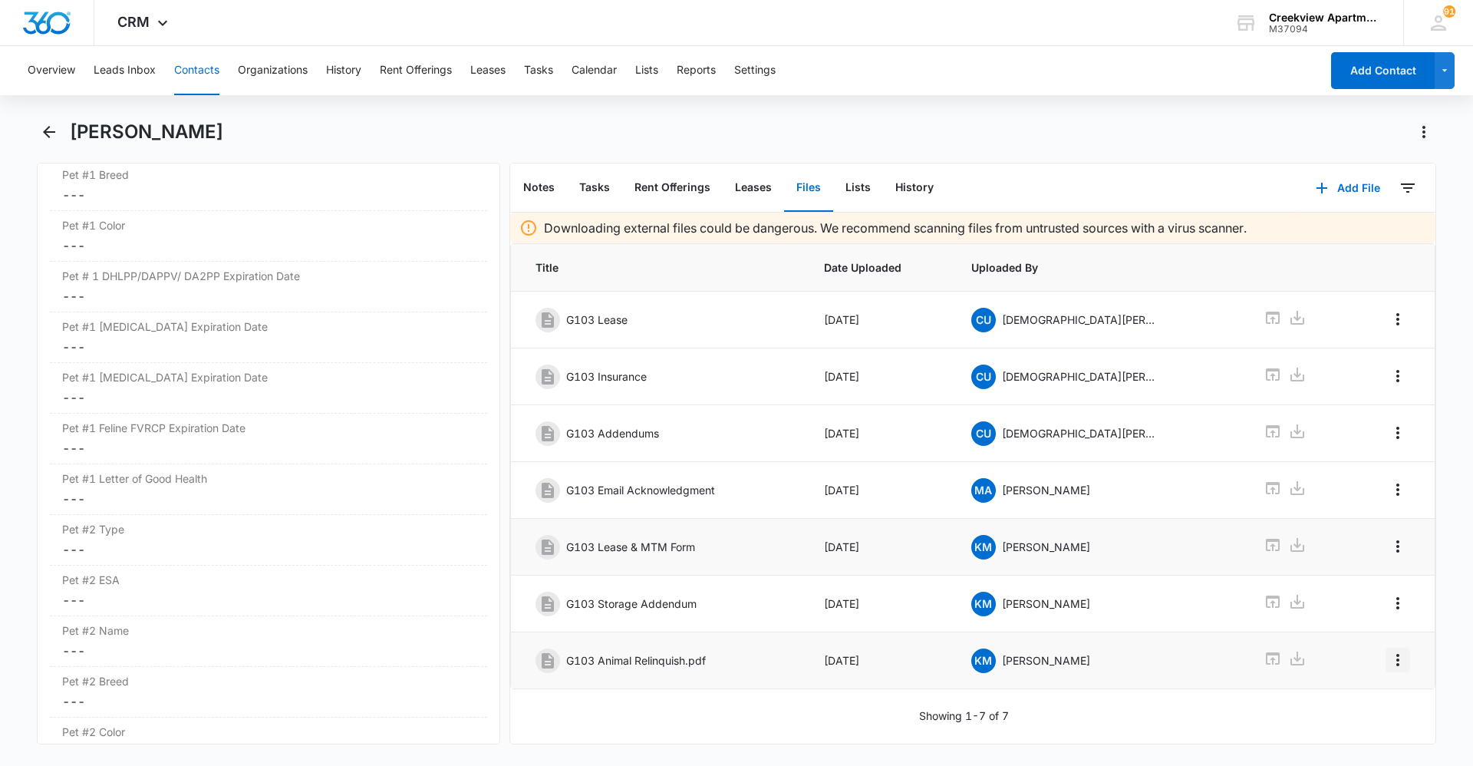
click at [1390, 654] on icon "Overflow Menu" at bounding box center [1398, 660] width 18 height 18
click at [1376, 698] on button "Edit" at bounding box center [1354, 702] width 87 height 23
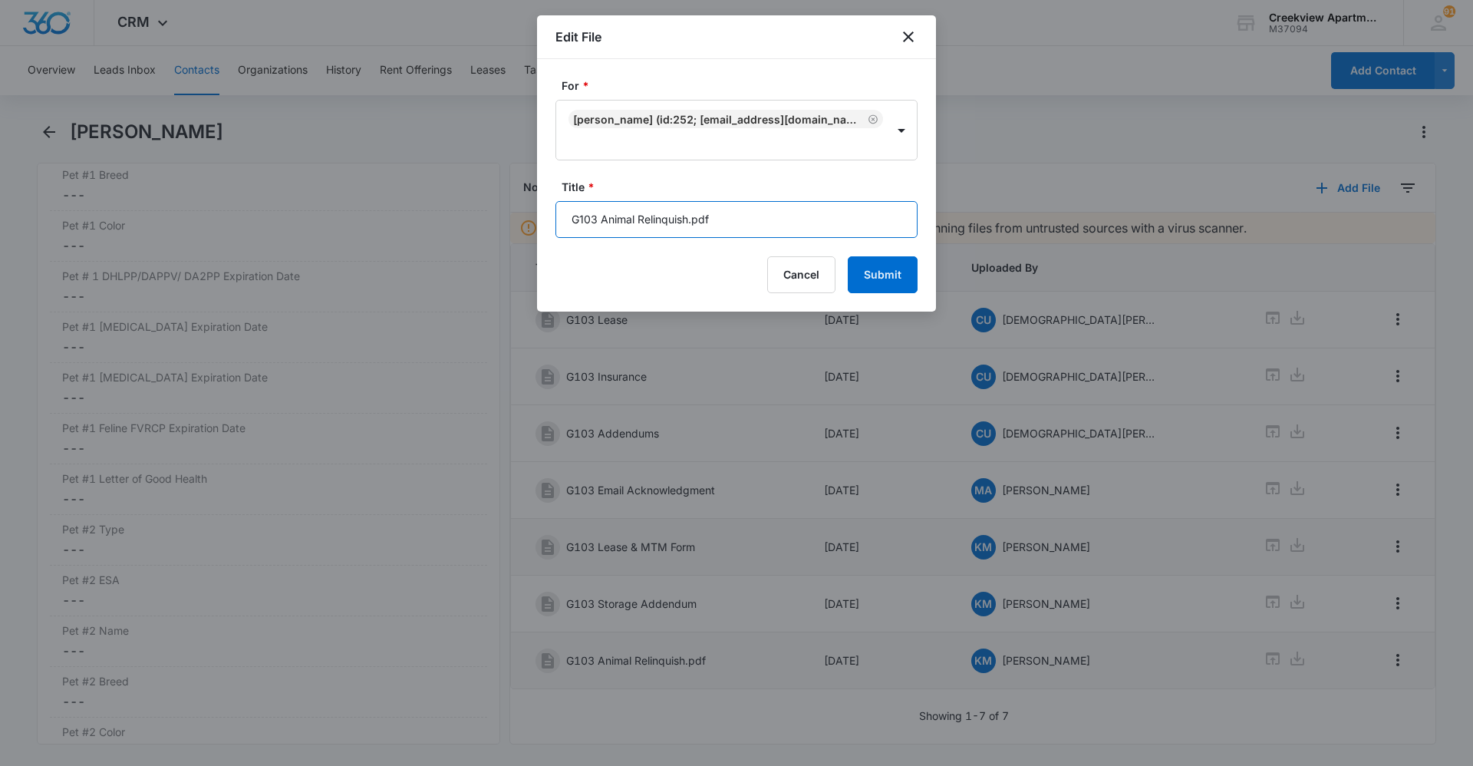
click at [800, 226] on input "G103 Animal Relinquish.pdf" at bounding box center [737, 219] width 362 height 37
type input "G103 Animal Relinquish"
click at [883, 285] on button "Submit" at bounding box center [883, 274] width 70 height 37
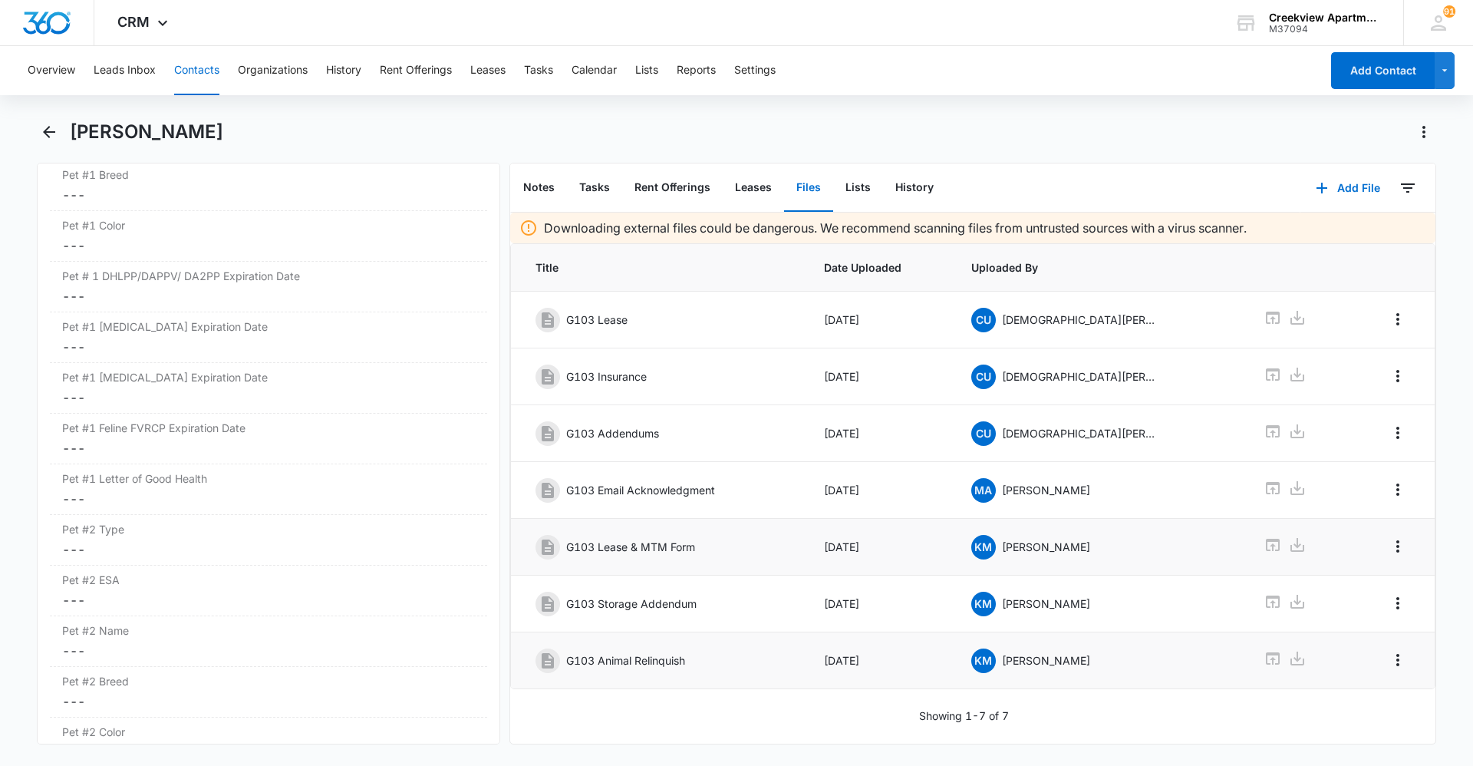
click at [206, 83] on button "Contacts" at bounding box center [196, 70] width 45 height 49
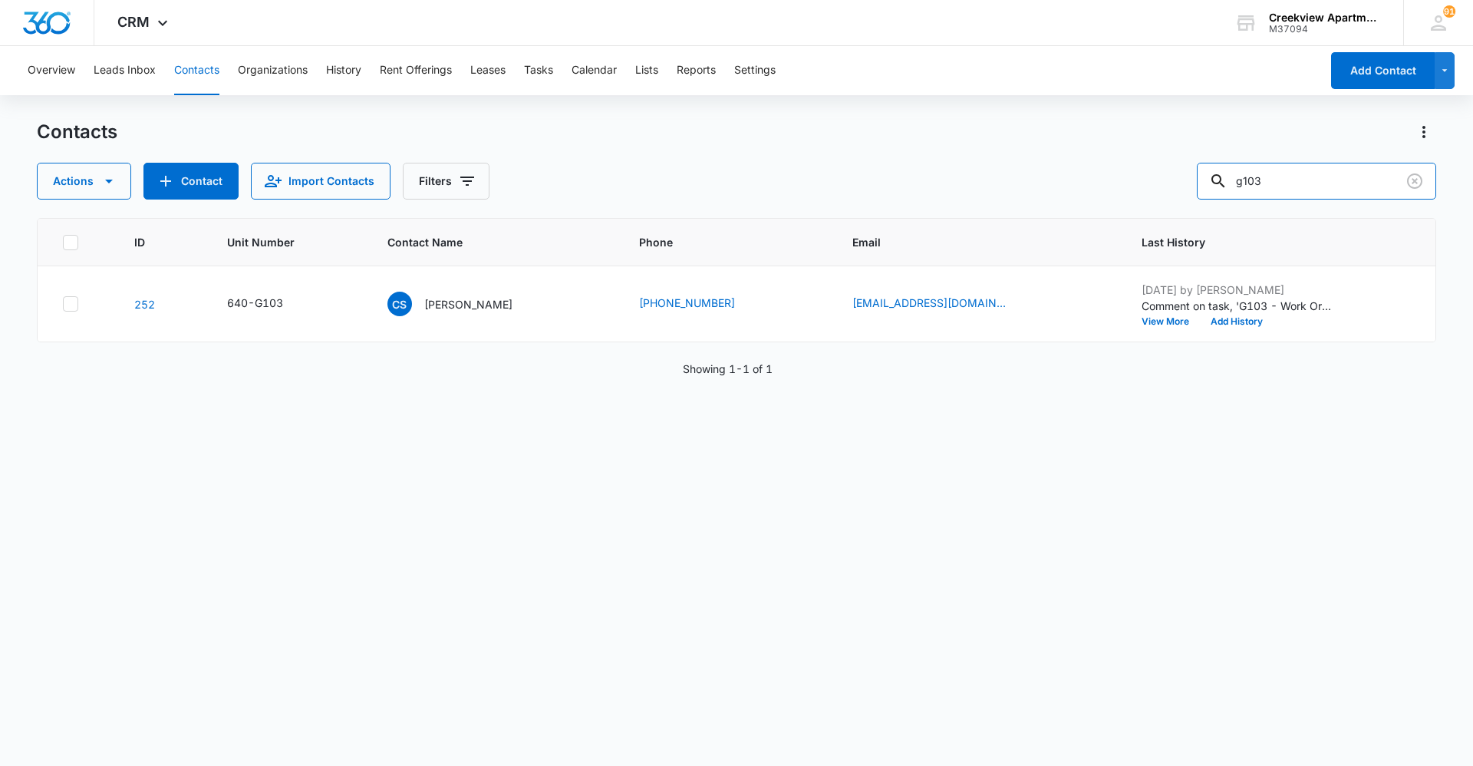
drag, startPoint x: 1347, startPoint y: 187, endPoint x: 1210, endPoint y: 186, distance: 136.6
click at [1209, 186] on div "Actions Contact Import Contacts Filters g103" at bounding box center [737, 181] width 1400 height 37
type input "l306"
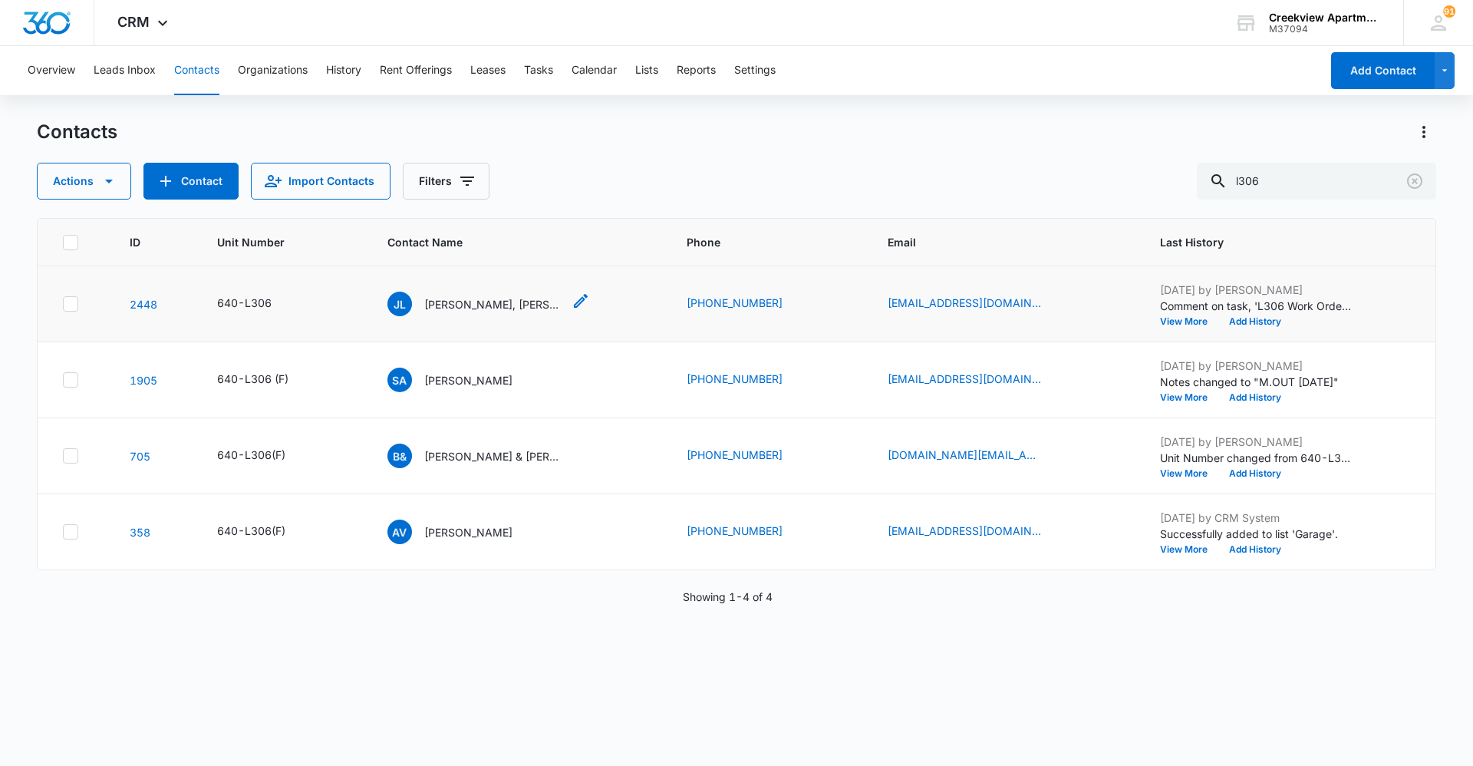
click at [532, 311] on p "[PERSON_NAME], [PERSON_NAME], [PERSON_NAME]" at bounding box center [493, 304] width 138 height 16
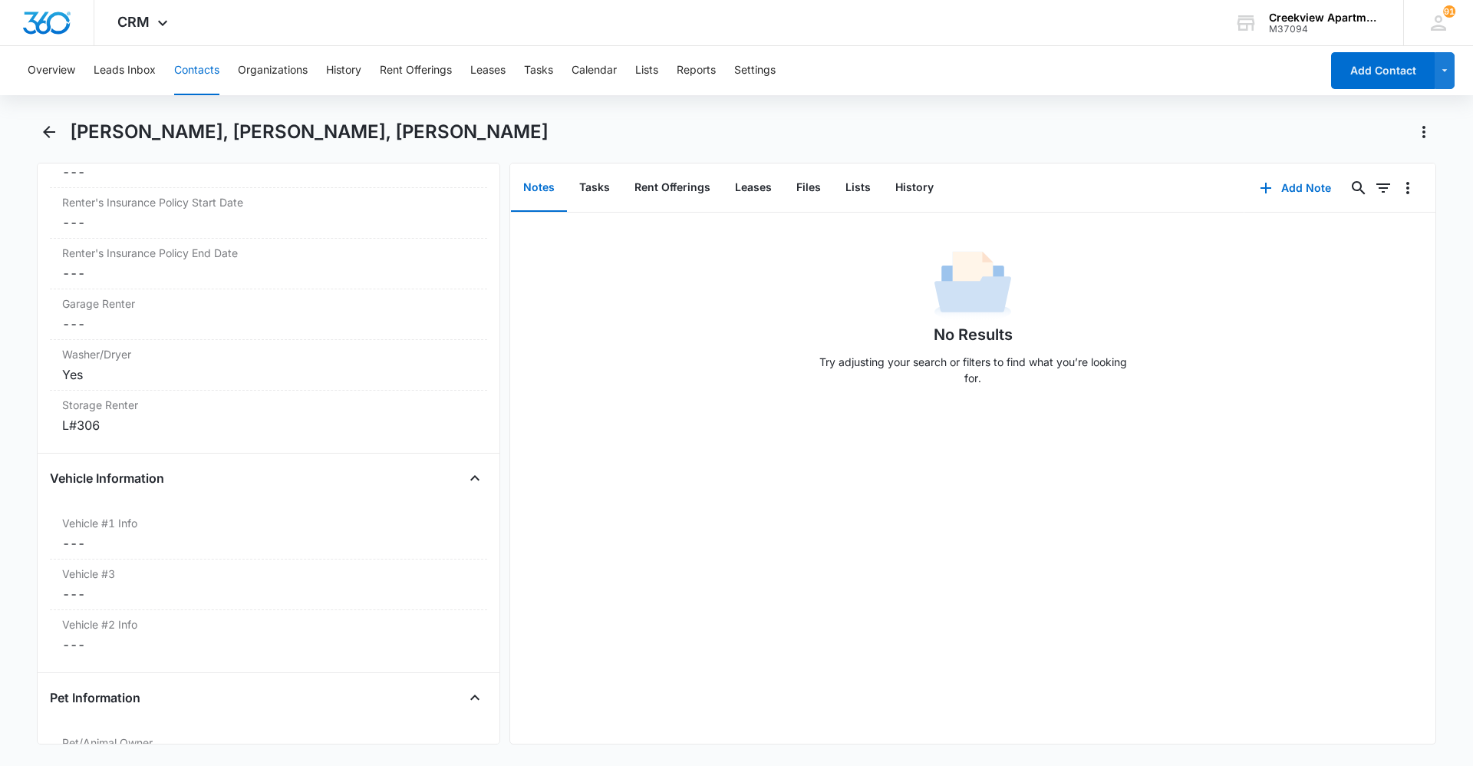
scroll to position [2092, 0]
click at [137, 321] on dd "Cancel Save Changes ---" at bounding box center [268, 330] width 413 height 18
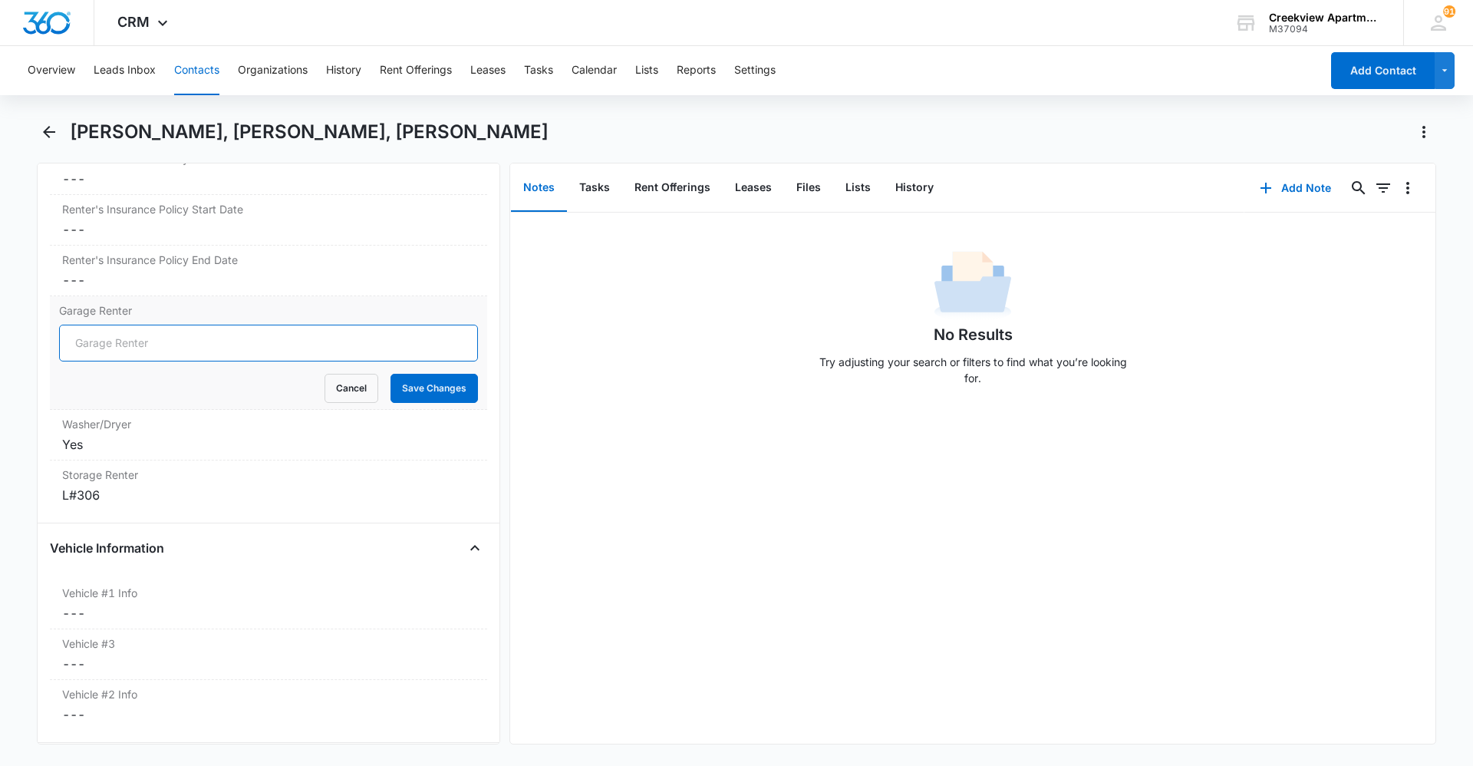
click at [92, 325] on input "Garage Renter" at bounding box center [268, 343] width 419 height 37
type input "17#7"
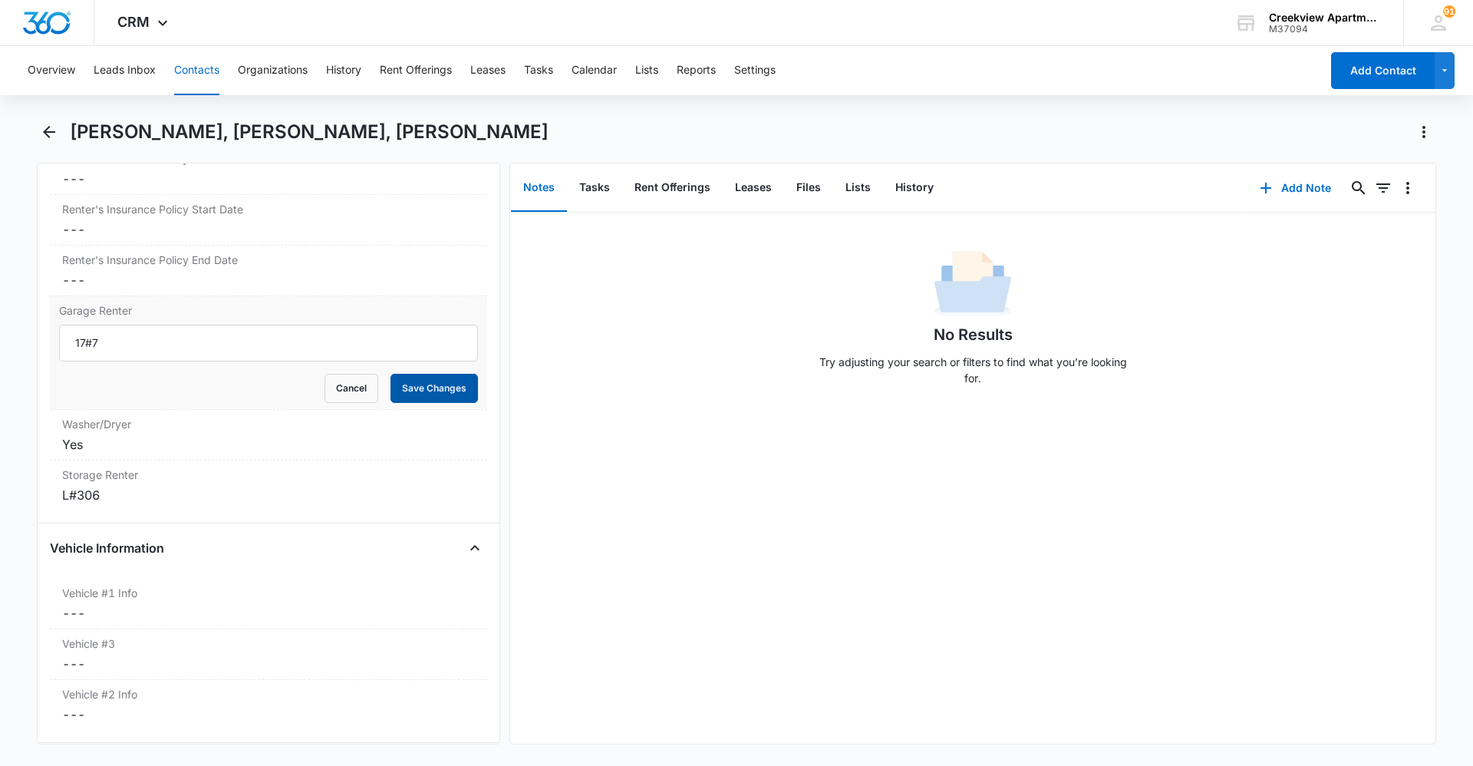
click at [440, 374] on button "Save Changes" at bounding box center [434, 388] width 87 height 29
click at [800, 196] on button "Files" at bounding box center [808, 188] width 49 height 48
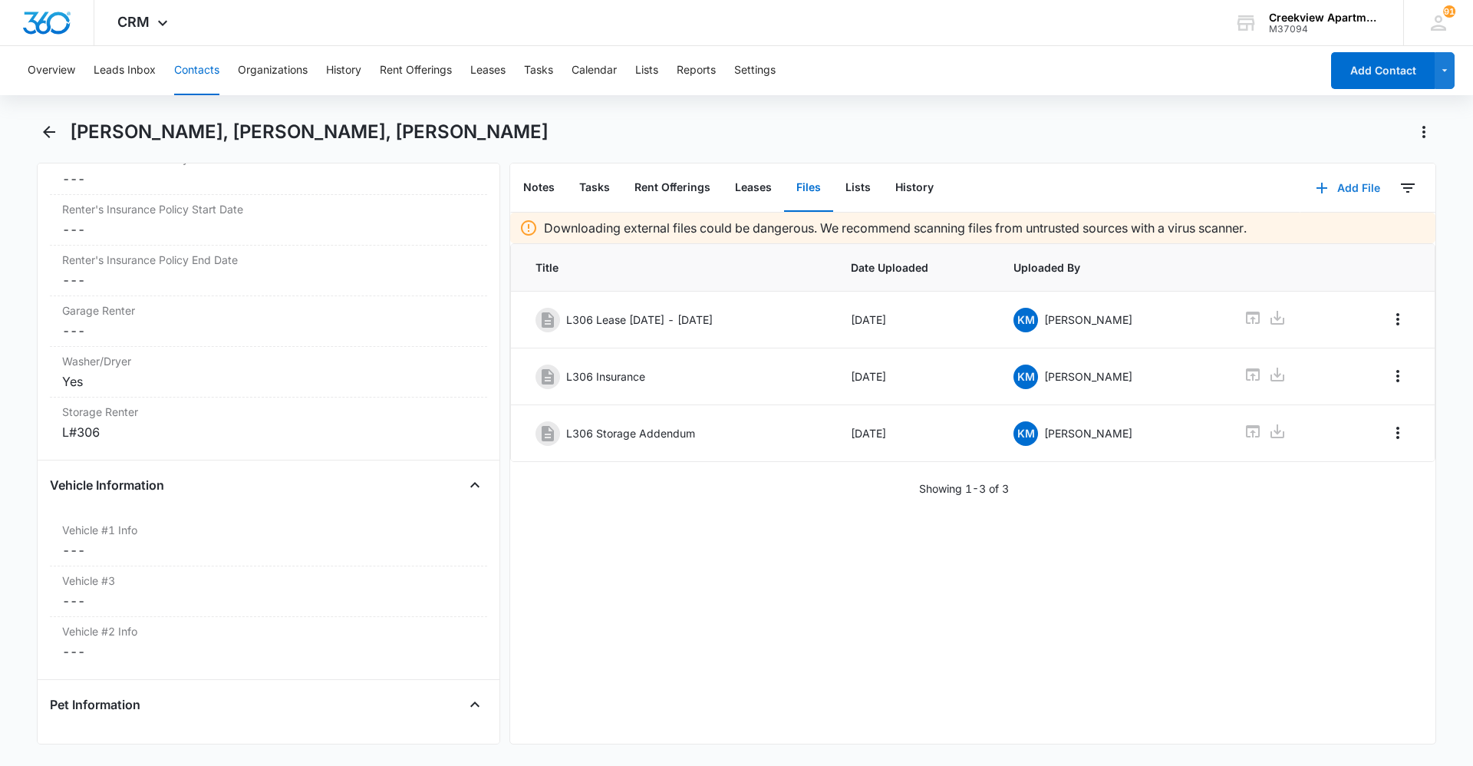
click at [1313, 193] on icon "button" at bounding box center [1322, 188] width 18 height 18
click at [1312, 232] on div "Upload Files" at bounding box center [1327, 237] width 61 height 11
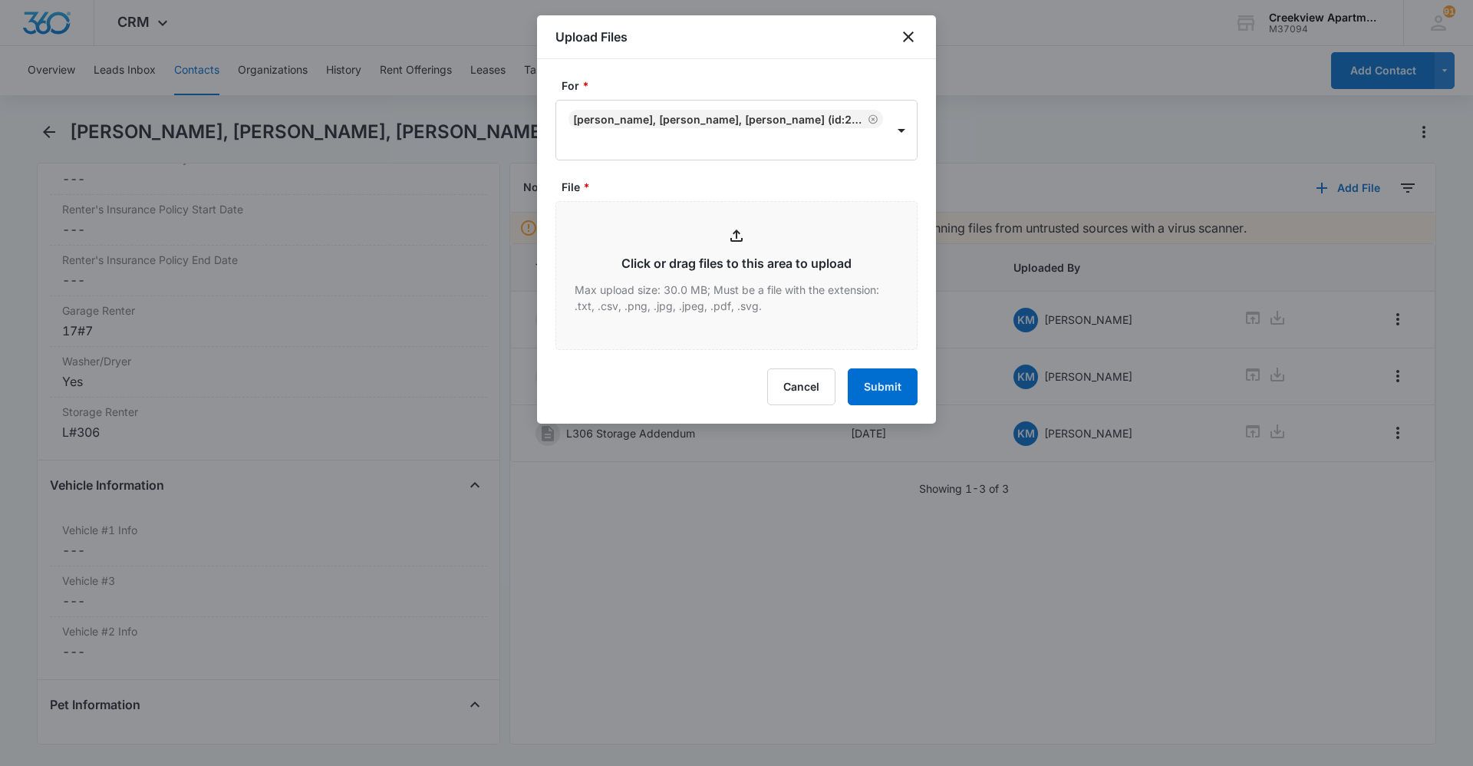
type input "C:\fakepath\L306 Garage Addendum.pdf"
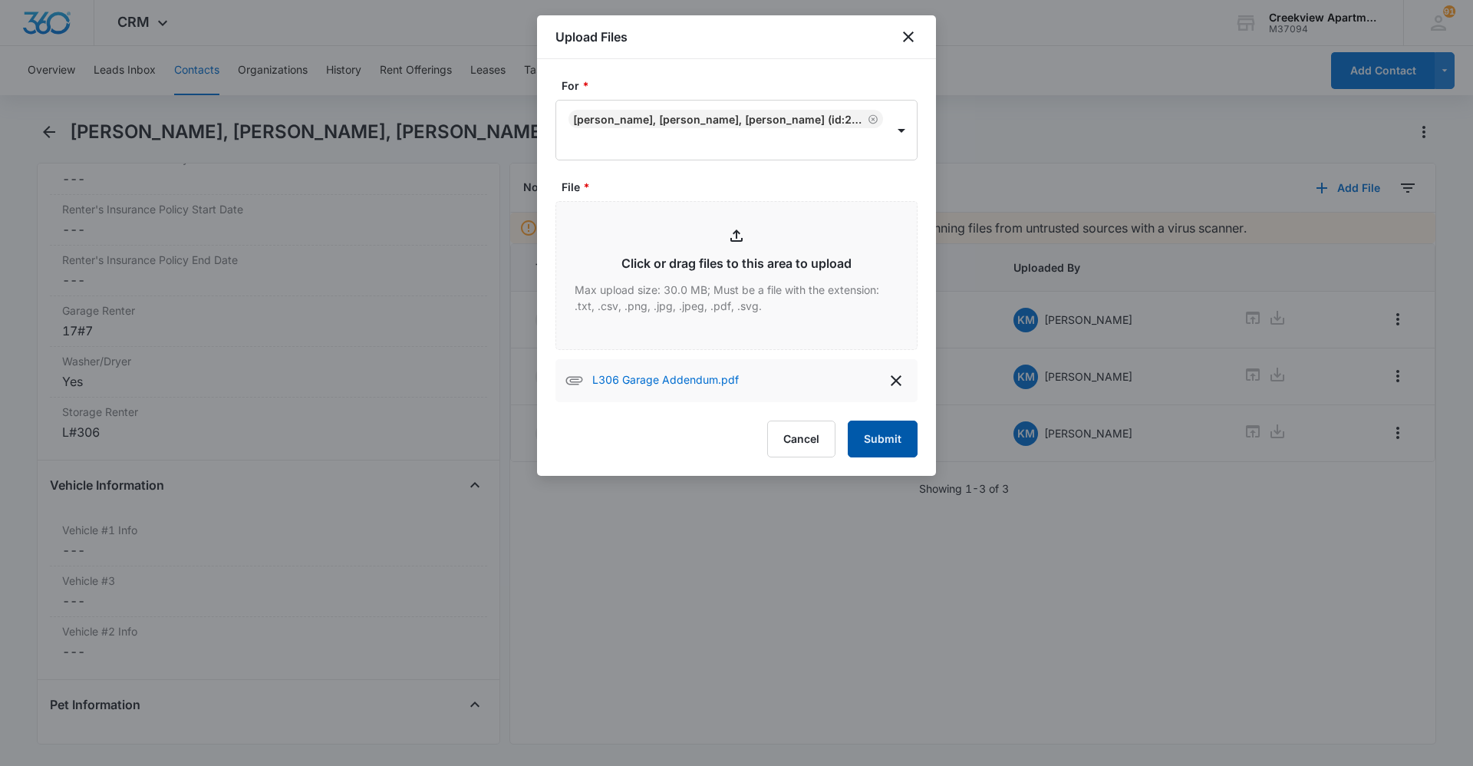
click at [888, 453] on button "Submit" at bounding box center [883, 438] width 70 height 37
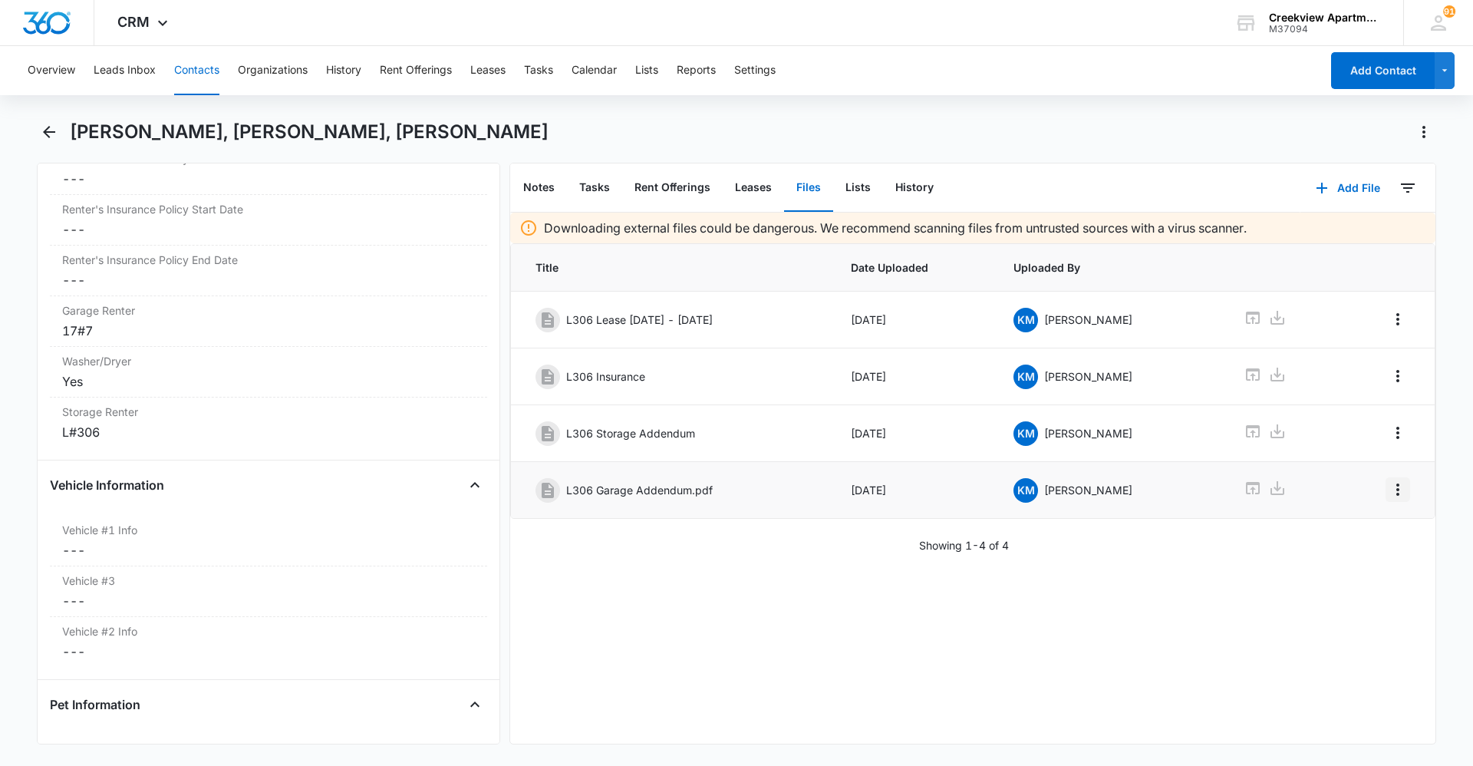
click at [1389, 492] on icon "Overflow Menu" at bounding box center [1398, 489] width 18 height 18
click at [1377, 531] on button "Edit" at bounding box center [1354, 532] width 87 height 23
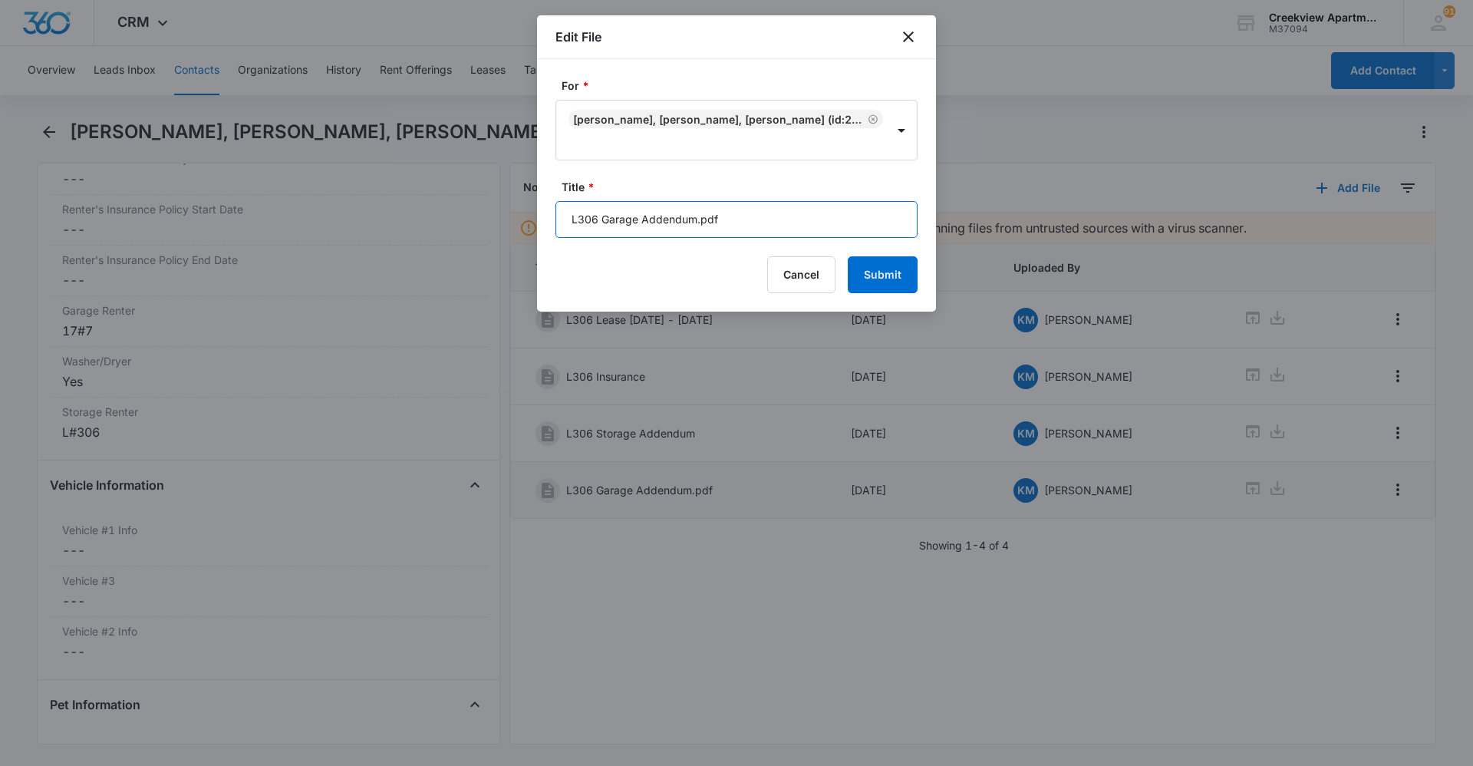
click at [734, 231] on input "L306 Garage Addendum.pdf" at bounding box center [737, 219] width 362 height 37
type input "L306 Garage Addendum"
click at [869, 275] on button "Submit" at bounding box center [883, 274] width 70 height 37
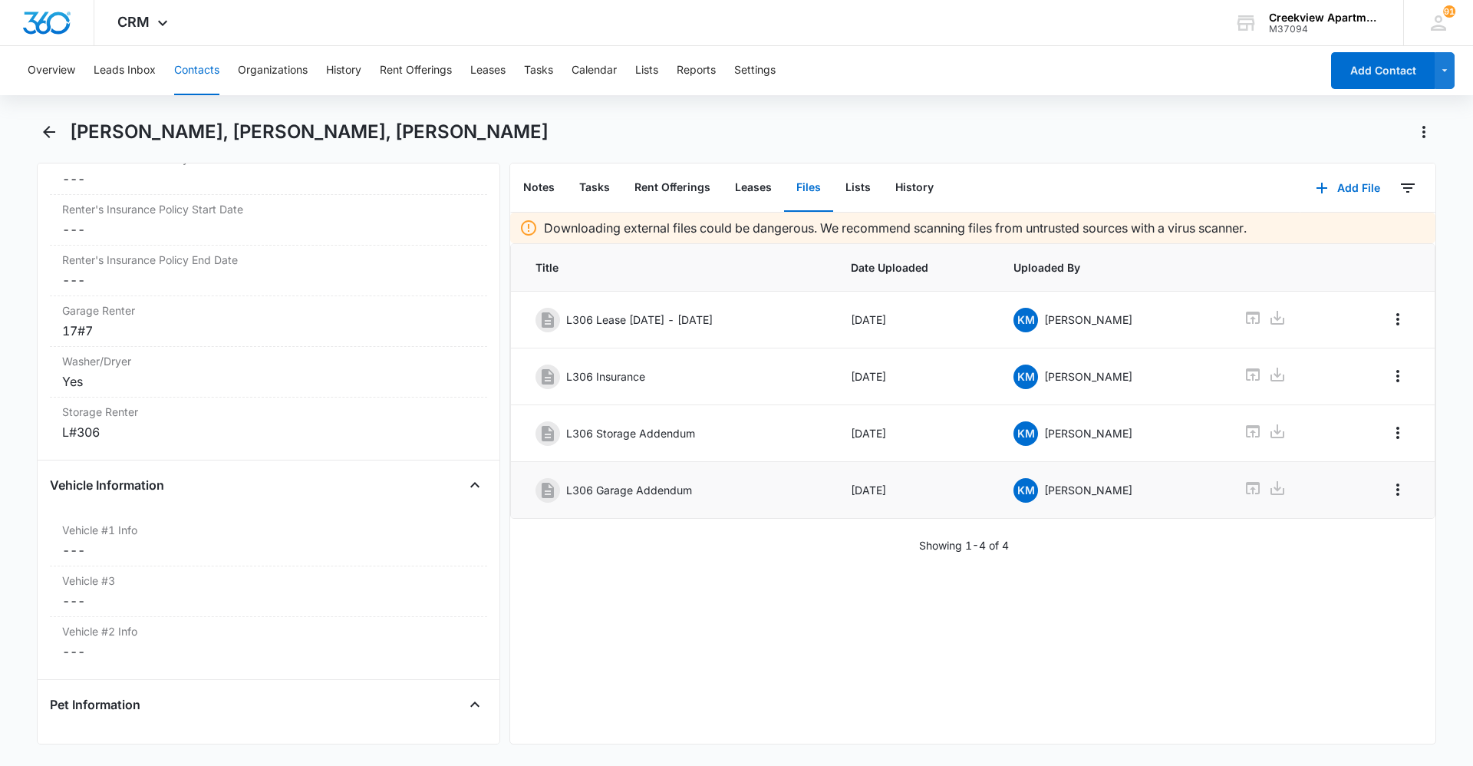
click at [170, 72] on div "Overview Leads Inbox Contacts Organizations History Rent Offerings Leases Tasks…" at bounding box center [669, 70] width 1302 height 49
click at [209, 70] on button "Contacts" at bounding box center [196, 70] width 45 height 49
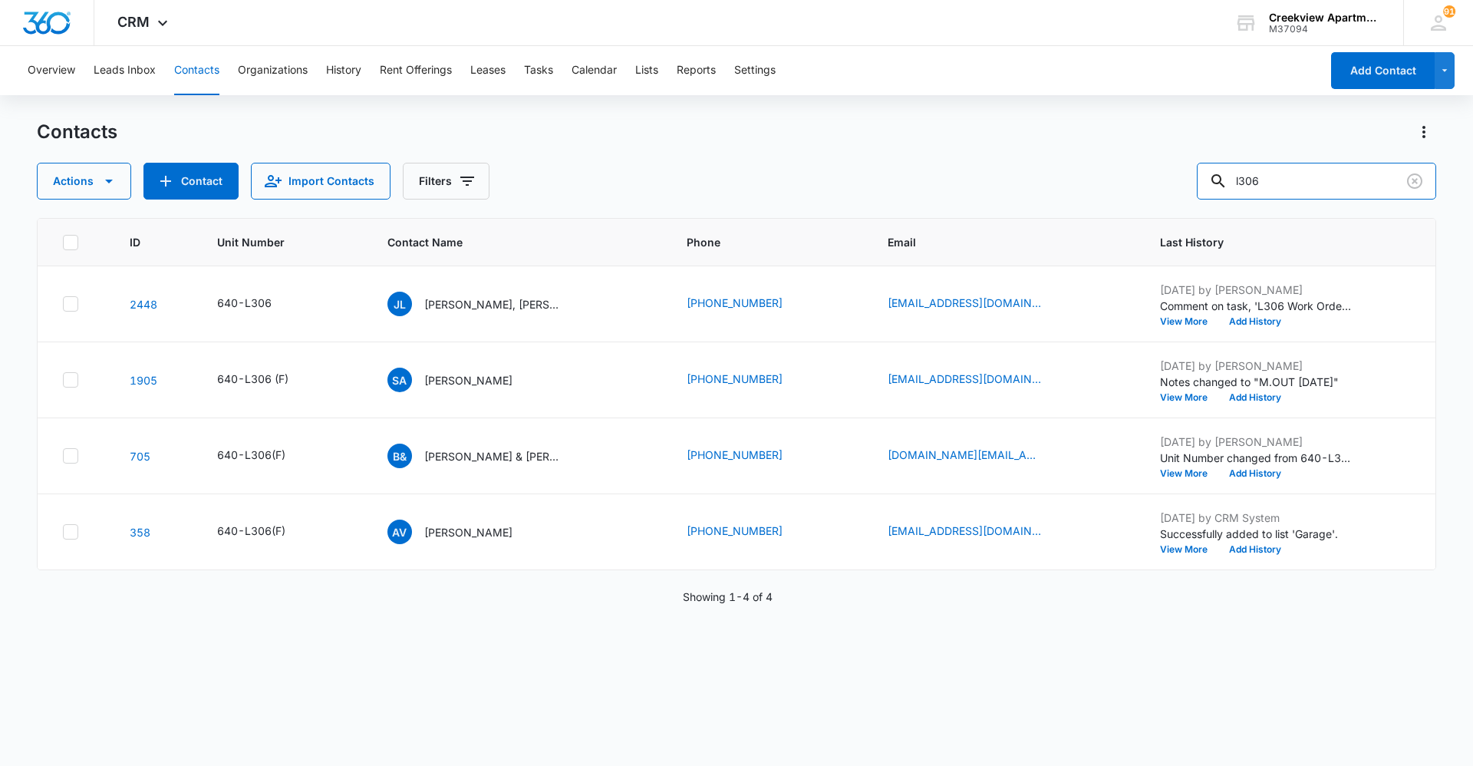
drag, startPoint x: 1308, startPoint y: 173, endPoint x: 1146, endPoint y: 191, distance: 162.9
click at [1146, 191] on div "Actions Contact Import Contacts Filters l306" at bounding box center [737, 181] width 1400 height 37
type input "n300"
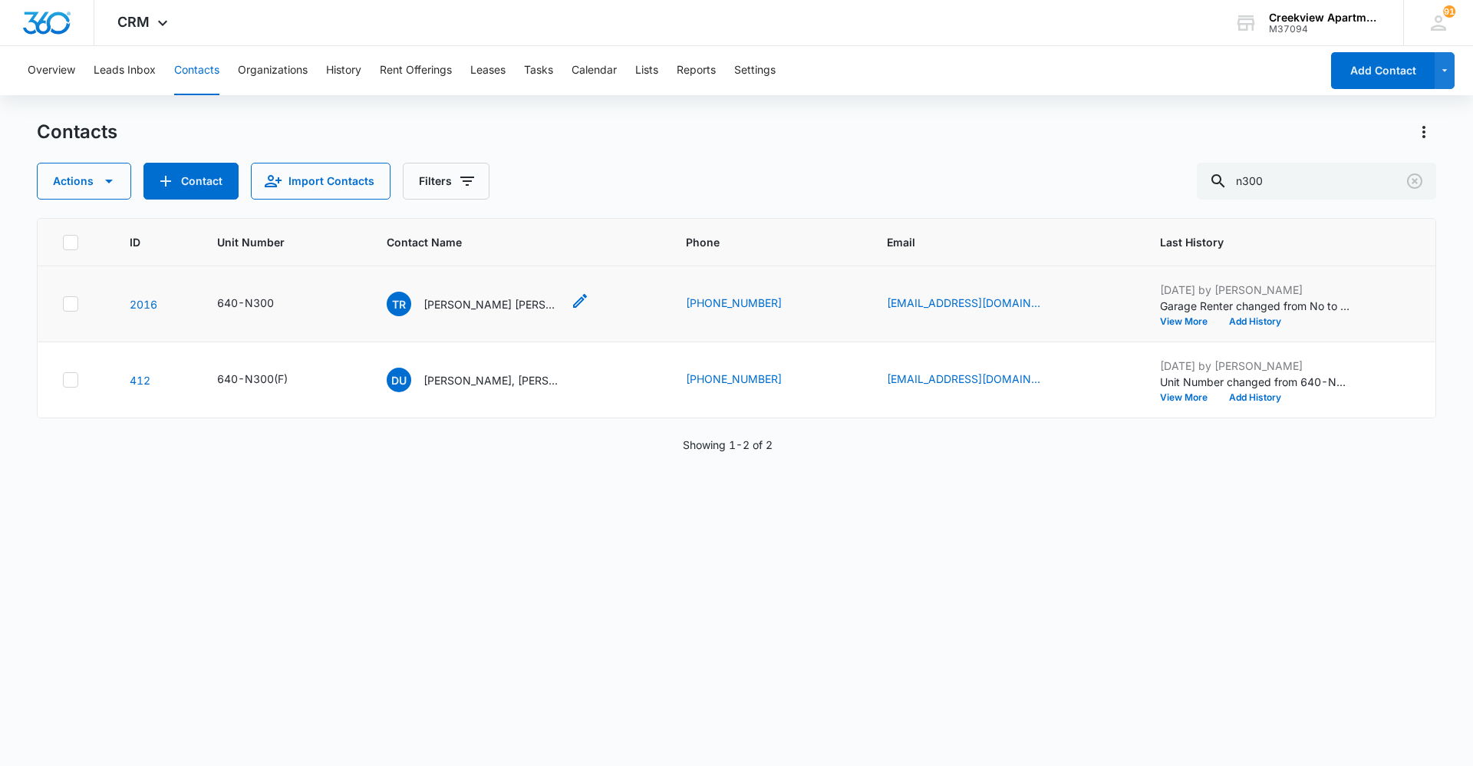
click at [521, 300] on p "[PERSON_NAME] [PERSON_NAME]" at bounding box center [493, 304] width 138 height 16
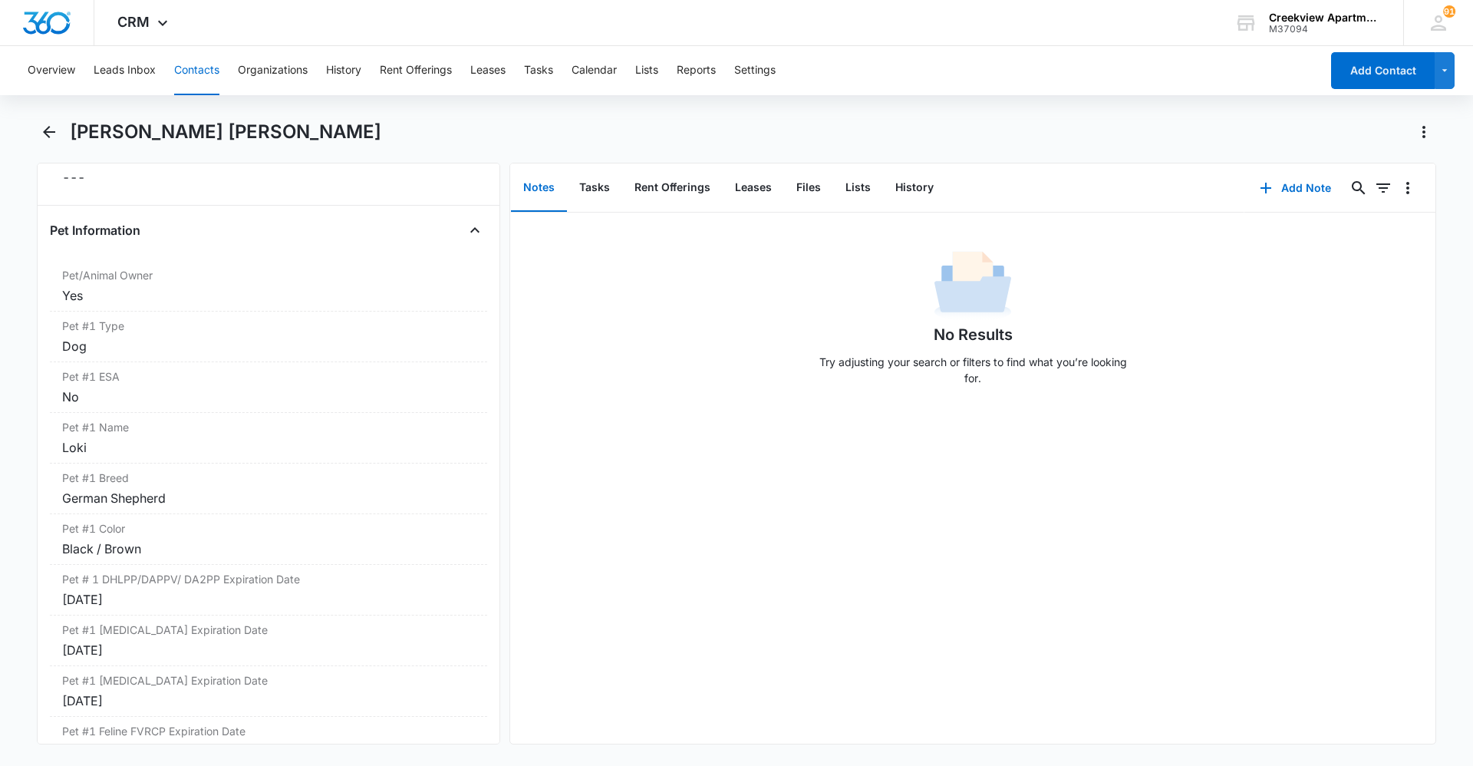
scroll to position [2586, 0]
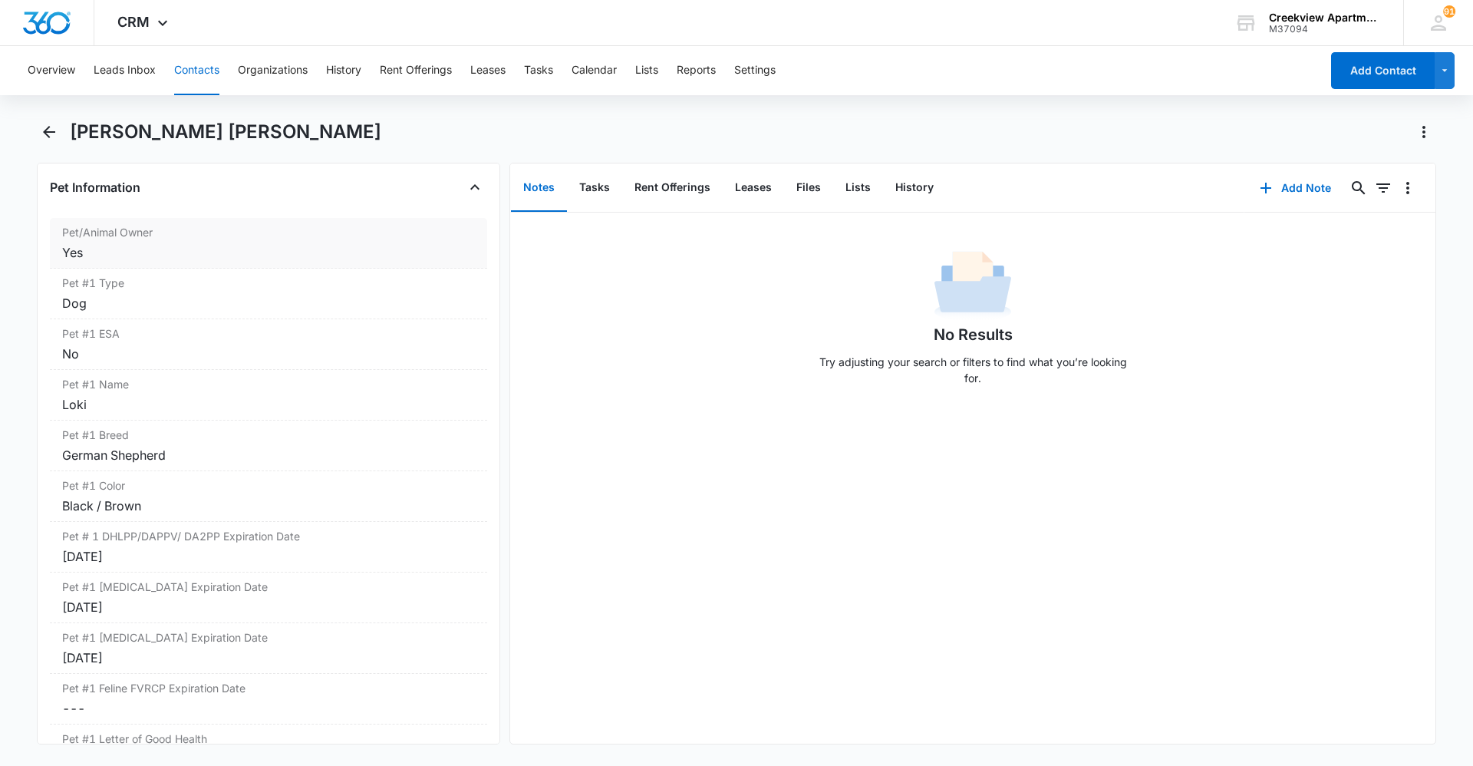
click at [94, 248] on div "Yes" at bounding box center [268, 252] width 413 height 18
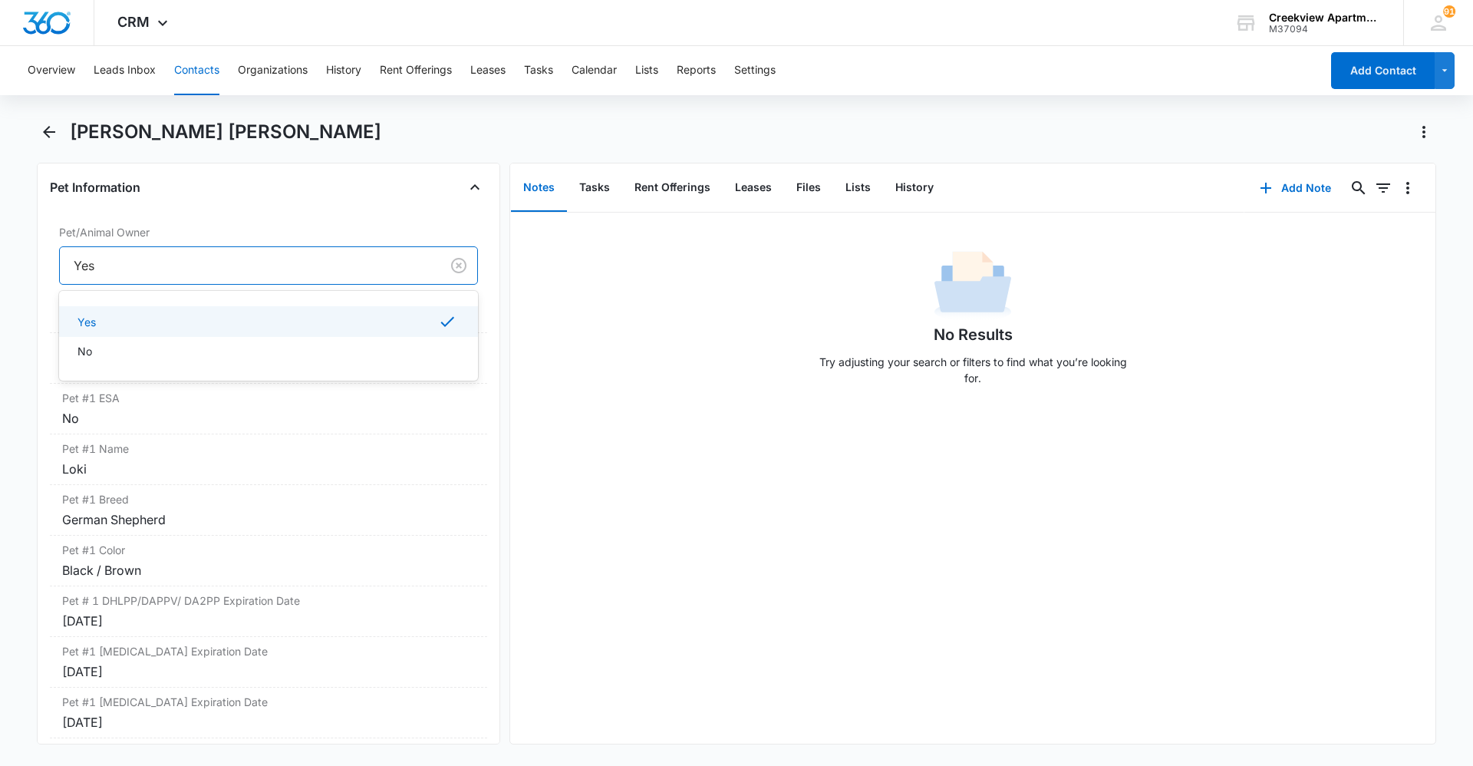
drag, startPoint x: 148, startPoint y: 264, endPoint x: 42, endPoint y: 265, distance: 105.9
click at [42, 265] on div "Remove [PERSON_NAME] [PERSON_NAME] [PERSON_NAME] Contact Info Name Cancel Save …" at bounding box center [268, 454] width 463 height 582
click at [450, 306] on button "Save Changes" at bounding box center [434, 311] width 87 height 29
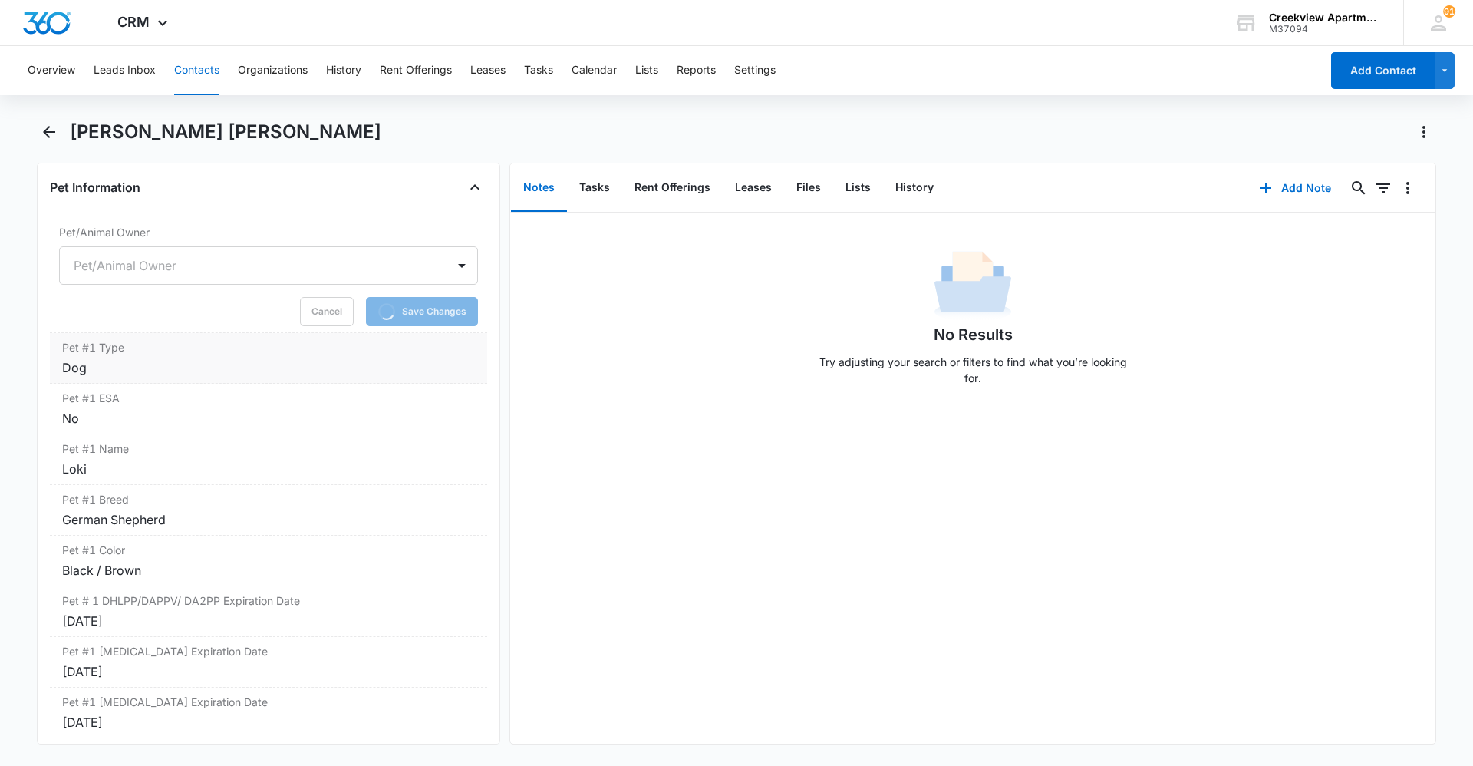
click at [354, 358] on div "Dog" at bounding box center [268, 367] width 413 height 18
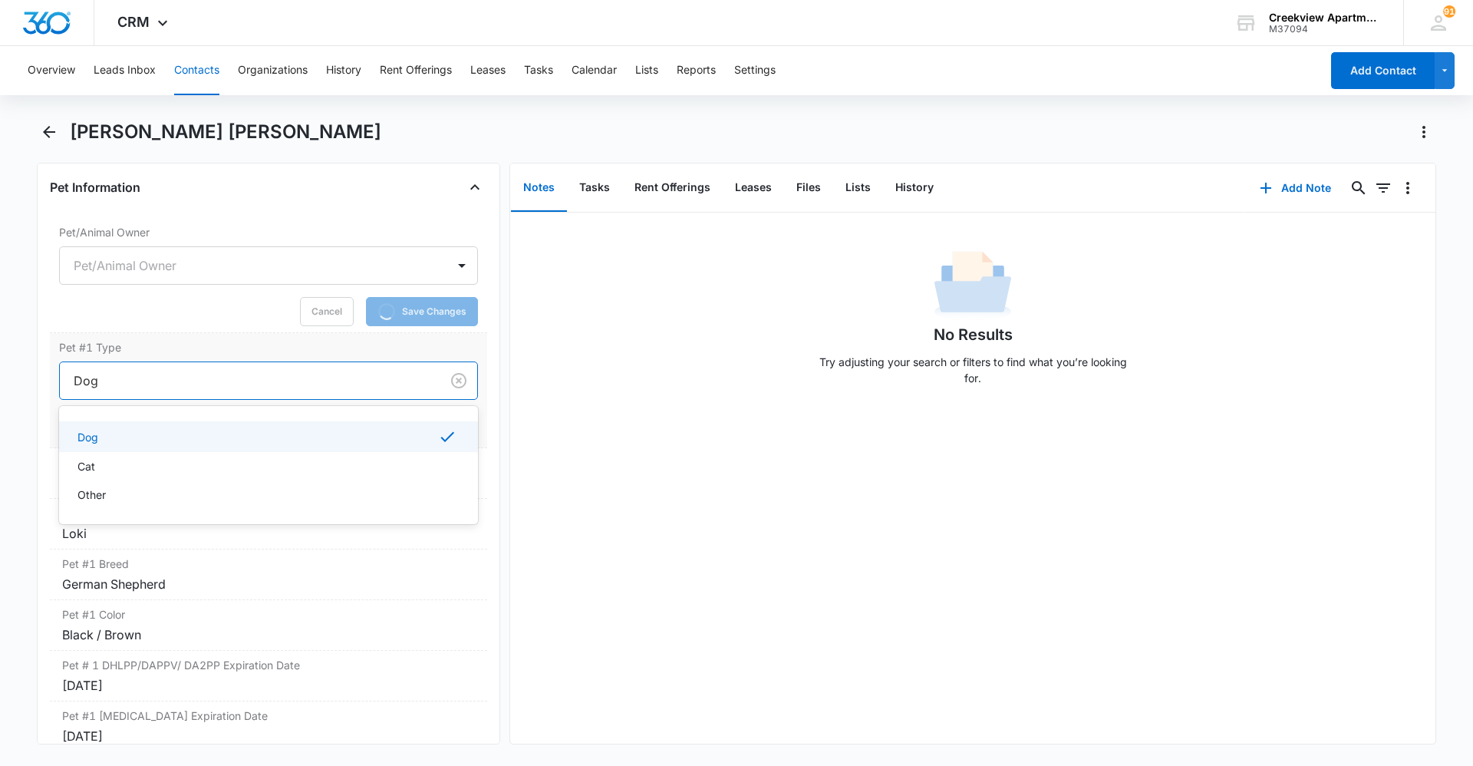
drag, startPoint x: 159, startPoint y: 381, endPoint x: 63, endPoint y: 371, distance: 96.4
click at [63, 371] on div "Dog" at bounding box center [250, 380] width 381 height 37
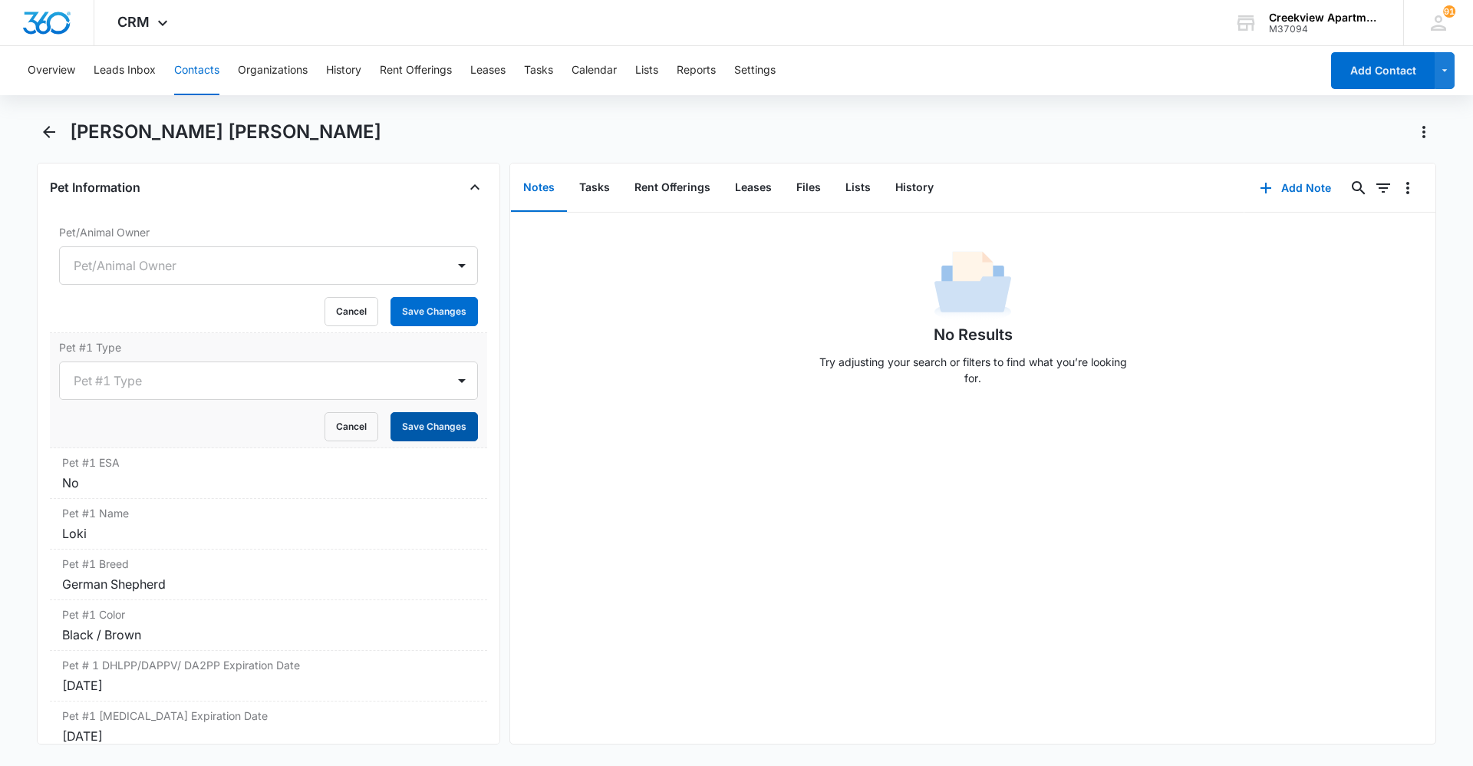
click at [451, 418] on button "Save Changes" at bounding box center [434, 426] width 87 height 29
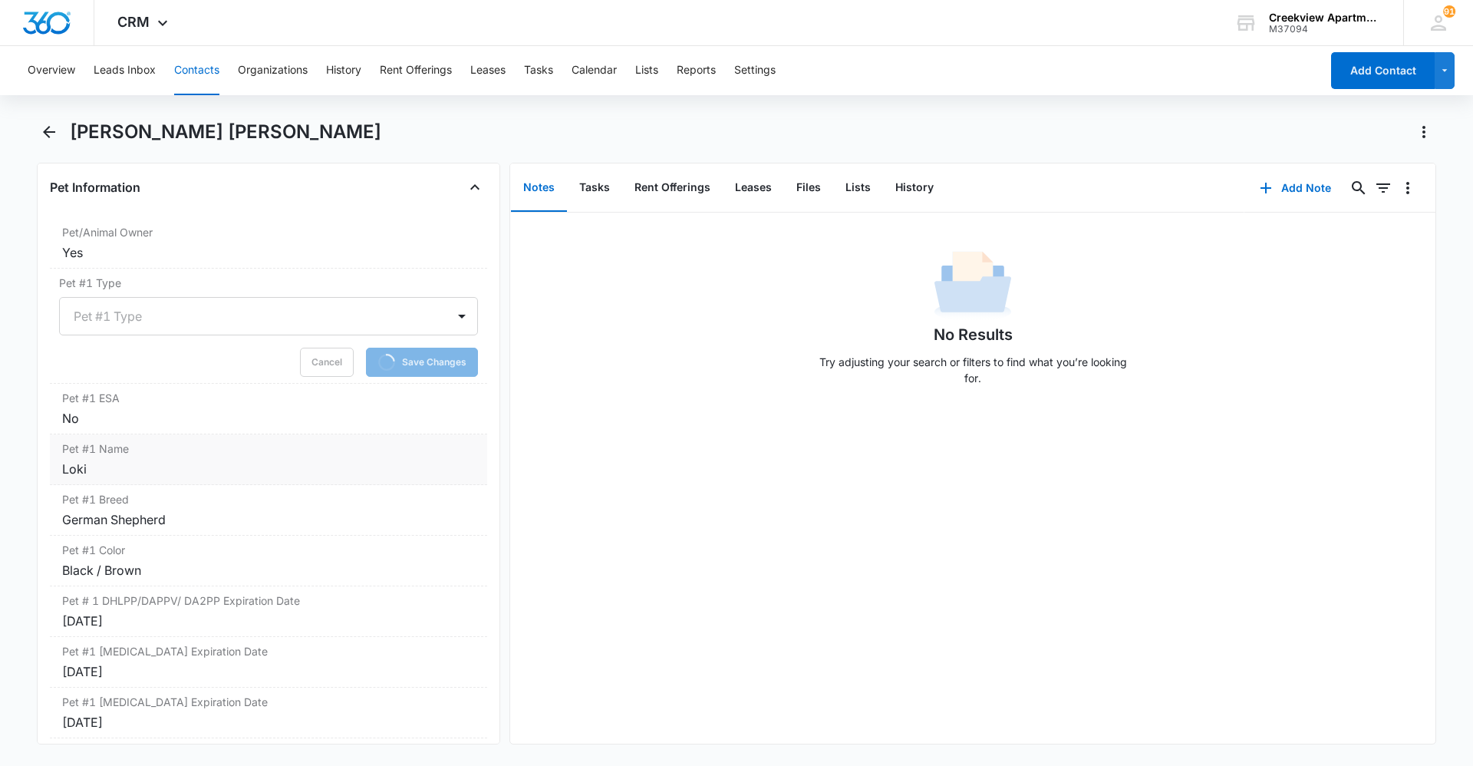
click at [267, 482] on div "Pet #1 Name Cancel Save Changes [PERSON_NAME]" at bounding box center [268, 459] width 437 height 51
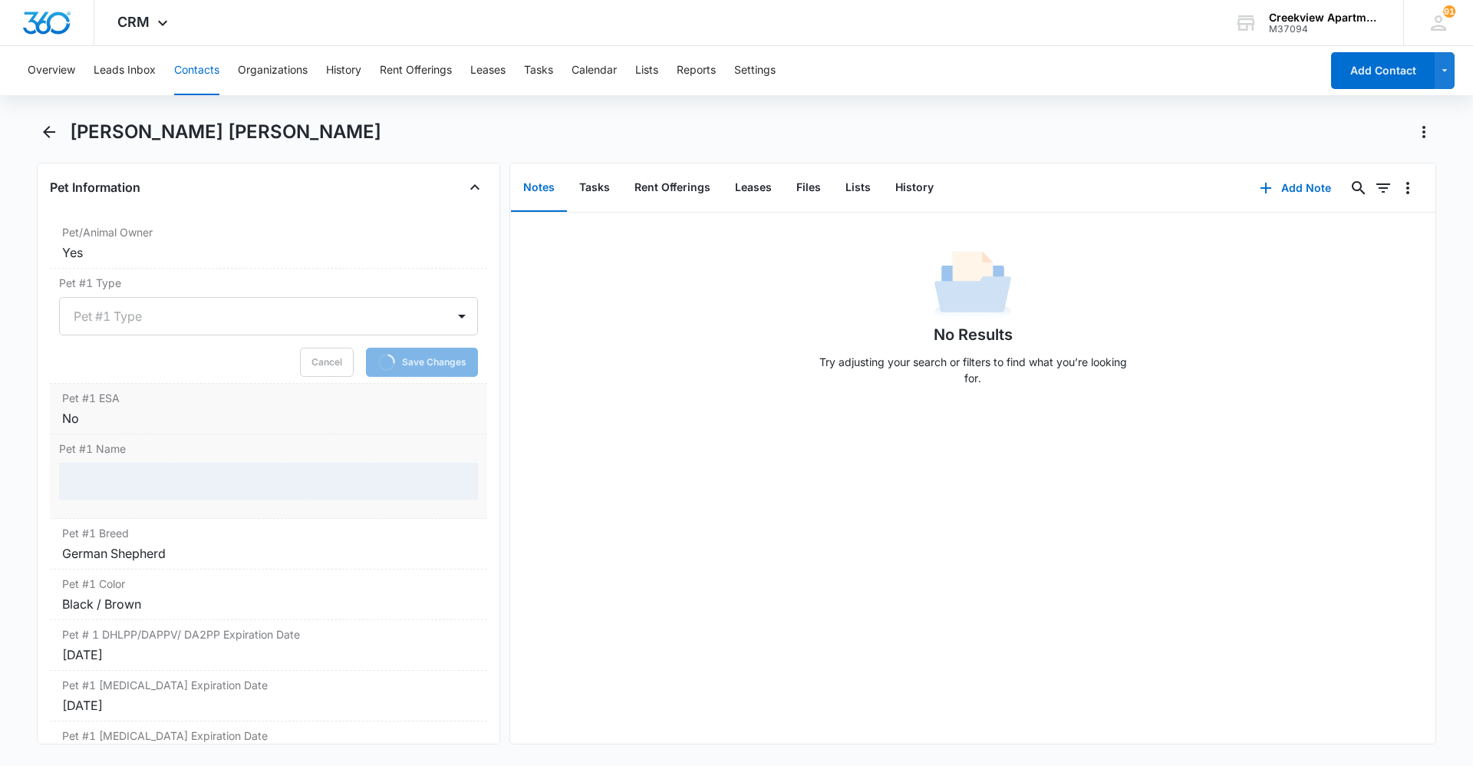
click at [226, 419] on div "No" at bounding box center [268, 418] width 413 height 18
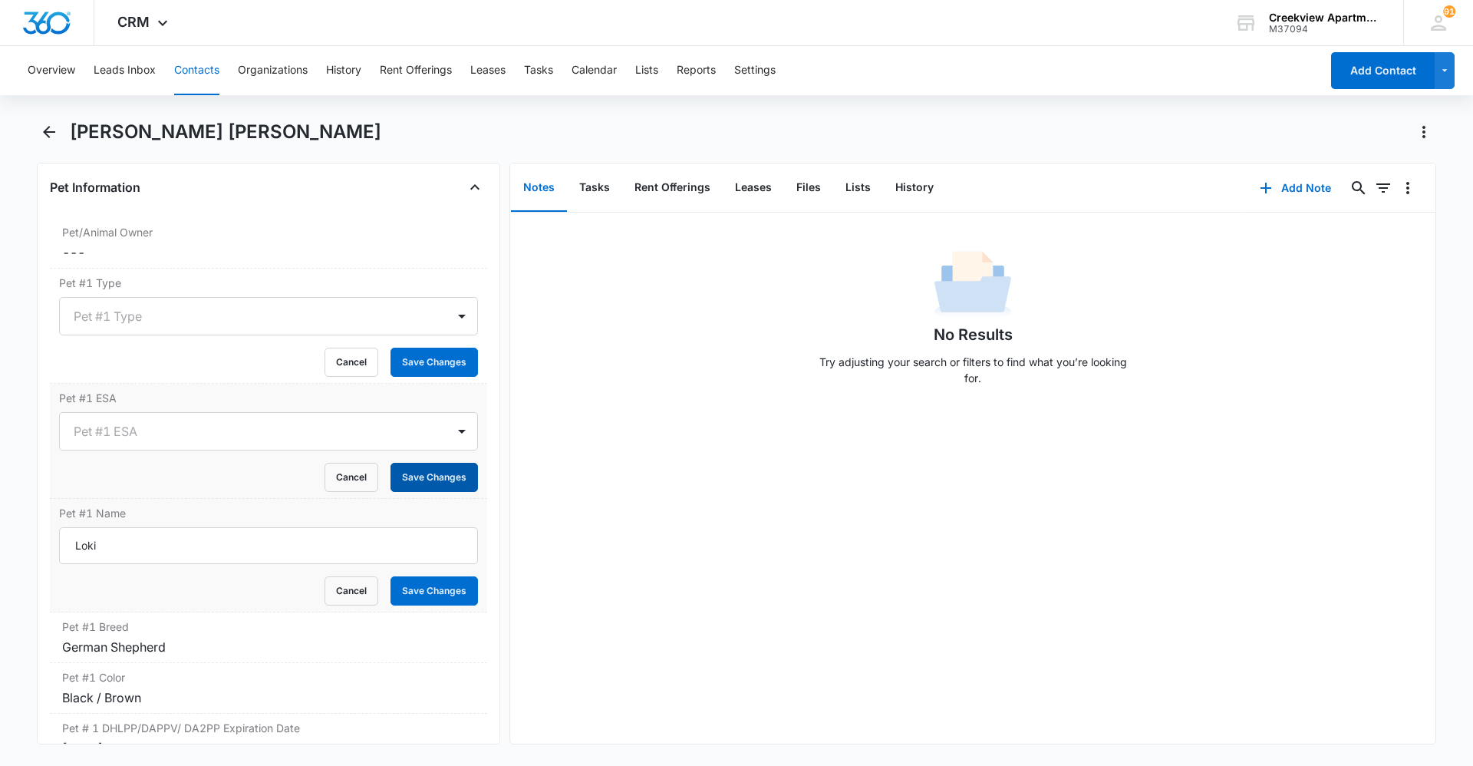
click at [441, 471] on button "Save Changes" at bounding box center [434, 477] width 87 height 29
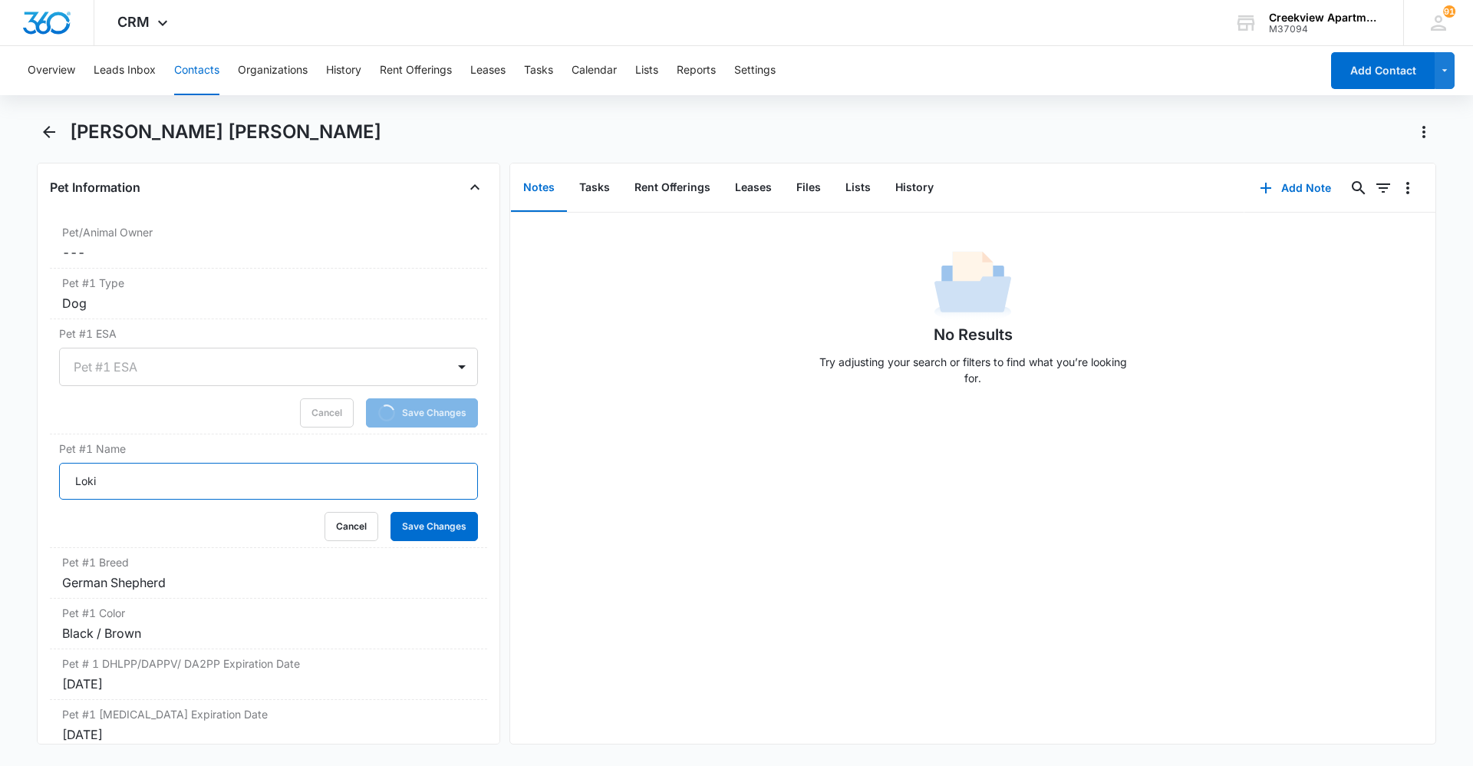
drag, startPoint x: 419, startPoint y: 555, endPoint x: -31, endPoint y: 530, distance: 451.1
click at [0, 530] on html "CRM Apps Reputation Websites Forms CRM Email Social Content Ads Intelligence Fi…" at bounding box center [736, 383] width 1473 height 766
click at [411, 534] on button "Save Changes" at bounding box center [434, 526] width 87 height 29
click at [362, 566] on label "Pet #1 Breed" at bounding box center [268, 562] width 413 height 16
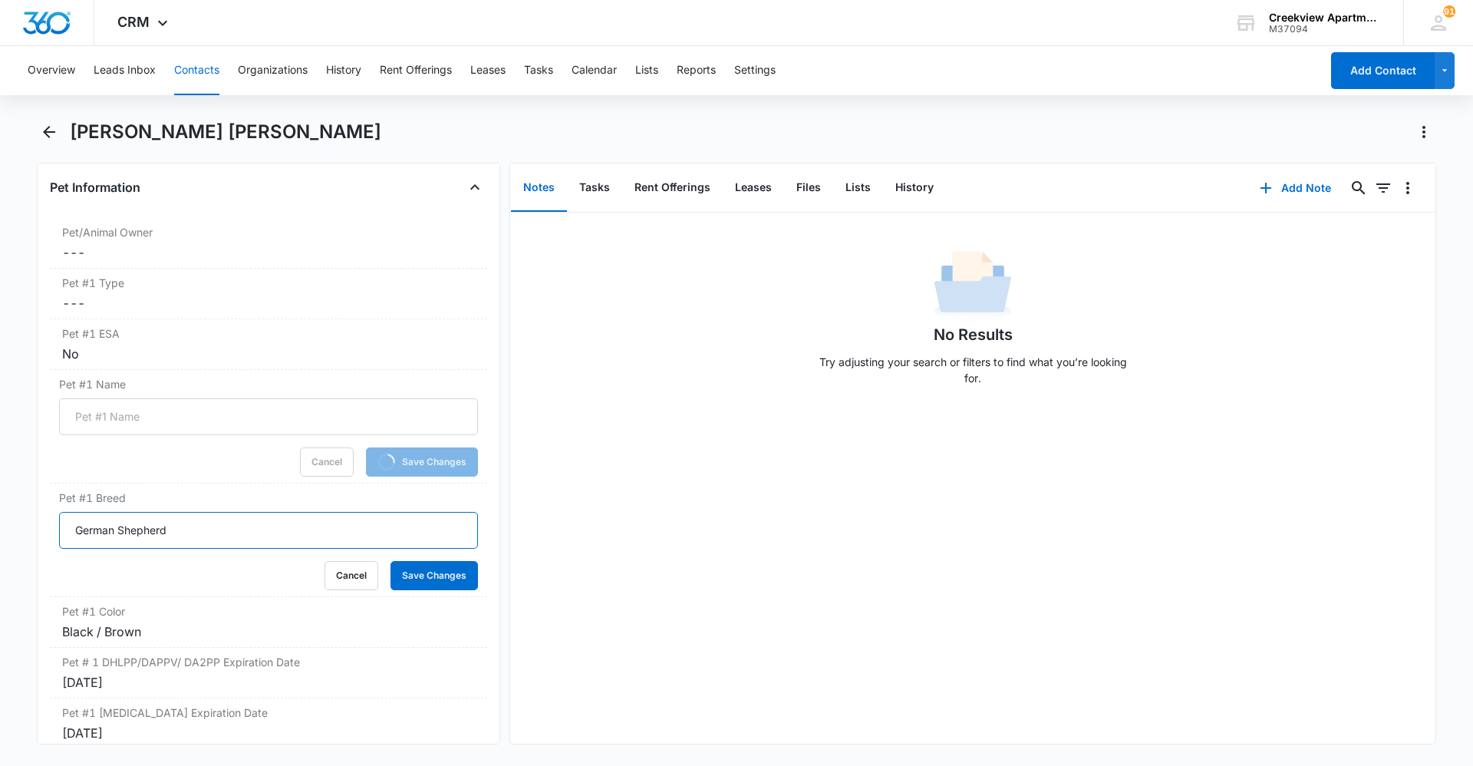
drag, startPoint x: 209, startPoint y: 594, endPoint x: 6, endPoint y: 587, distance: 202.7
click at [6, 587] on main "[PERSON_NAME] [PERSON_NAME] Remove [PERSON_NAME] [PERSON_NAME] [PERSON_NAME] Co…" at bounding box center [736, 441] width 1473 height 643
click at [416, 576] on button "Save Changes" at bounding box center [434, 575] width 87 height 29
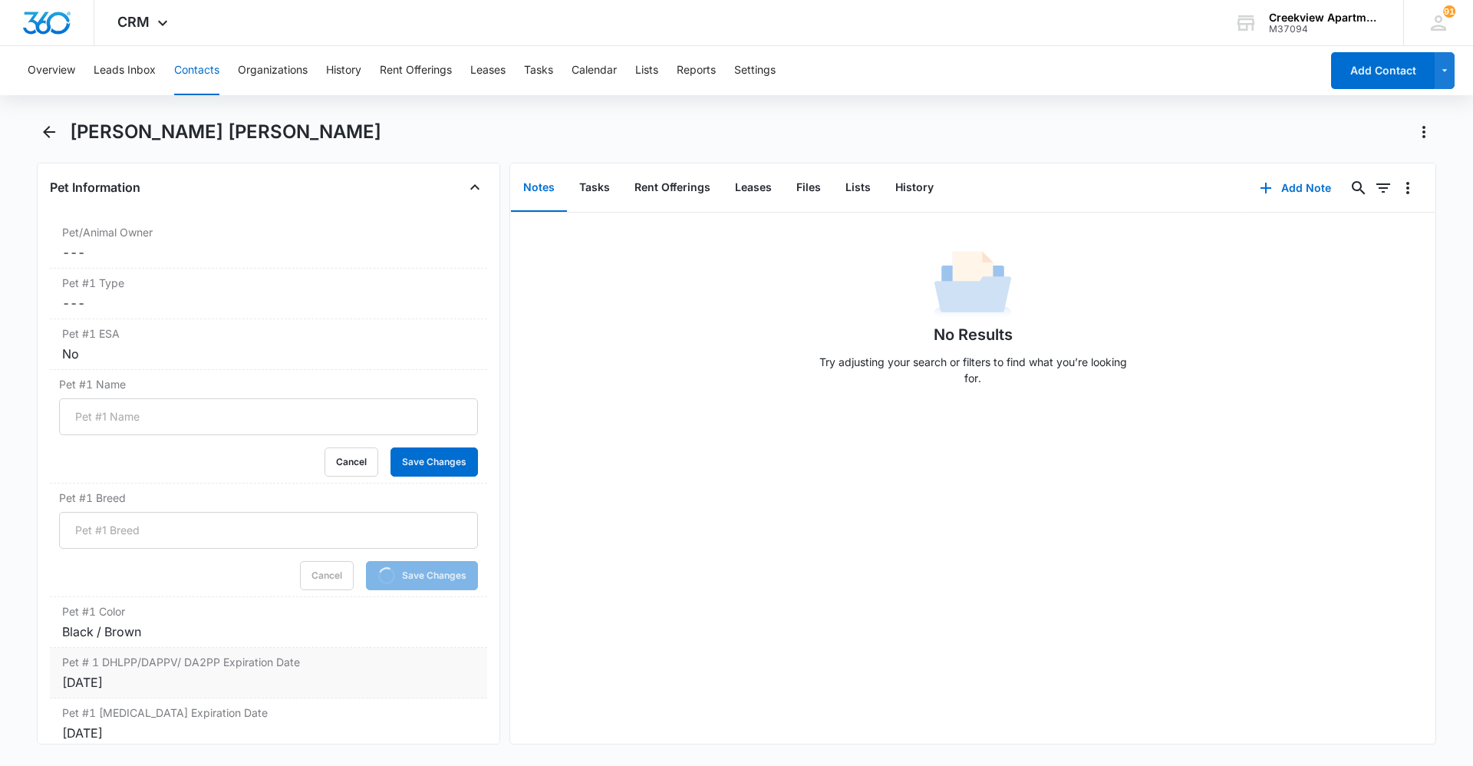
click at [351, 654] on label "Pet # 1 DHLPP/DAPPV/ DA2PP Expiration Date" at bounding box center [268, 662] width 413 height 16
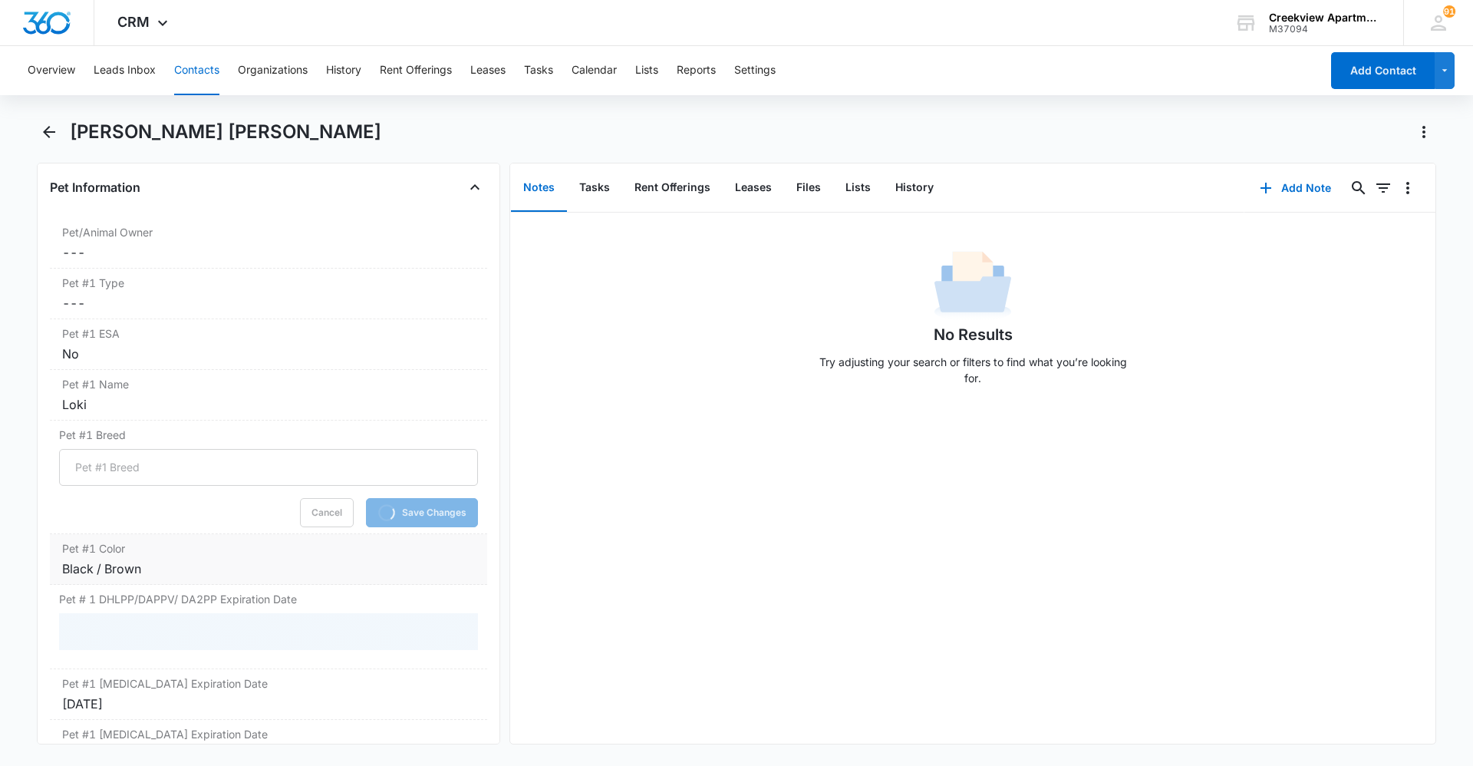
click at [140, 579] on div "Pet #1 Color Cancel Save Changes Black / Brown" at bounding box center [268, 559] width 437 height 51
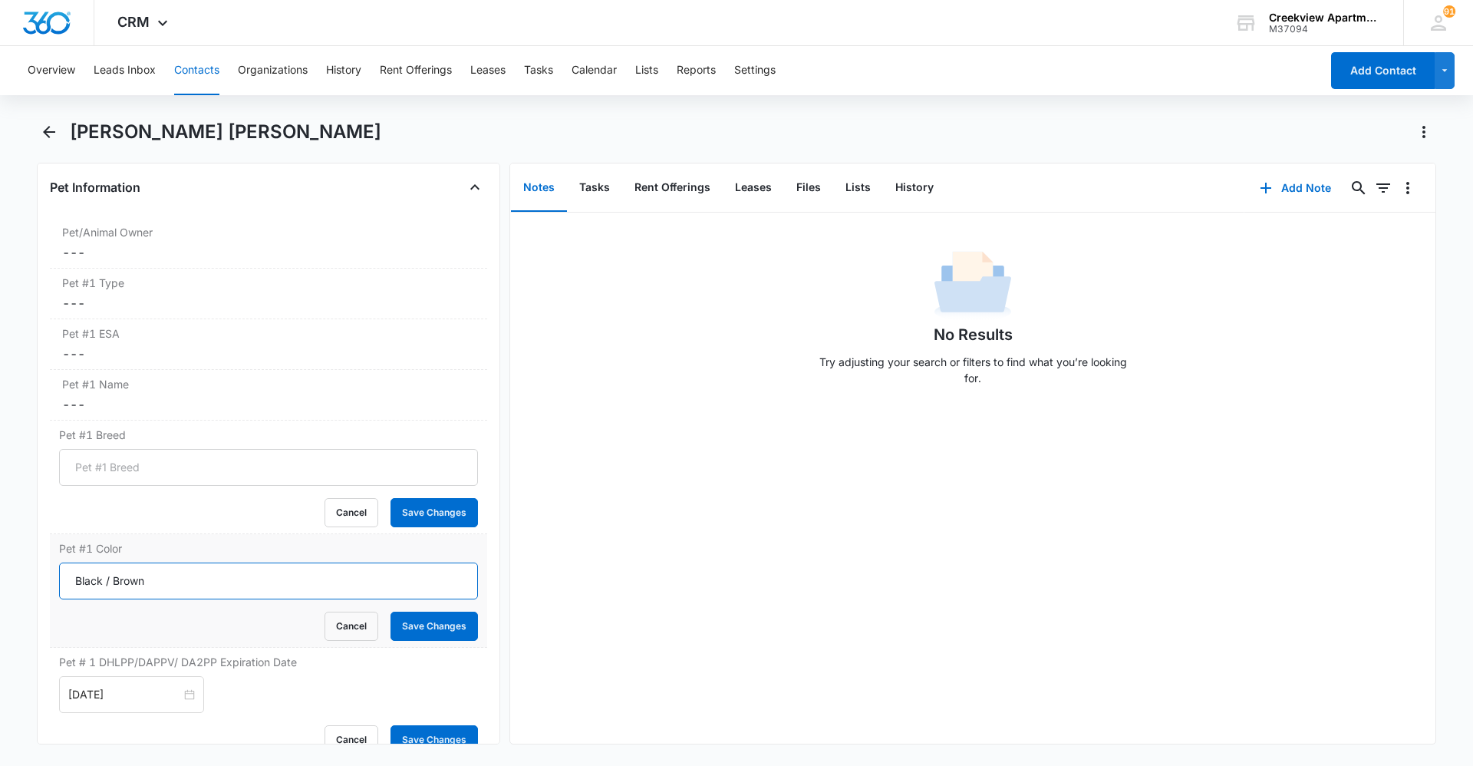
drag, startPoint x: 98, startPoint y: 581, endPoint x: 53, endPoint y: 581, distance: 45.3
click at [48, 581] on div "Remove [PERSON_NAME] [PERSON_NAME] [PERSON_NAME] Contact Info Name Cancel Save …" at bounding box center [268, 454] width 463 height 582
click at [459, 618] on button "Save Changes" at bounding box center [434, 626] width 87 height 29
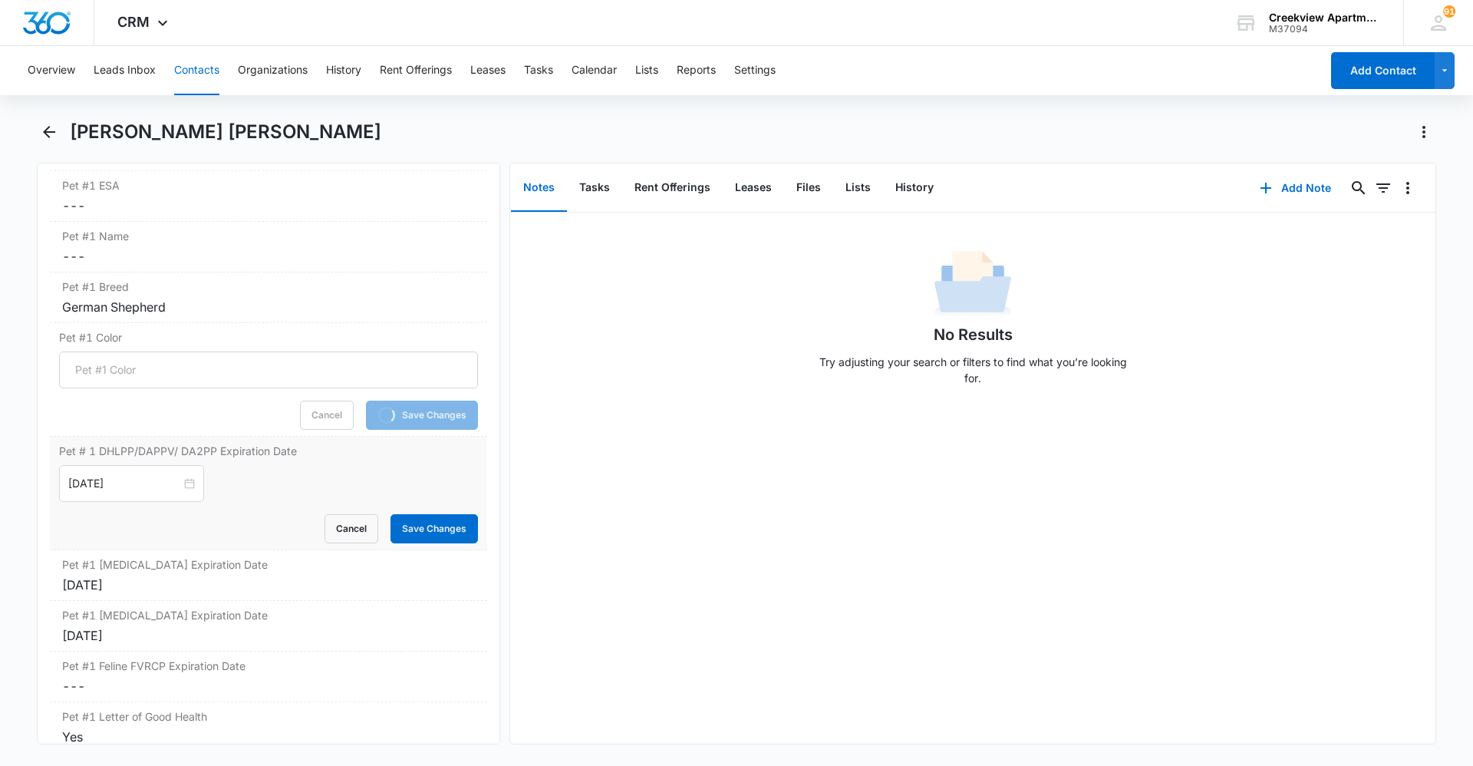
scroll to position [2739, 0]
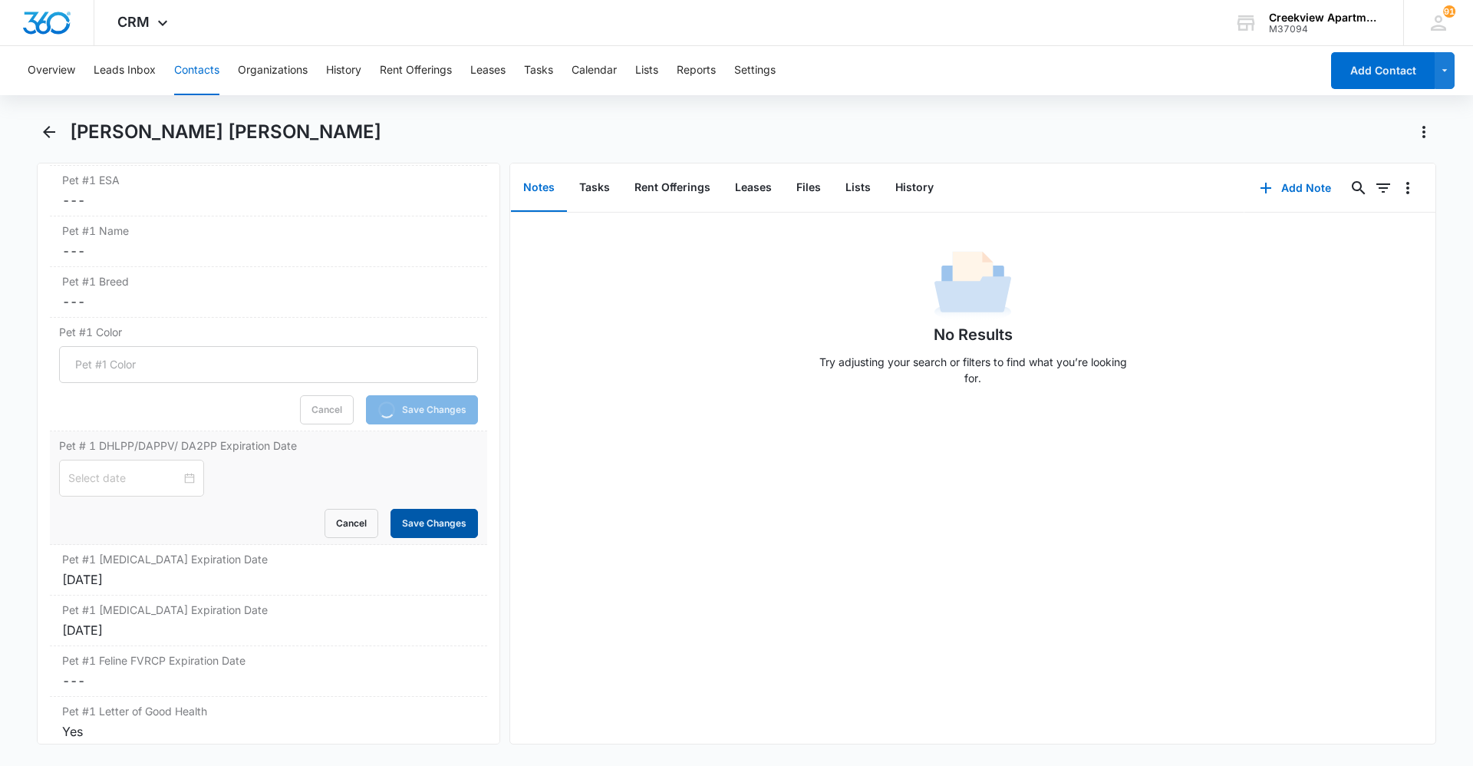
click at [414, 525] on button "Save Changes" at bounding box center [434, 523] width 87 height 29
click at [271, 579] on div "[DATE]" at bounding box center [268, 579] width 413 height 18
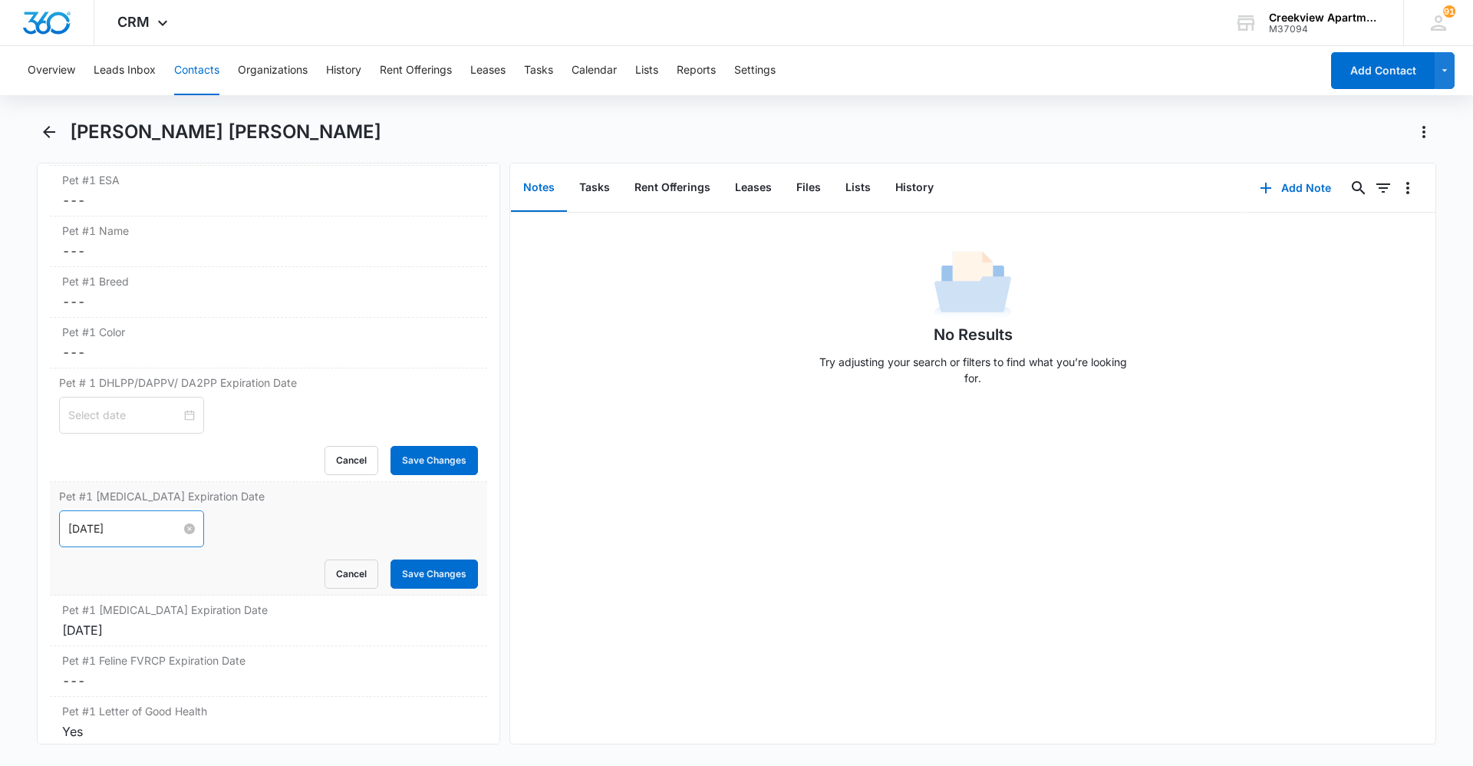
click at [174, 529] on div "[DATE]" at bounding box center [131, 528] width 127 height 17
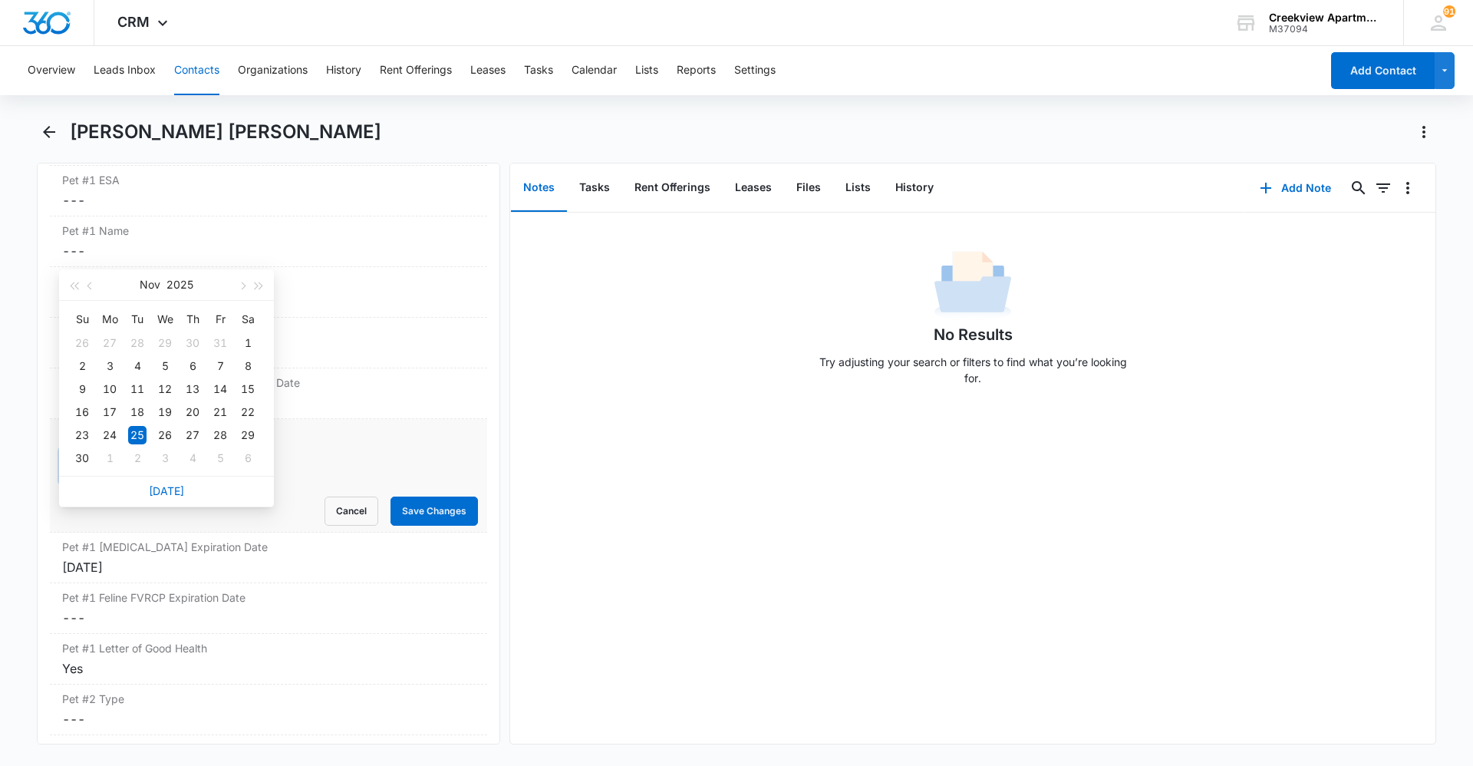
click at [191, 516] on div "Cancel Save Changes" at bounding box center [268, 510] width 419 height 29
click at [182, 473] on div "[DATE]" at bounding box center [131, 465] width 127 height 17
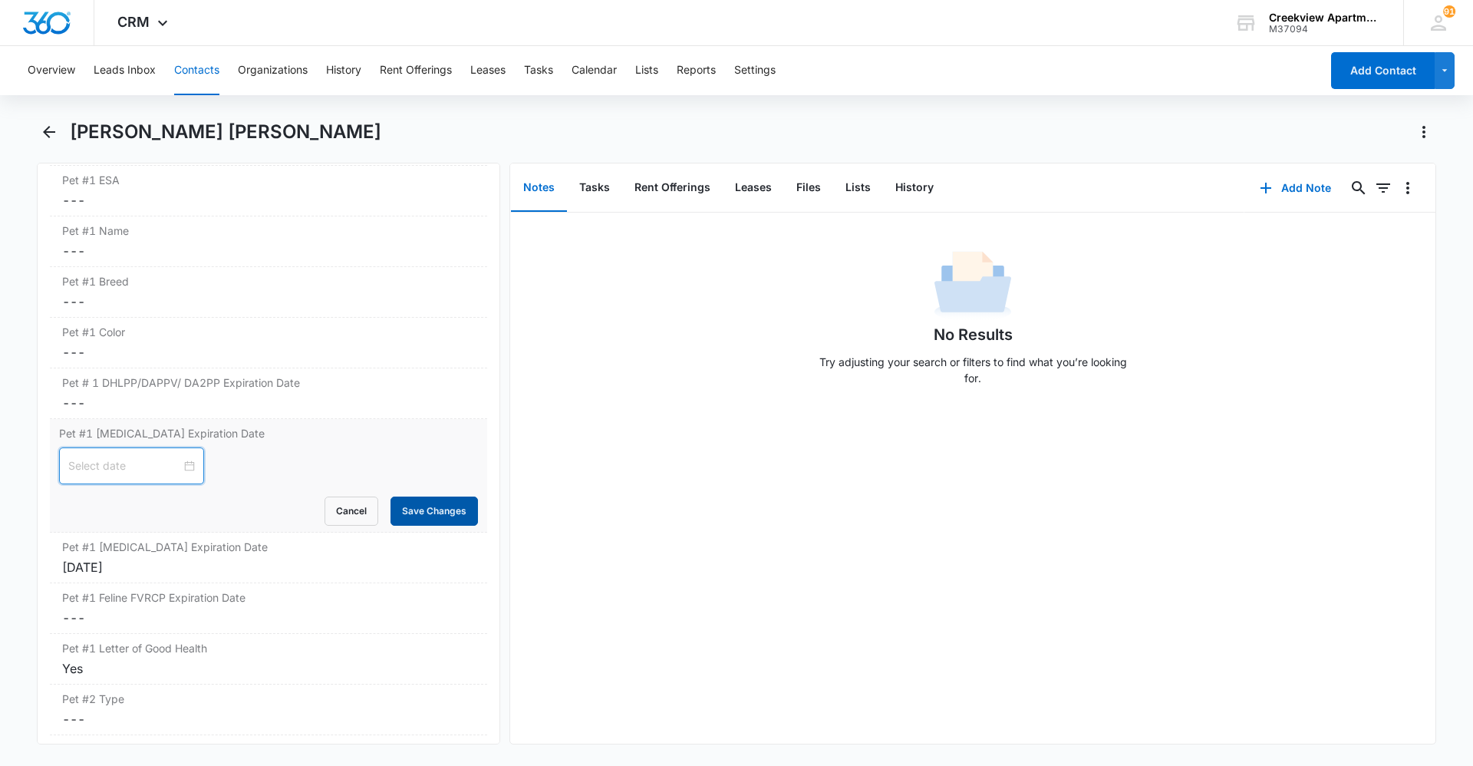
click at [445, 516] on button "Save Changes" at bounding box center [434, 510] width 87 height 29
click at [242, 568] on div "[DATE]" at bounding box center [268, 567] width 413 height 18
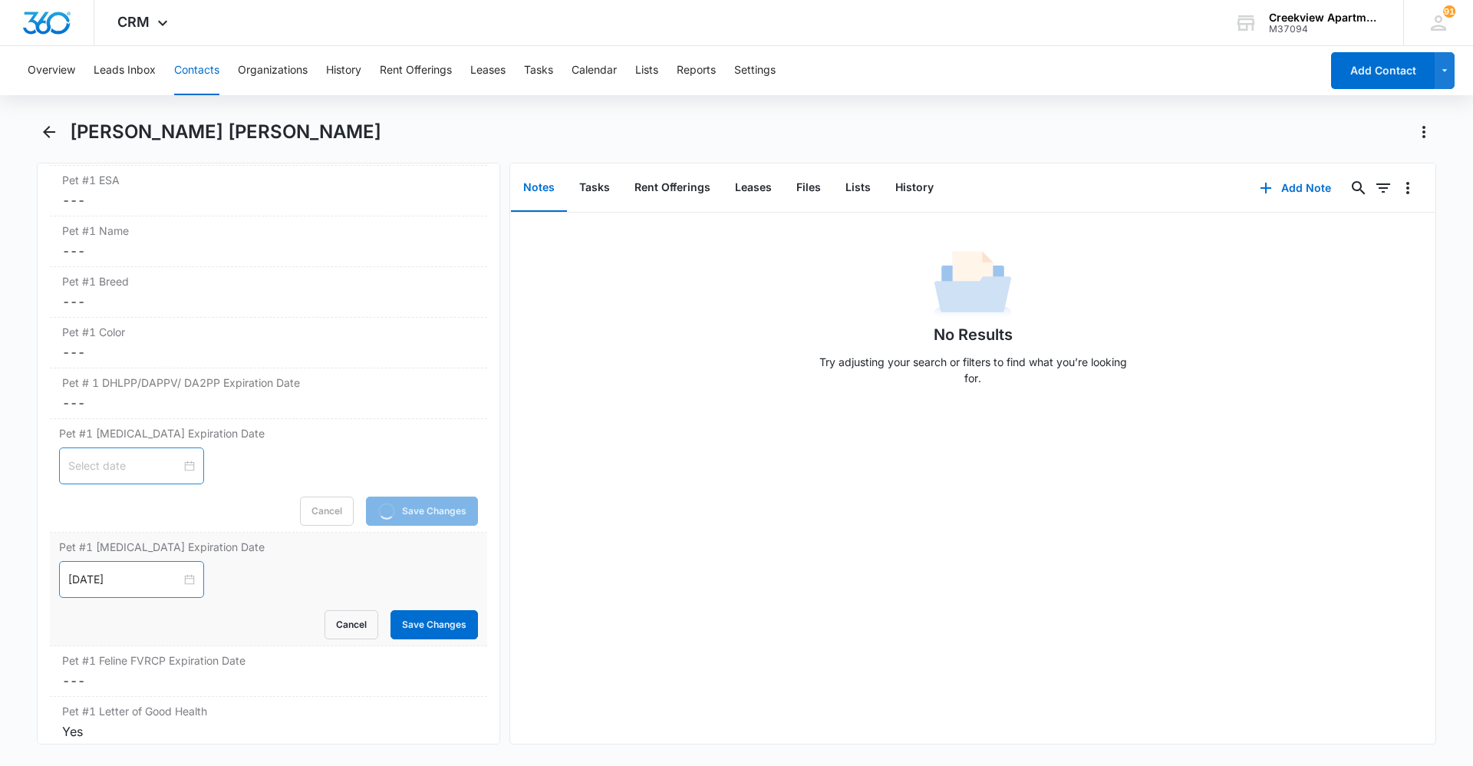
drag, startPoint x: 178, startPoint y: 579, endPoint x: 61, endPoint y: 577, distance: 116.7
click at [61, 577] on div "[DATE]" at bounding box center [131, 579] width 145 height 37
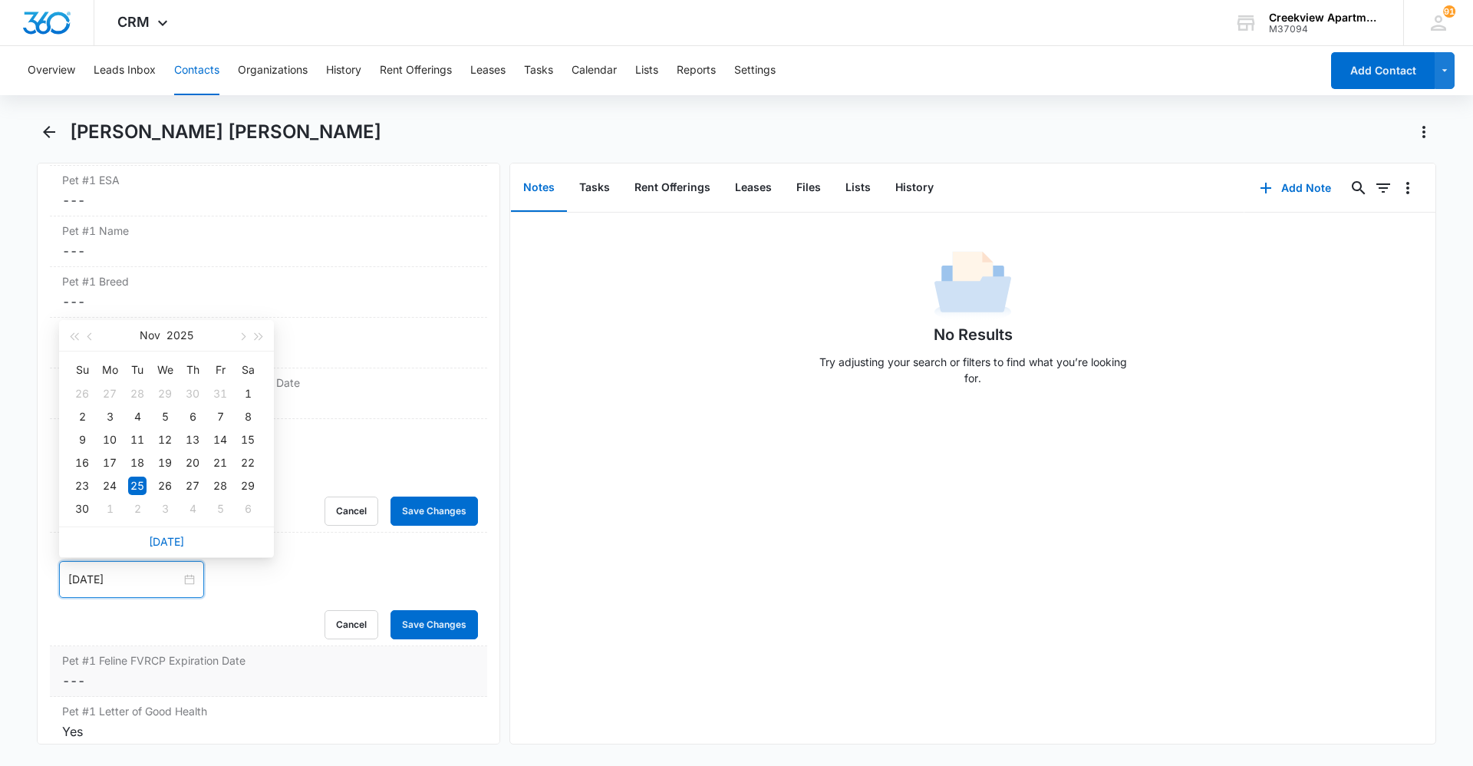
drag, startPoint x: 179, startPoint y: 579, endPoint x: 265, endPoint y: 597, distance: 87.9
click at [180, 579] on form "[DATE] [DATE] Su Mo Tu We Th Fr Sa 26 27 28 29 30 31 1 2 3 4 5 6 7 8 9 10 11 12…" at bounding box center [268, 600] width 419 height 78
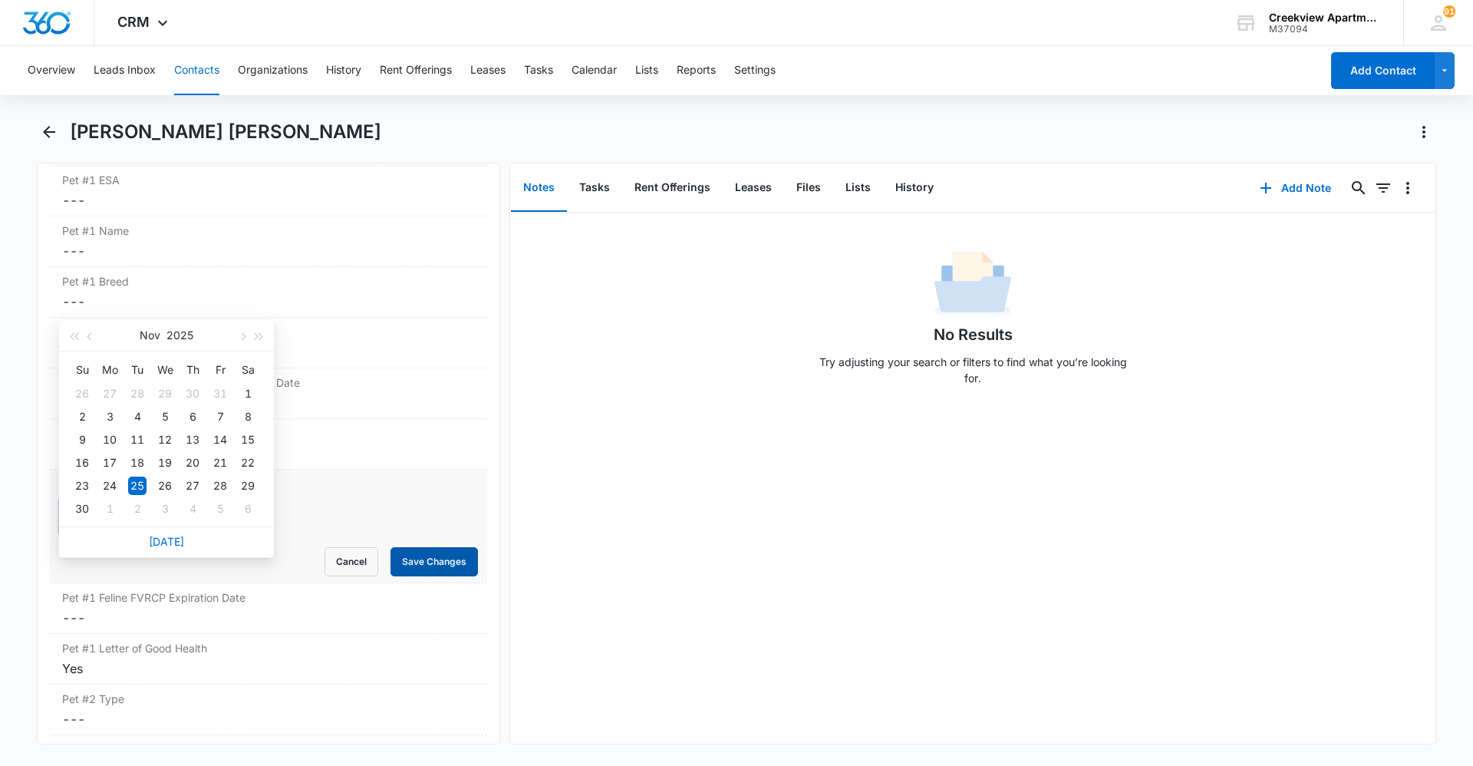
click at [439, 564] on button "Save Changes" at bounding box center [434, 561] width 87 height 29
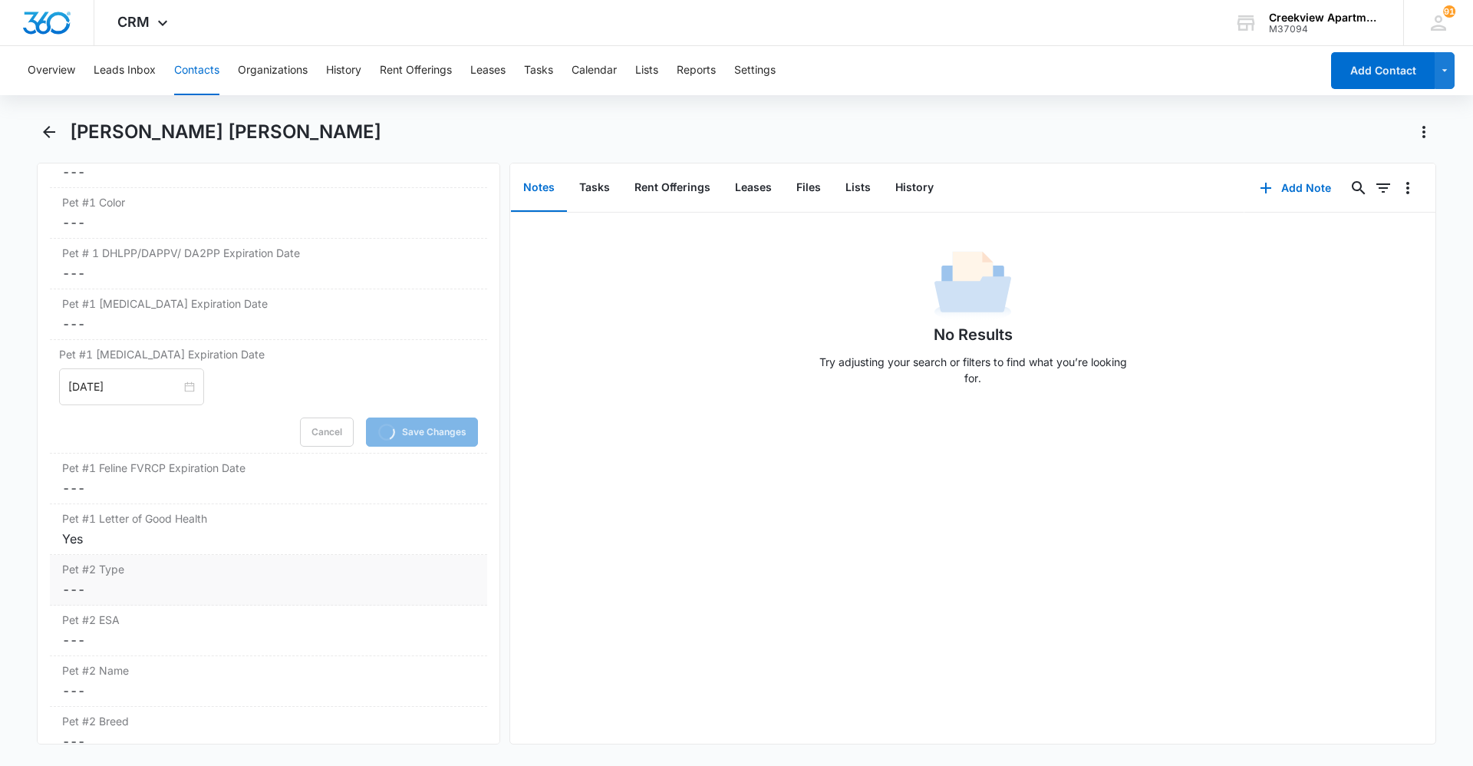
scroll to position [2893, 0]
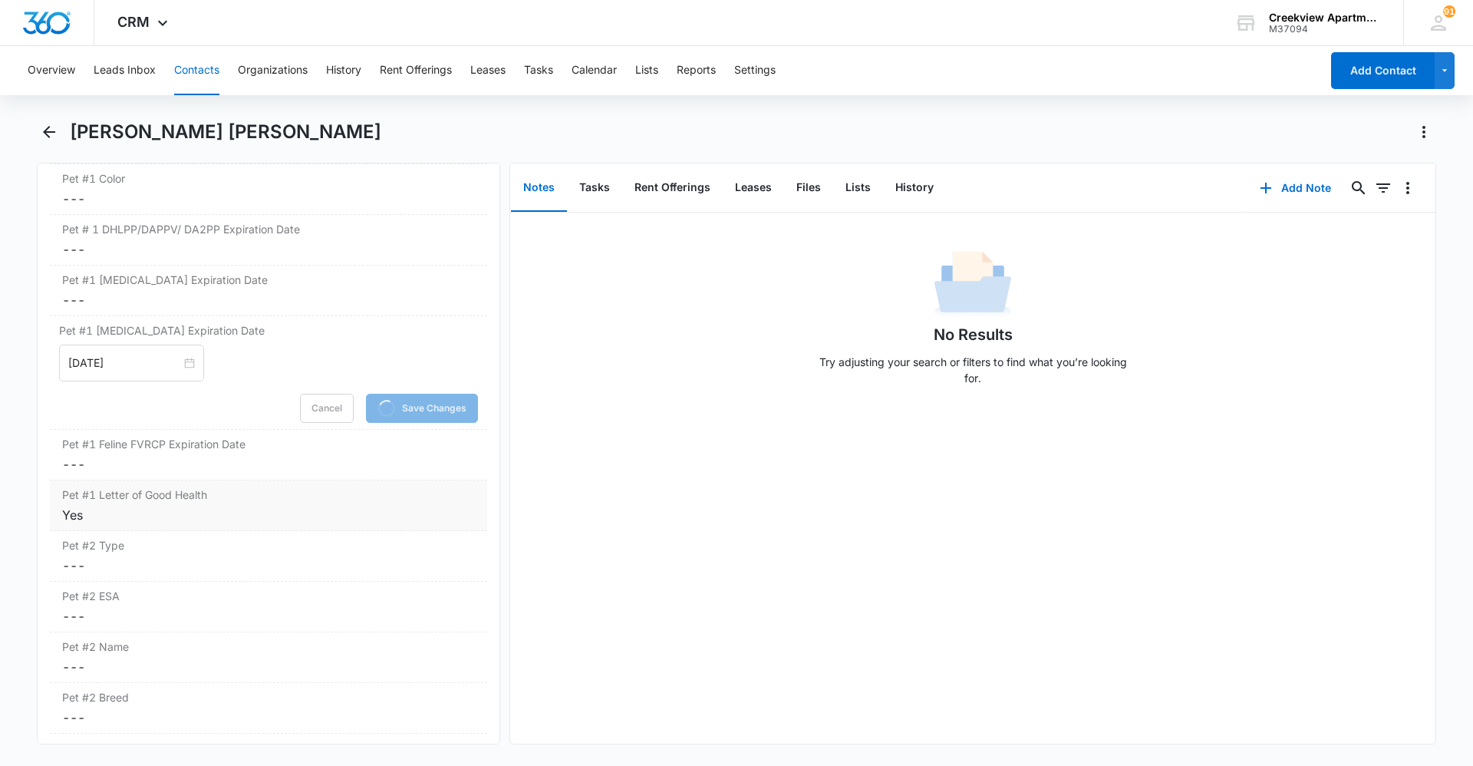
click at [157, 523] on div "Pet #1 Letter of Good Health Cancel Save Changes Yes" at bounding box center [268, 505] width 437 height 51
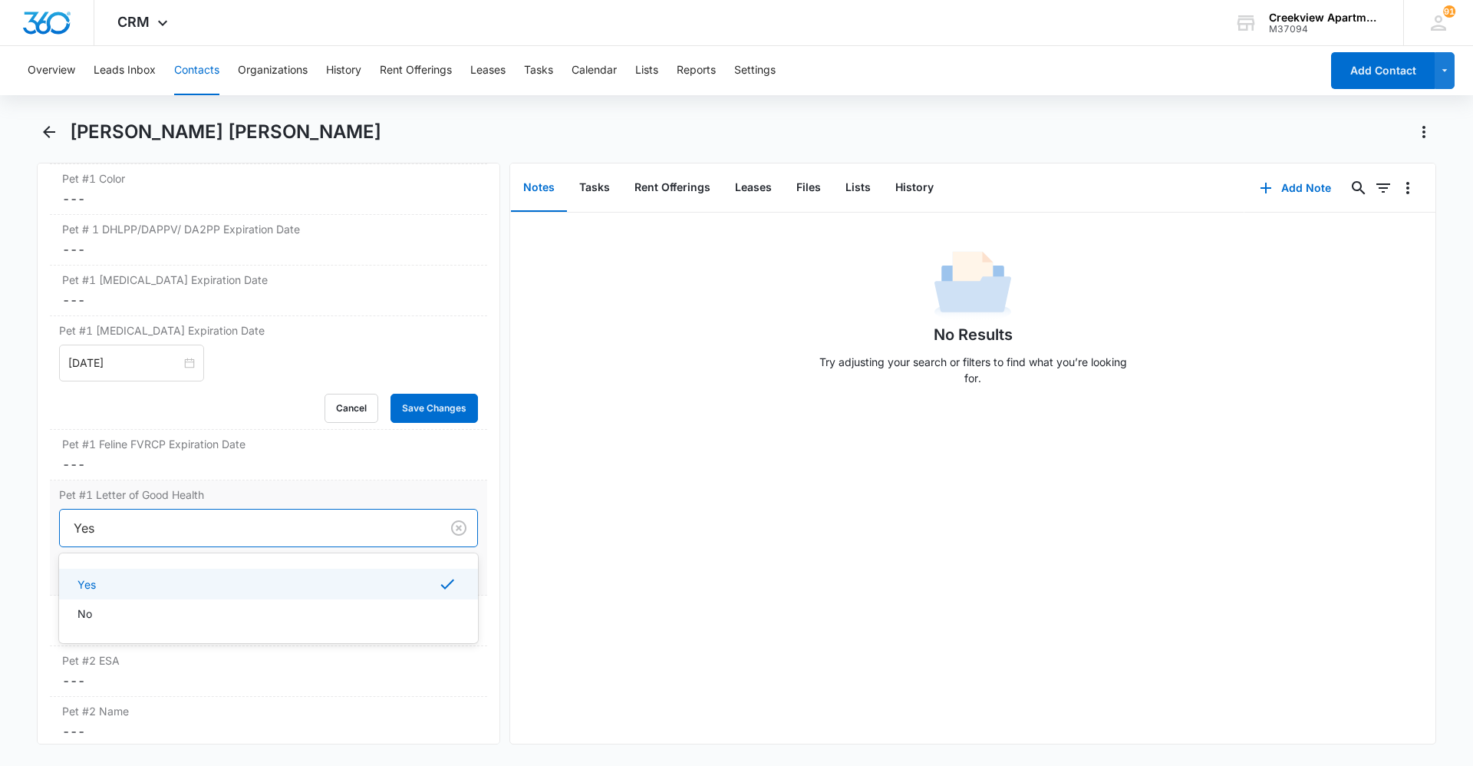
drag, startPoint x: 67, startPoint y: 524, endPoint x: 239, endPoint y: 552, distance: 174.2
click at [41, 525] on div "Remove [PERSON_NAME] [PERSON_NAME] [PERSON_NAME] Contact Info Name Cancel Save …" at bounding box center [268, 454] width 463 height 582
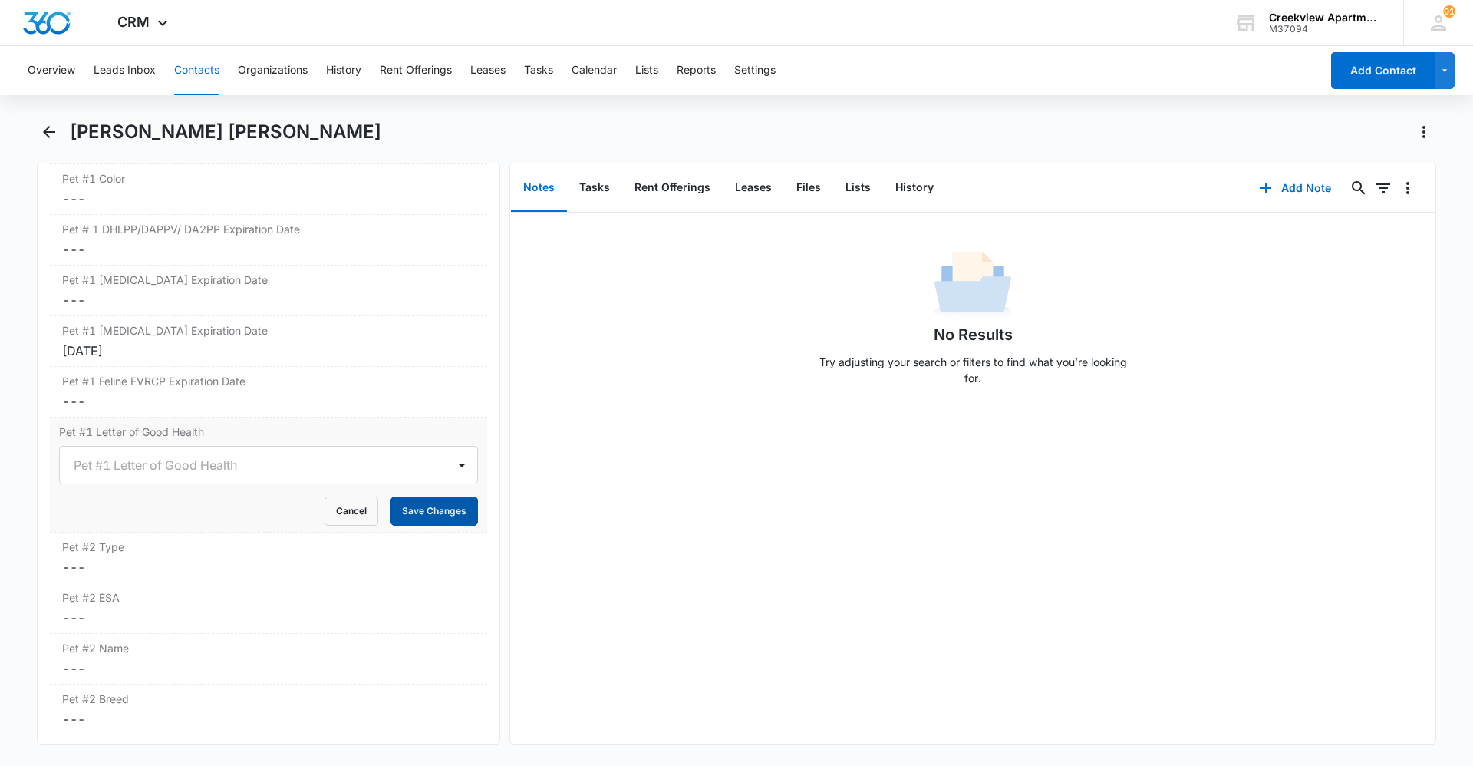
click at [447, 514] on button "Save Changes" at bounding box center [434, 510] width 87 height 29
click at [822, 187] on button "Files" at bounding box center [808, 188] width 49 height 48
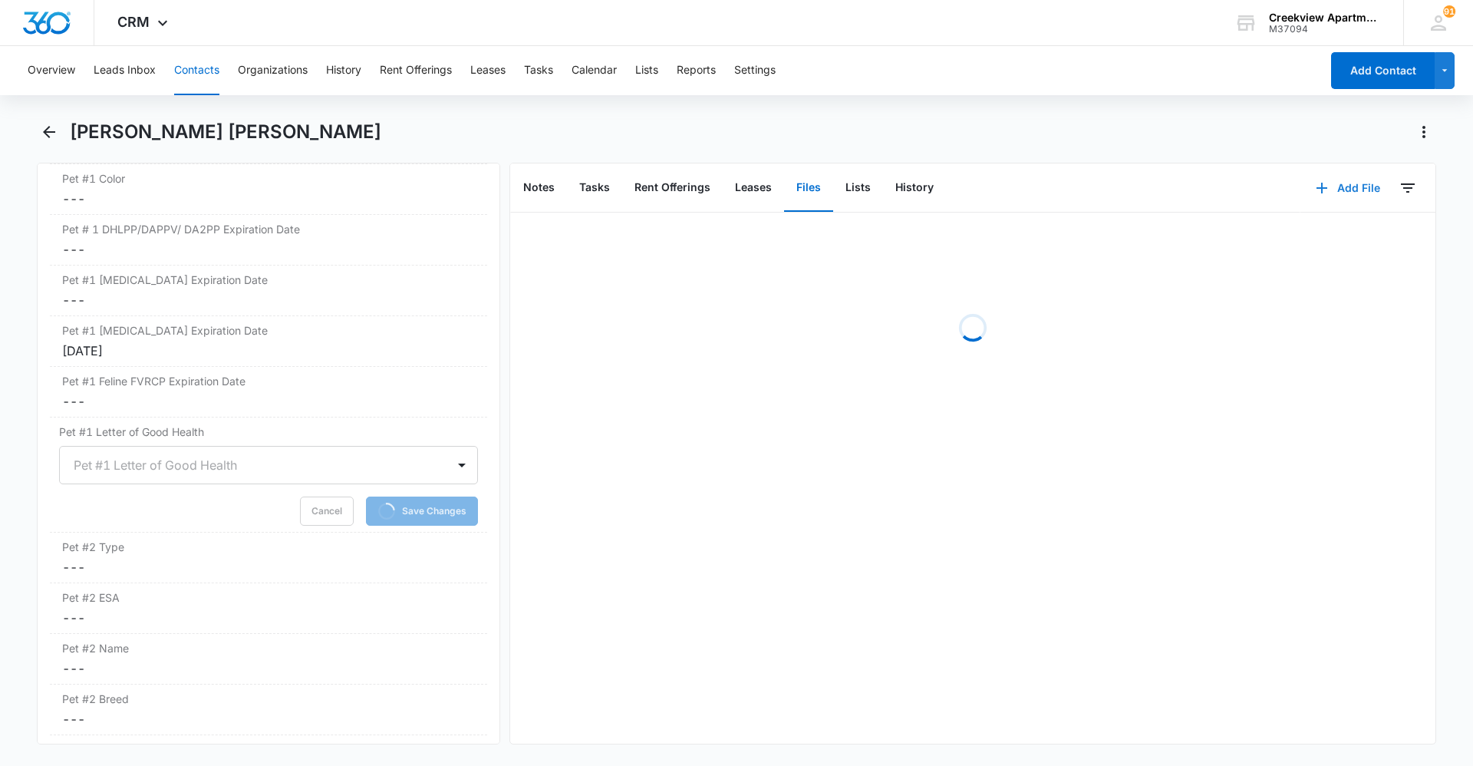
click at [1327, 187] on button "Add File" at bounding box center [1348, 188] width 95 height 37
click at [1350, 228] on button "Upload Files" at bounding box center [1336, 237] width 117 height 23
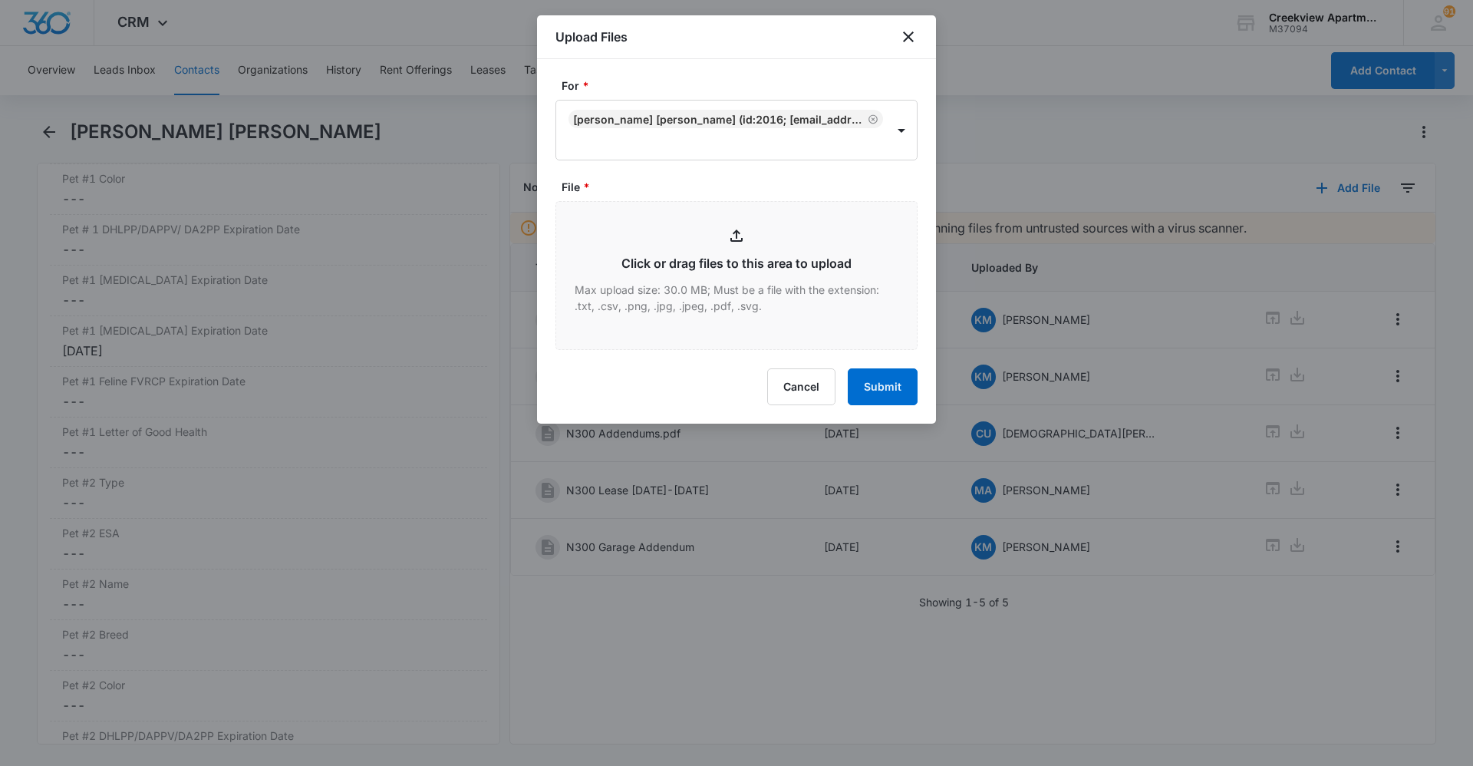
type input "C:\fakepath\N300 Animal Relinquish.pdf"
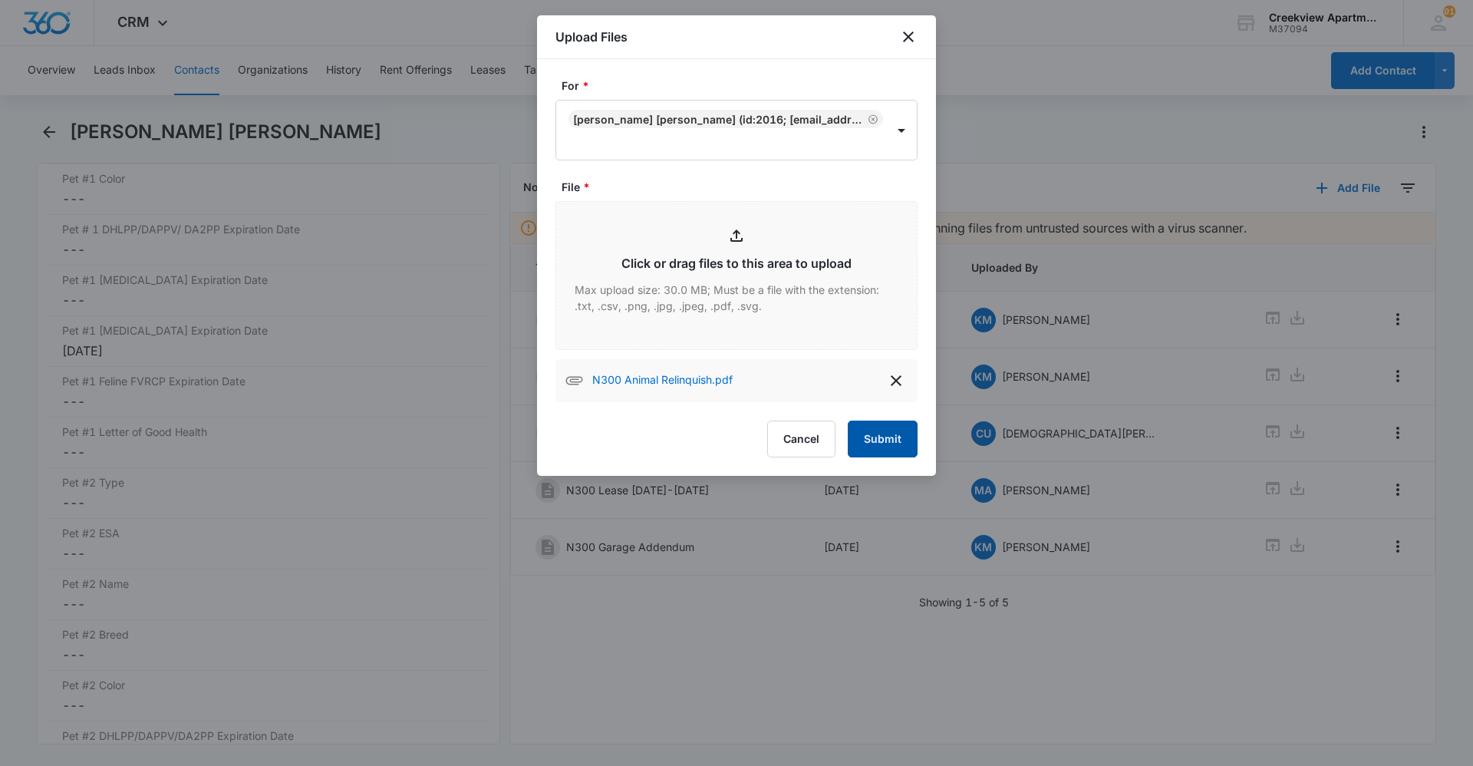
click at [889, 439] on button "Submit" at bounding box center [883, 438] width 70 height 37
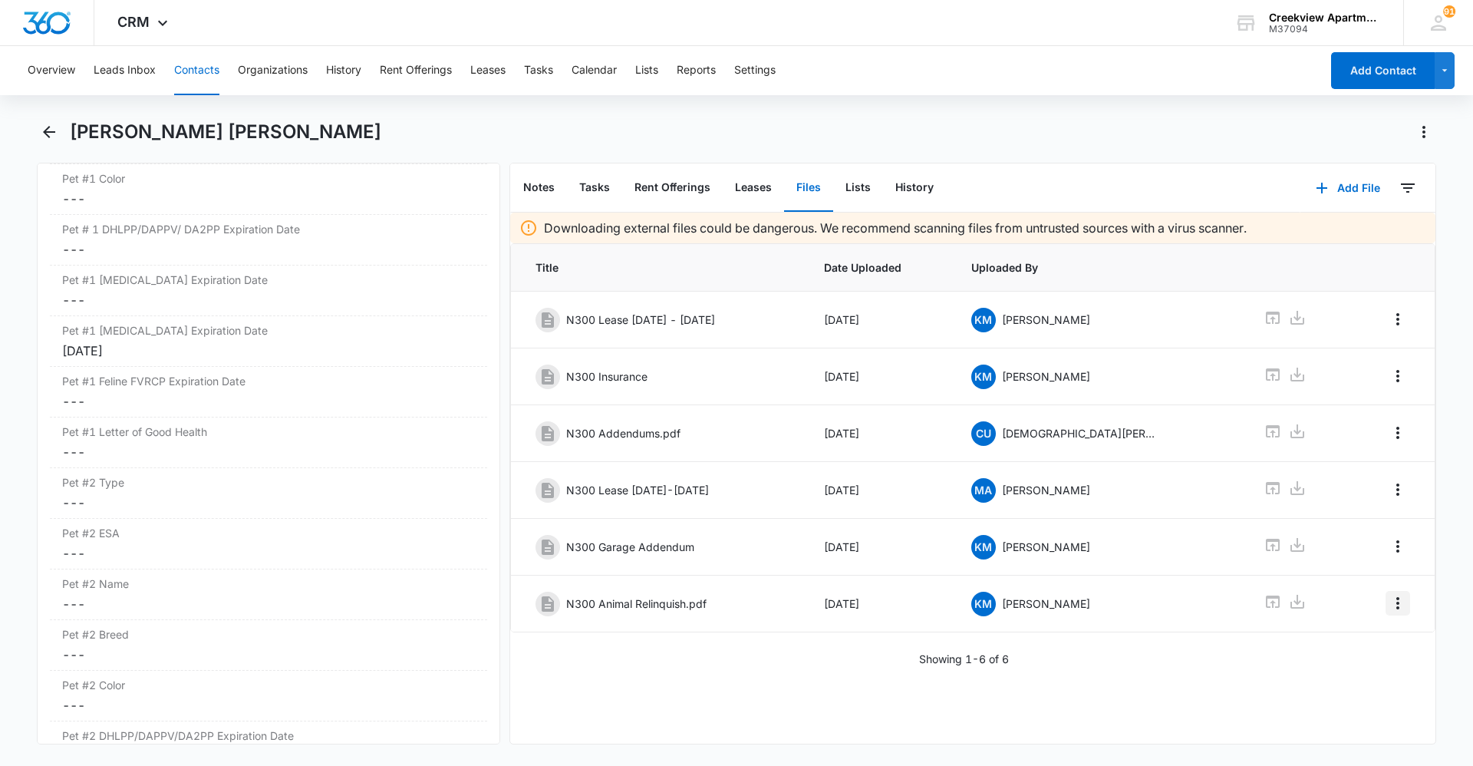
click at [1396, 602] on icon "Overflow Menu" at bounding box center [1397, 603] width 3 height 12
click at [1377, 641] on button "Edit" at bounding box center [1354, 646] width 87 height 23
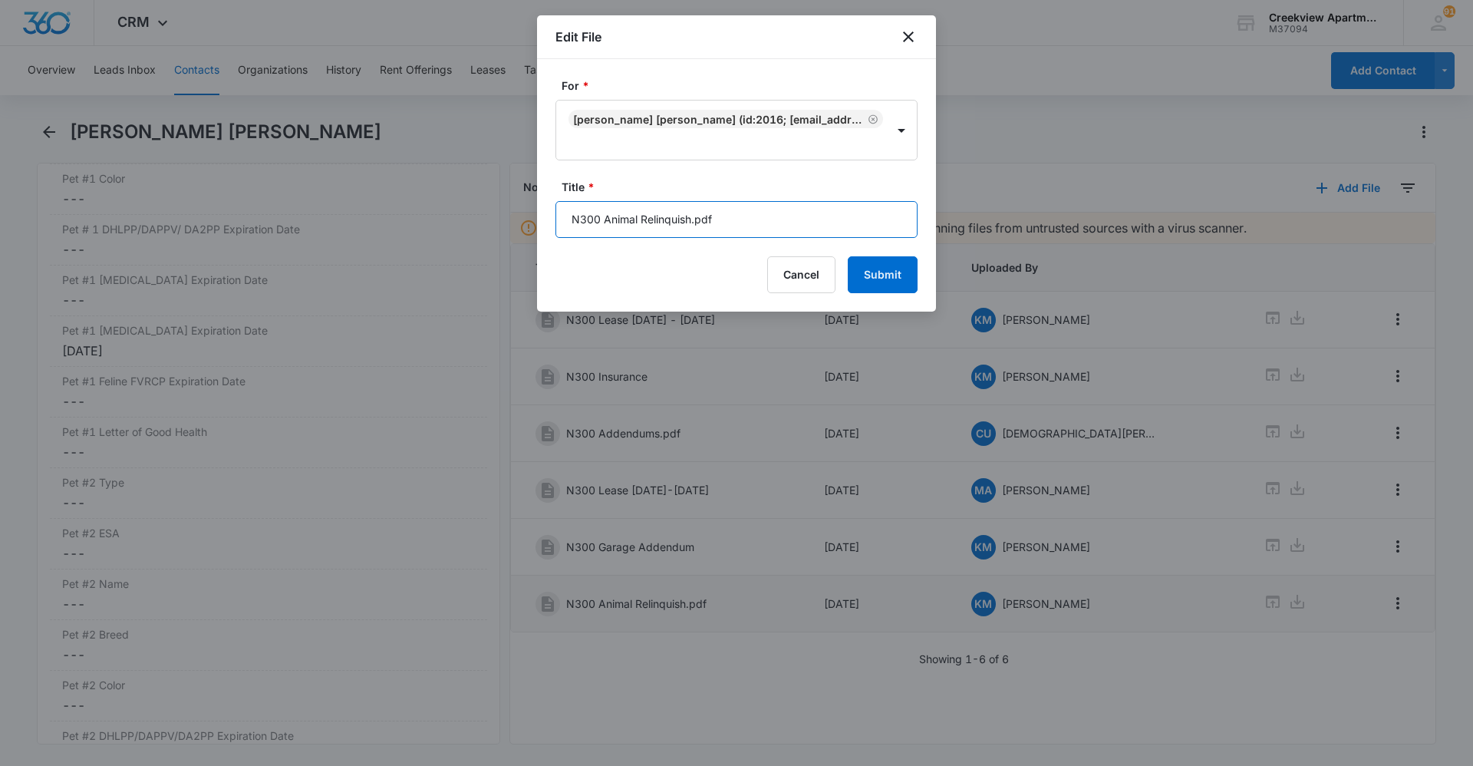
click at [755, 232] on input "N300 Animal Relinquish.pdf" at bounding box center [737, 219] width 362 height 37
type input "N300 Animal Relinquish"
click at [872, 279] on button "Submit" at bounding box center [883, 274] width 70 height 37
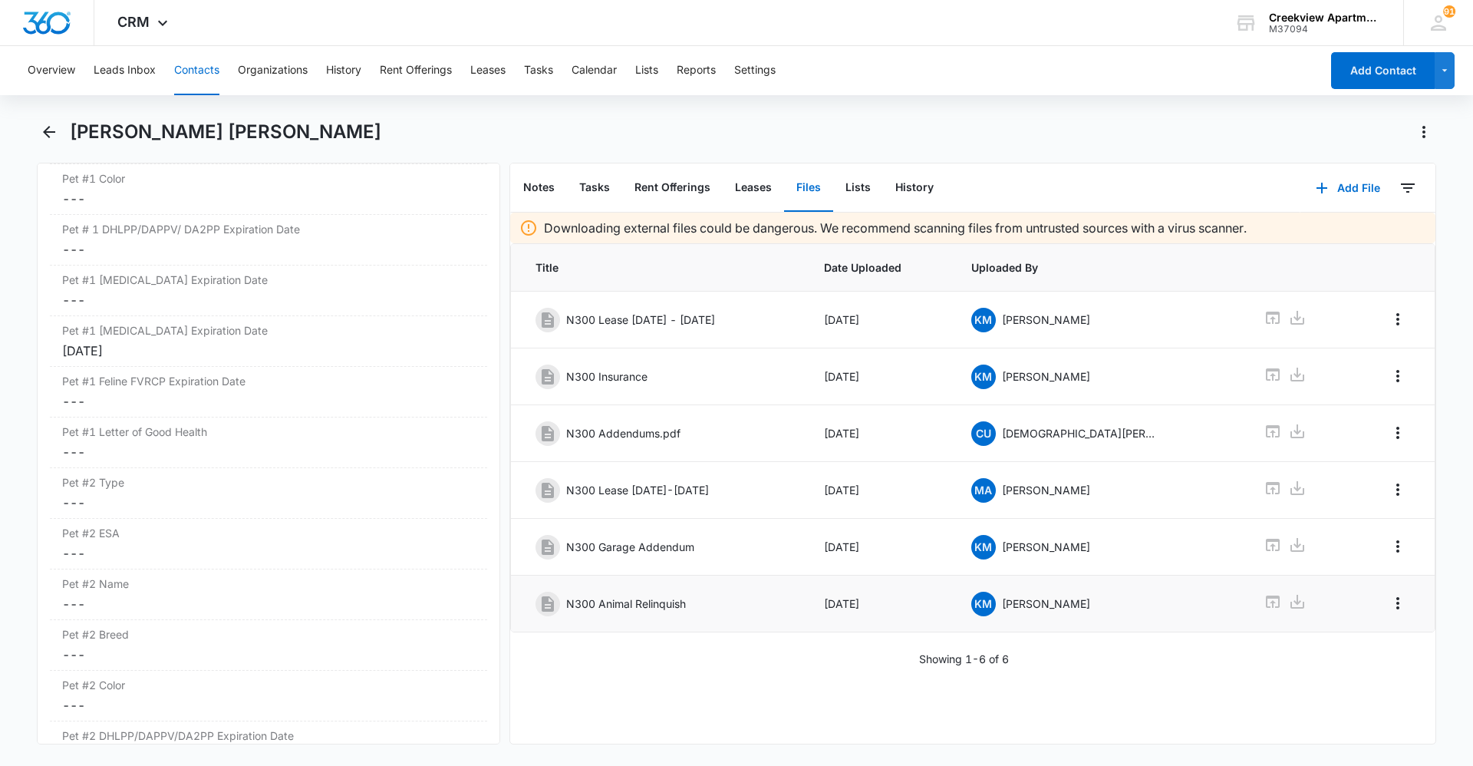
click at [190, 72] on button "Contacts" at bounding box center [196, 70] width 45 height 49
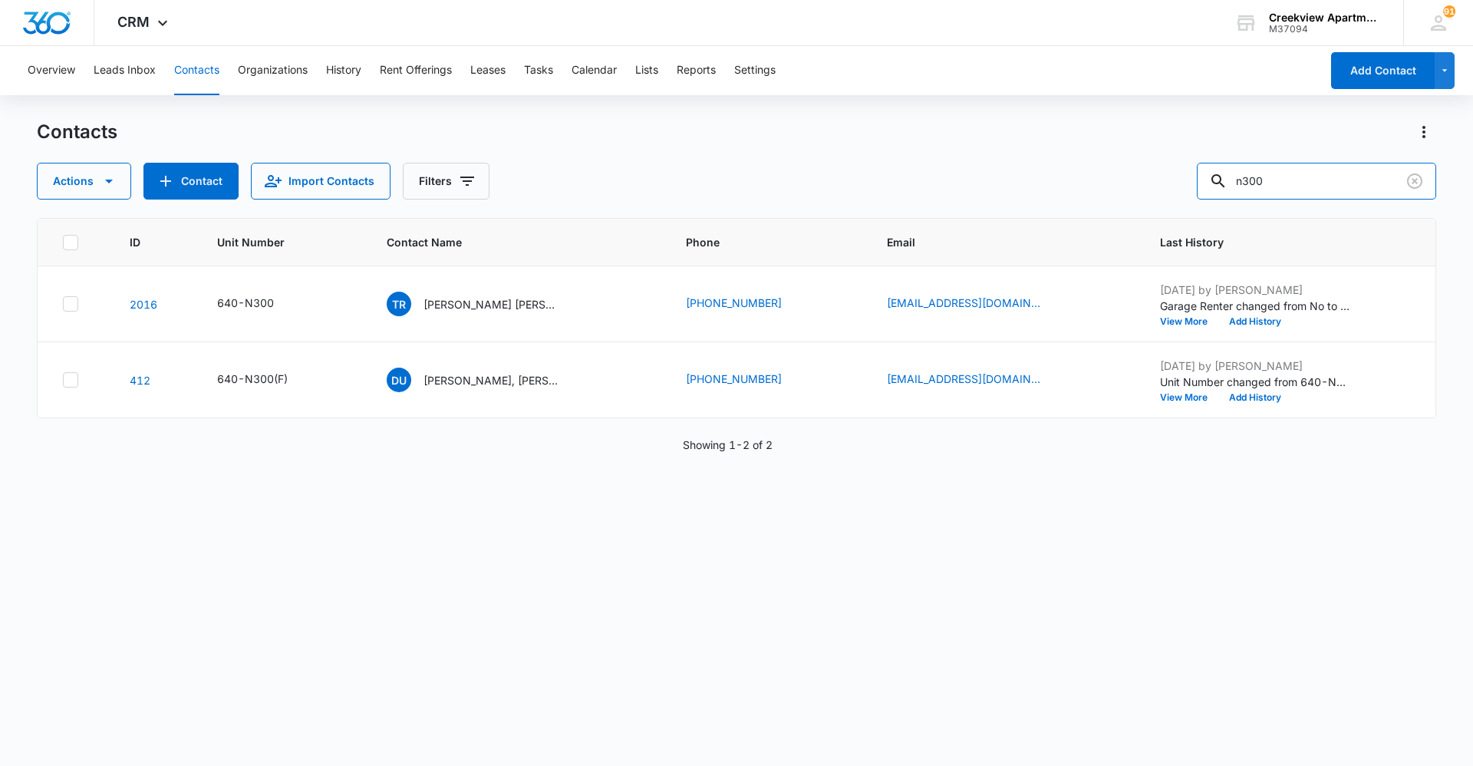
drag, startPoint x: 1228, startPoint y: 190, endPoint x: 1187, endPoint y: 190, distance: 40.7
click at [1187, 190] on div "Actions Contact Import Contacts Filters n300" at bounding box center [737, 181] width 1400 height 37
type input "i205"
click at [471, 537] on div "ID Unit Number Contact Name Phone Email Last History 1134 640-I205 [PERSON_NAME…" at bounding box center [737, 482] width 1400 height 528
click at [607, 688] on div "ID Unit Number Contact Name Phone Email Last History 1134 640-I205 [PERSON_NAME…" at bounding box center [737, 482] width 1400 height 528
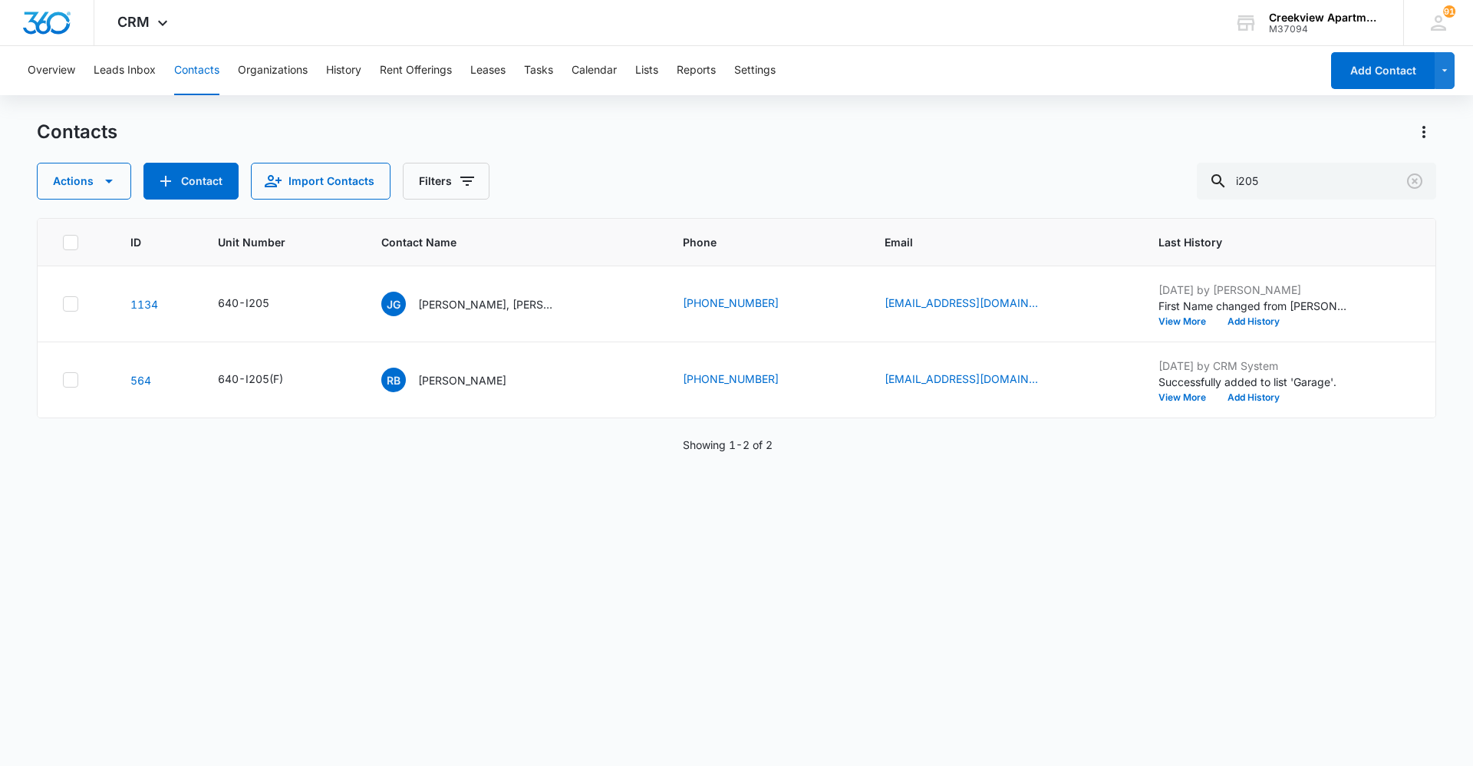
click at [476, 667] on div "ID Unit Number Contact Name Phone Email Last History 1134 640-I205 [PERSON_NAME…" at bounding box center [737, 482] width 1400 height 528
click at [507, 668] on div "ID Unit Number Contact Name Phone Email Last History 1134 640-I205 [PERSON_NAME…" at bounding box center [737, 482] width 1400 height 528
click at [557, 625] on div "ID Unit Number Contact Name Phone Email Last History 1134 640-I205 [PERSON_NAME…" at bounding box center [737, 482] width 1400 height 528
